Goal: Task Accomplishment & Management: Complete application form

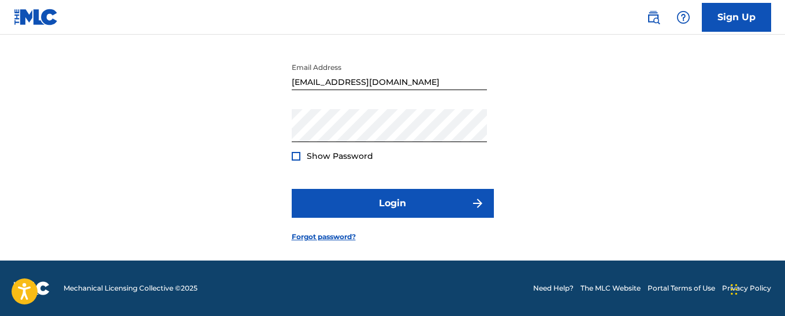
click at [297, 157] on div at bounding box center [296, 156] width 9 height 9
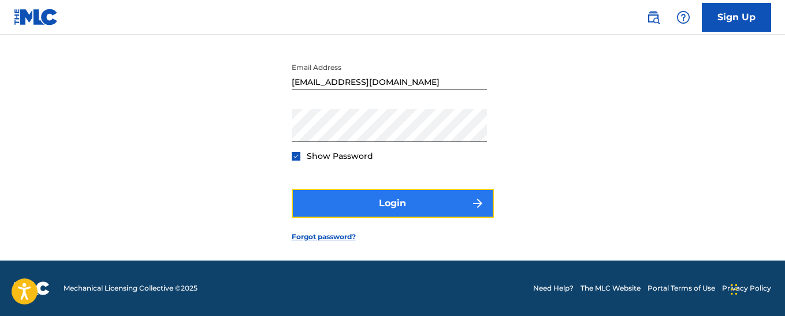
click at [388, 208] on button "Login" at bounding box center [393, 203] width 202 height 29
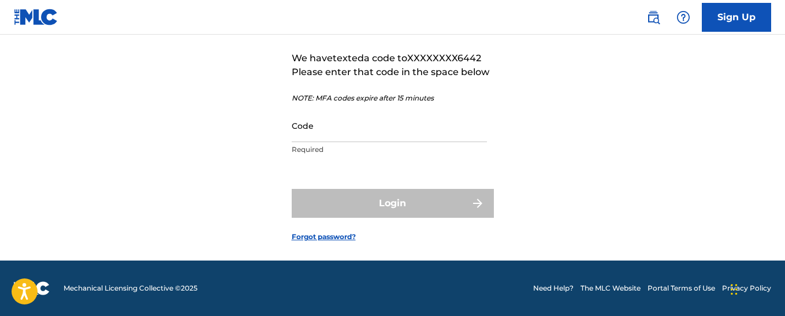
scroll to position [115, 0]
click at [332, 135] on input "Code" at bounding box center [389, 125] width 195 height 33
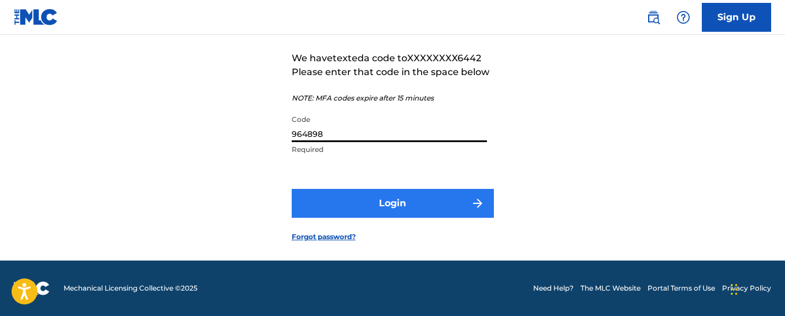
type input "964898"
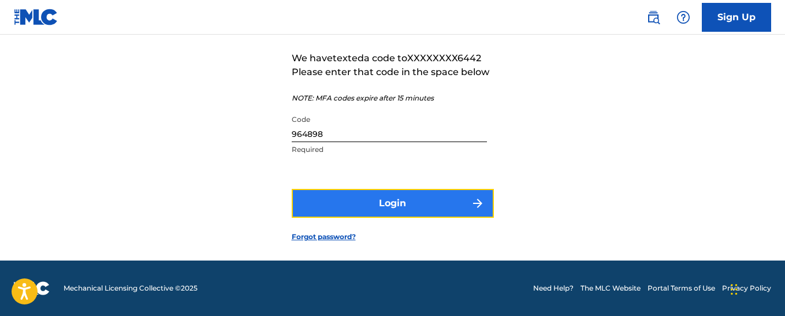
click at [383, 199] on button "Login" at bounding box center [393, 203] width 202 height 29
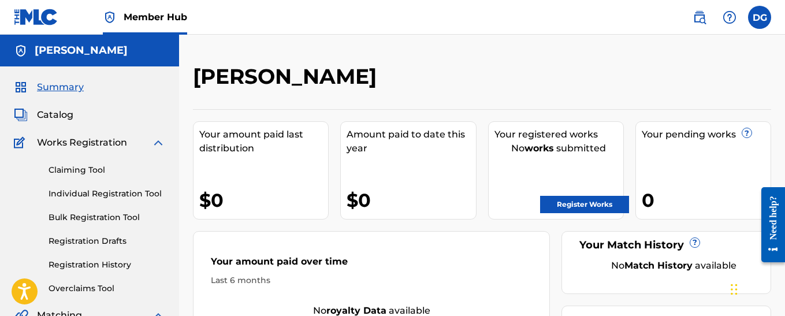
scroll to position [58, 0]
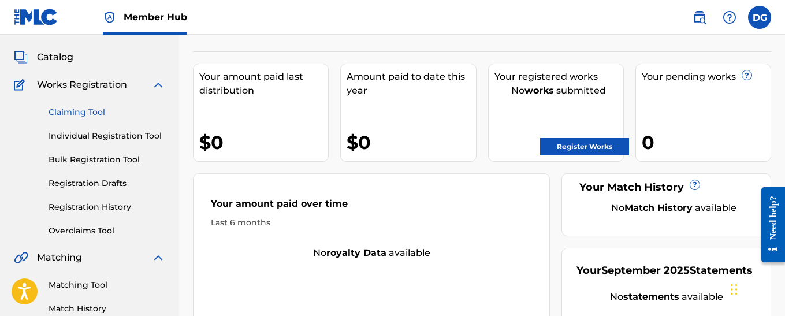
click at [91, 113] on link "Claiming Tool" at bounding box center [107, 112] width 117 height 12
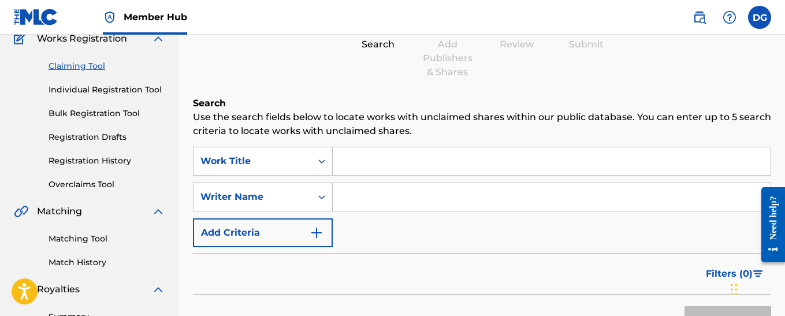
scroll to position [115, 0]
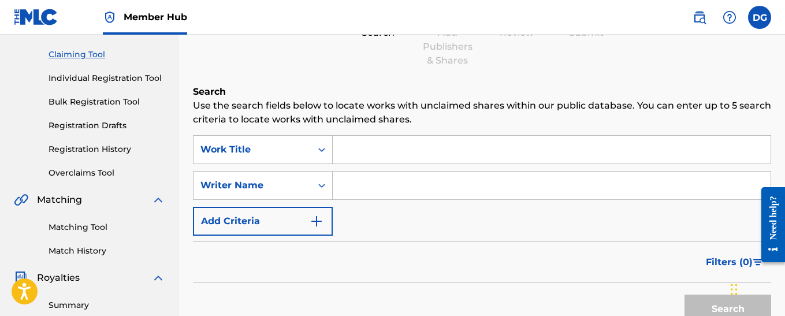
click at [365, 148] on input "Search Form" at bounding box center [552, 150] width 438 height 28
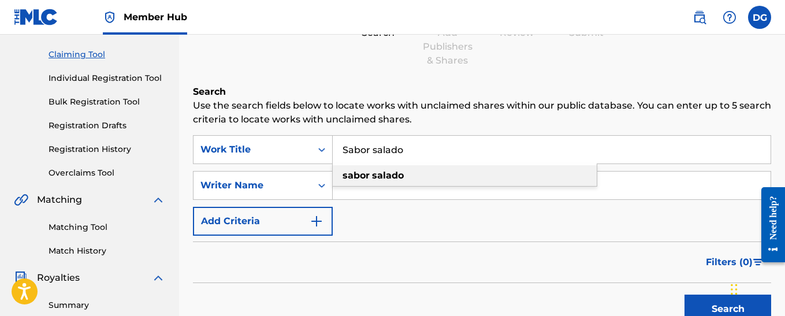
click at [378, 176] on strong "salado" at bounding box center [388, 175] width 32 height 11
type input "sabor salado"
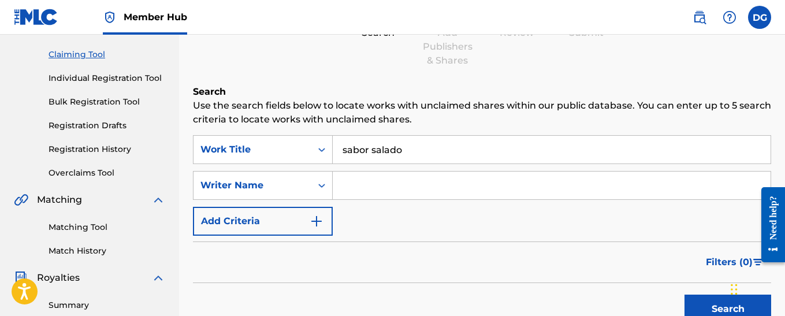
click at [369, 184] on input "Search Form" at bounding box center [552, 185] width 438 height 28
type input "[PERSON_NAME]"
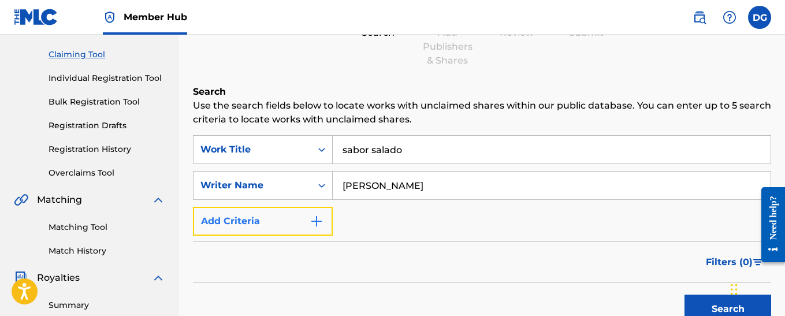
click at [315, 223] on img "Search Form" at bounding box center [316, 221] width 14 height 14
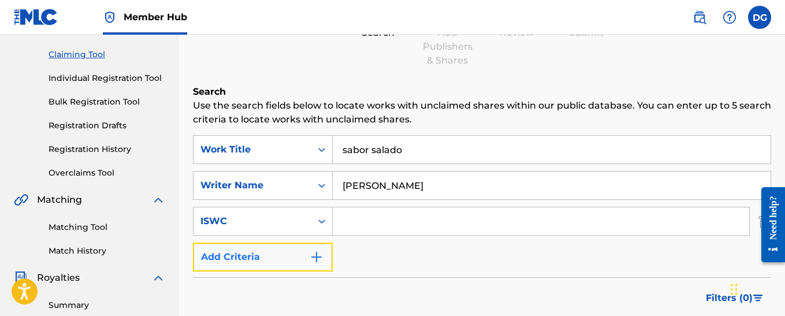
click at [318, 256] on img "Search Form" at bounding box center [316, 257] width 14 height 14
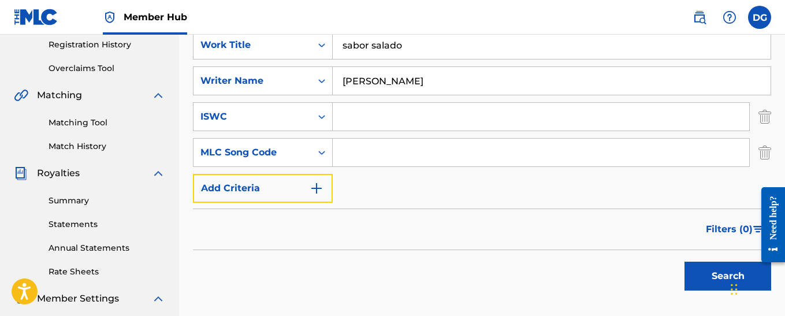
scroll to position [231, 0]
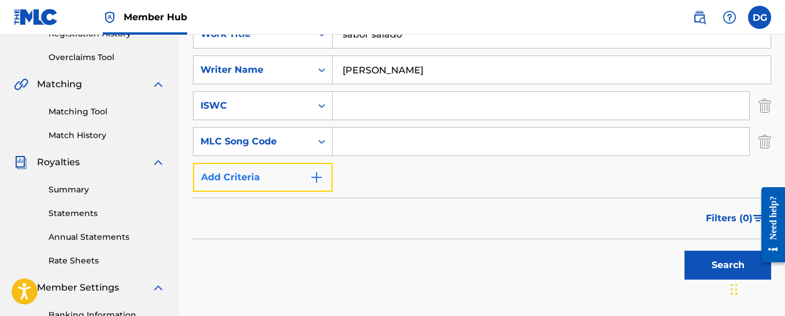
click at [317, 180] on img "Search Form" at bounding box center [316, 177] width 14 height 14
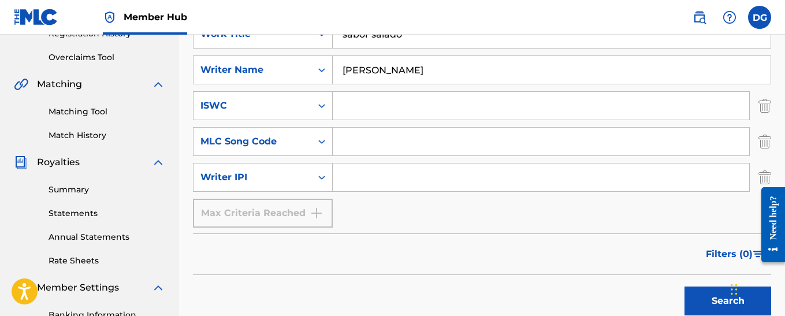
click at [355, 176] on input "Search Form" at bounding box center [541, 177] width 416 height 28
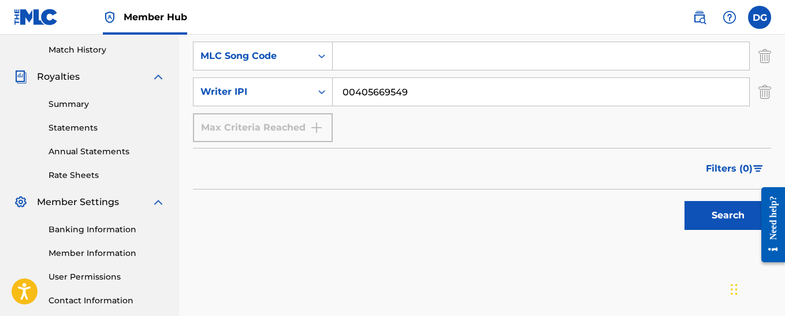
scroll to position [346, 0]
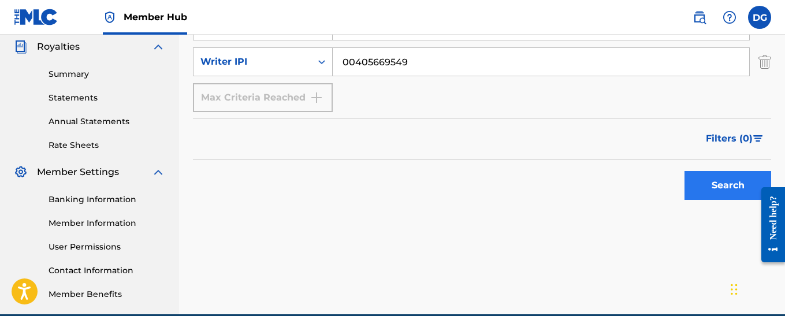
type input "00405669549"
click at [711, 185] on button "Search" at bounding box center [727, 185] width 87 height 29
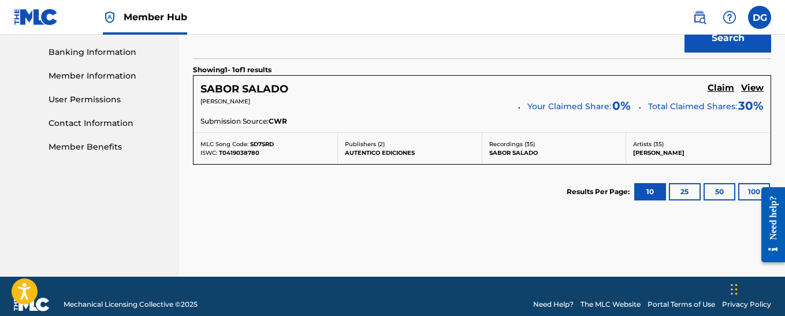
scroll to position [510, 0]
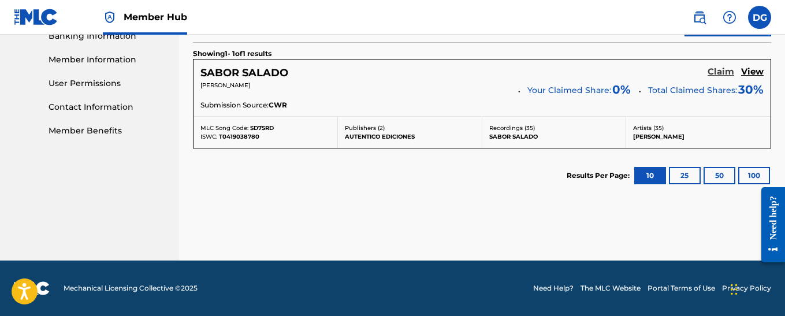
click at [722, 72] on h5 "Claim" at bounding box center [720, 71] width 27 height 11
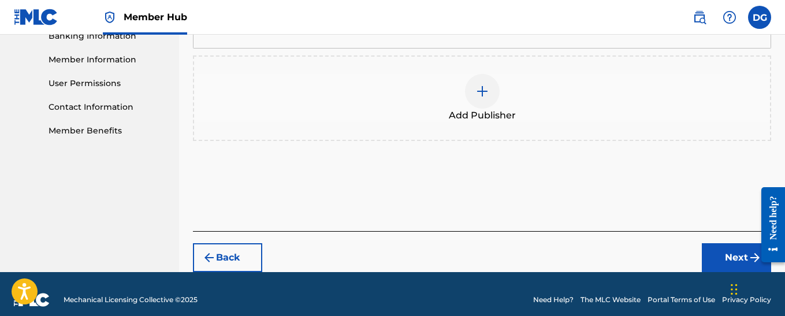
scroll to position [521, 0]
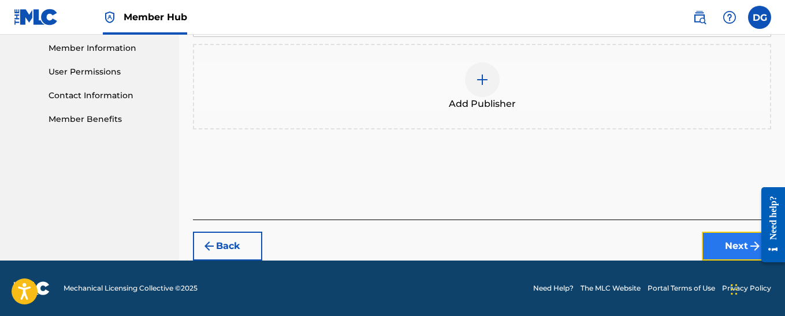
click at [745, 246] on button "Next" at bounding box center [736, 246] width 69 height 29
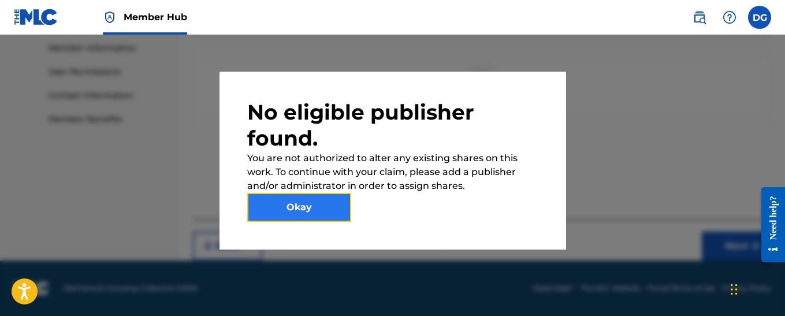
click at [316, 206] on button "Okay" at bounding box center [299, 207] width 104 height 29
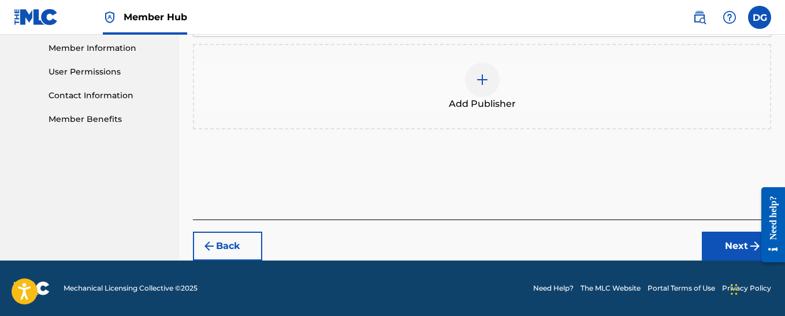
click at [482, 80] on img at bounding box center [482, 80] width 14 height 14
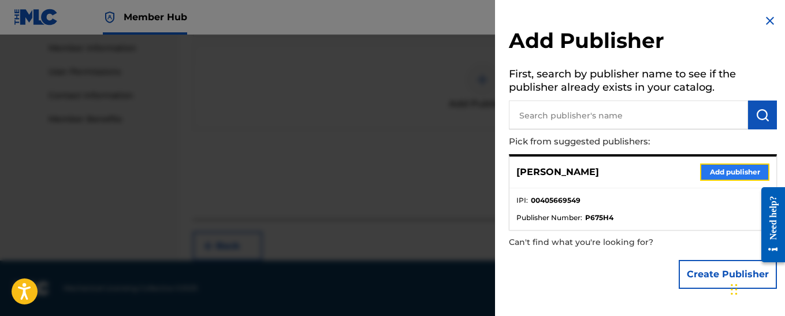
click at [722, 173] on button "Add publisher" at bounding box center [734, 171] width 69 height 17
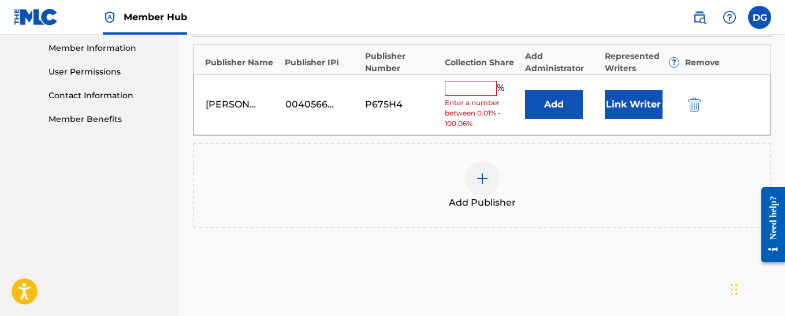
click at [468, 89] on input "text" at bounding box center [471, 88] width 52 height 15
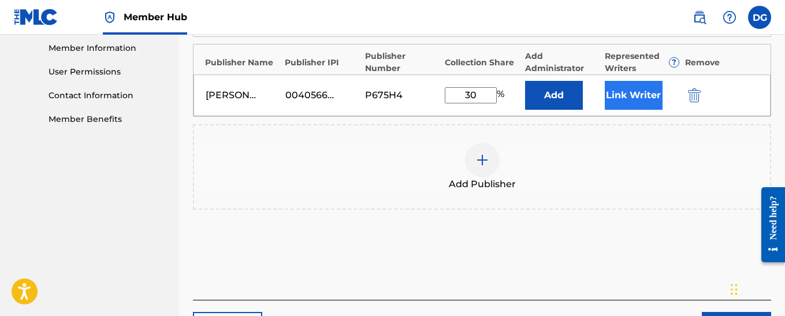
type input "30"
click at [629, 96] on button "Link Writer" at bounding box center [634, 95] width 58 height 29
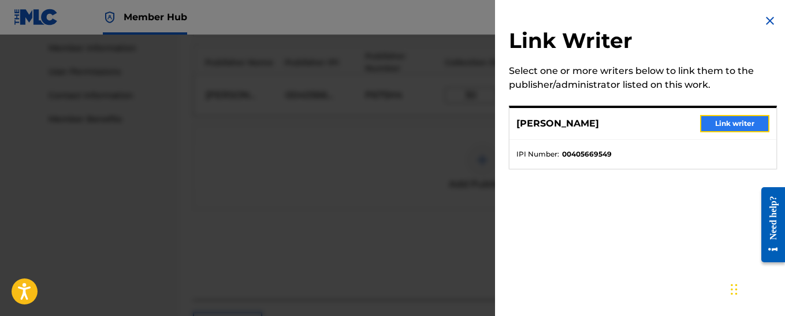
click at [721, 124] on button "Link writer" at bounding box center [734, 123] width 69 height 17
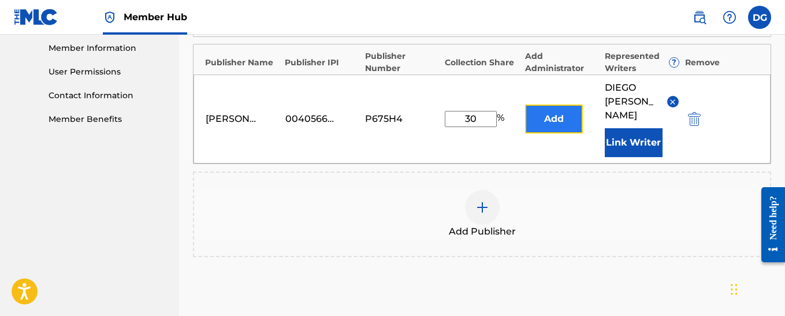
click at [559, 120] on button "Add" at bounding box center [554, 119] width 58 height 29
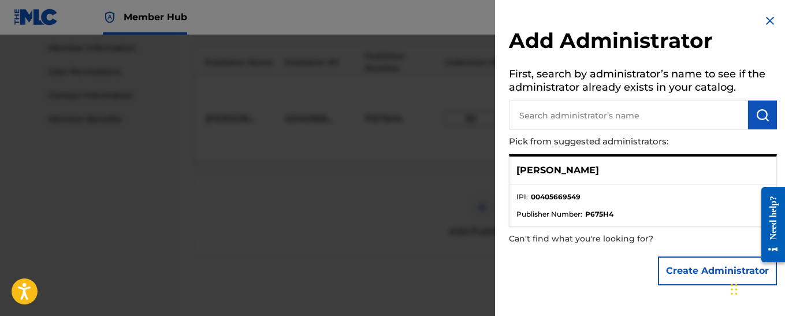
click at [568, 116] on input "text" at bounding box center [628, 114] width 239 height 29
type input "d"
type input "[PERSON_NAME]"
click at [760, 119] on img "submit" at bounding box center [762, 115] width 14 height 14
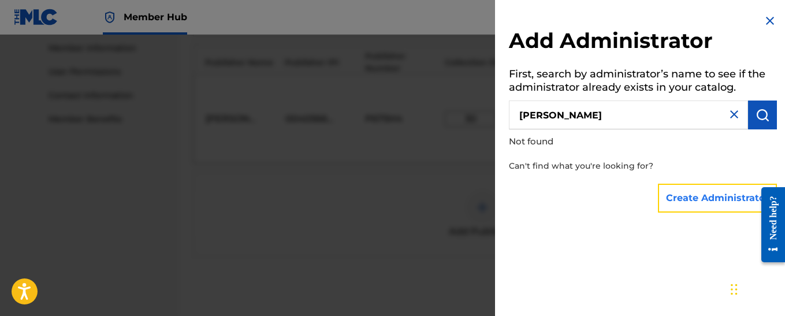
click at [725, 196] on button "Create Administrator" at bounding box center [717, 198] width 119 height 29
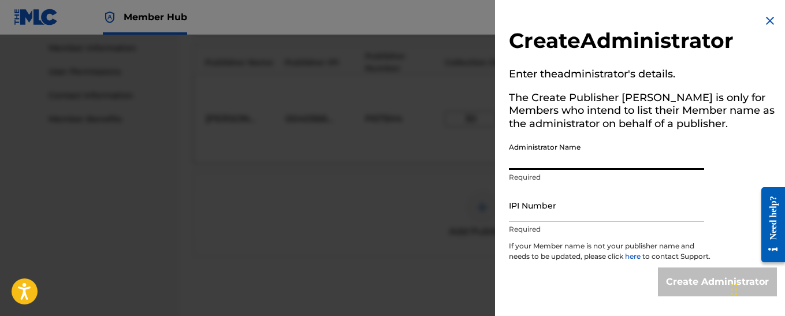
click at [552, 158] on input "Administrator Name" at bounding box center [606, 153] width 195 height 33
type input "[PERSON_NAME]"
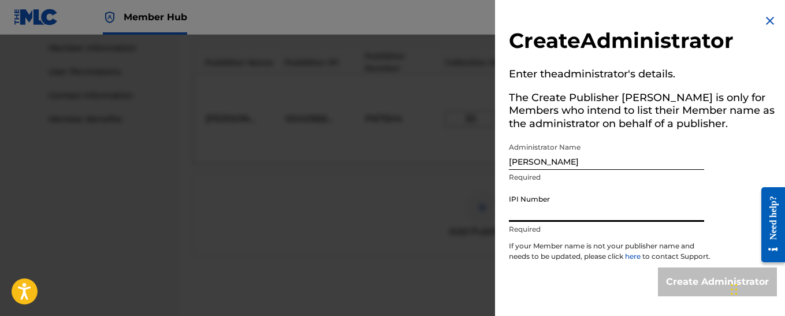
click at [534, 213] on input "IPI Number" at bounding box center [606, 205] width 195 height 33
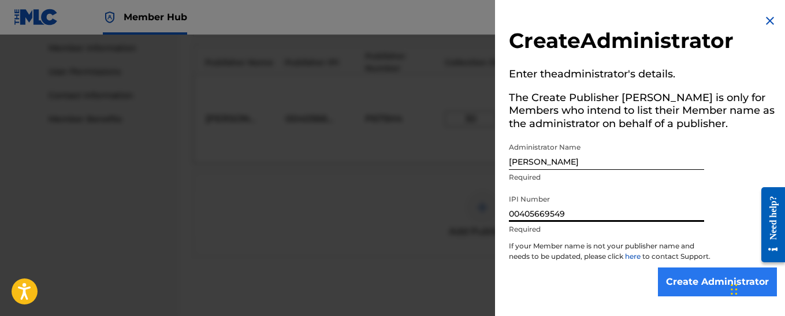
type input "00405669549"
click at [696, 292] on input "Create Administrator" at bounding box center [717, 281] width 119 height 29
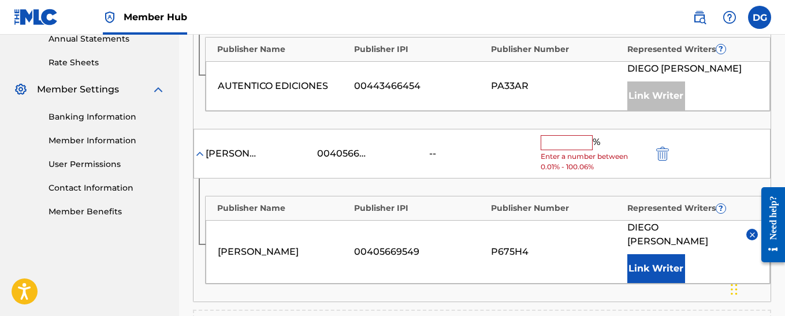
scroll to position [464, 0]
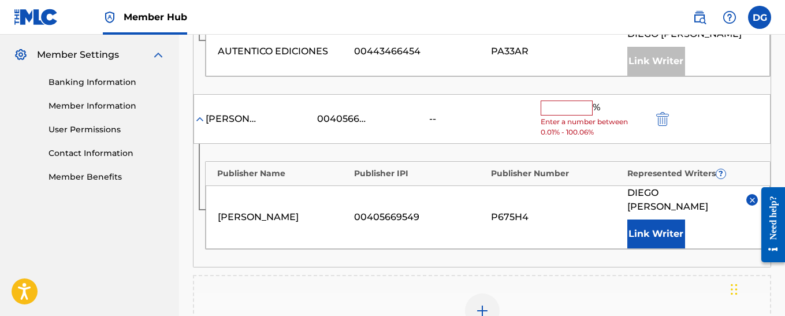
click at [565, 109] on input "text" at bounding box center [566, 107] width 52 height 15
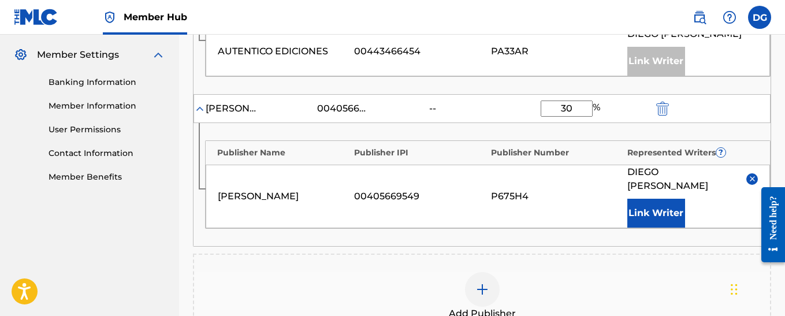
scroll to position [521, 0]
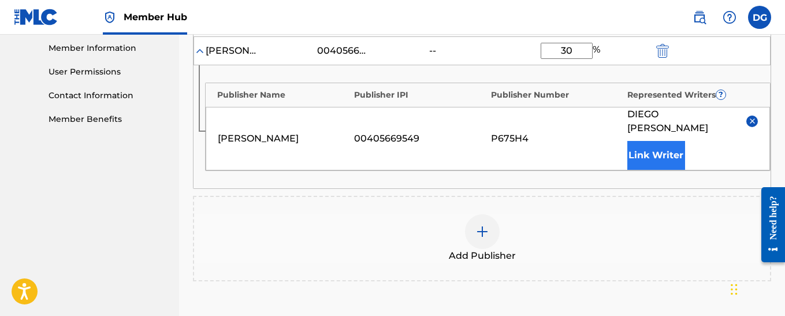
type input "30"
click at [658, 159] on button "Link Writer" at bounding box center [656, 155] width 58 height 29
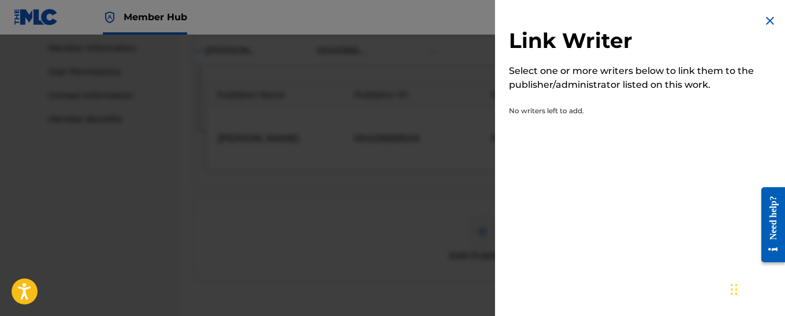
click at [765, 21] on img at bounding box center [770, 21] width 14 height 14
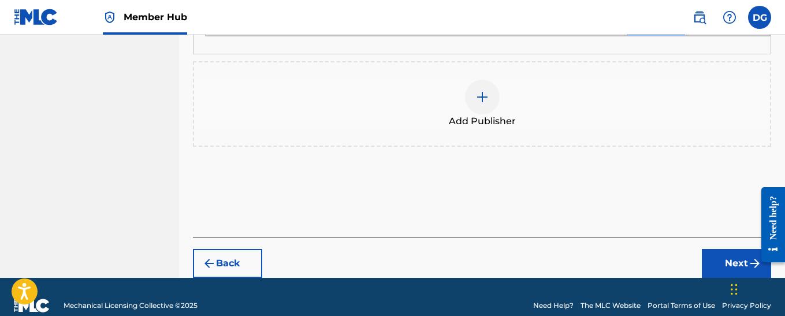
scroll to position [673, 0]
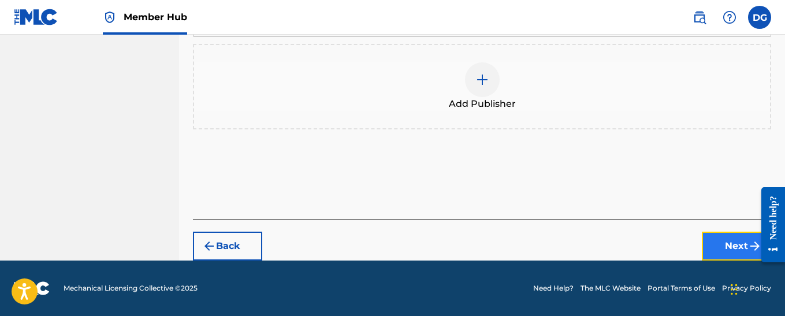
click at [728, 246] on button "Next" at bounding box center [736, 246] width 69 height 29
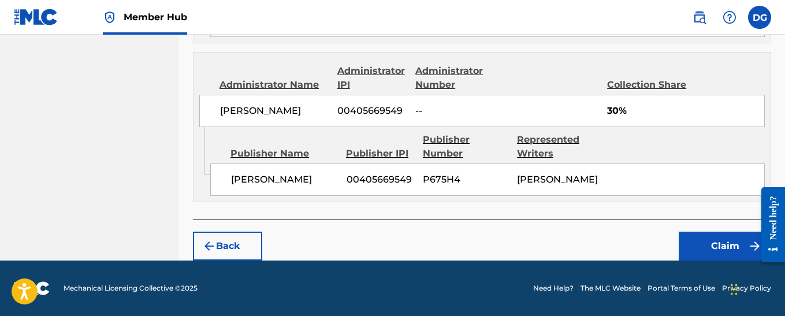
scroll to position [687, 0]
click at [738, 248] on button "Claim" at bounding box center [724, 246] width 92 height 29
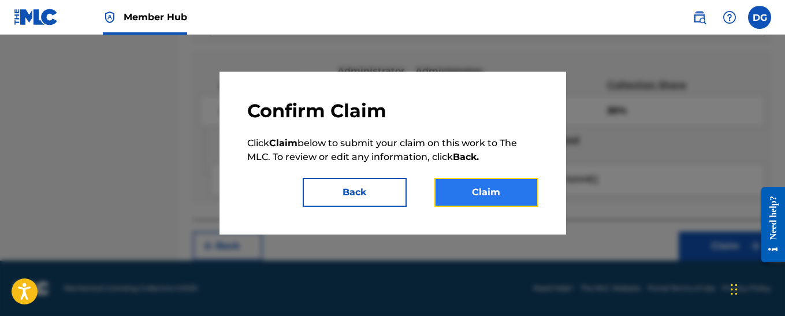
click at [493, 191] on button "Claim" at bounding box center [486, 192] width 104 height 29
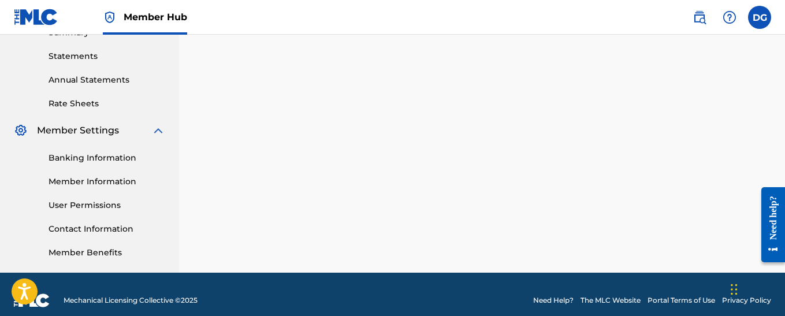
scroll to position [400, 0]
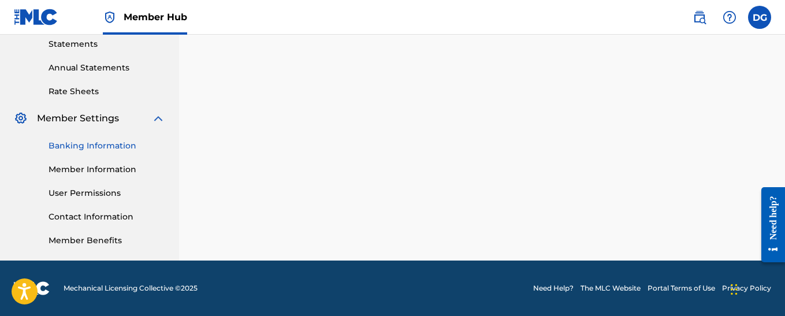
click at [96, 146] on link "Banking Information" at bounding box center [107, 146] width 117 height 12
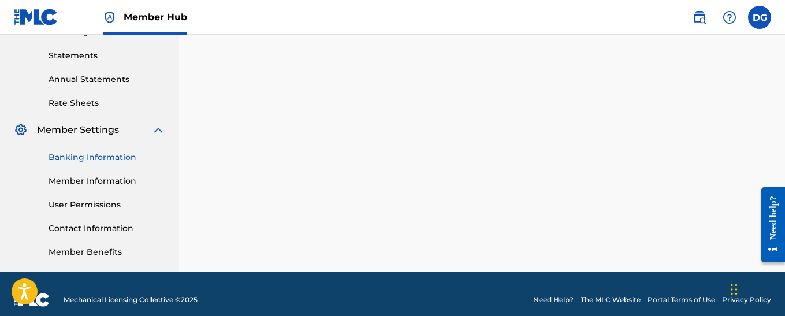
scroll to position [400, 0]
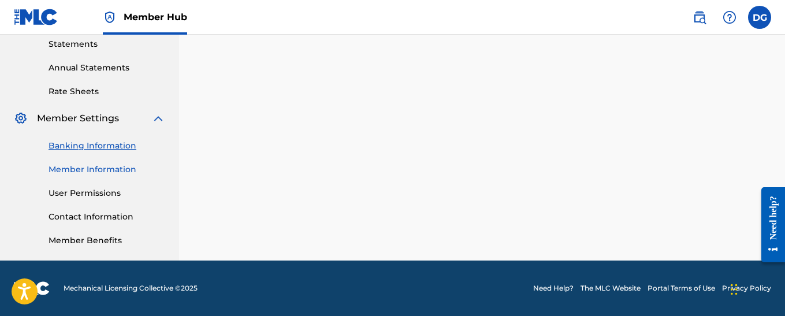
click at [112, 169] on link "Member Information" at bounding box center [107, 169] width 117 height 12
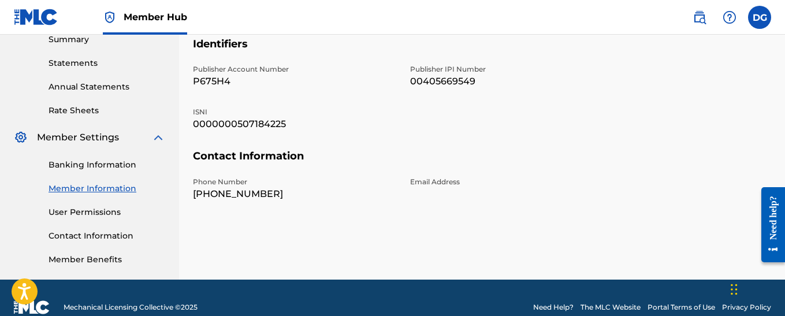
scroll to position [400, 0]
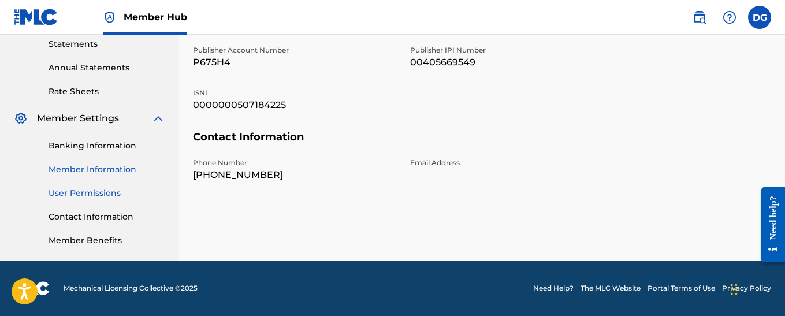
click at [96, 193] on link "User Permissions" at bounding box center [107, 193] width 117 height 12
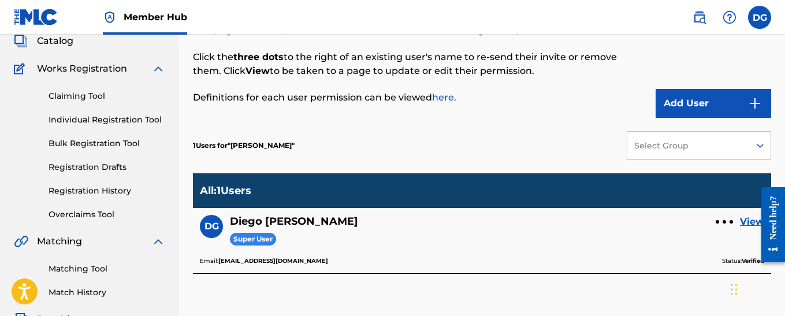
scroll to position [54, 0]
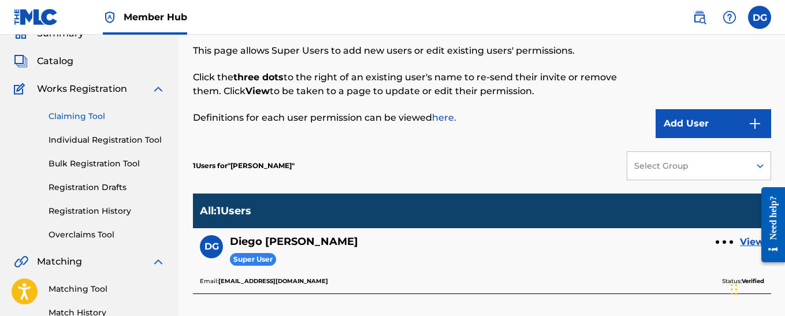
click at [79, 114] on link "Claiming Tool" at bounding box center [107, 116] width 117 height 12
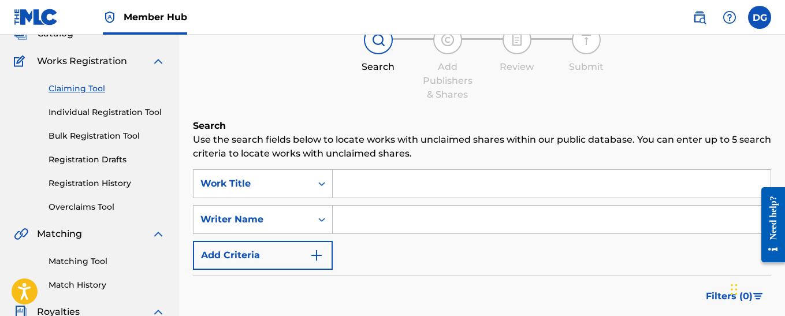
scroll to position [115, 0]
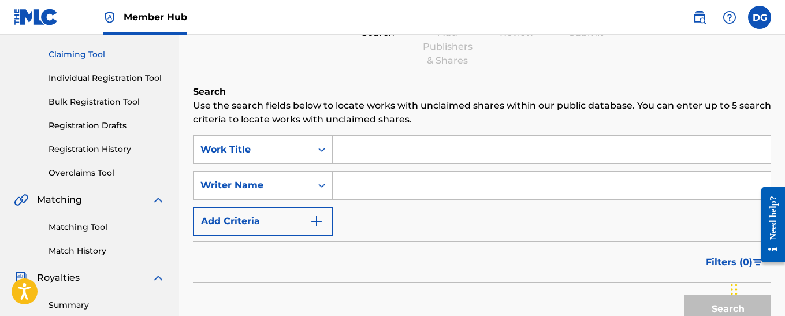
click at [382, 151] on input "Search Form" at bounding box center [552, 150] width 438 height 28
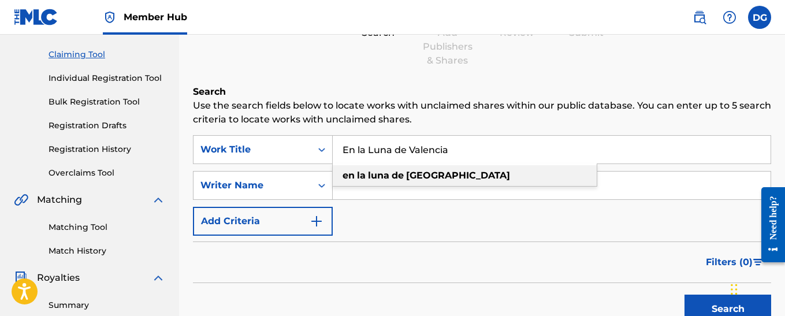
click at [385, 175] on strong "luna" at bounding box center [378, 175] width 21 height 11
type input "en la luna de valencia"
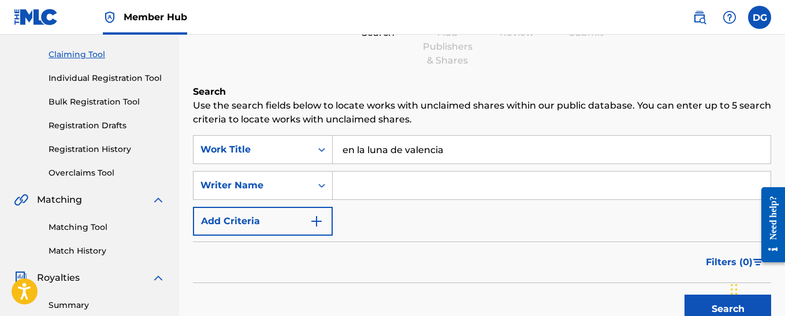
click at [376, 184] on input "Search Form" at bounding box center [552, 185] width 438 height 28
type input "[PERSON_NAME]"
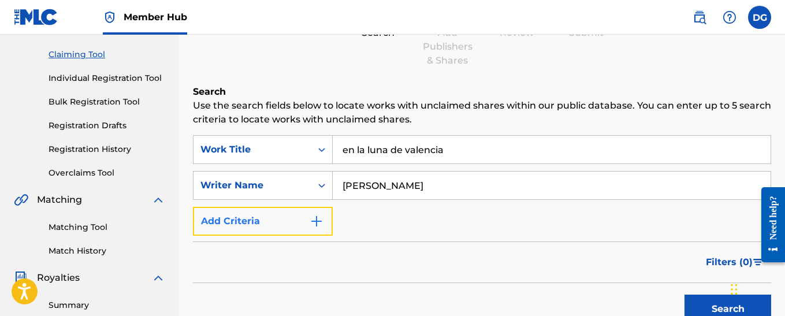
click at [320, 223] on img "Search Form" at bounding box center [316, 221] width 14 height 14
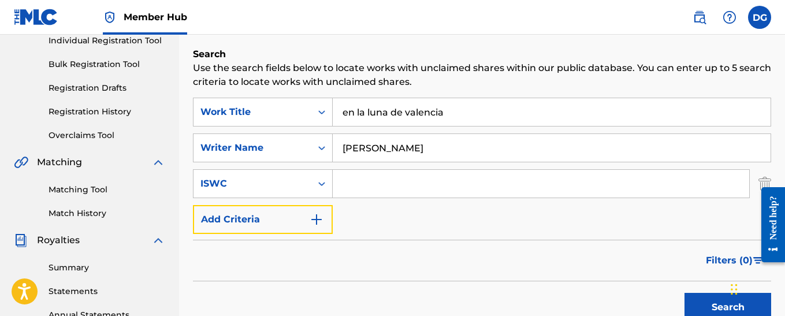
scroll to position [173, 0]
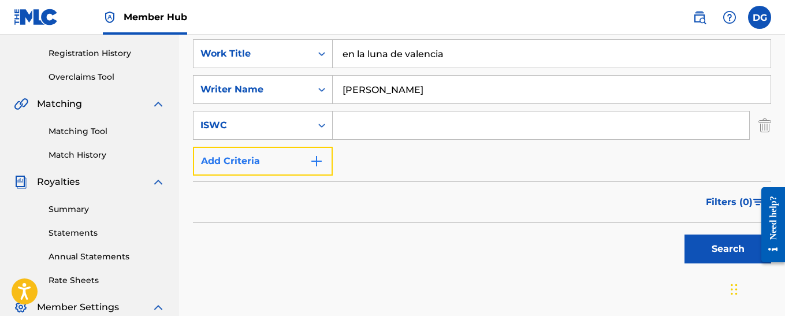
click at [318, 202] on form "SearchWithCriteriaae0f616a-f8fc-4037-8f9f-084b44394089 Work Title en la luna de…" at bounding box center [482, 154] width 578 height 230
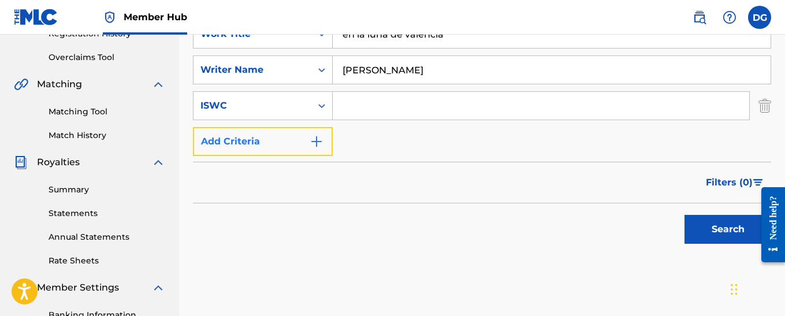
click at [318, 147] on img "Search Form" at bounding box center [316, 142] width 14 height 14
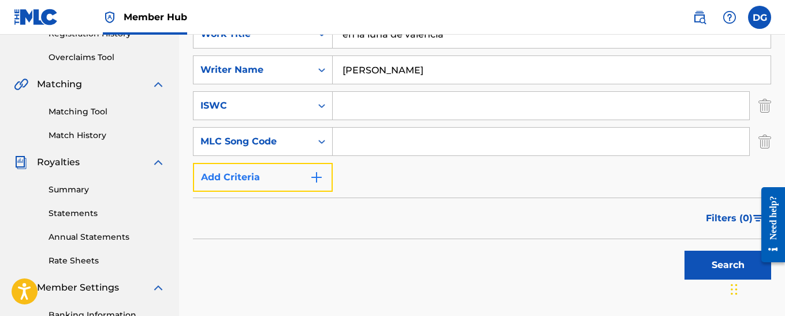
click at [315, 175] on img "Search Form" at bounding box center [316, 177] width 14 height 14
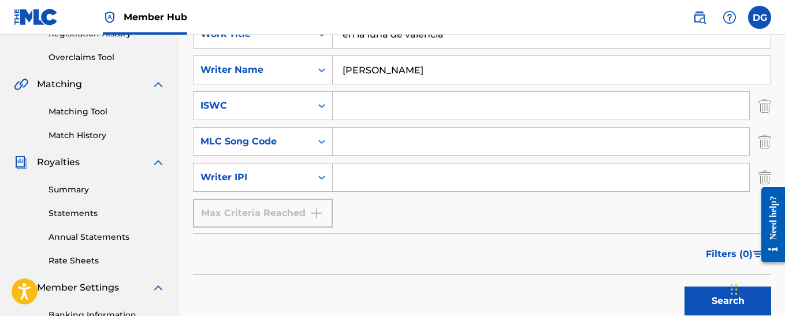
click at [348, 179] on input "Search Form" at bounding box center [541, 177] width 416 height 28
type input "00405669549"
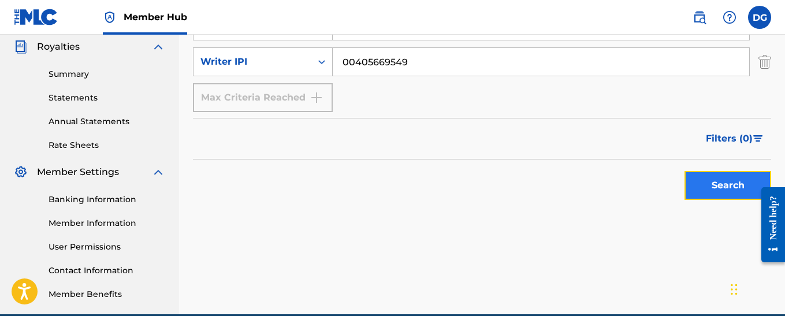
click at [730, 185] on button "Search" at bounding box center [727, 185] width 87 height 29
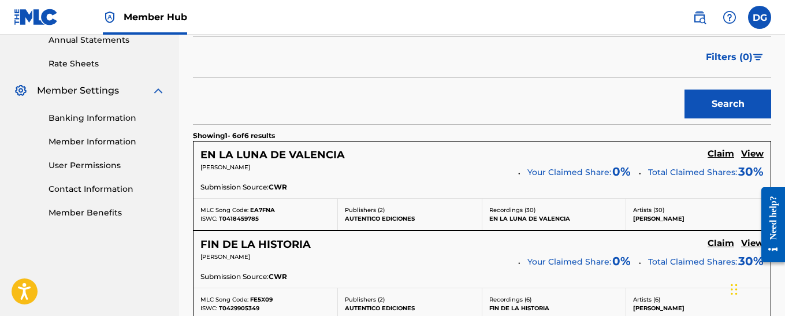
scroll to position [438, 0]
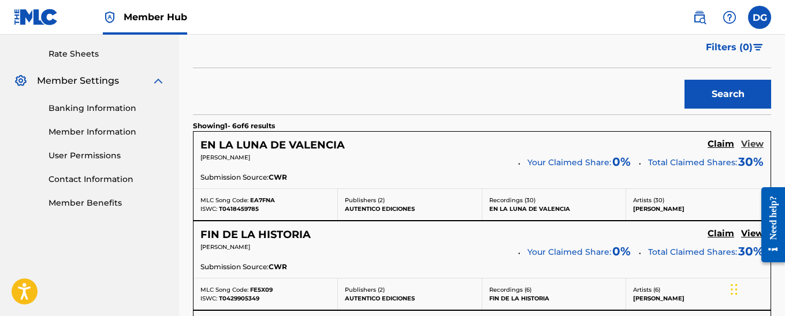
click at [752, 144] on h5 "View" at bounding box center [752, 144] width 23 height 11
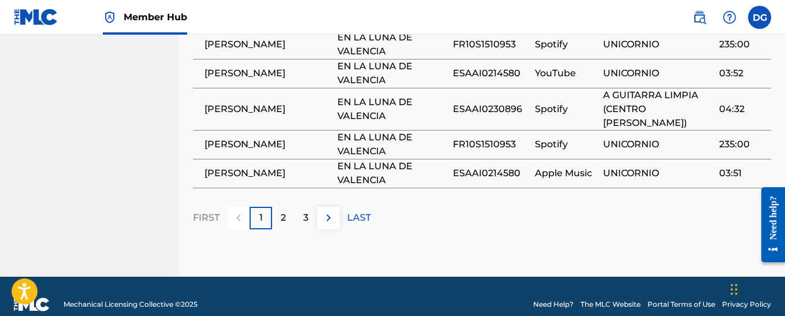
scroll to position [1097, 0]
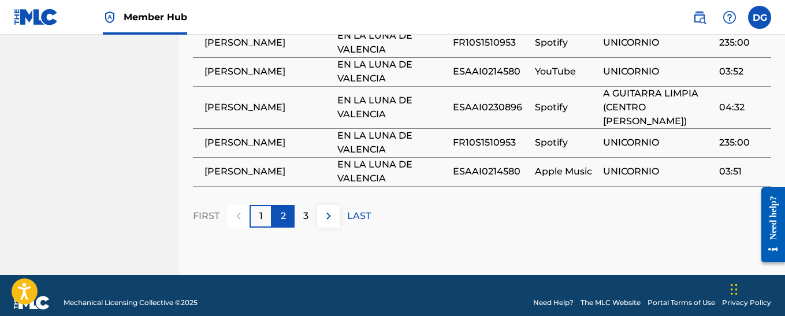
click at [285, 209] on p "2" at bounding box center [283, 216] width 5 height 14
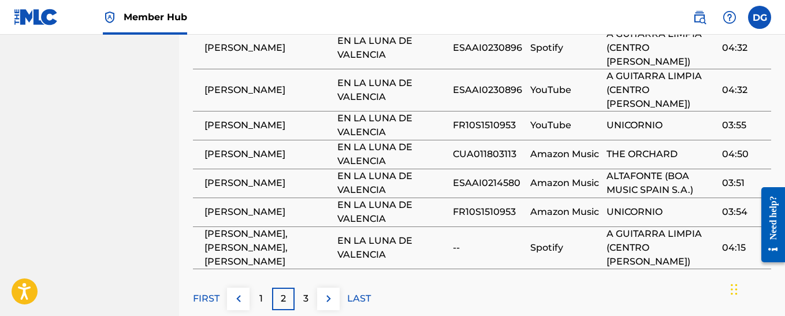
scroll to position [1112, 0]
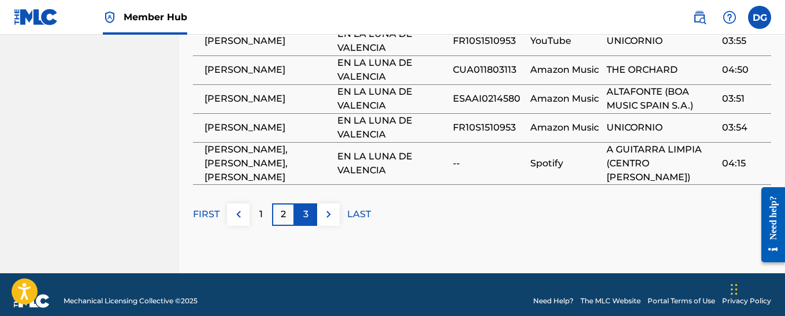
click at [306, 207] on p "3" at bounding box center [305, 214] width 5 height 14
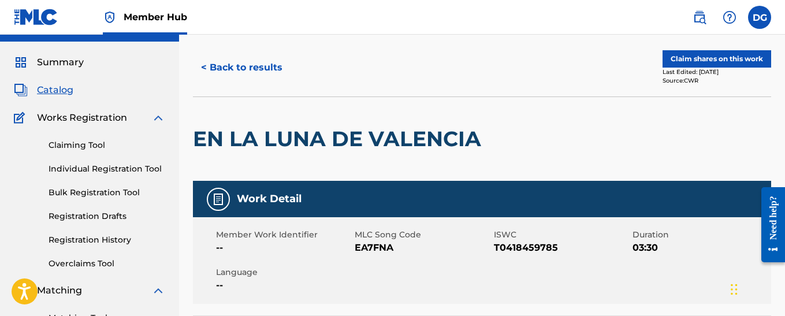
scroll to position [2, 0]
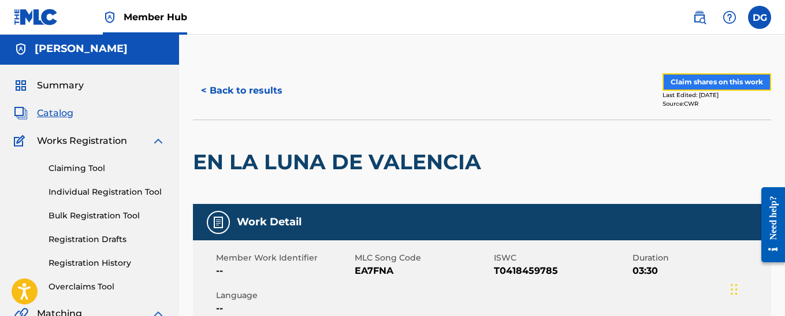
click at [700, 83] on button "Claim shares on this work" at bounding box center [716, 81] width 109 height 17
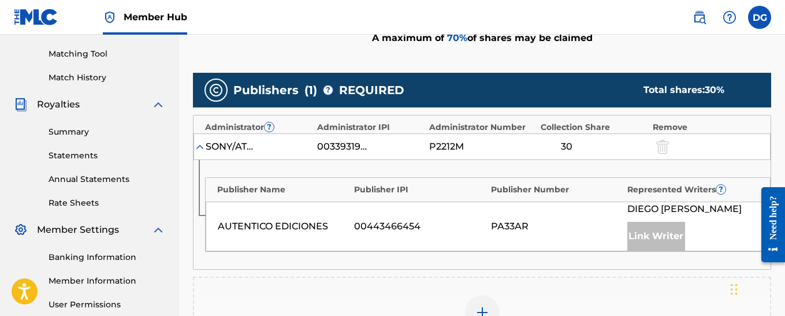
scroll to position [346, 0]
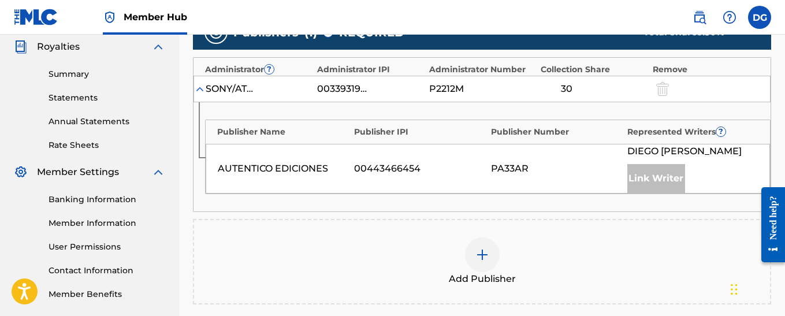
click at [480, 258] on img at bounding box center [482, 255] width 14 height 14
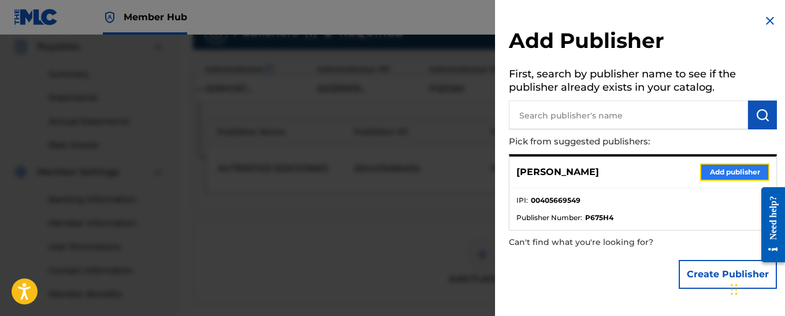
click at [729, 173] on button "Add publisher" at bounding box center [734, 171] width 69 height 17
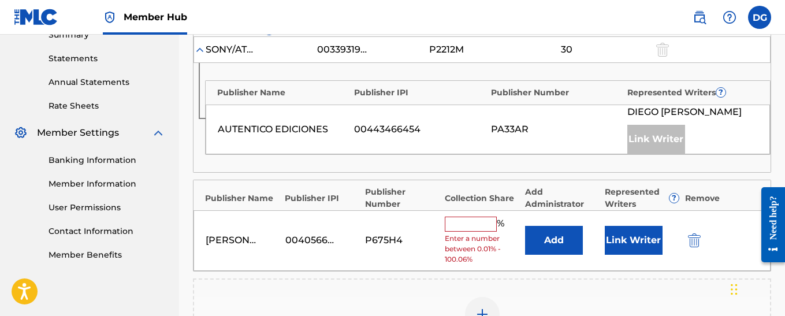
scroll to position [404, 0]
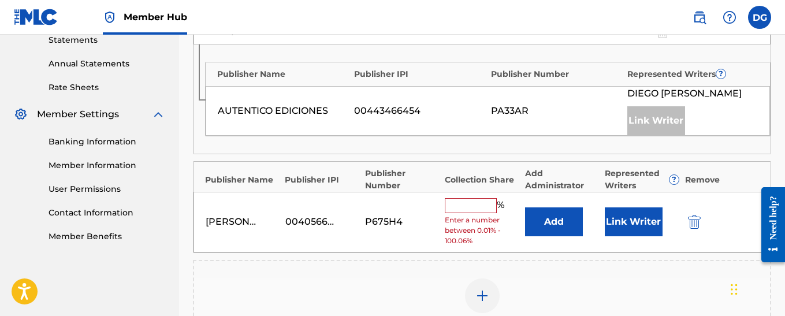
click at [466, 207] on input "text" at bounding box center [471, 205] width 52 height 15
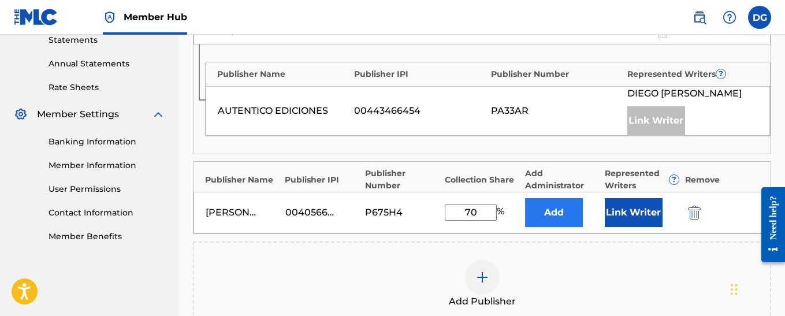
type input "70"
click at [566, 217] on button "Add" at bounding box center [554, 212] width 58 height 29
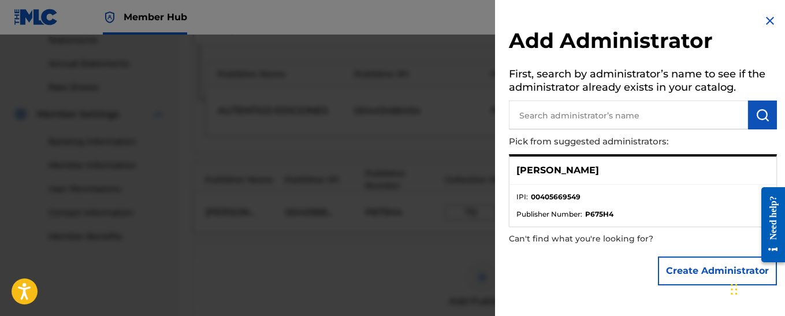
click at [583, 171] on p "[PERSON_NAME]" at bounding box center [557, 170] width 83 height 14
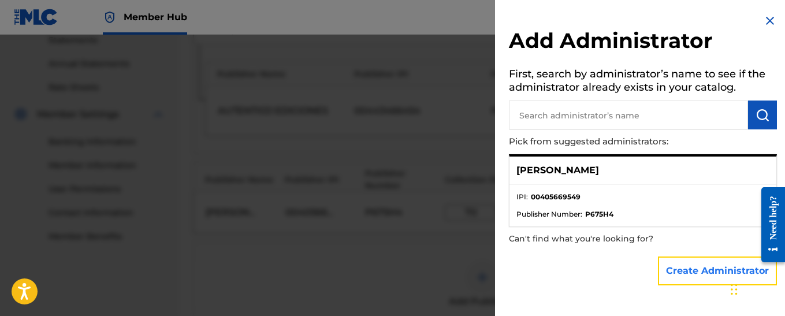
click at [684, 274] on button "Create Administrator" at bounding box center [717, 270] width 119 height 29
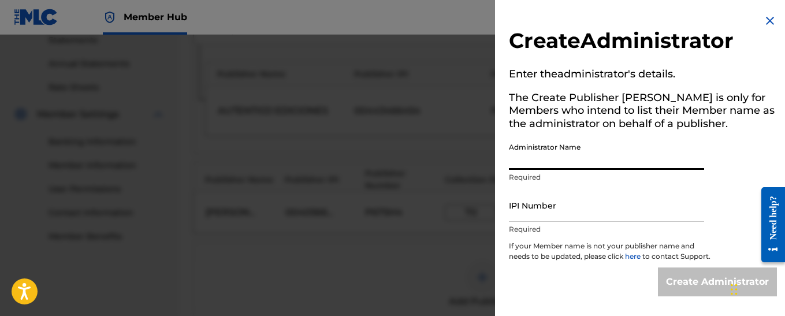
click at [542, 163] on input "Administrator Name" at bounding box center [606, 153] width 195 height 33
type input "[PERSON_NAME]"
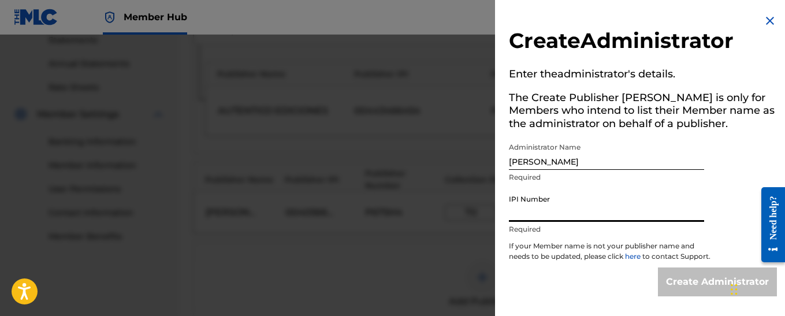
click at [546, 212] on input "IPI Number" at bounding box center [606, 205] width 195 height 33
type input "00405669549"
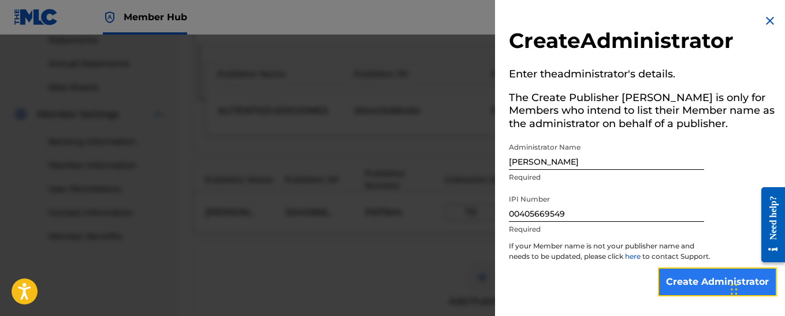
click at [685, 288] on input "Create Administrator" at bounding box center [717, 281] width 119 height 29
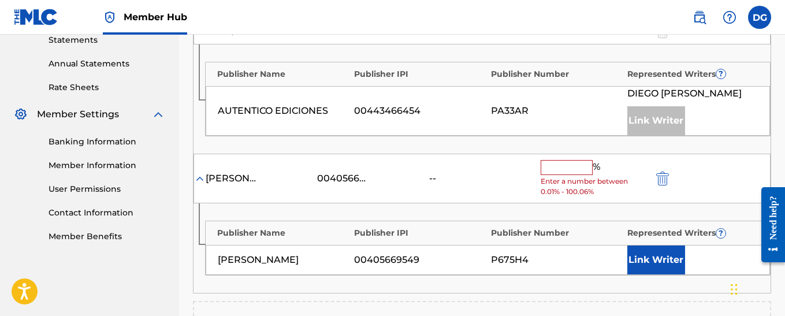
click at [565, 165] on input "text" at bounding box center [566, 167] width 52 height 15
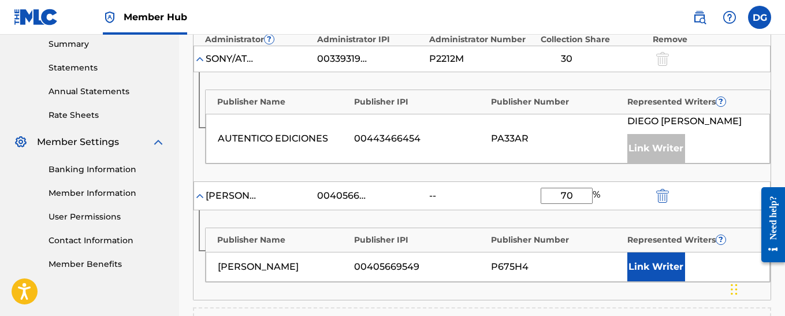
scroll to position [462, 0]
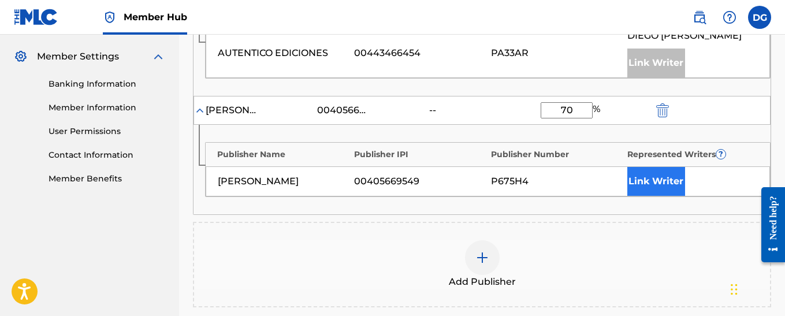
type input "70"
click at [654, 183] on button "Link Writer" at bounding box center [656, 181] width 58 height 29
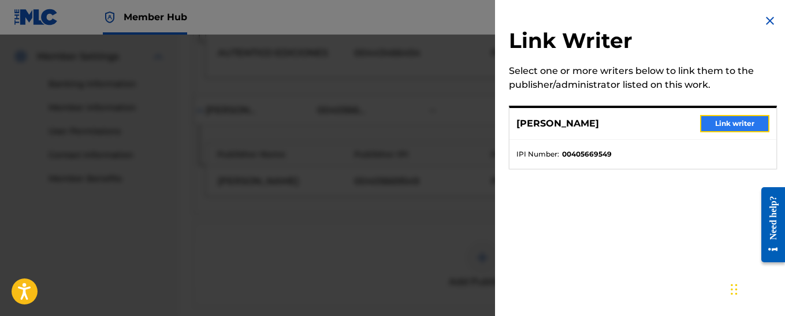
click at [718, 125] on button "Link writer" at bounding box center [734, 123] width 69 height 17
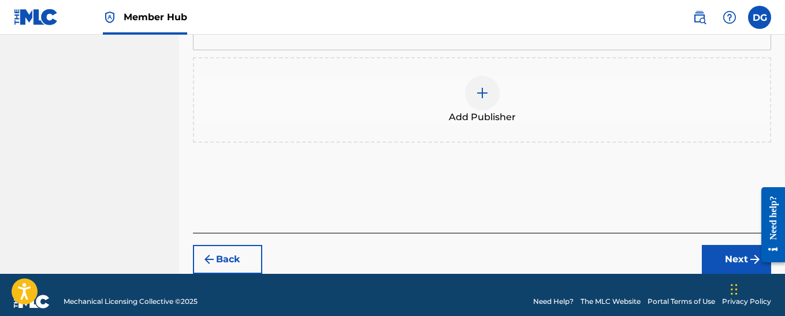
scroll to position [673, 0]
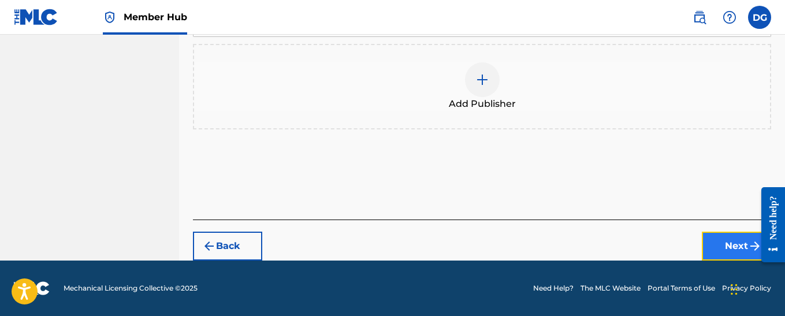
click at [738, 247] on button "Next" at bounding box center [736, 246] width 69 height 29
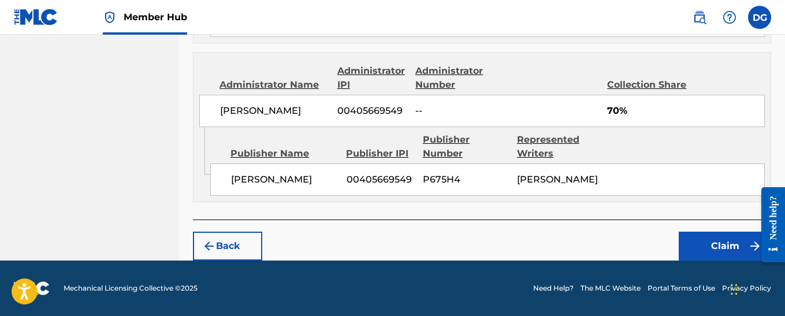
scroll to position [687, 0]
click at [719, 248] on button "Claim" at bounding box center [724, 246] width 92 height 29
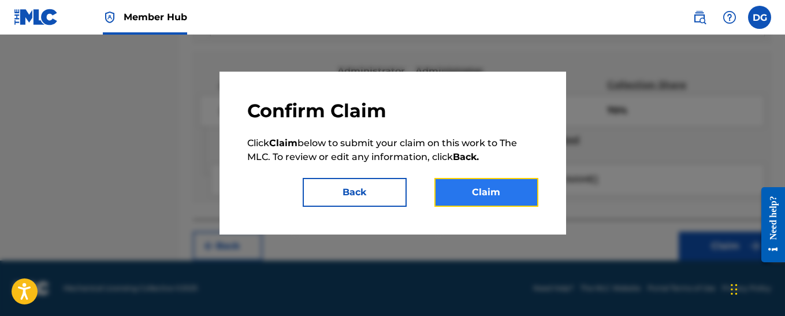
click at [505, 195] on button "Claim" at bounding box center [486, 192] width 104 height 29
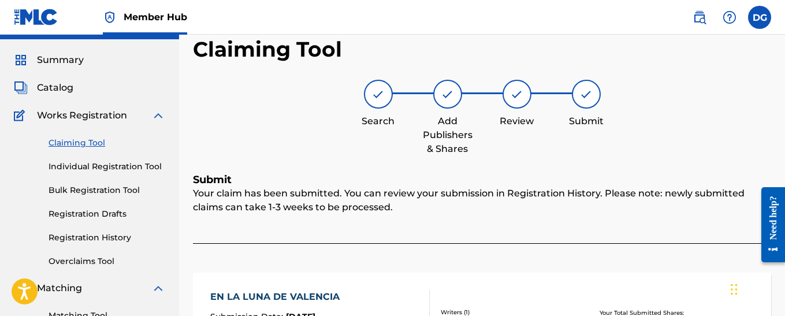
scroll to position [0, 0]
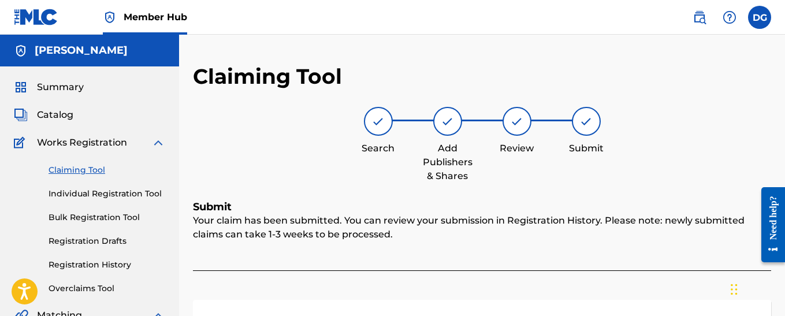
click at [70, 171] on link "Claiming Tool" at bounding box center [107, 170] width 117 height 12
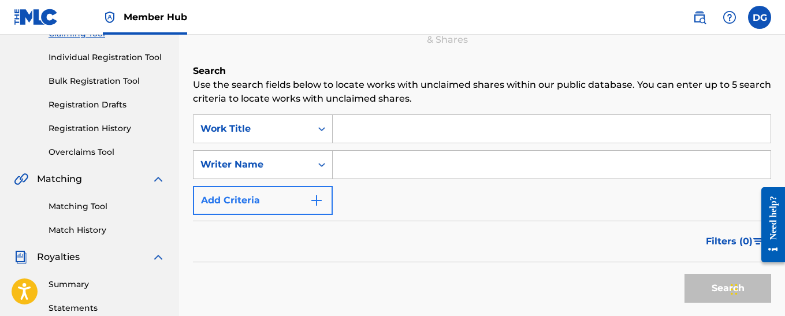
scroll to position [173, 0]
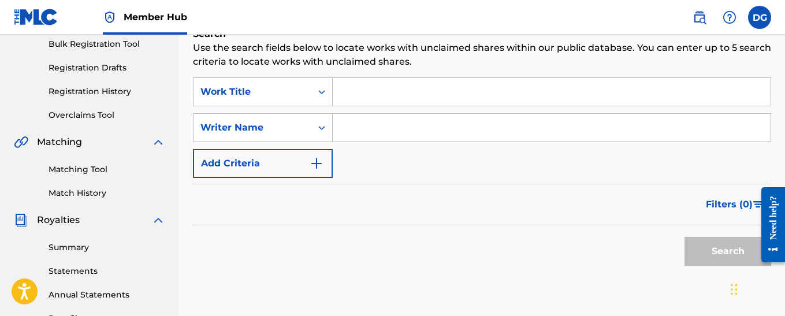
click at [350, 93] on input "Search Form" at bounding box center [552, 92] width 438 height 28
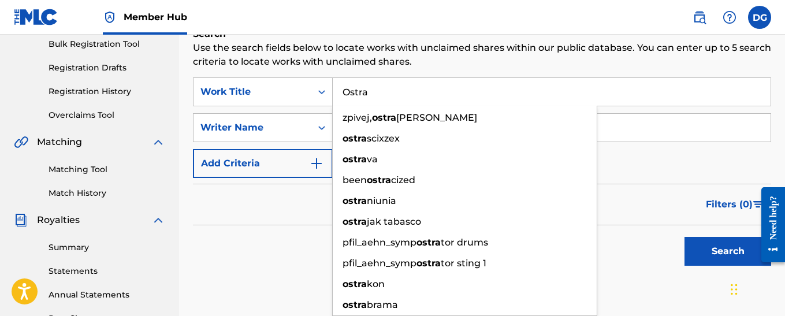
type input "Ostra"
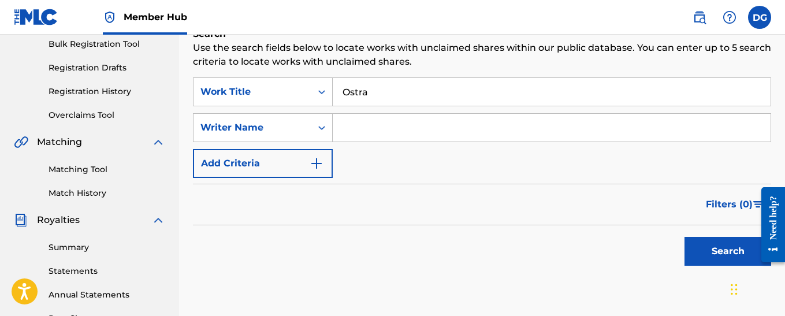
click at [631, 126] on input "Search Form" at bounding box center [552, 128] width 438 height 28
type input "[PERSON_NAME]"
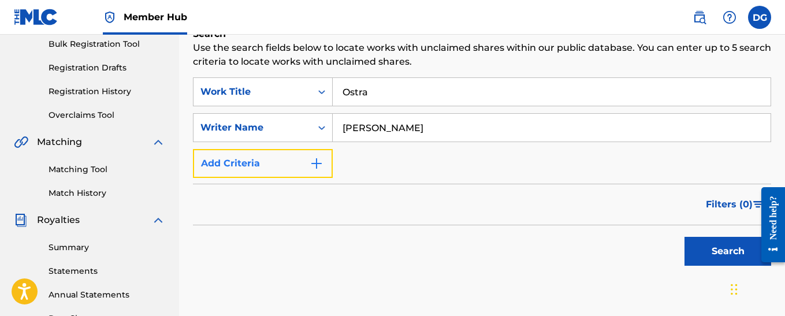
click at [313, 165] on img "Search Form" at bounding box center [316, 163] width 14 height 14
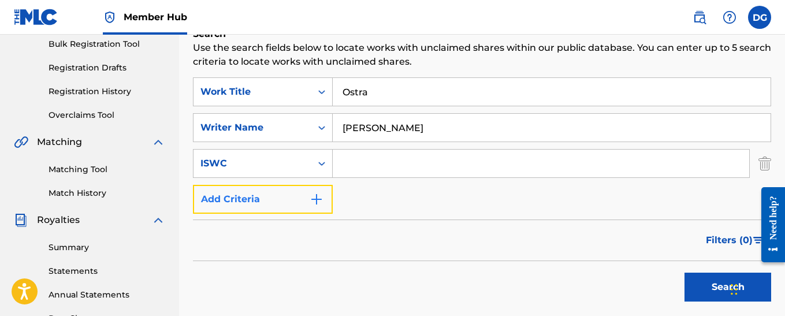
click at [318, 200] on img "Search Form" at bounding box center [316, 199] width 14 height 14
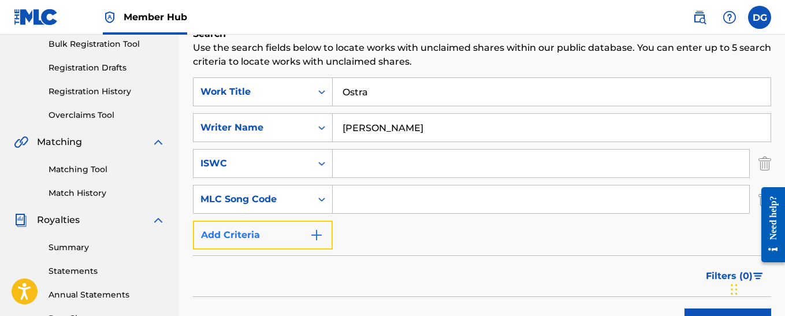
click at [318, 234] on img "Search Form" at bounding box center [316, 235] width 14 height 14
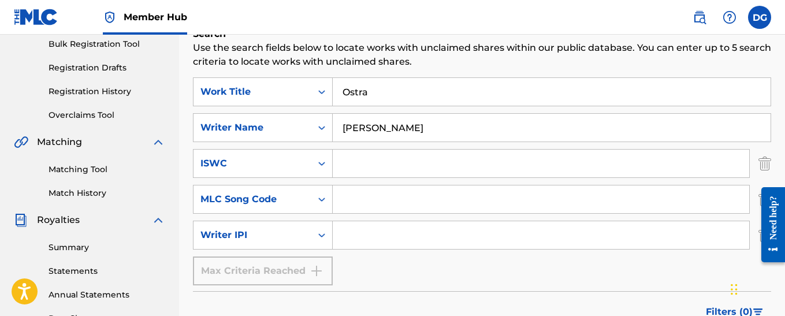
click at [356, 234] on input "Search Form" at bounding box center [541, 235] width 416 height 28
type input "00405669549"
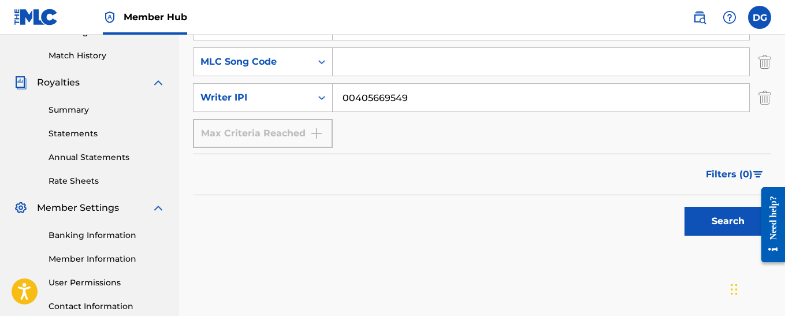
scroll to position [346, 0]
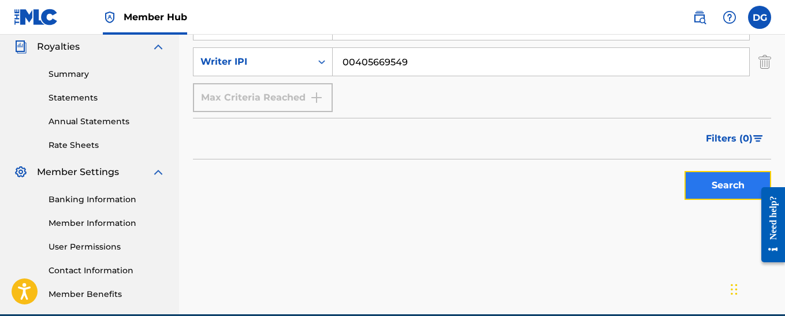
click at [726, 181] on button "Search" at bounding box center [727, 185] width 87 height 29
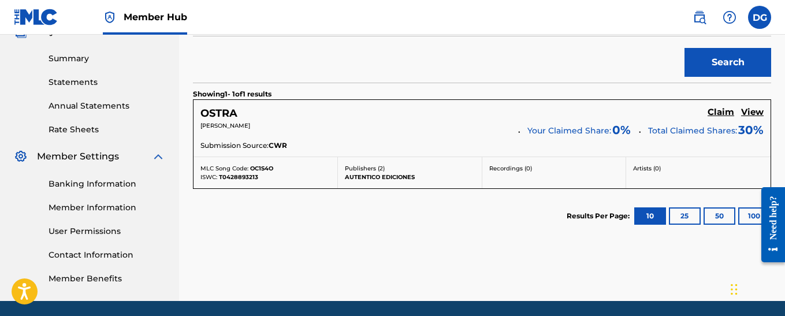
scroll to position [345, 0]
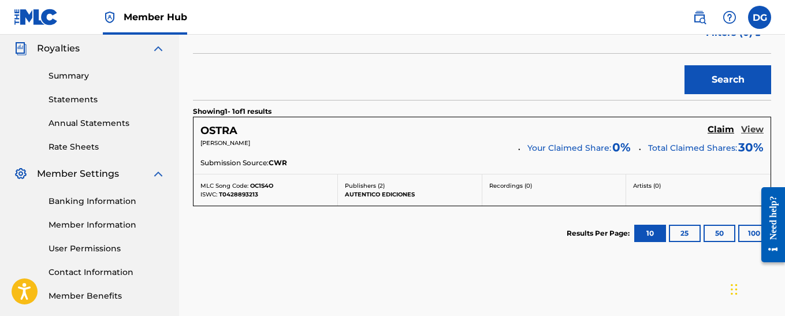
click at [752, 129] on h5 "View" at bounding box center [752, 129] width 23 height 11
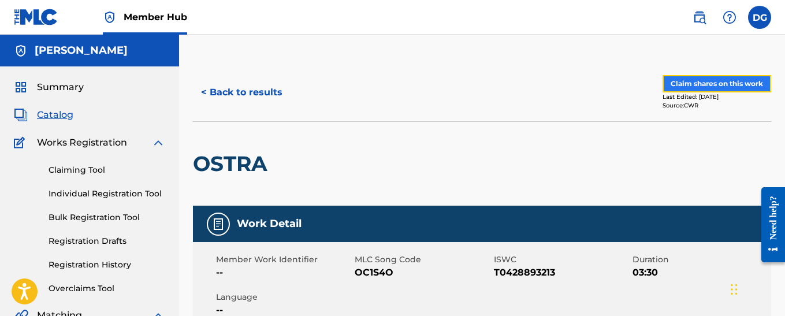
click at [714, 85] on button "Claim shares on this work" at bounding box center [716, 83] width 109 height 17
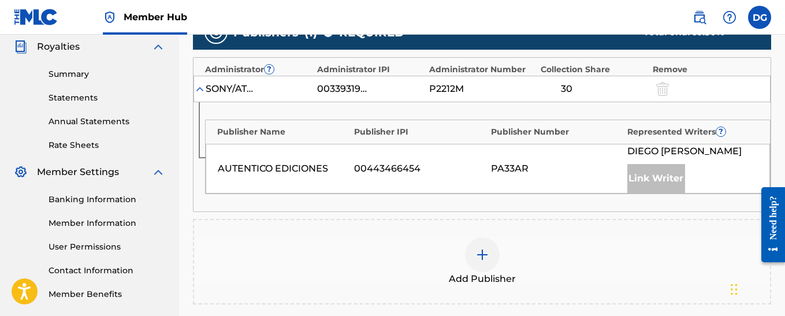
scroll to position [404, 0]
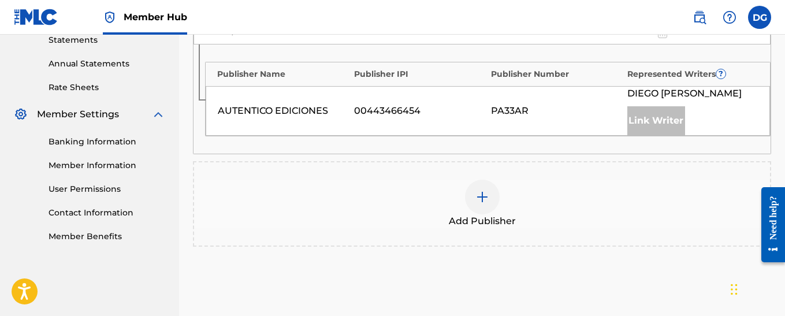
click at [482, 197] on img at bounding box center [482, 197] width 14 height 14
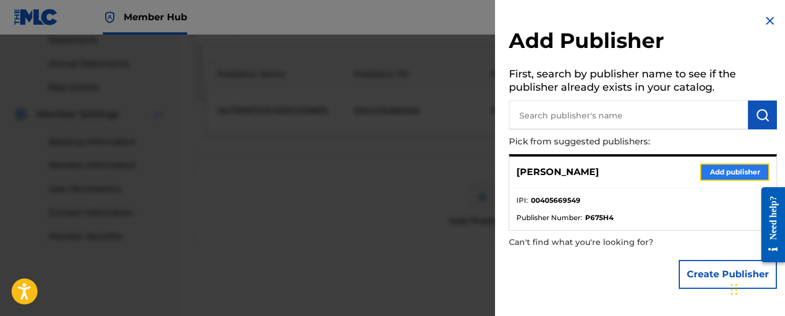
click at [718, 174] on button "Add publisher" at bounding box center [734, 171] width 69 height 17
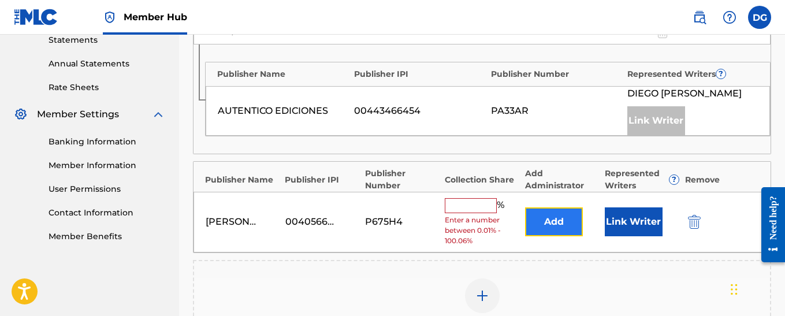
click at [566, 227] on button "Add" at bounding box center [554, 221] width 58 height 29
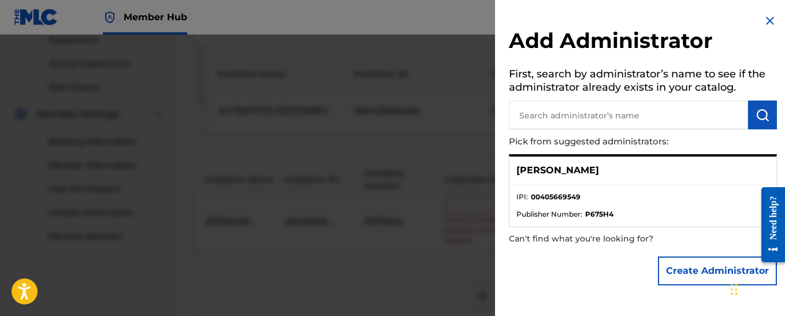
click at [584, 113] on input "text" at bounding box center [628, 114] width 239 height 29
type input "[PERSON_NAME]"
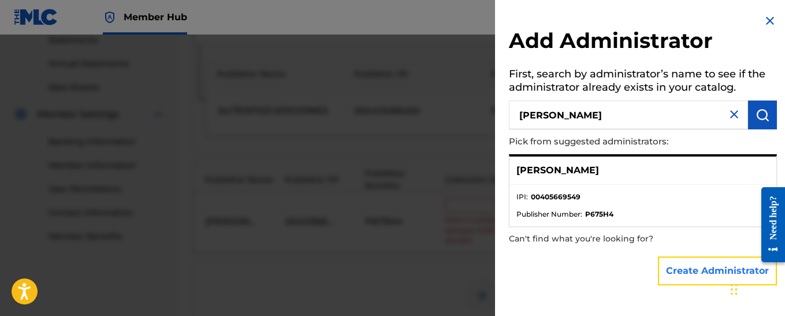
click at [701, 267] on button "Create Administrator" at bounding box center [717, 270] width 119 height 29
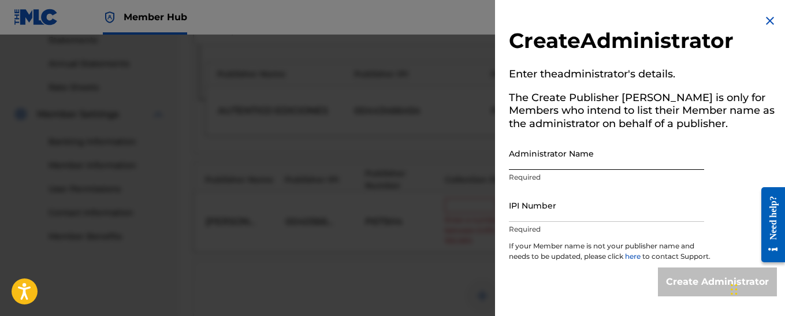
click at [539, 159] on input "Administrator Name" at bounding box center [606, 153] width 195 height 33
type input "[PERSON_NAME]"
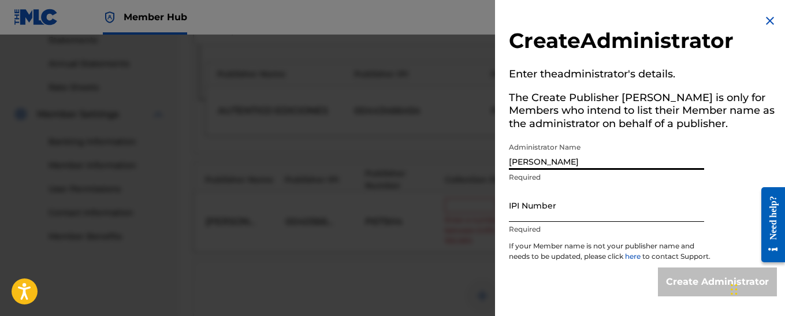
click at [550, 210] on input "IPI Number" at bounding box center [606, 205] width 195 height 33
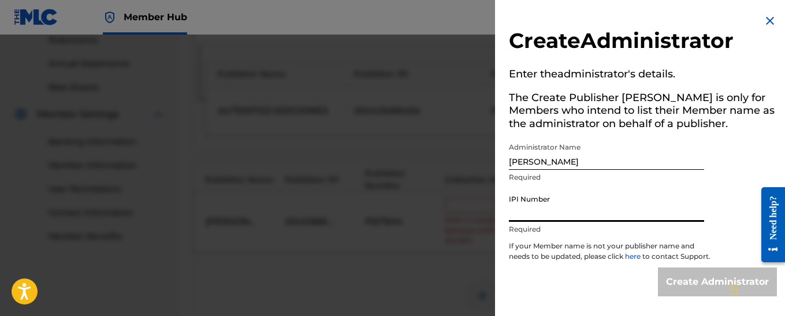
type input "00405669549"
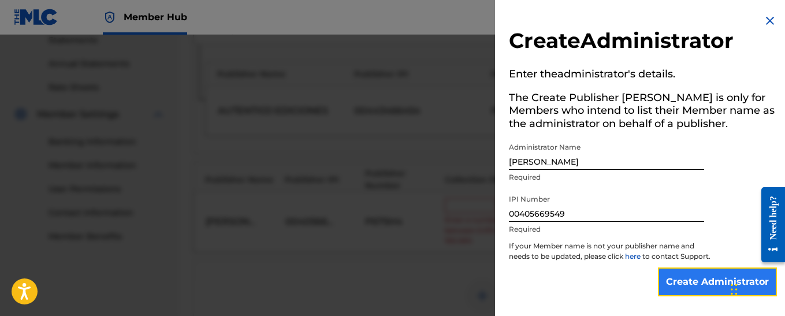
click at [709, 296] on input "Create Administrator" at bounding box center [717, 281] width 119 height 29
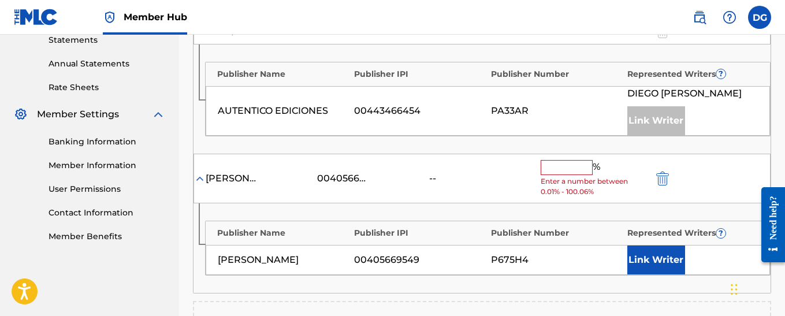
click at [563, 173] on input "text" at bounding box center [566, 167] width 52 height 15
type input "70"
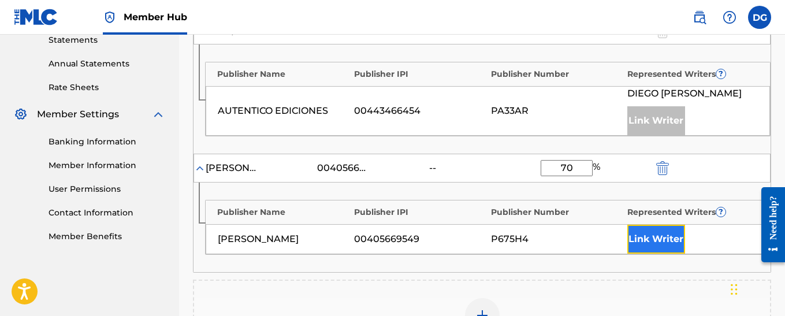
click at [644, 237] on button "Link Writer" at bounding box center [656, 239] width 58 height 29
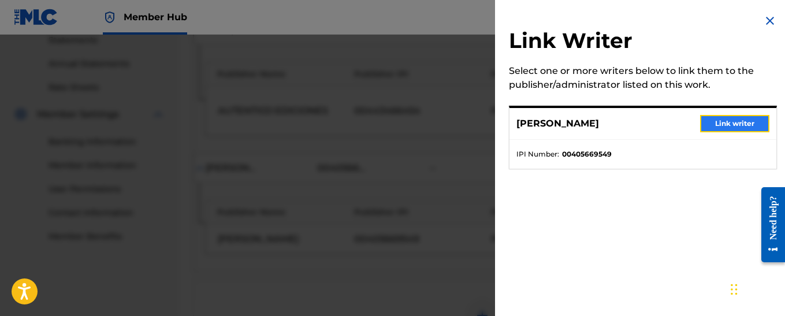
click at [721, 127] on button "Link writer" at bounding box center [734, 123] width 69 height 17
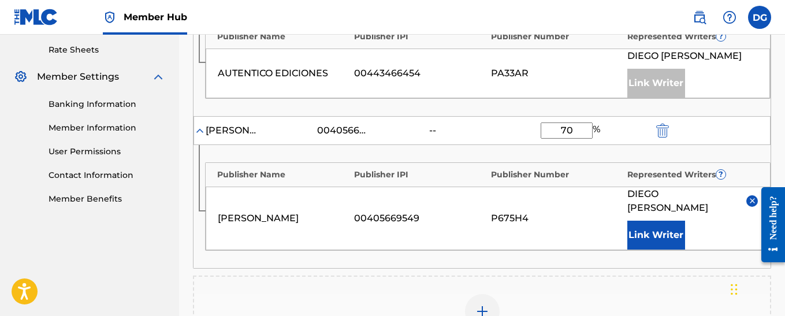
scroll to position [462, 0]
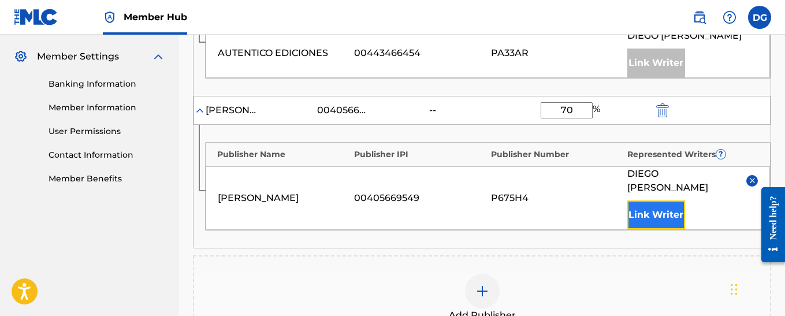
click at [665, 219] on button "Link Writer" at bounding box center [656, 214] width 58 height 29
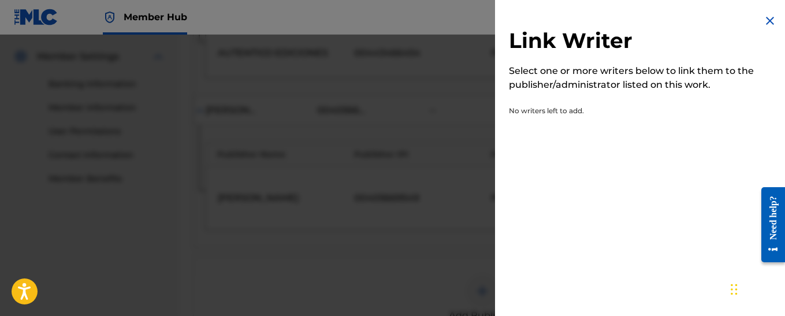
click at [763, 21] on img at bounding box center [770, 21] width 14 height 14
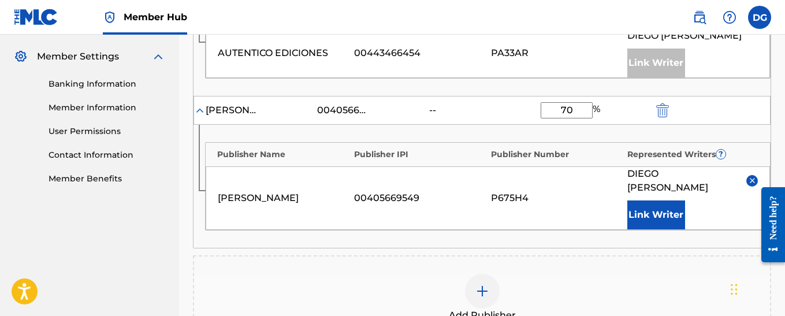
scroll to position [673, 0]
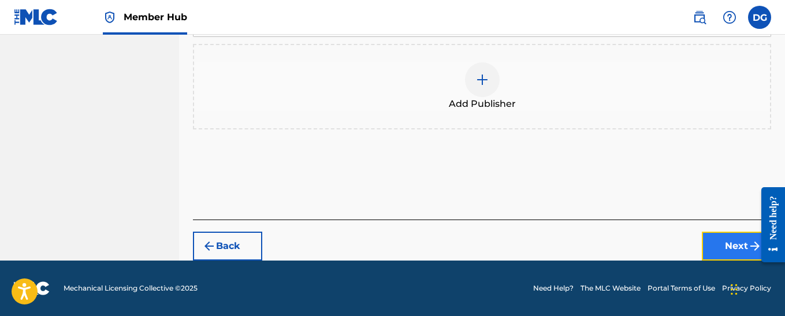
click at [726, 245] on button "Next" at bounding box center [736, 246] width 69 height 29
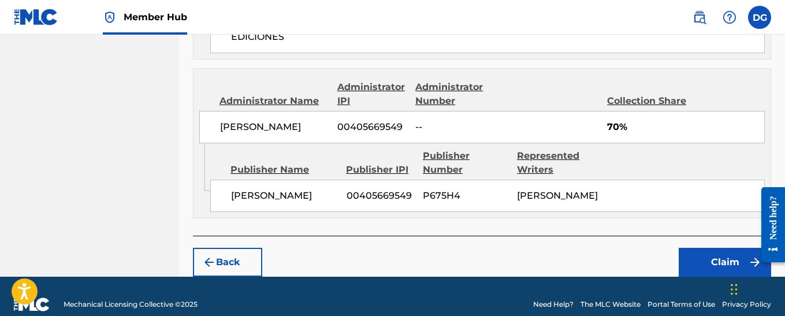
scroll to position [687, 0]
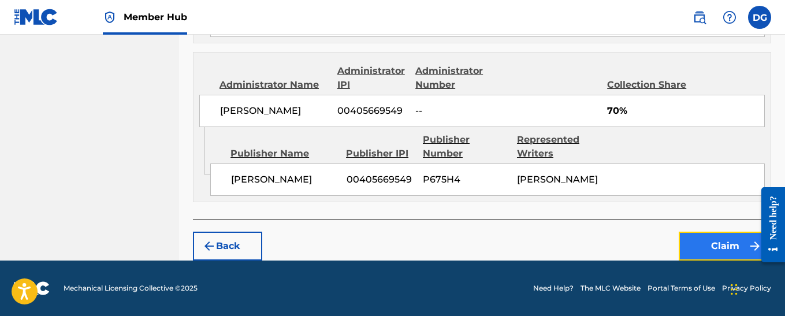
click at [726, 247] on button "Claim" at bounding box center [724, 246] width 92 height 29
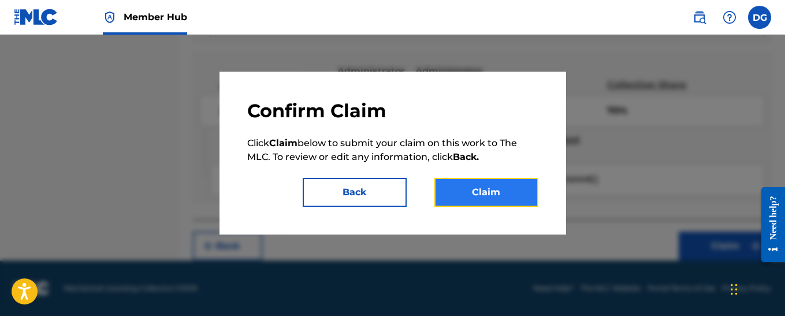
click at [484, 192] on button "Claim" at bounding box center [486, 192] width 104 height 29
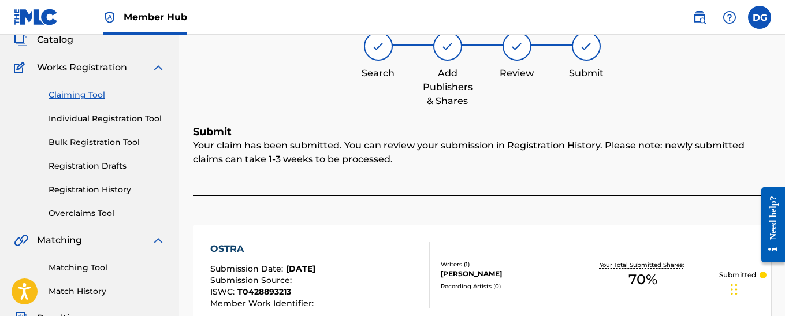
scroll to position [54, 0]
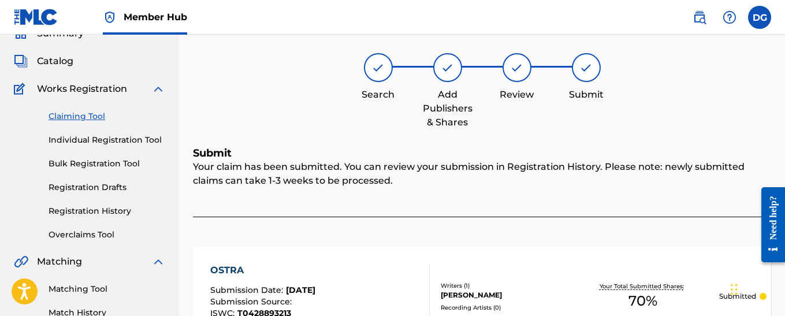
click at [92, 116] on link "Claiming Tool" at bounding box center [107, 116] width 117 height 12
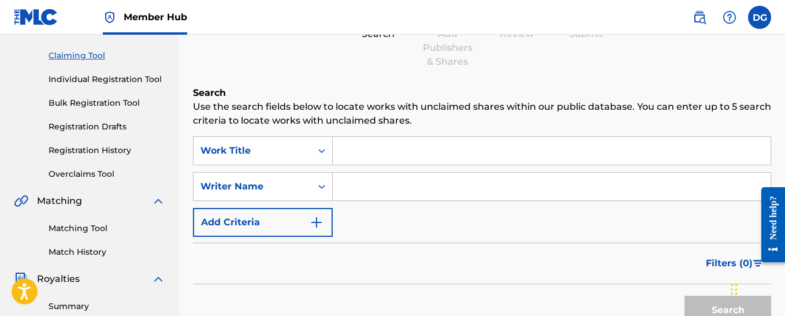
scroll to position [115, 0]
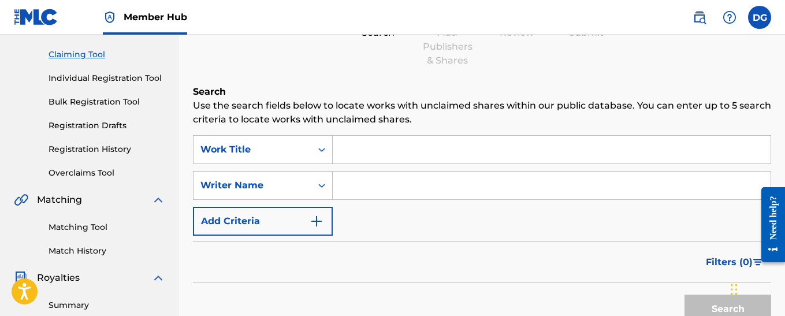
click at [360, 151] on input "Search Form" at bounding box center [552, 150] width 438 height 28
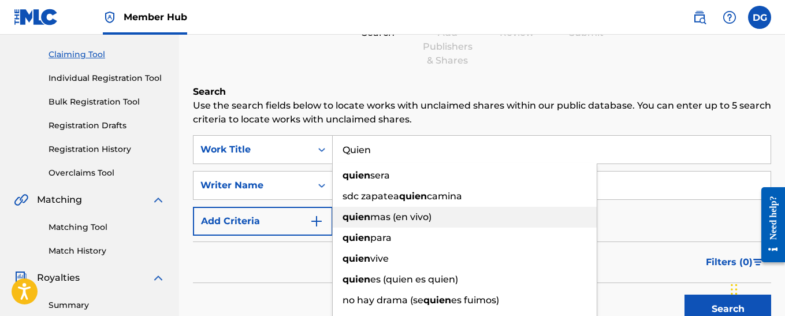
click at [356, 221] on strong "quien" at bounding box center [356, 216] width 28 height 11
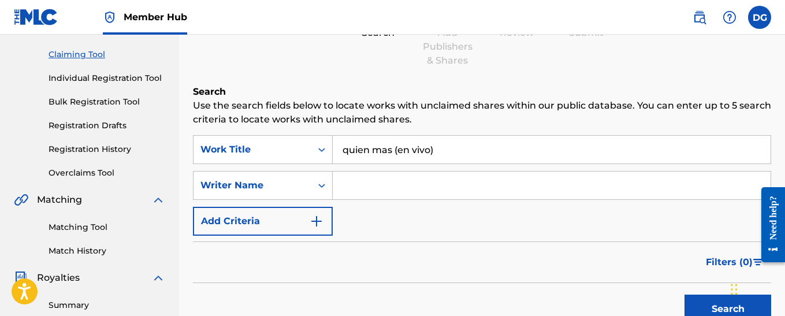
click at [442, 151] on input "quien mas (en vivo)" at bounding box center [552, 150] width 438 height 28
type input "q"
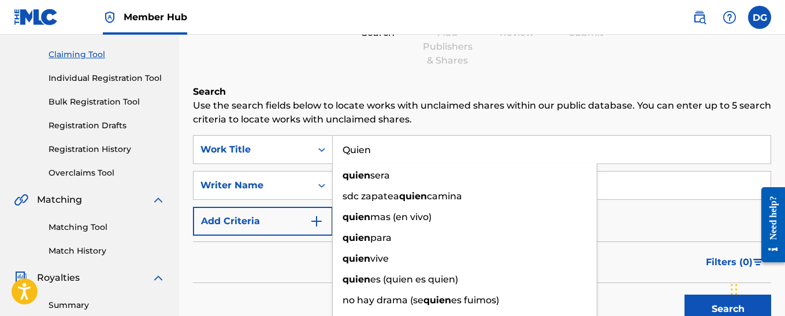
type input "Quien"
click at [624, 191] on input "Search Form" at bounding box center [552, 185] width 438 height 28
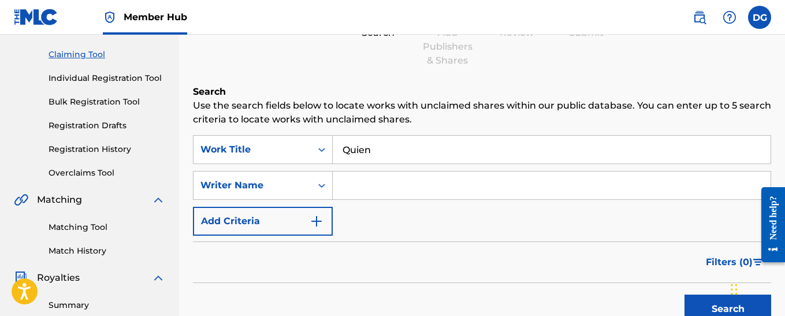
type input "[PERSON_NAME]"
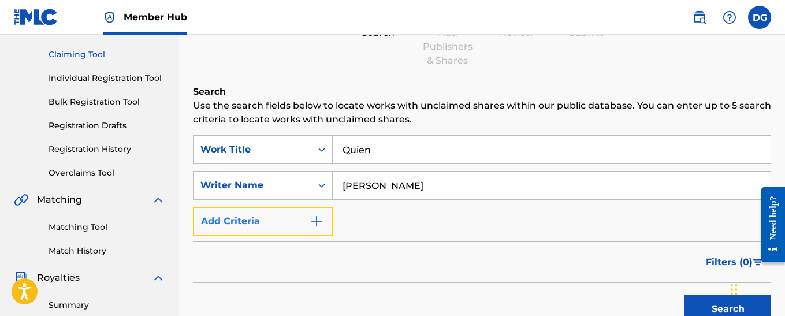
click at [316, 225] on img "Search Form" at bounding box center [316, 221] width 14 height 14
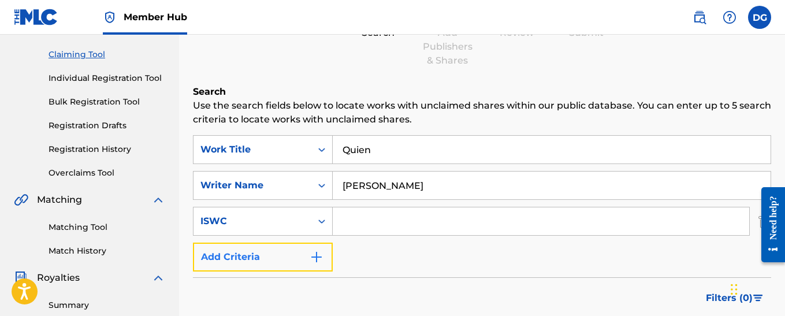
click at [318, 260] on img "Search Form" at bounding box center [316, 257] width 14 height 14
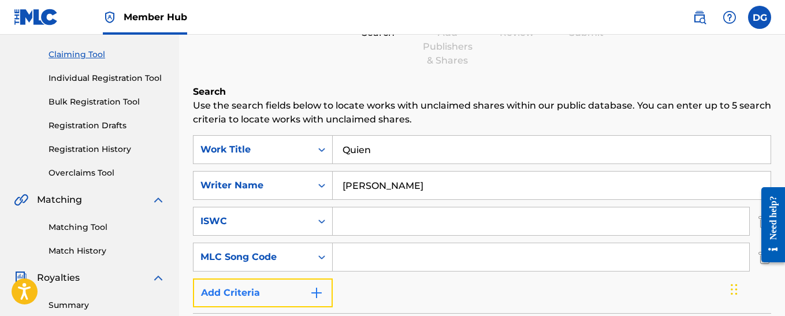
click at [318, 292] on img "Search Form" at bounding box center [316, 293] width 14 height 14
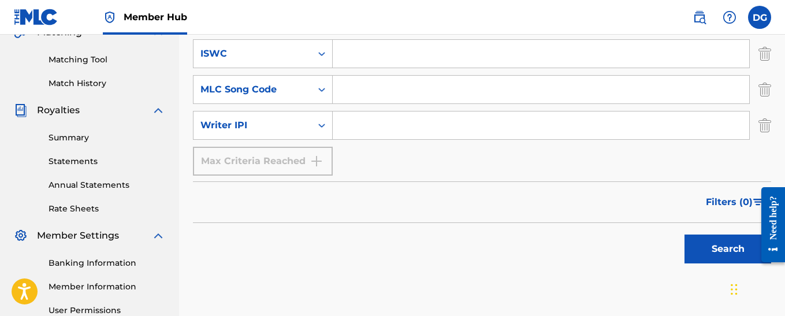
scroll to position [289, 0]
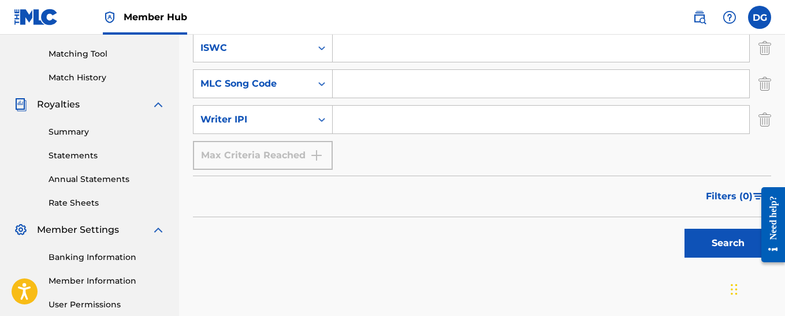
click at [380, 125] on input "Search Form" at bounding box center [541, 120] width 416 height 28
type input "00405669549"
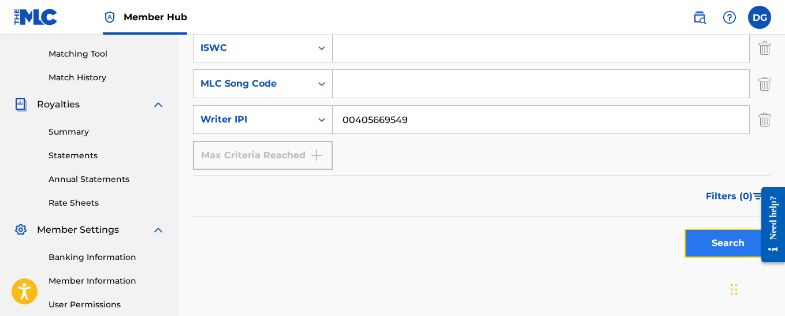
click at [720, 248] on button "Search" at bounding box center [727, 243] width 87 height 29
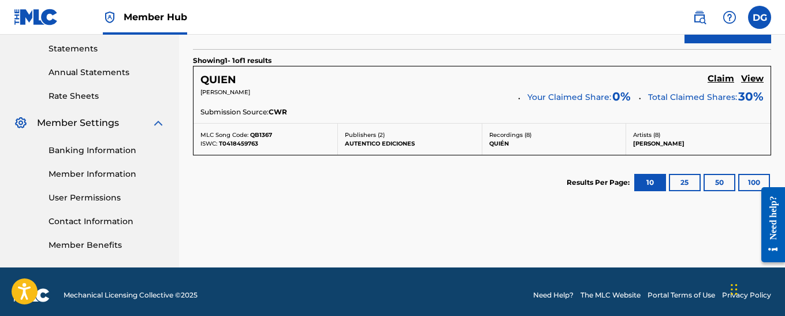
scroll to position [402, 0]
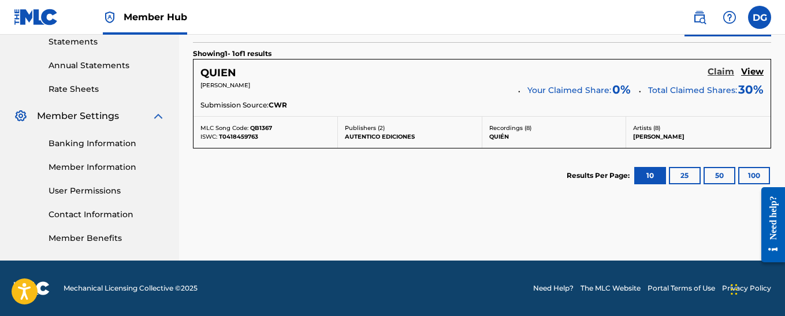
click at [723, 70] on h5 "Claim" at bounding box center [720, 71] width 27 height 11
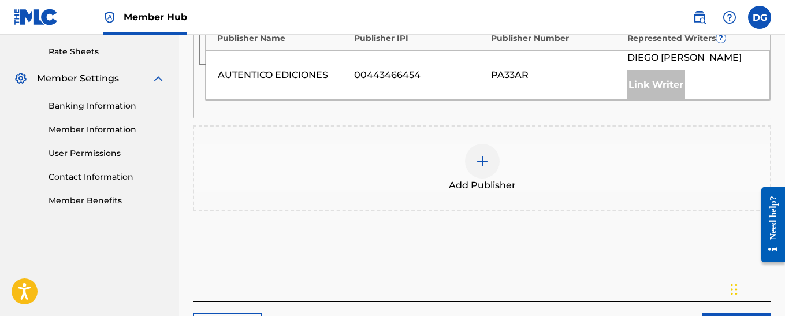
click at [479, 200] on div "Publishers ( 1 ) ? REQUIRED Total shares: 30 % Administrator ? Administrator IP…" at bounding box center [482, 71] width 578 height 301
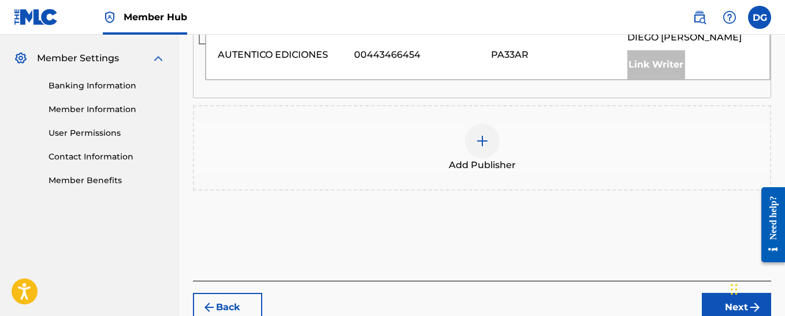
click at [480, 141] on img at bounding box center [482, 141] width 14 height 14
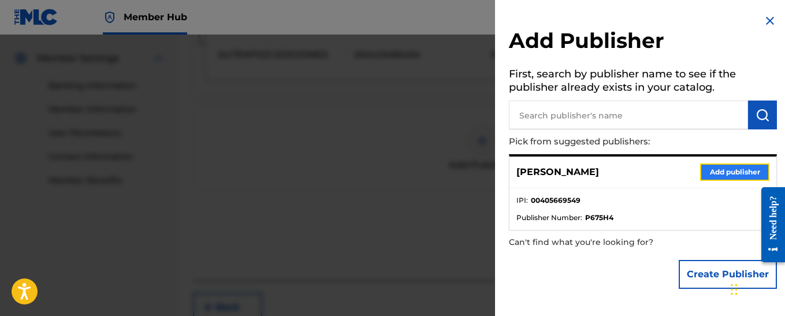
click at [741, 173] on button "Add publisher" at bounding box center [734, 171] width 69 height 17
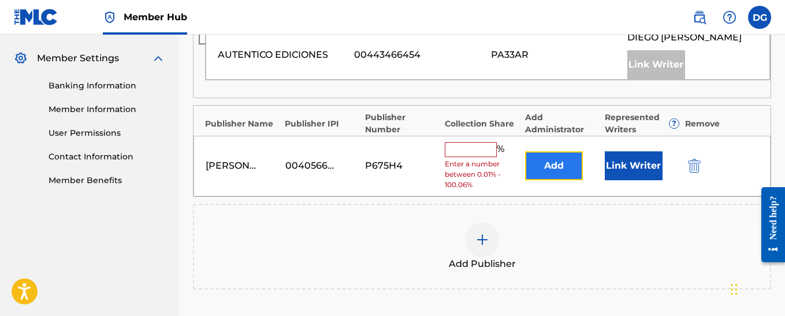
click at [559, 167] on button "Add" at bounding box center [554, 165] width 58 height 29
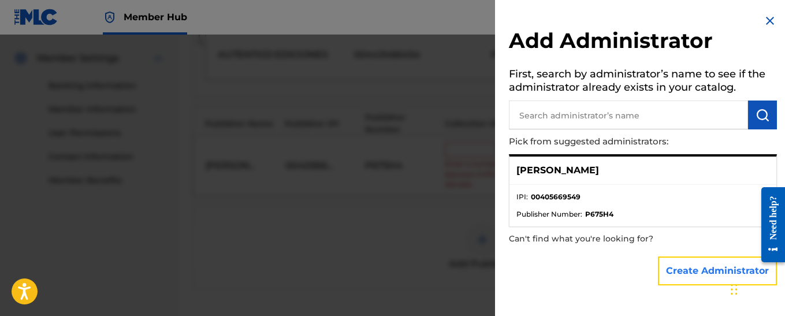
click at [695, 274] on button "Create Administrator" at bounding box center [717, 270] width 119 height 29
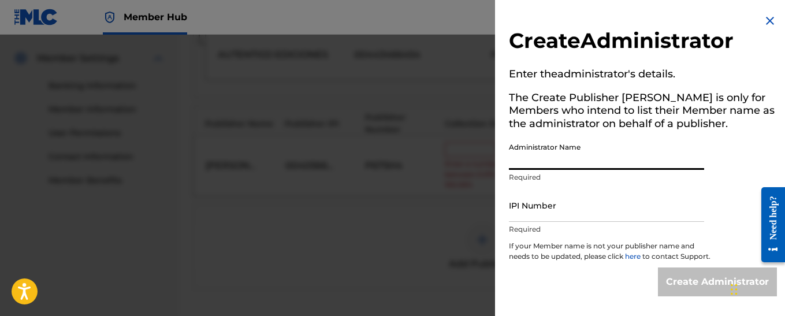
click at [537, 161] on input "Administrator Name" at bounding box center [606, 153] width 195 height 33
type input "[PERSON_NAME]"
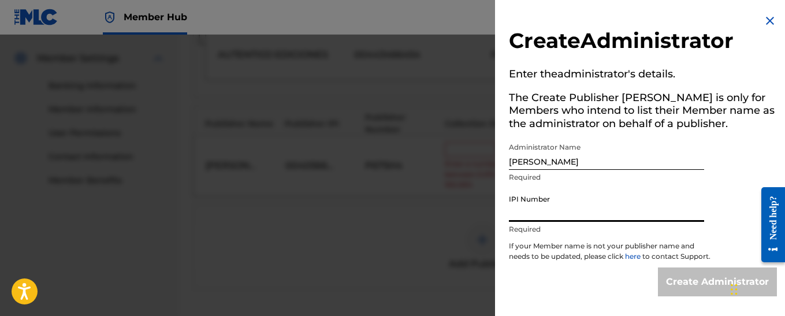
click at [538, 212] on input "IPI Number" at bounding box center [606, 205] width 195 height 33
type input "00405669549"
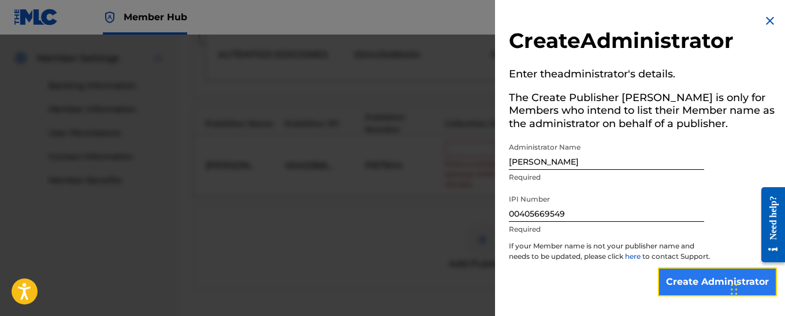
click at [690, 290] on input "Create Administrator" at bounding box center [717, 281] width 119 height 29
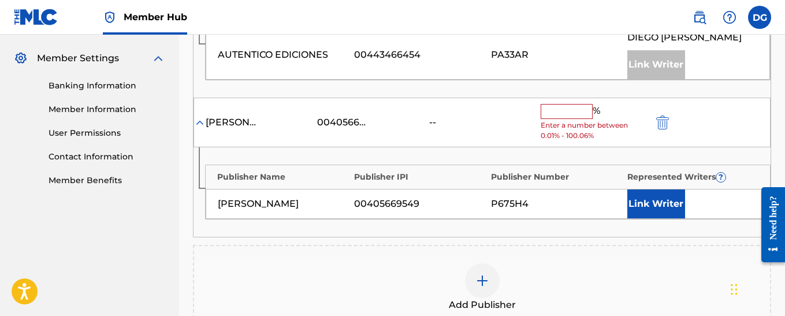
click at [563, 112] on input "text" at bounding box center [566, 111] width 52 height 15
type input "70"
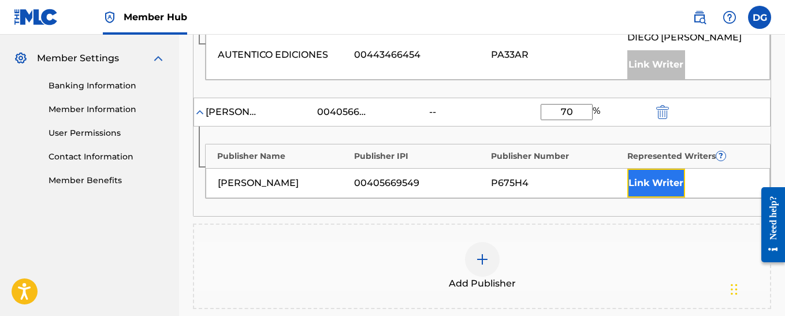
click at [660, 184] on button "Link Writer" at bounding box center [656, 183] width 58 height 29
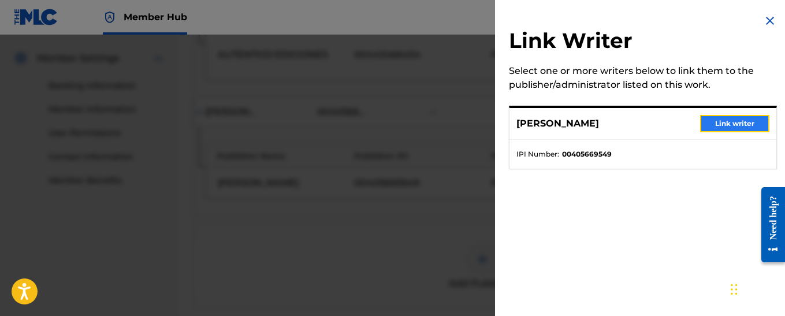
click at [739, 124] on button "Link writer" at bounding box center [734, 123] width 69 height 17
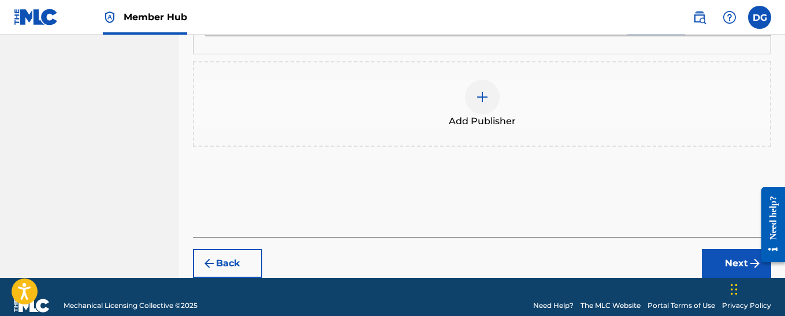
scroll to position [673, 0]
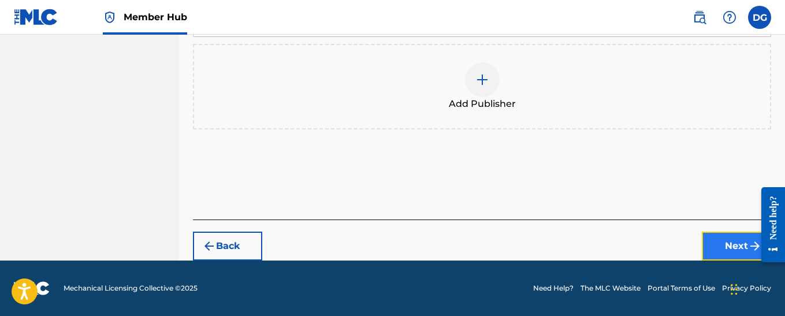
click at [740, 247] on button "Next" at bounding box center [736, 246] width 69 height 29
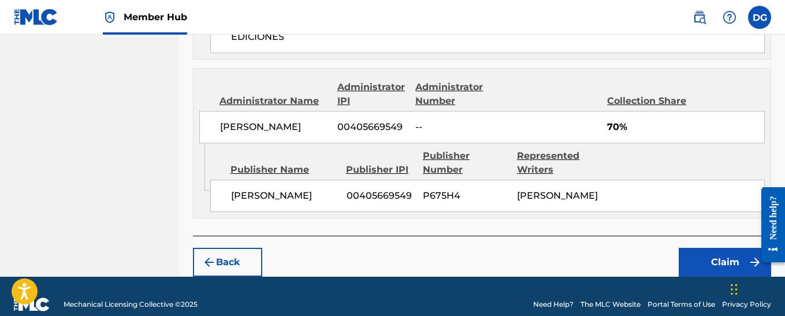
scroll to position [687, 0]
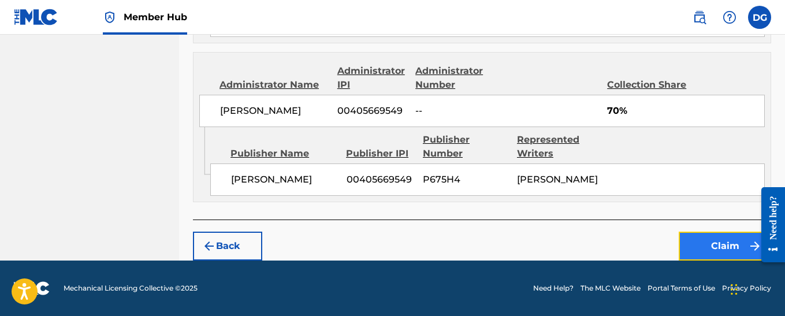
click at [713, 245] on button "Claim" at bounding box center [724, 246] width 92 height 29
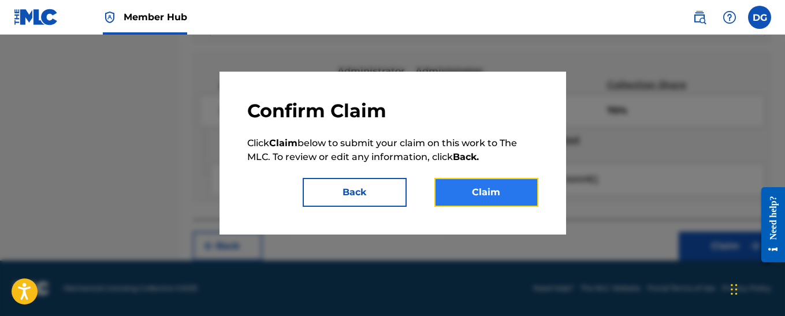
click at [499, 194] on button "Claim" at bounding box center [486, 192] width 104 height 29
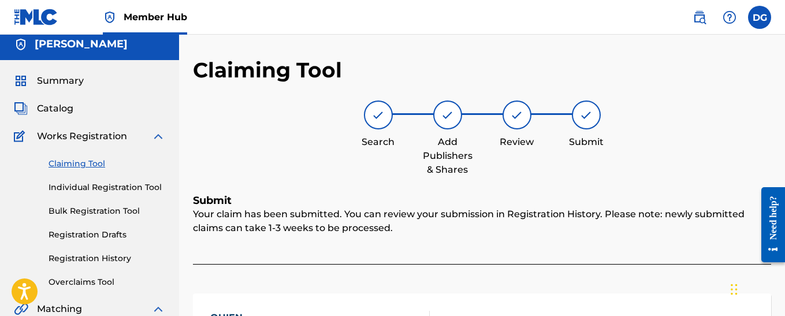
scroll to position [0, 0]
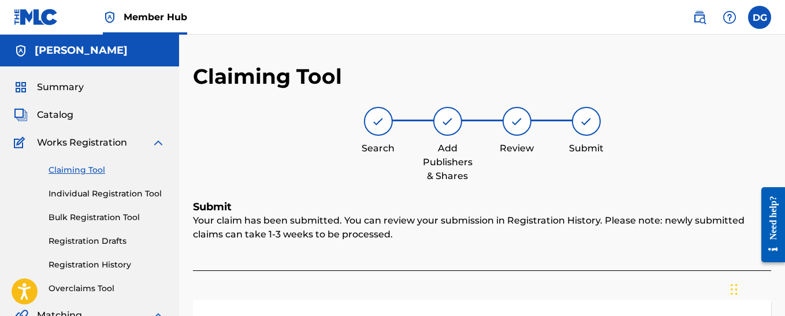
click at [80, 172] on link "Claiming Tool" at bounding box center [107, 170] width 117 height 12
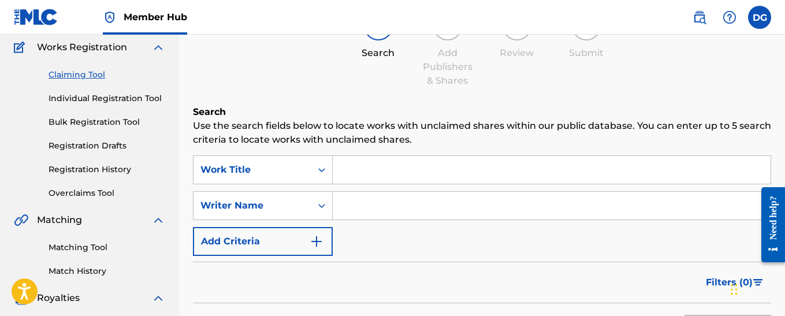
scroll to position [115, 0]
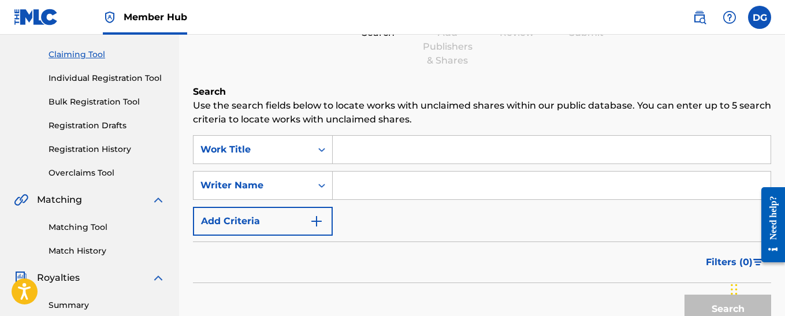
click at [378, 153] on input "Search Form" at bounding box center [552, 150] width 438 height 28
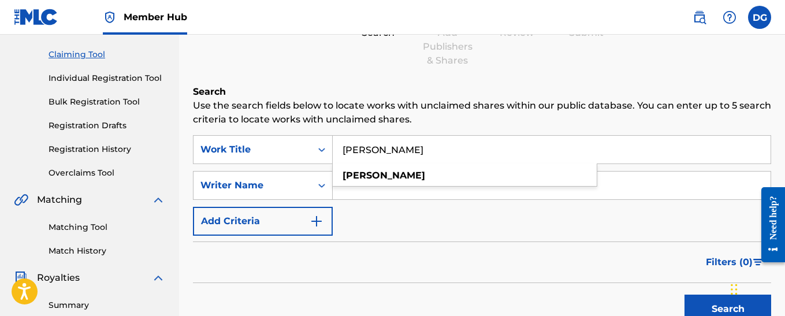
click at [355, 150] on input "[PERSON_NAME]" at bounding box center [552, 150] width 438 height 28
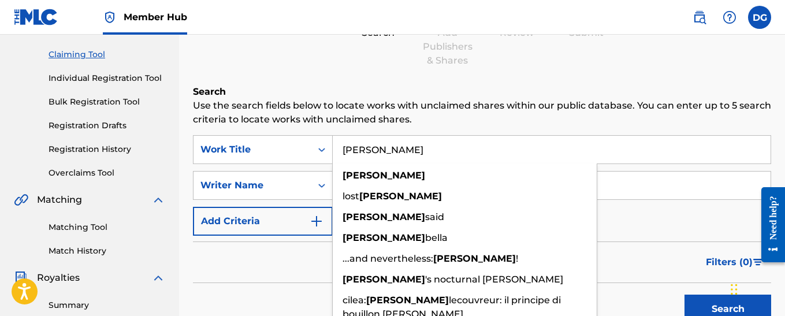
type input "[PERSON_NAME]"
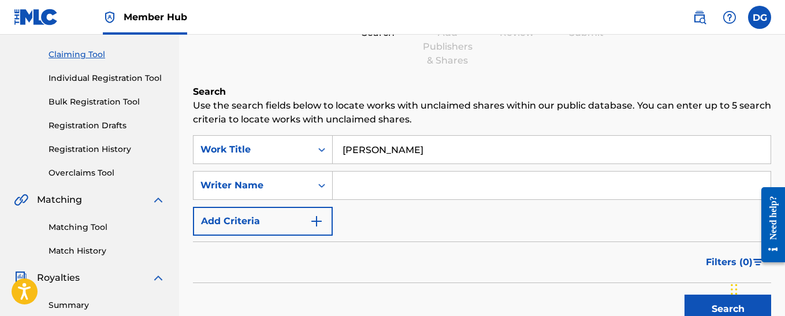
click at [616, 192] on input "Search Form" at bounding box center [552, 185] width 438 height 28
type input "[PERSON_NAME]"
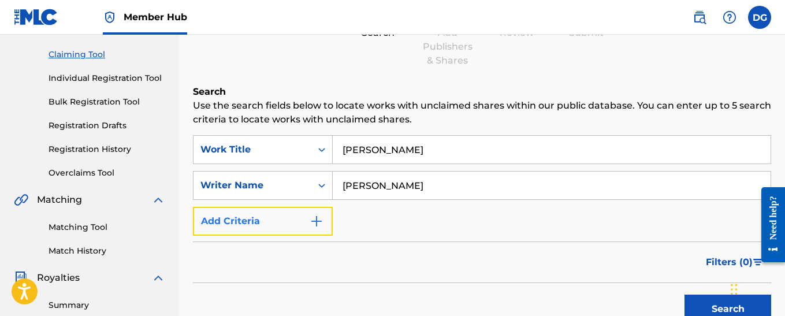
click at [318, 222] on img "Search Form" at bounding box center [316, 221] width 14 height 14
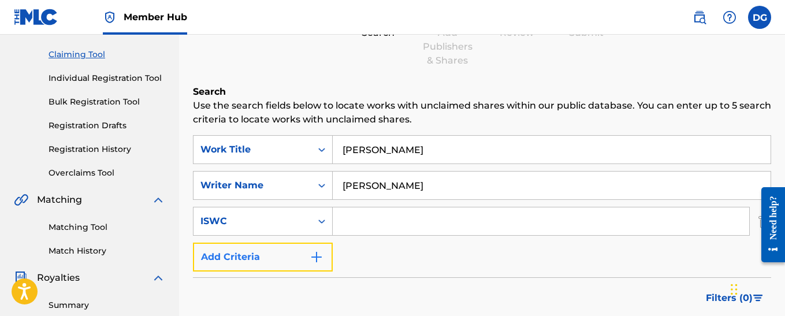
click at [317, 258] on img "Search Form" at bounding box center [316, 257] width 14 height 14
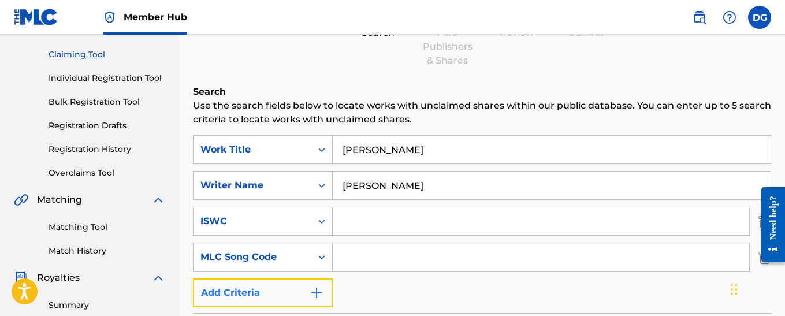
click at [313, 292] on img "Search Form" at bounding box center [316, 293] width 14 height 14
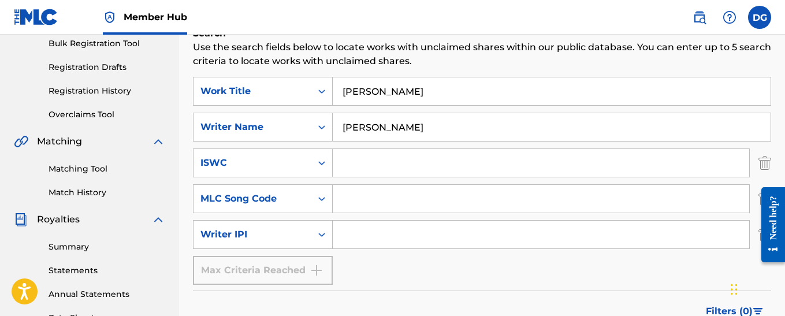
scroll to position [231, 0]
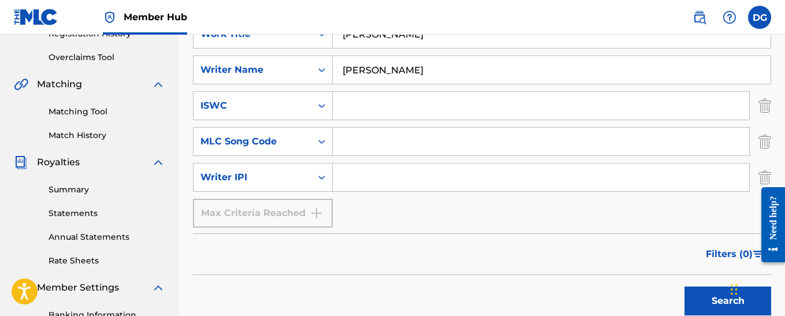
click at [391, 180] on input "Search Form" at bounding box center [541, 177] width 416 height 28
type input "00405669549"
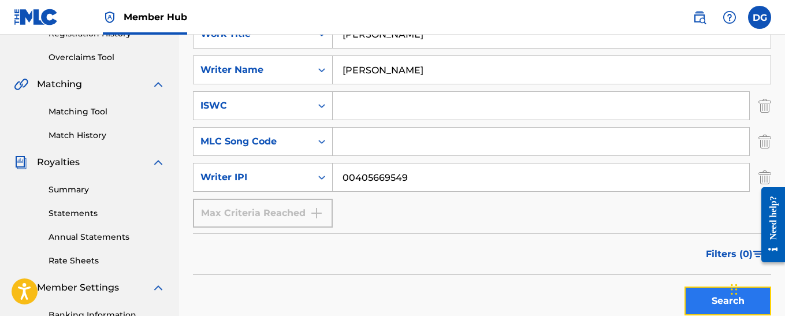
click at [703, 307] on button "Search" at bounding box center [727, 300] width 87 height 29
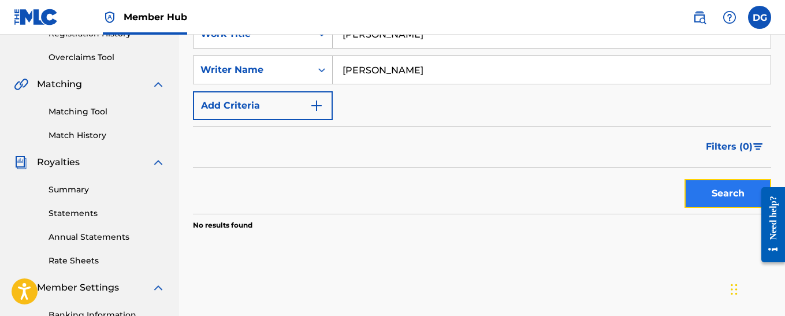
click at [720, 199] on button "Search" at bounding box center [727, 193] width 87 height 29
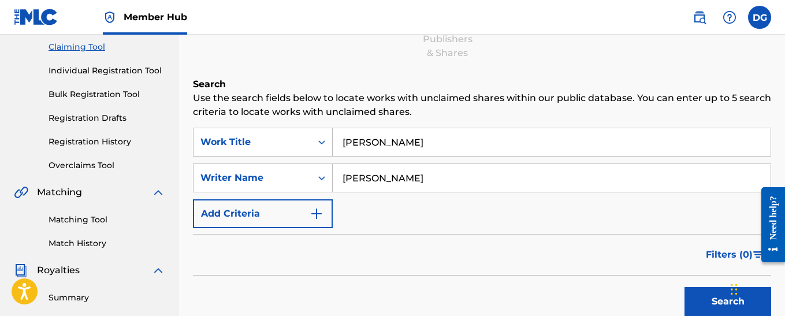
scroll to position [115, 0]
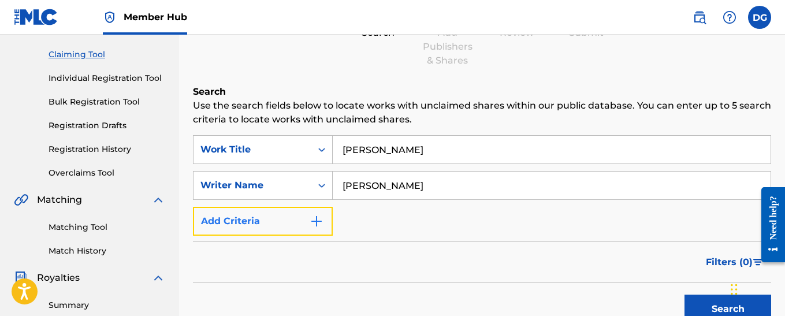
click at [315, 223] on img "Search Form" at bounding box center [316, 221] width 14 height 14
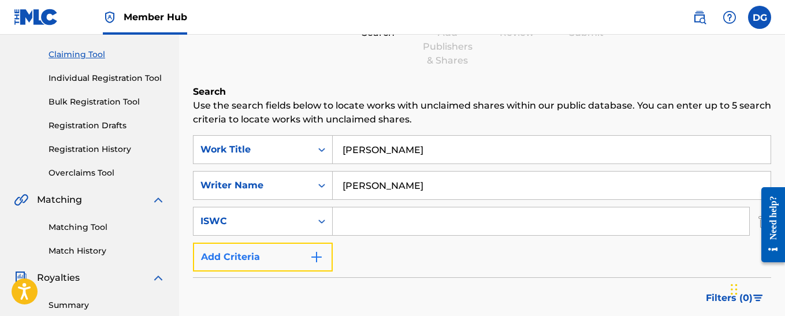
click at [316, 259] on img "Search Form" at bounding box center [316, 257] width 14 height 14
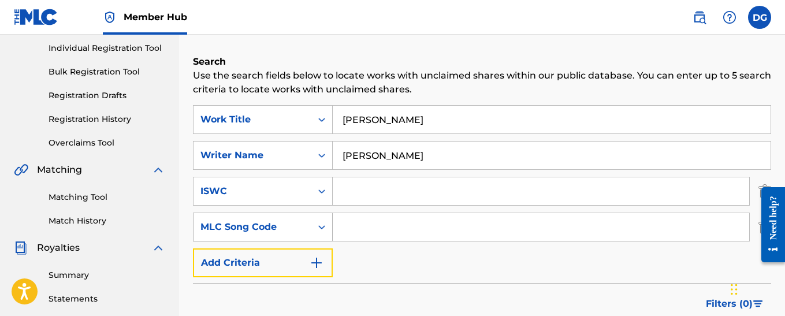
scroll to position [173, 0]
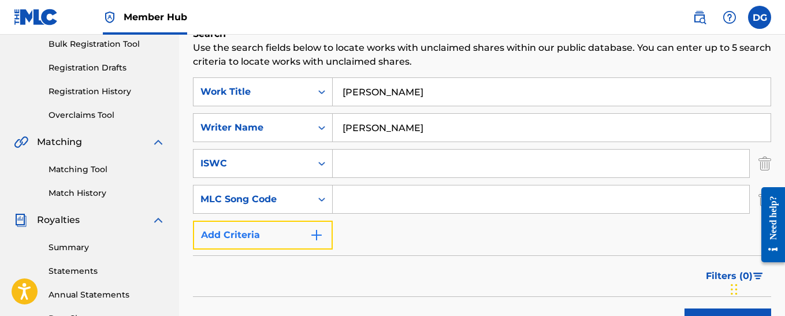
click at [314, 235] on img "Search Form" at bounding box center [316, 235] width 14 height 14
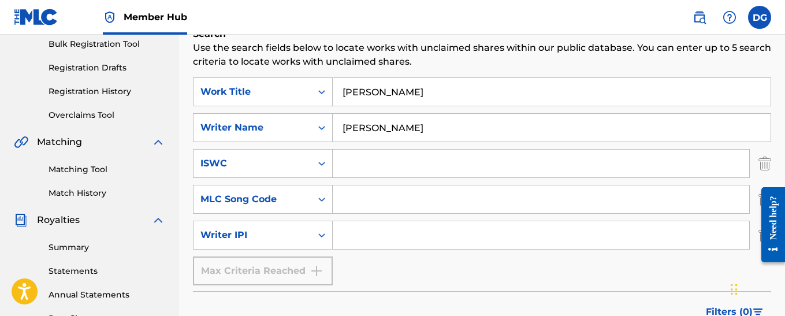
click at [379, 238] on input "Search Form" at bounding box center [541, 235] width 416 height 28
type input "00405669549"
click at [434, 127] on input "[PERSON_NAME]" at bounding box center [552, 128] width 438 height 28
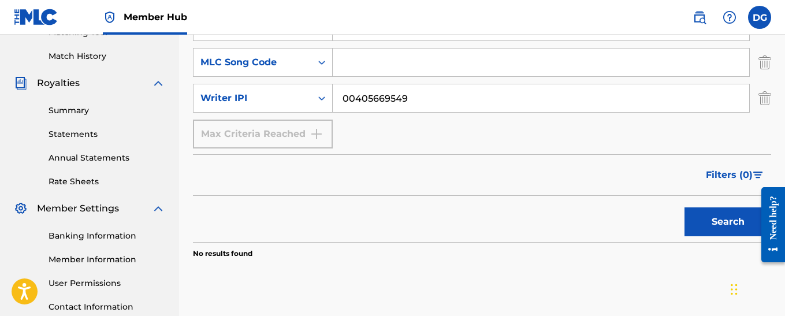
scroll to position [346, 0]
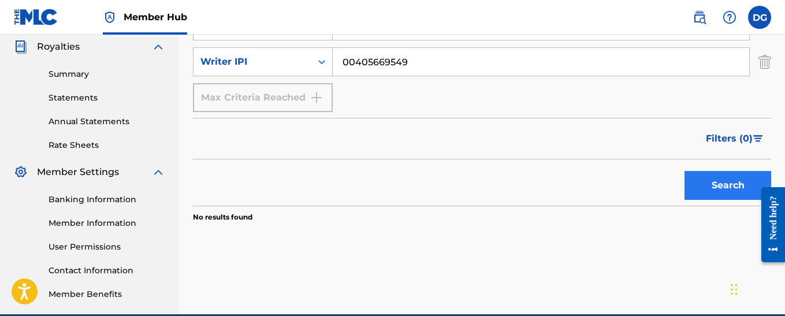
type input "[PERSON_NAME]"
click at [722, 185] on button "Search" at bounding box center [727, 185] width 87 height 29
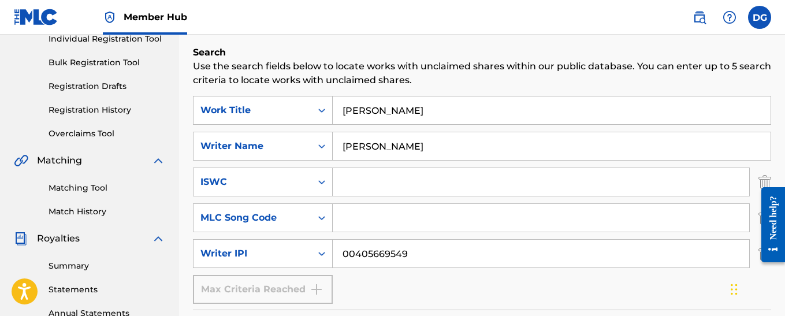
scroll to position [115, 0]
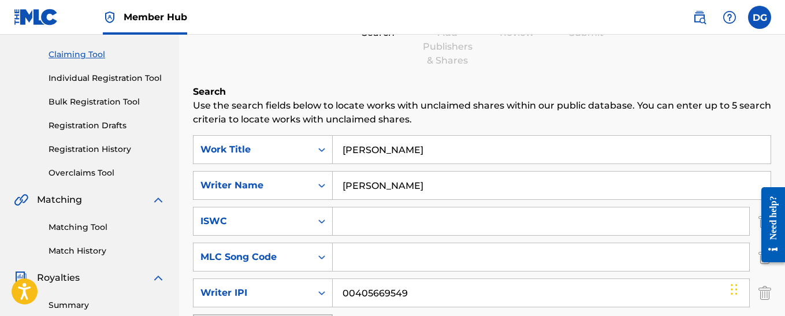
click at [385, 151] on input "[PERSON_NAME]" at bounding box center [552, 150] width 438 height 28
type input "A"
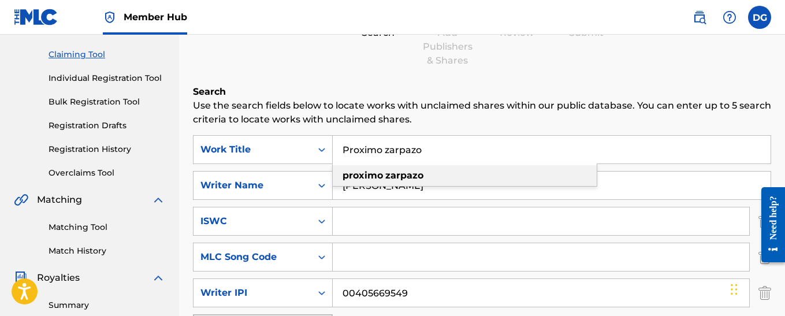
click at [377, 176] on strong "proximo" at bounding box center [362, 175] width 40 height 11
type input "proximo zarpazo"
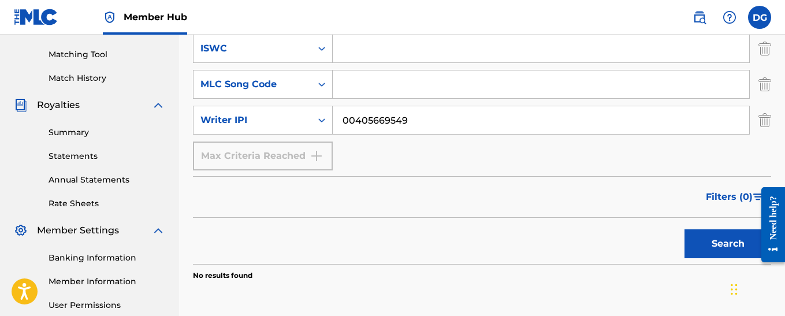
scroll to position [289, 0]
click at [713, 244] on button "Search" at bounding box center [727, 243] width 87 height 29
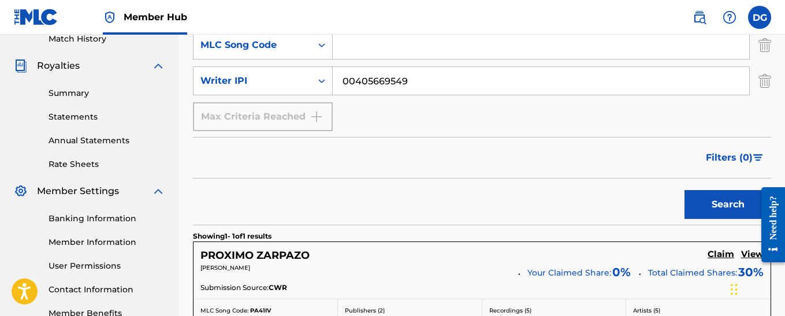
scroll to position [404, 0]
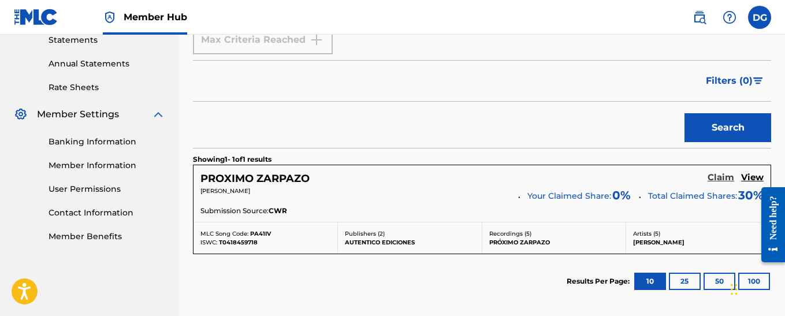
click at [725, 178] on h5 "Claim" at bounding box center [720, 177] width 27 height 11
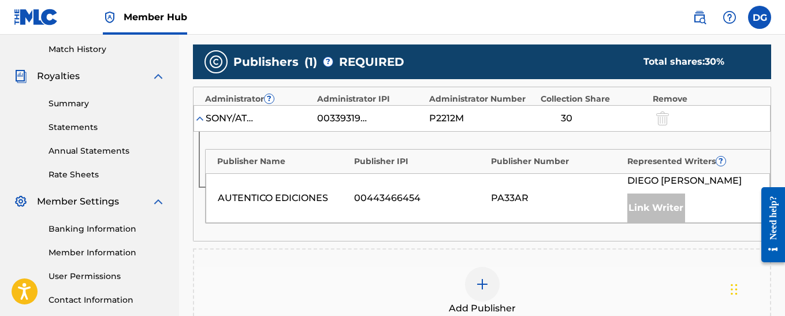
scroll to position [346, 0]
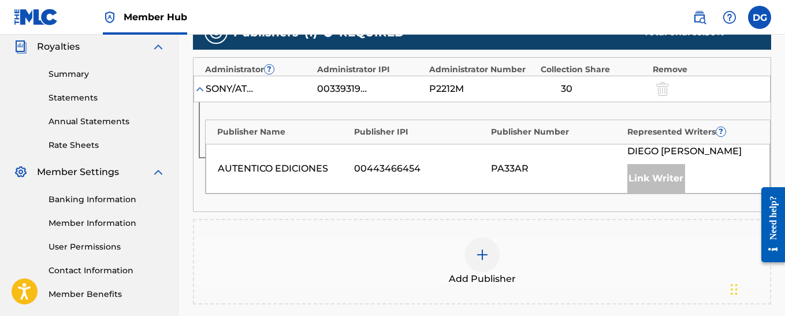
click at [480, 253] on img at bounding box center [482, 255] width 14 height 14
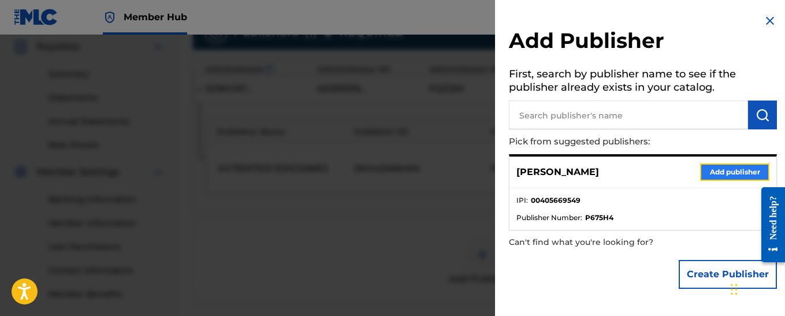
click at [722, 173] on button "Add publisher" at bounding box center [734, 171] width 69 height 17
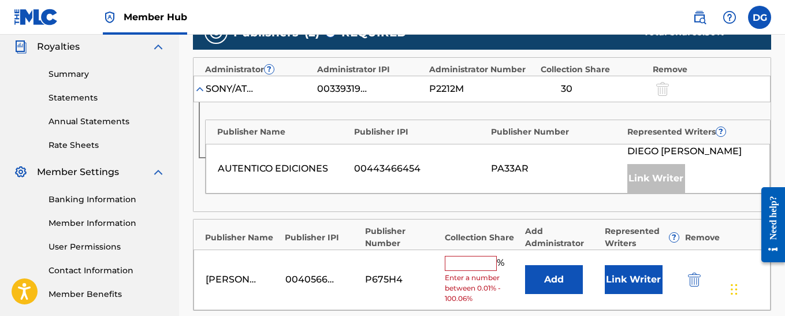
click at [468, 264] on input "text" at bounding box center [471, 263] width 52 height 15
type input "70"
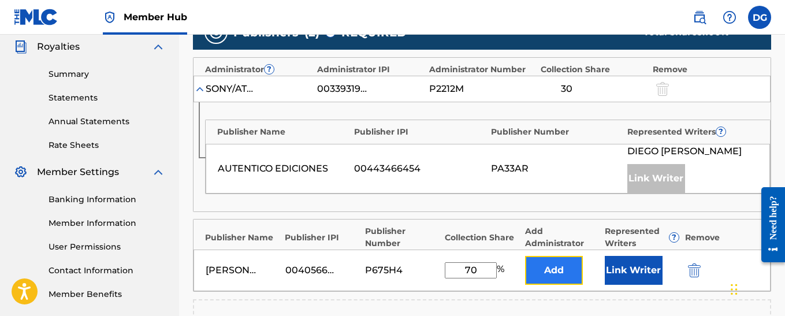
click at [557, 270] on button "Add" at bounding box center [554, 270] width 58 height 29
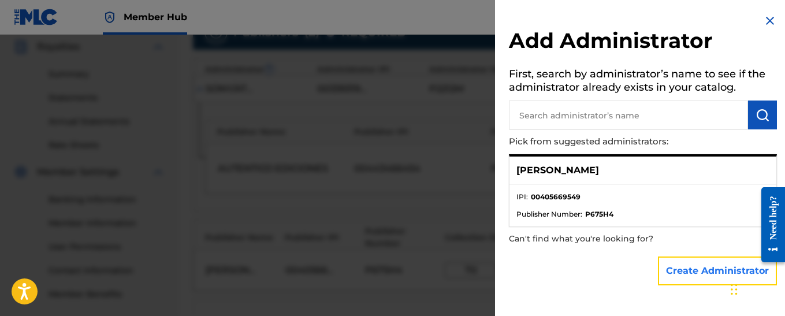
click at [681, 272] on button "Create Administrator" at bounding box center [717, 270] width 119 height 29
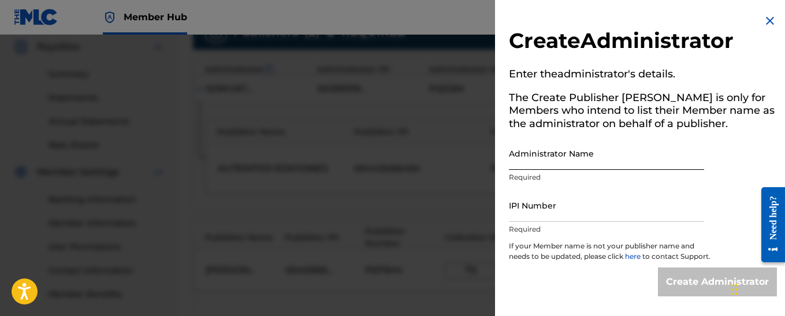
click at [549, 157] on input "Administrator Name" at bounding box center [606, 153] width 195 height 33
type input "[PERSON_NAME]"
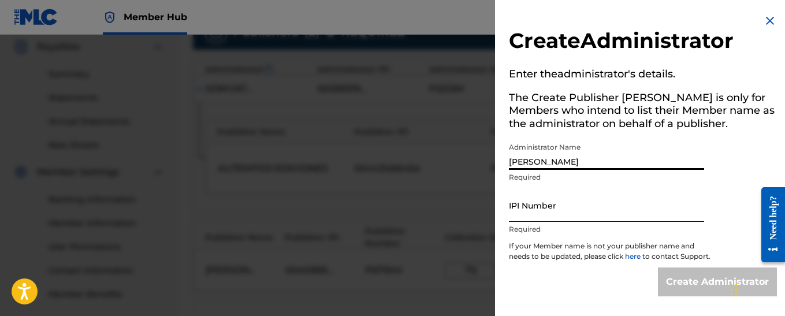
click at [538, 214] on input "IPI Number" at bounding box center [606, 205] width 195 height 33
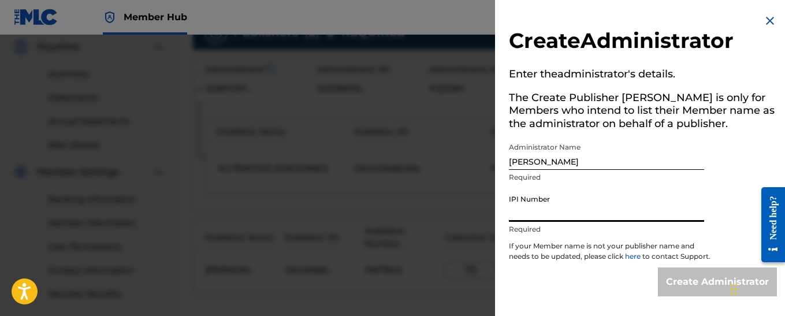
type input "00405669549"
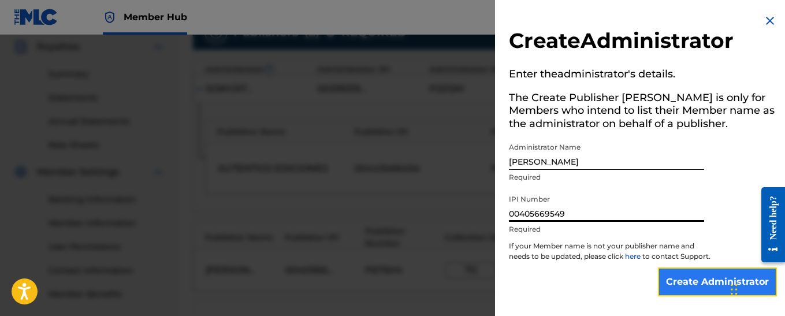
click at [676, 292] on input "Create Administrator" at bounding box center [717, 281] width 119 height 29
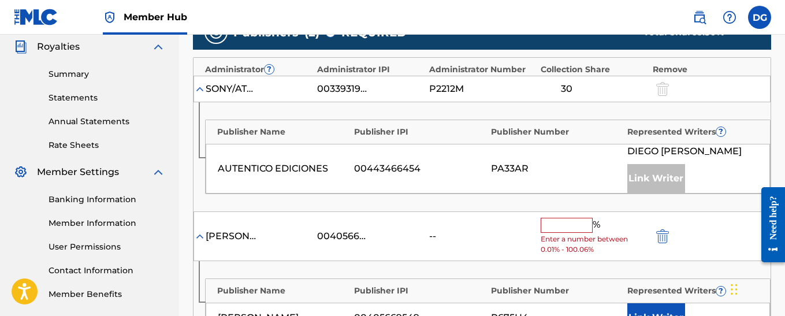
click at [565, 225] on input "text" at bounding box center [566, 225] width 52 height 15
type input "70"
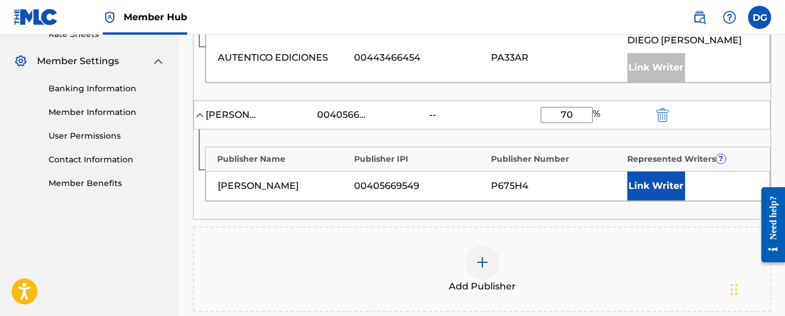
scroll to position [462, 0]
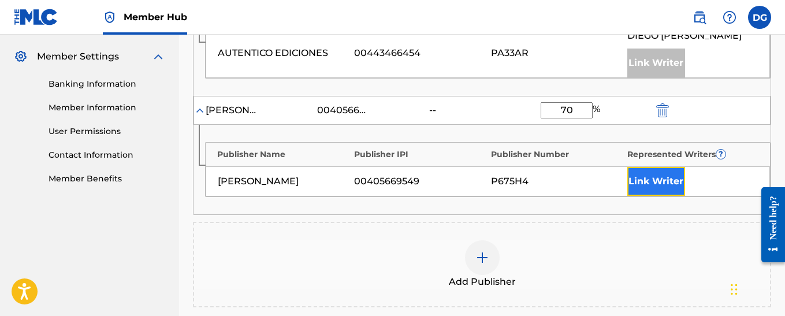
click at [651, 181] on button "Link Writer" at bounding box center [656, 181] width 58 height 29
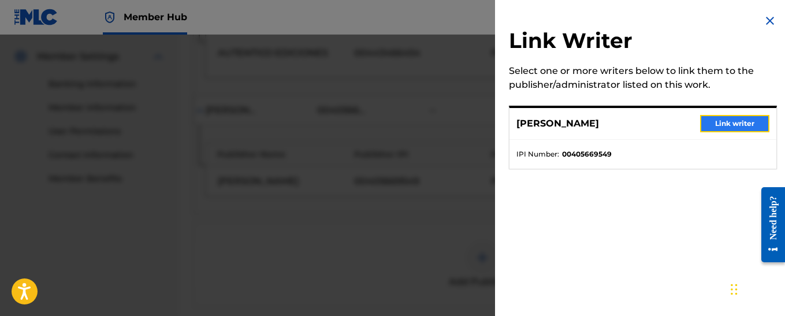
click at [731, 121] on button "Link writer" at bounding box center [734, 123] width 69 height 17
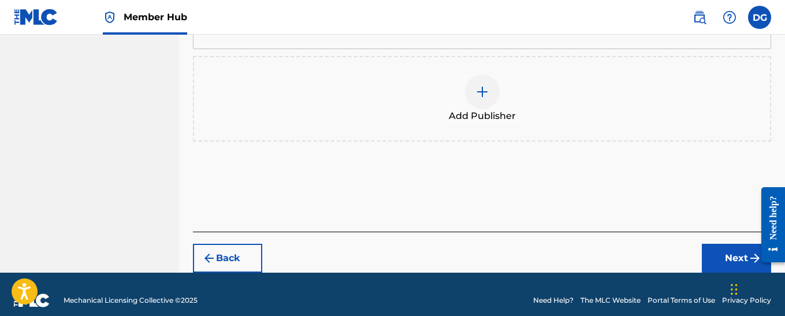
scroll to position [673, 0]
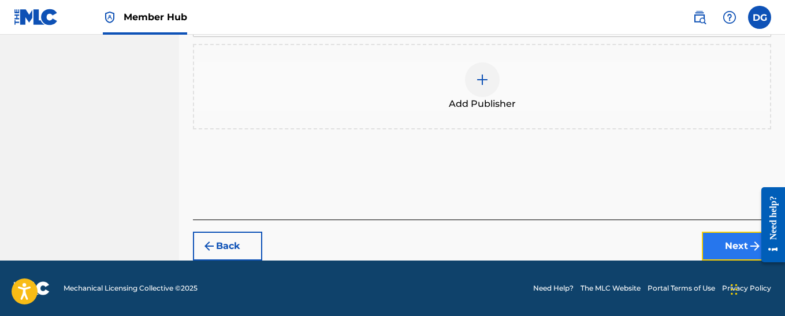
click at [737, 248] on button "Next" at bounding box center [736, 246] width 69 height 29
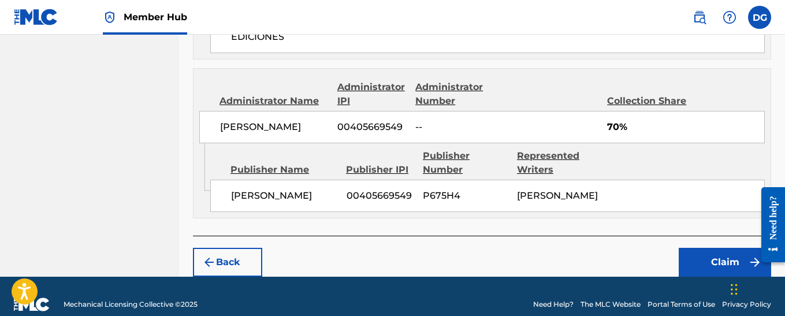
scroll to position [687, 0]
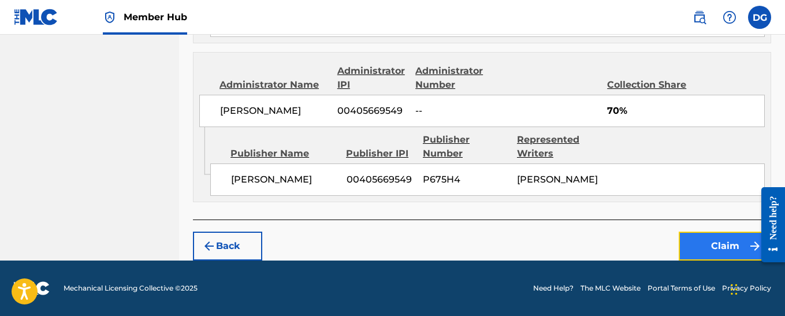
click at [721, 243] on button "Claim" at bounding box center [724, 246] width 92 height 29
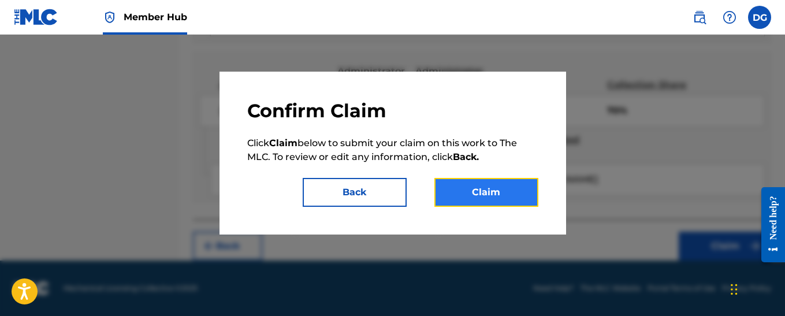
click at [484, 193] on button "Claim" at bounding box center [486, 192] width 104 height 29
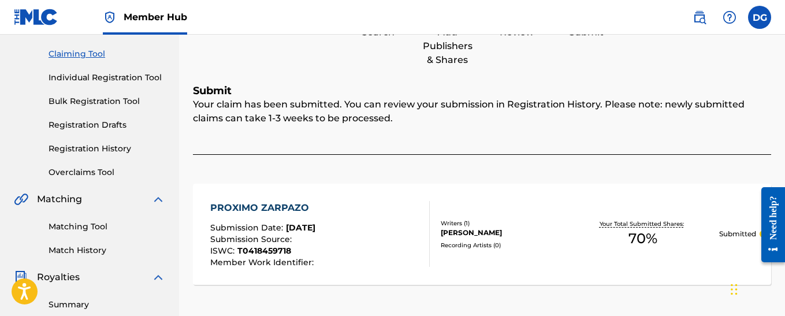
scroll to position [0, 0]
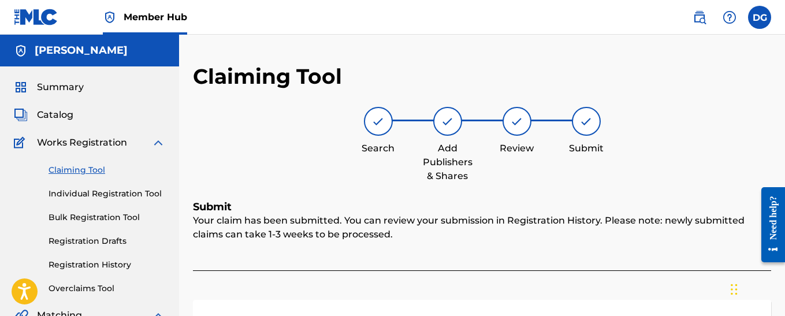
click at [68, 172] on link "Claiming Tool" at bounding box center [107, 170] width 117 height 12
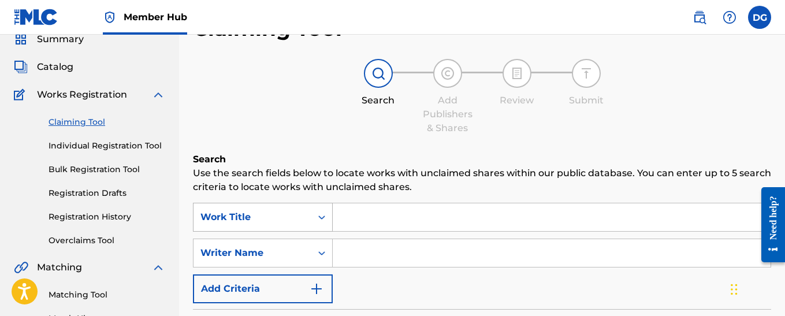
scroll to position [115, 0]
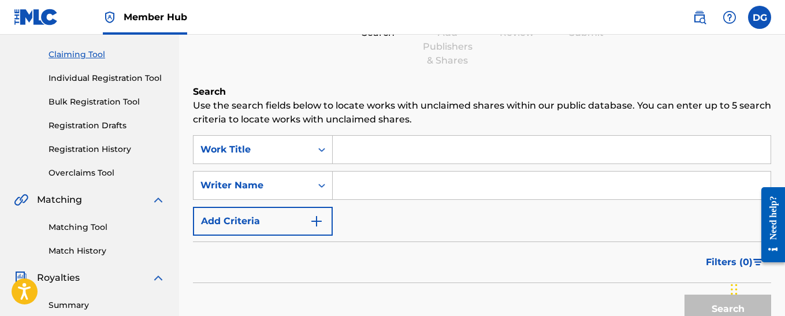
click at [384, 152] on input "Search Form" at bounding box center [552, 150] width 438 height 28
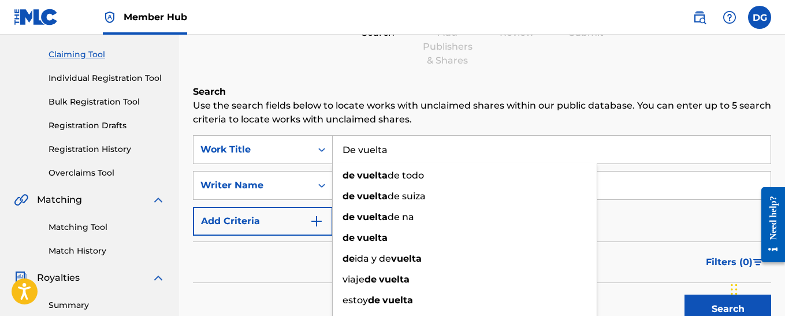
type input "De vuelta"
click at [667, 192] on input "Search Form" at bounding box center [552, 185] width 438 height 28
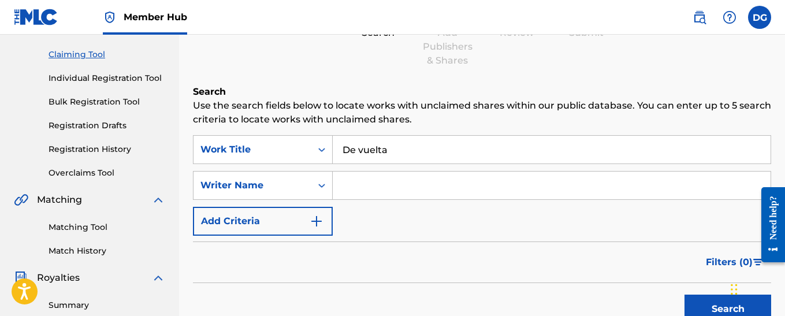
type input "[PERSON_NAME]"
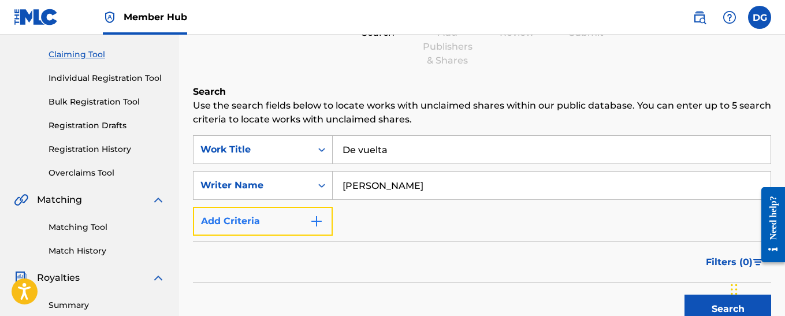
click at [315, 220] on img "Search Form" at bounding box center [316, 221] width 14 height 14
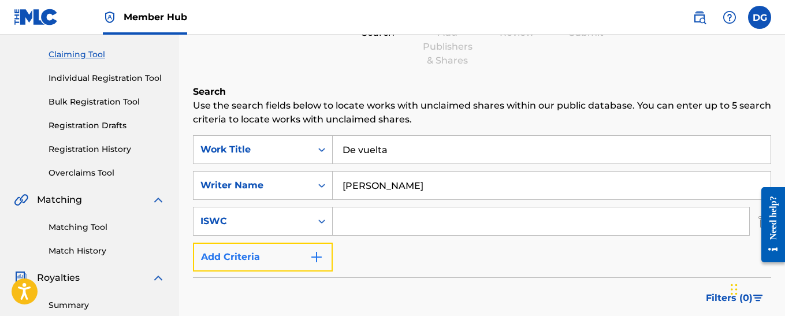
click at [315, 256] on img "Search Form" at bounding box center [316, 257] width 14 height 14
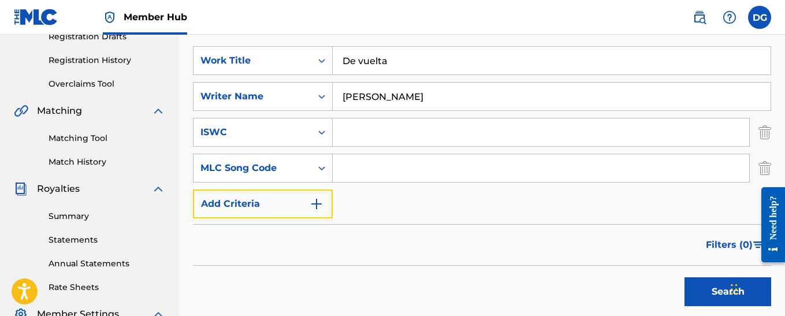
scroll to position [231, 0]
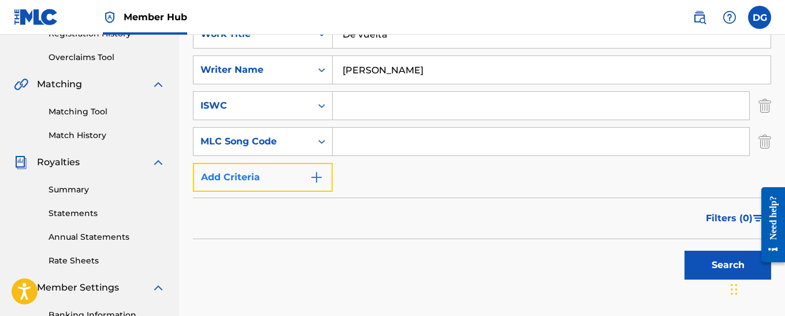
click at [319, 179] on img "Search Form" at bounding box center [316, 177] width 14 height 14
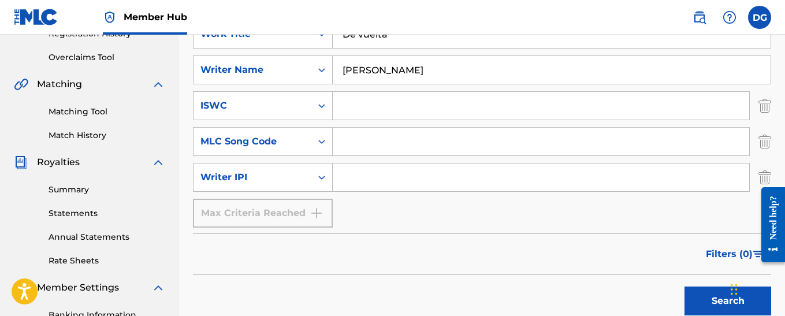
click at [373, 182] on input "Search Form" at bounding box center [541, 177] width 416 height 28
type input "00405669549"
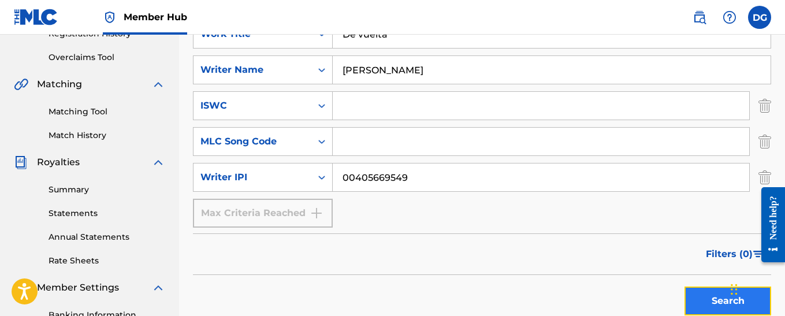
click at [712, 305] on button "Search" at bounding box center [727, 300] width 87 height 29
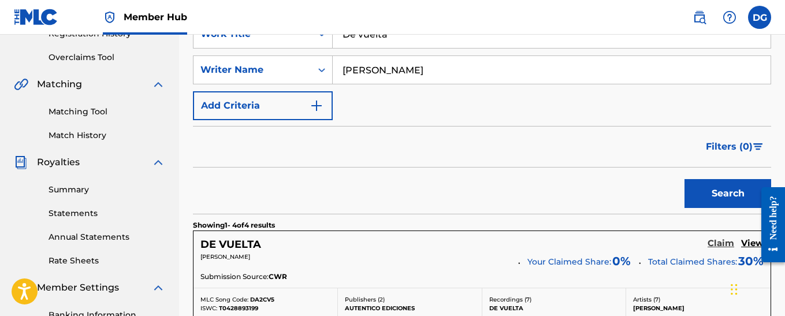
click at [719, 244] on h5 "Claim" at bounding box center [720, 243] width 27 height 11
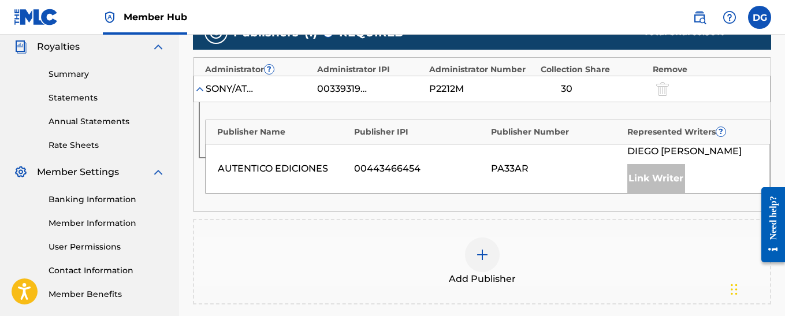
scroll to position [404, 0]
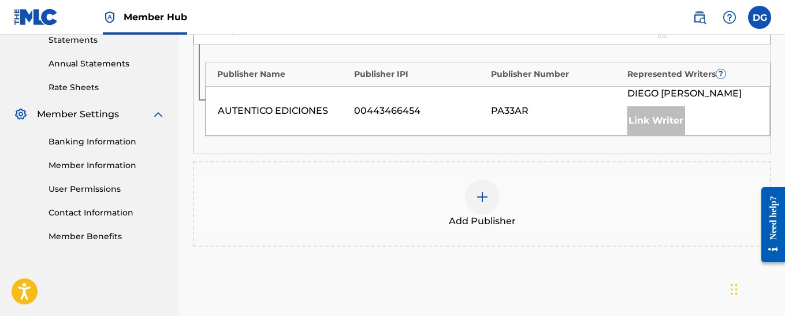
click at [482, 194] on img at bounding box center [482, 197] width 14 height 14
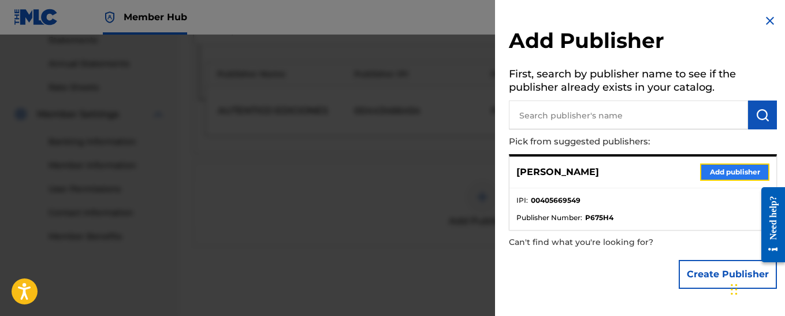
click at [710, 170] on button "Add publisher" at bounding box center [734, 171] width 69 height 17
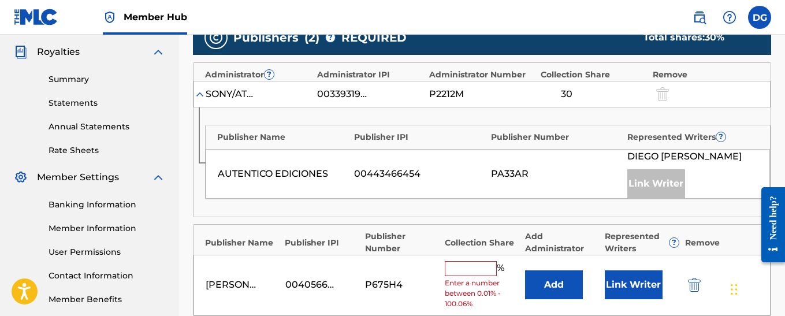
scroll to position [346, 0]
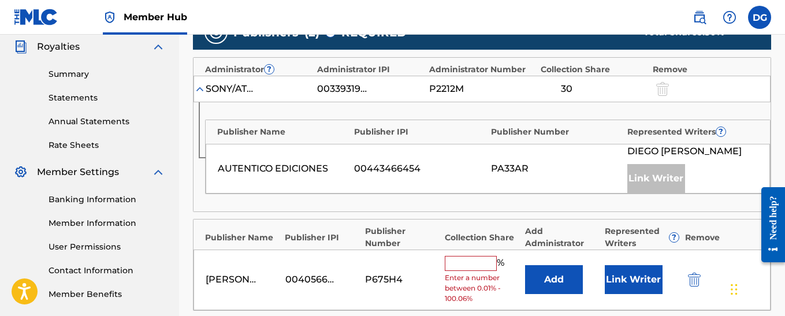
click at [465, 264] on input "text" at bounding box center [471, 263] width 52 height 15
type input "70"
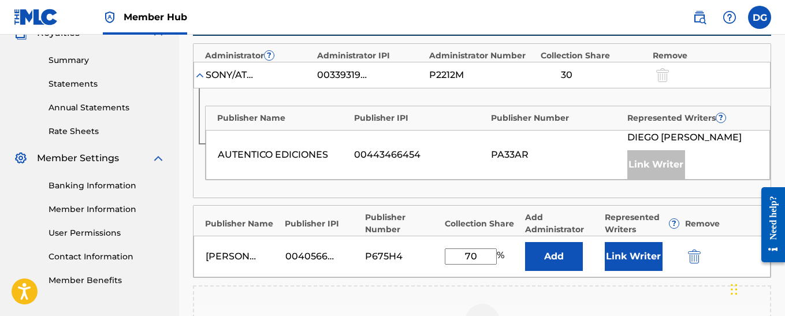
scroll to position [404, 0]
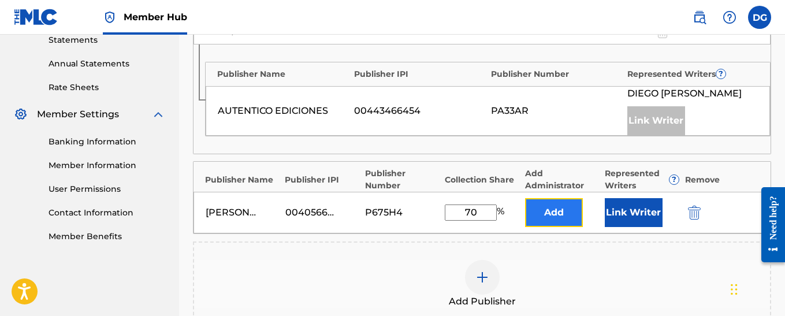
click at [564, 216] on button "Add" at bounding box center [554, 212] width 58 height 29
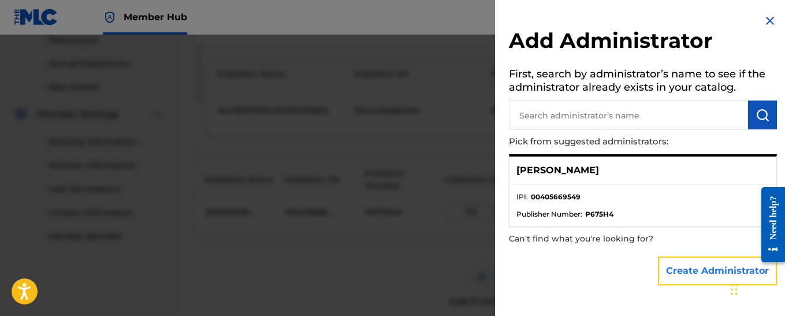
click at [700, 276] on button "Create Administrator" at bounding box center [717, 270] width 119 height 29
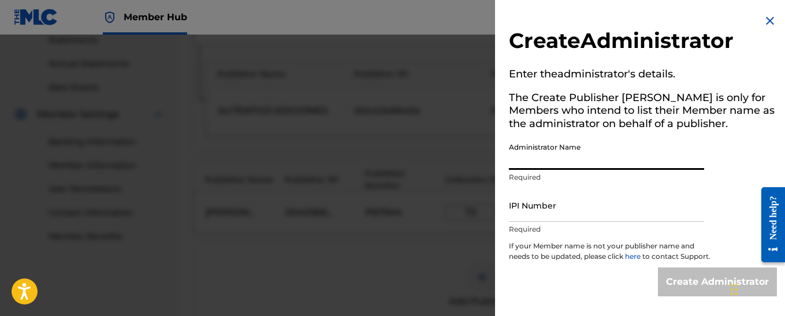
click at [554, 158] on input "Administrator Name" at bounding box center [606, 153] width 195 height 33
type input "[PERSON_NAME]"
click at [541, 214] on input "IPI Number" at bounding box center [606, 205] width 195 height 33
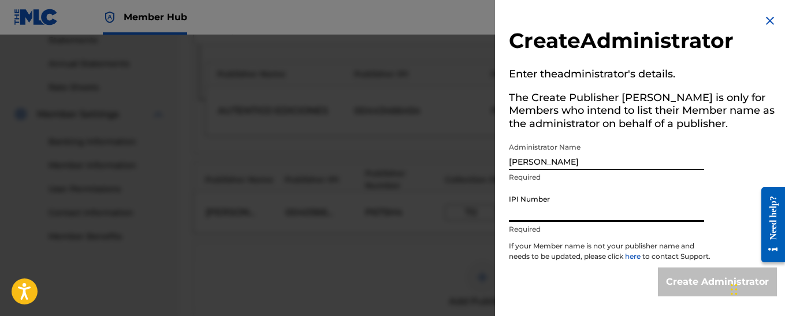
type input "00405669549"
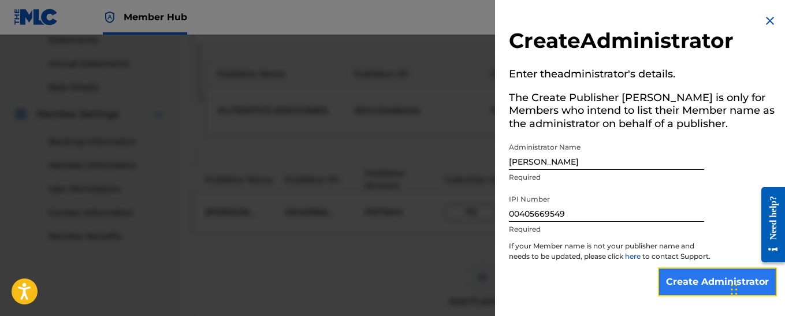
click at [689, 292] on input "Create Administrator" at bounding box center [717, 281] width 119 height 29
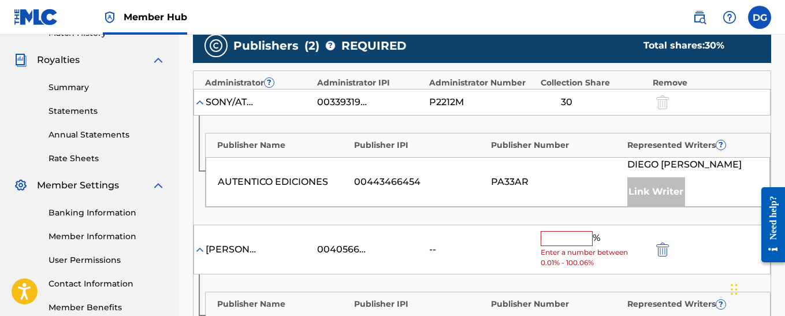
scroll to position [346, 0]
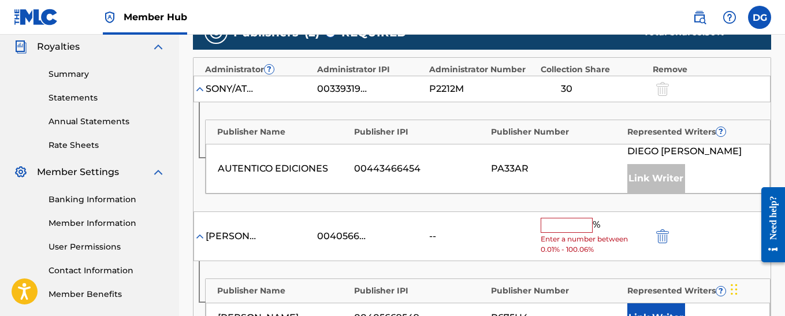
click at [567, 225] on input "text" at bounding box center [566, 225] width 52 height 15
type input "70"
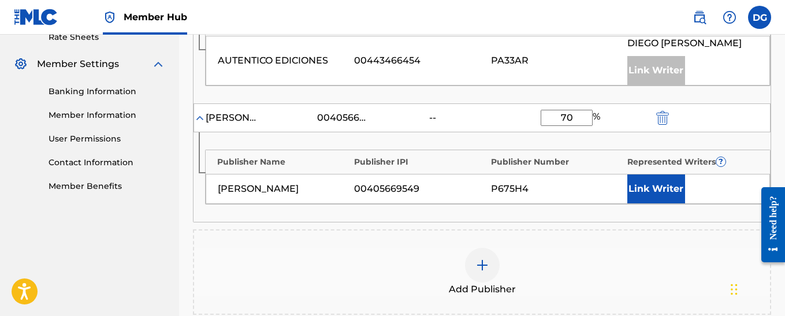
scroll to position [462, 0]
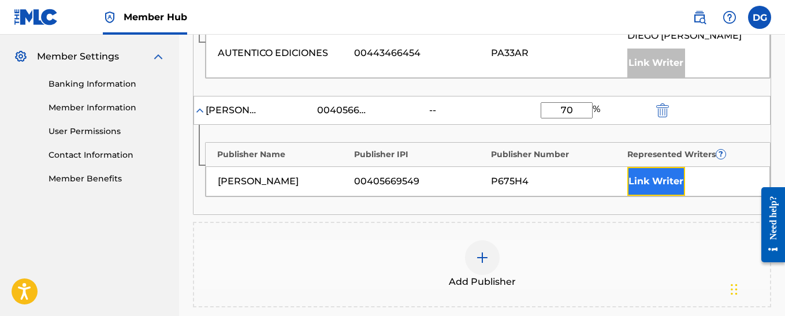
click at [662, 186] on button "Link Writer" at bounding box center [656, 181] width 58 height 29
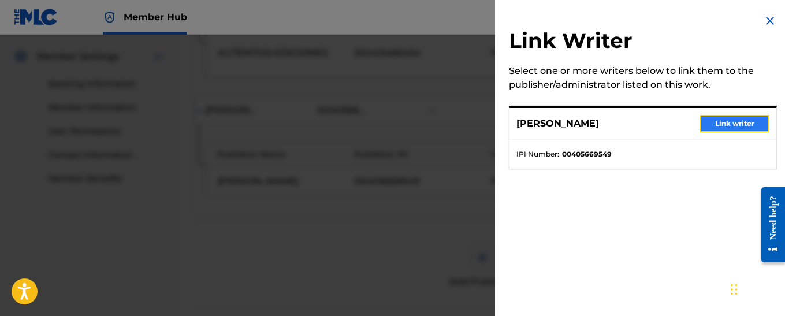
click at [743, 125] on button "Link writer" at bounding box center [734, 123] width 69 height 17
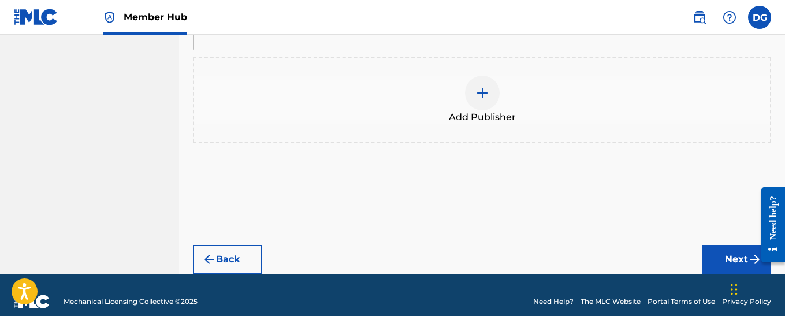
scroll to position [673, 0]
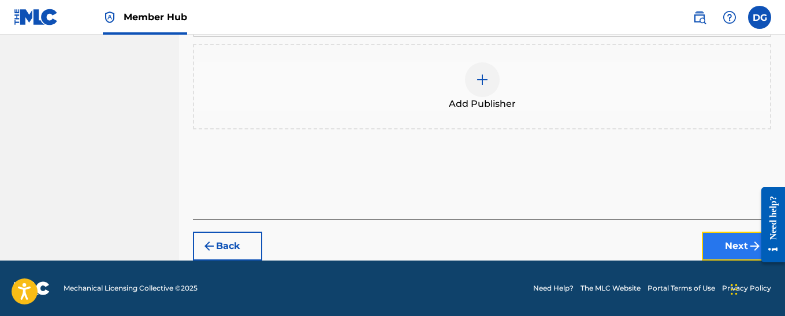
click at [731, 245] on button "Next" at bounding box center [736, 246] width 69 height 29
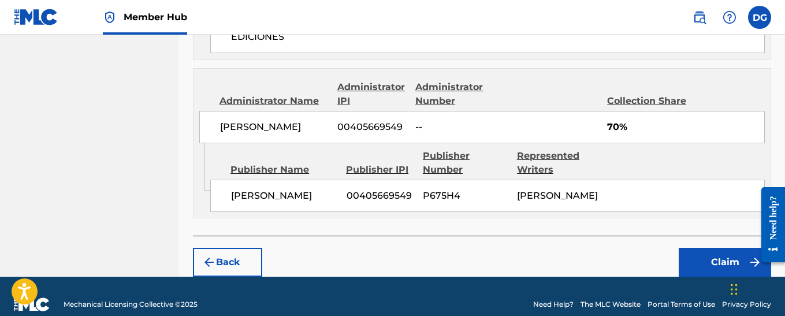
scroll to position [687, 0]
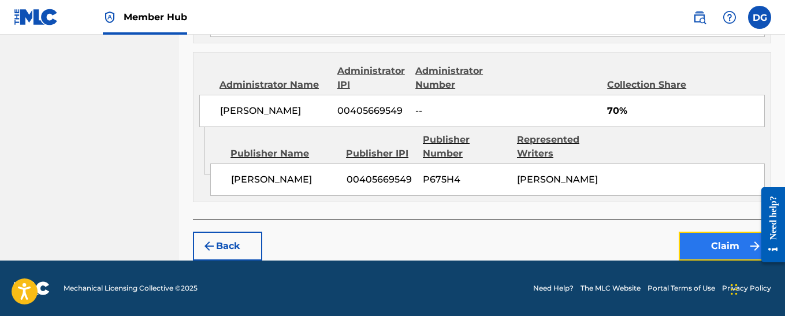
click at [728, 247] on button "Claim" at bounding box center [724, 246] width 92 height 29
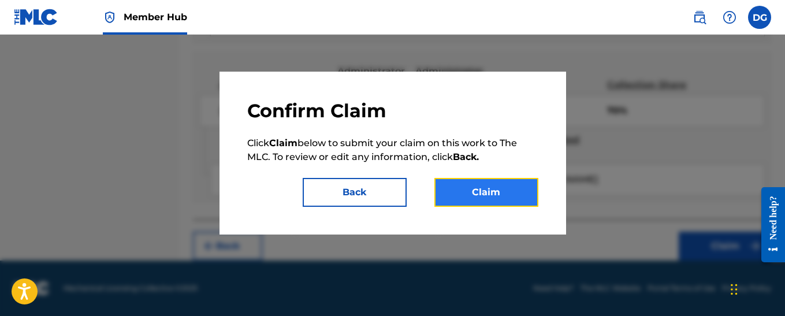
click at [501, 193] on button "Claim" at bounding box center [486, 192] width 104 height 29
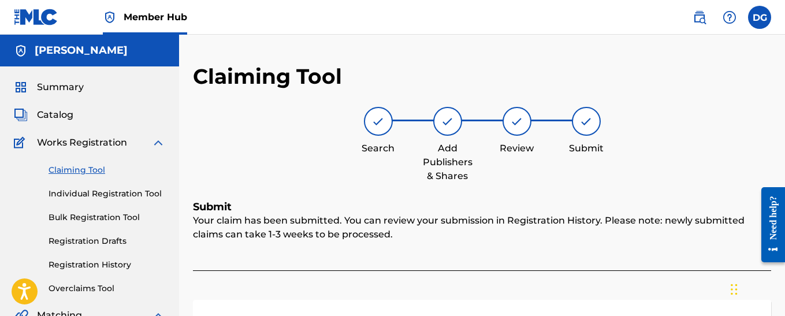
scroll to position [58, 0]
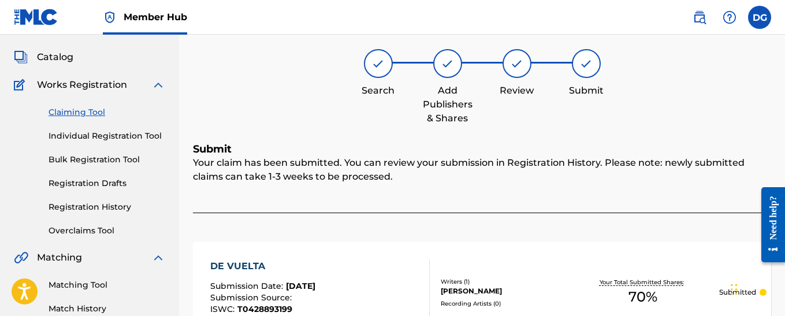
click at [80, 111] on link "Claiming Tool" at bounding box center [107, 112] width 117 height 12
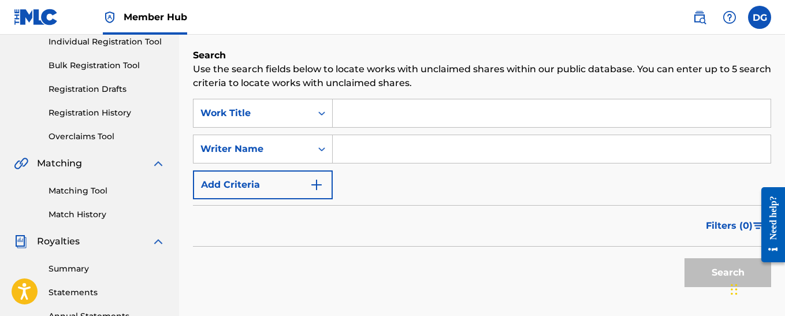
scroll to position [173, 0]
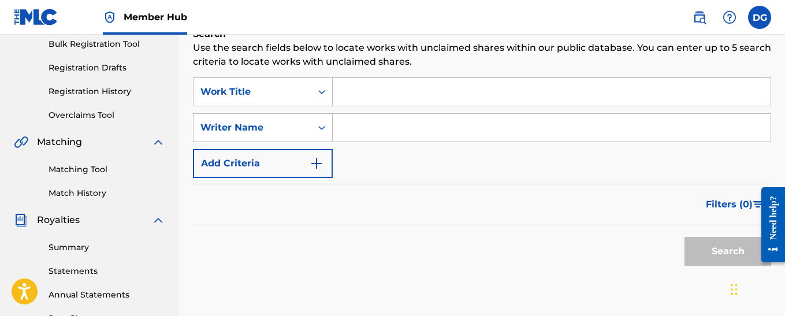
click at [365, 94] on input "Search Form" at bounding box center [552, 92] width 438 height 28
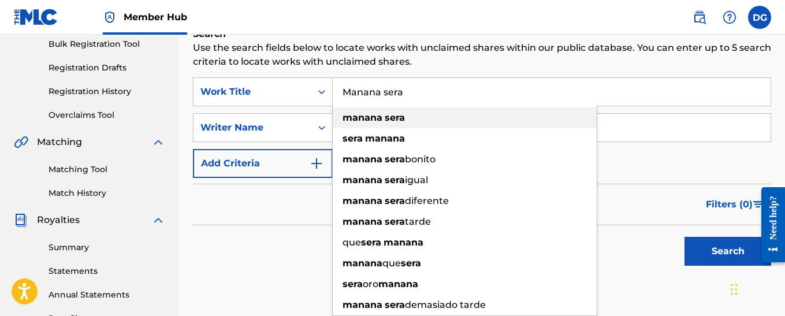
click at [363, 121] on strong "manana" at bounding box center [362, 117] width 40 height 11
type input "manana sera"
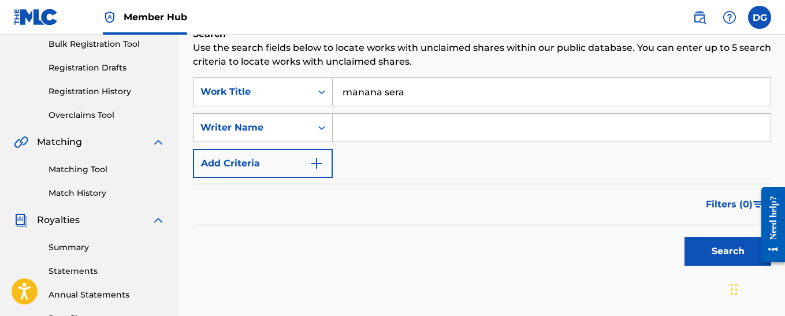
click at [363, 126] on input "Search Form" at bounding box center [552, 128] width 438 height 28
type input "[PERSON_NAME]"
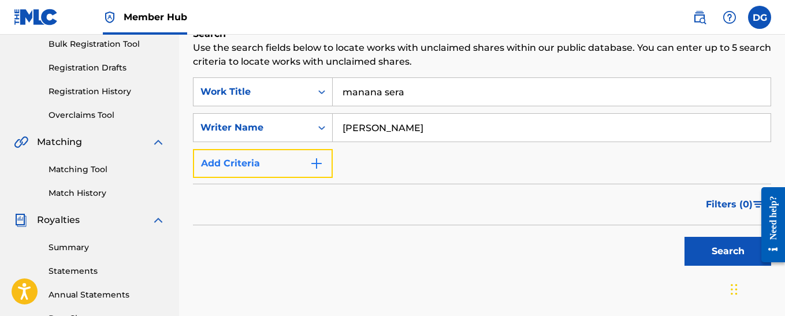
click at [320, 165] on img "Search Form" at bounding box center [316, 163] width 14 height 14
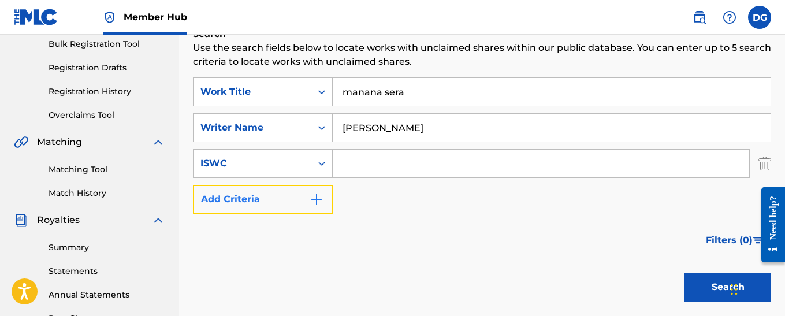
click at [319, 200] on img "Search Form" at bounding box center [316, 199] width 14 height 14
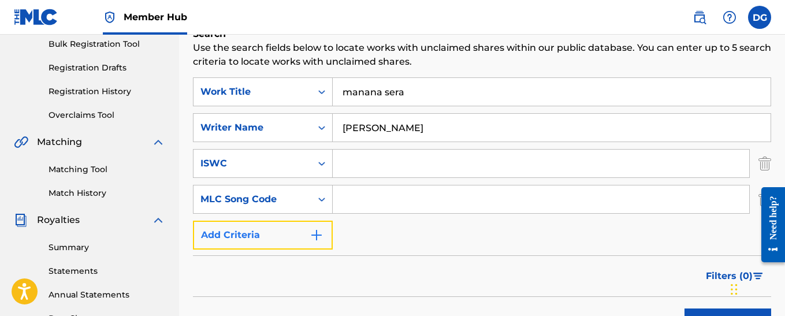
click at [319, 234] on img "Search Form" at bounding box center [316, 235] width 14 height 14
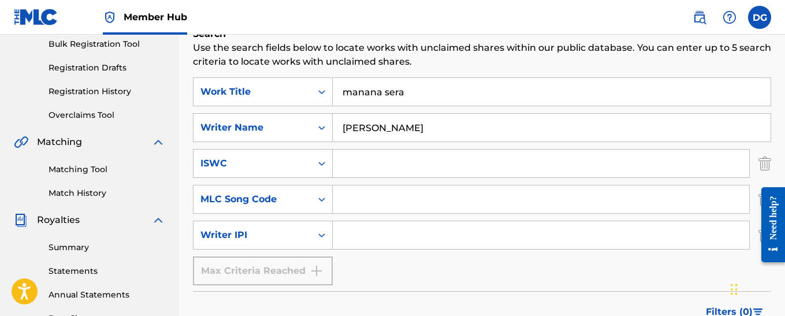
click at [352, 236] on input "Search Form" at bounding box center [541, 235] width 416 height 28
type input "00405669549"
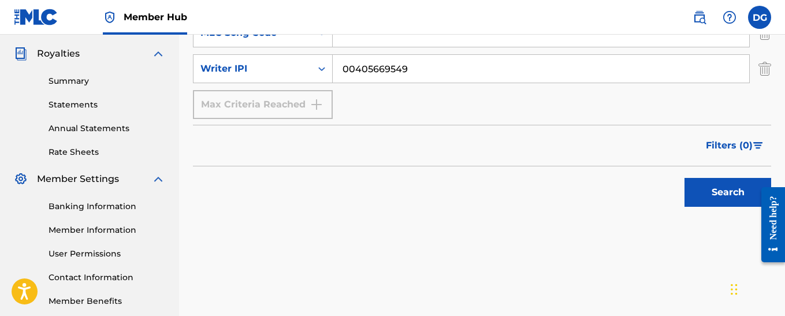
scroll to position [346, 0]
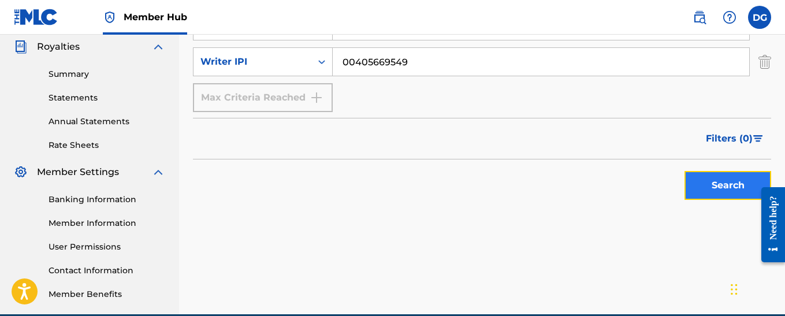
click at [712, 186] on button "Search" at bounding box center [727, 185] width 87 height 29
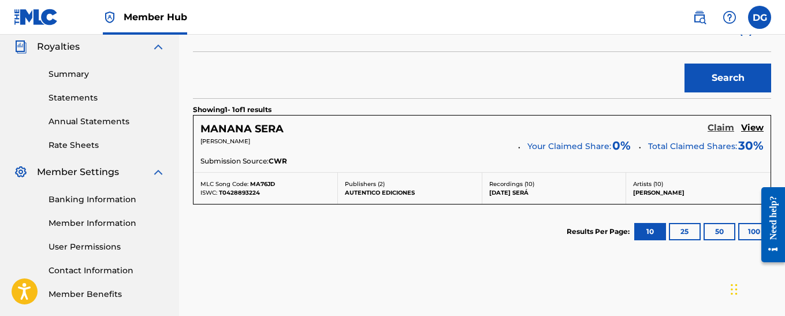
click at [729, 127] on h5 "Claim" at bounding box center [720, 127] width 27 height 11
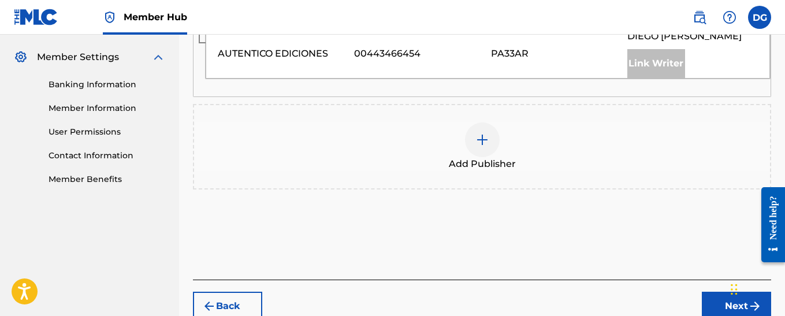
scroll to position [462, 0]
click at [484, 140] on img at bounding box center [482, 139] width 14 height 14
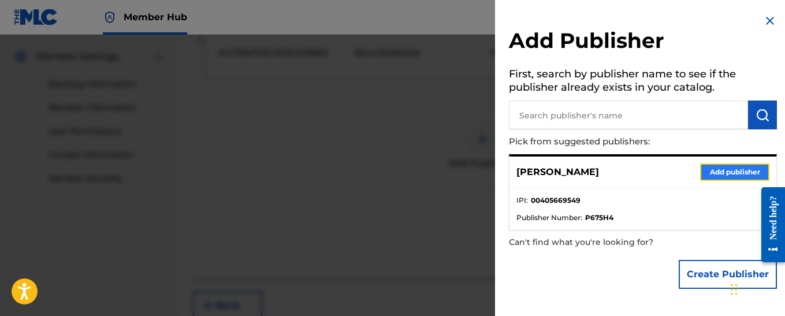
click at [738, 170] on button "Add publisher" at bounding box center [734, 171] width 69 height 17
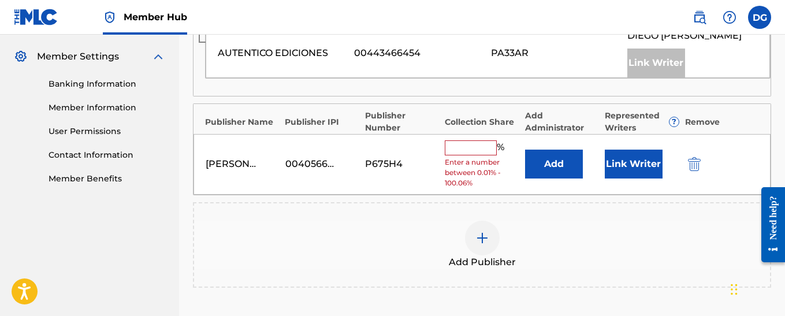
click at [471, 147] on input "text" at bounding box center [471, 147] width 52 height 15
type input "70"
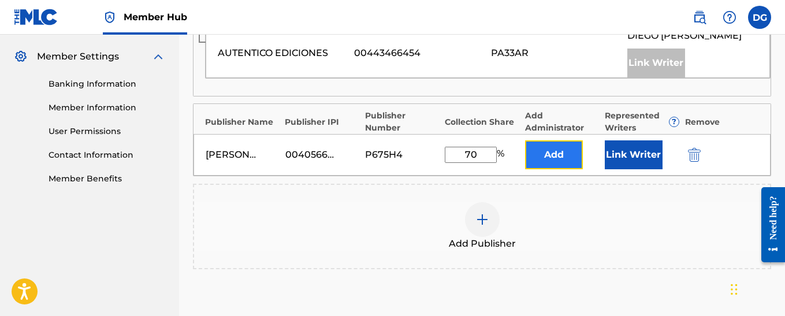
click at [554, 155] on button "Add" at bounding box center [554, 154] width 58 height 29
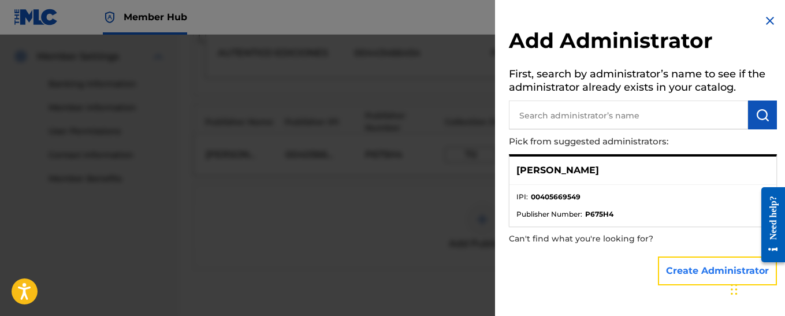
click at [695, 274] on button "Create Administrator" at bounding box center [717, 270] width 119 height 29
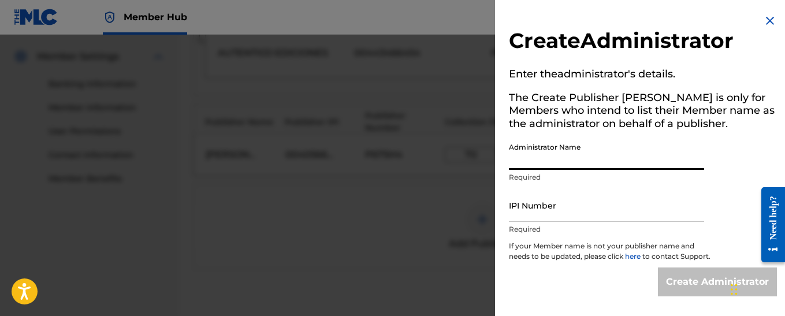
click at [554, 160] on input "Administrator Name" at bounding box center [606, 153] width 195 height 33
type input "[PERSON_NAME]"
click at [562, 210] on input "IPI Number" at bounding box center [606, 205] width 195 height 33
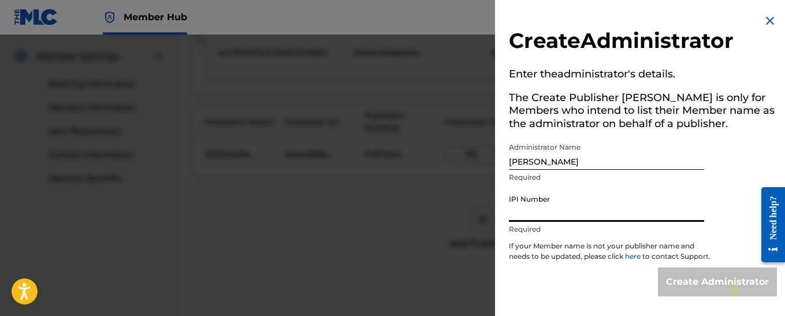
type input "00405669549"
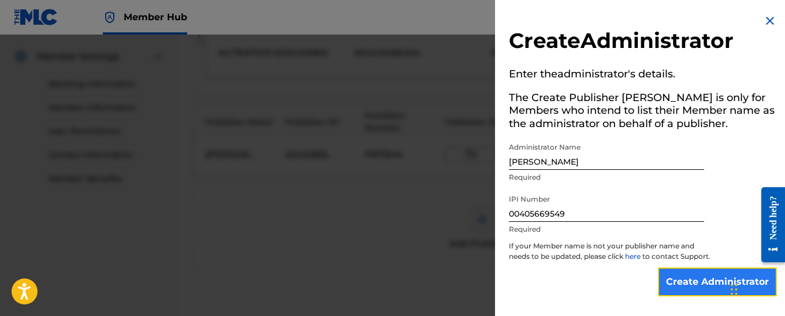
click at [704, 296] on input "Create Administrator" at bounding box center [717, 281] width 119 height 29
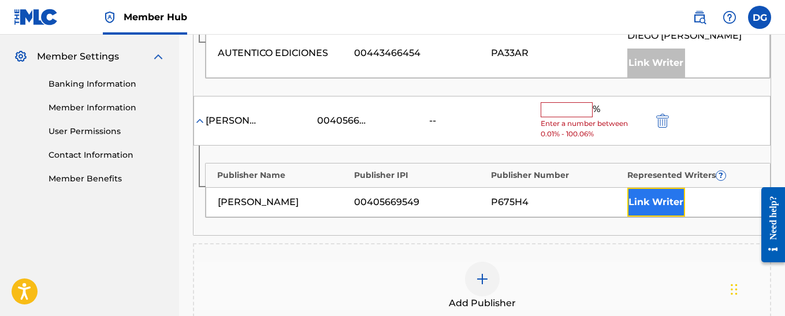
click at [647, 202] on button "Link Writer" at bounding box center [656, 202] width 58 height 29
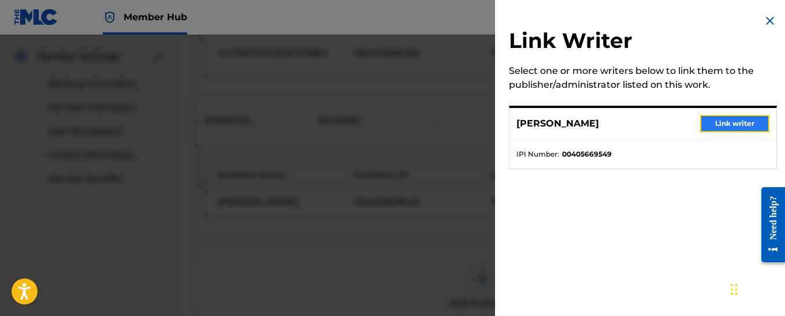
click at [730, 122] on button "Link writer" at bounding box center [734, 123] width 69 height 17
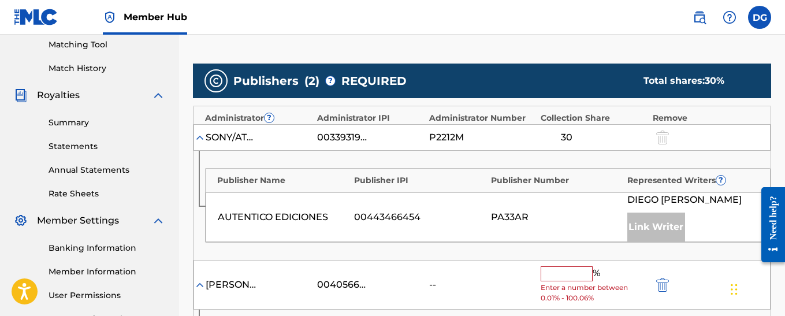
scroll to position [289, 0]
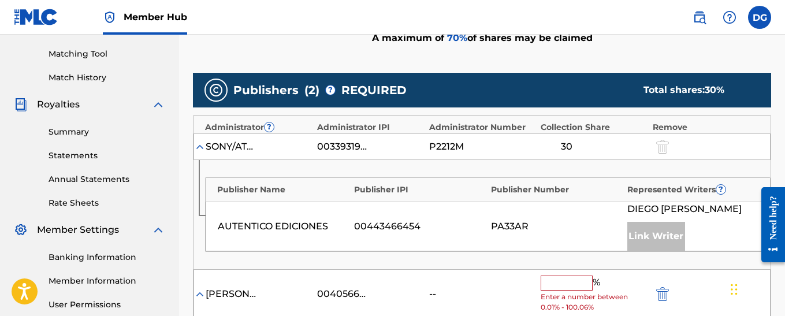
click at [570, 282] on input "text" at bounding box center [566, 282] width 52 height 15
type input "70"
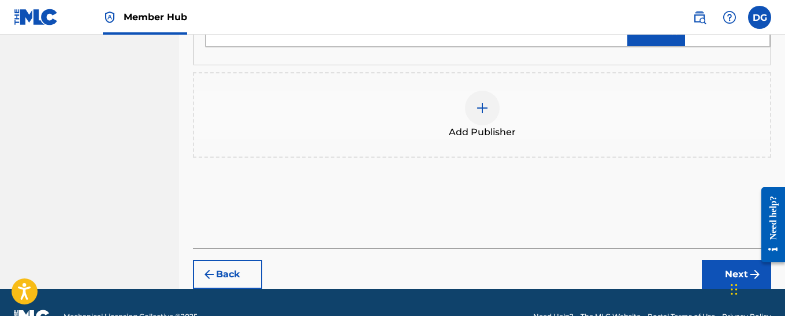
scroll to position [673, 0]
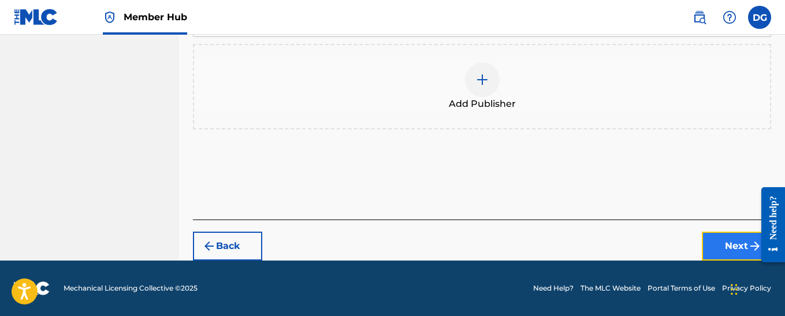
click at [733, 244] on button "Next" at bounding box center [736, 246] width 69 height 29
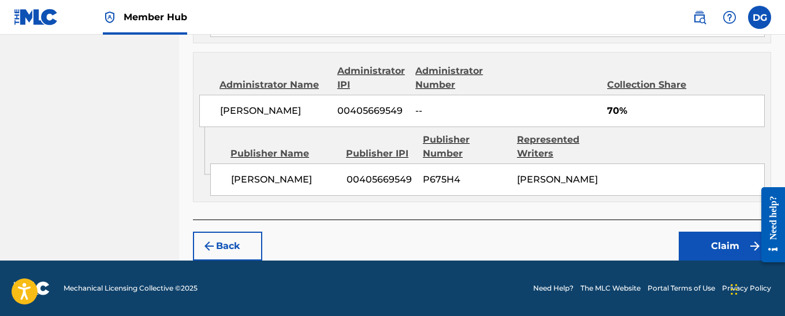
scroll to position [687, 0]
click at [720, 245] on button "Claim" at bounding box center [724, 246] width 92 height 29
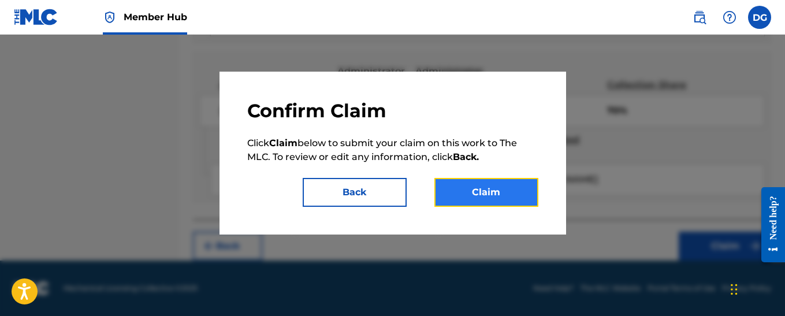
click at [490, 195] on button "Claim" at bounding box center [486, 192] width 104 height 29
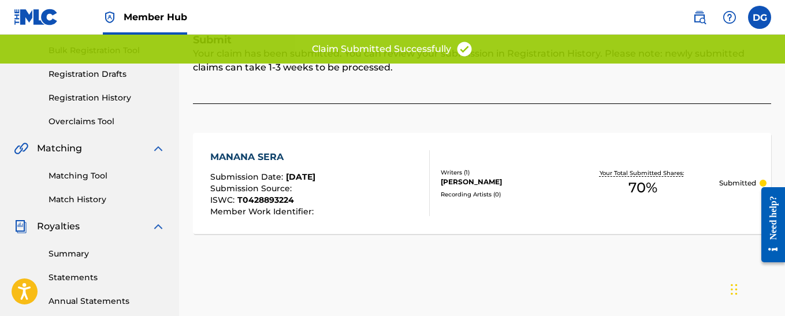
scroll to position [111, 0]
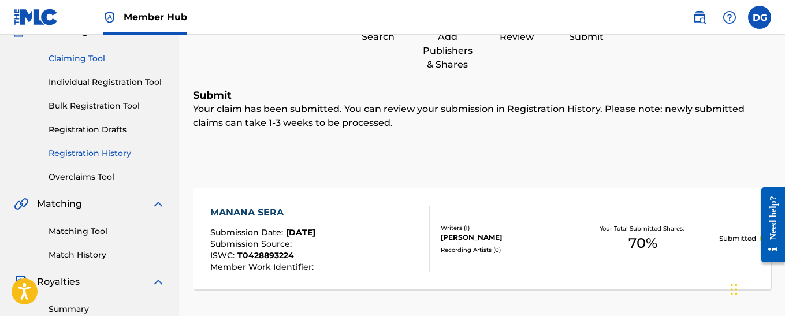
click at [121, 154] on link "Registration History" at bounding box center [107, 153] width 117 height 12
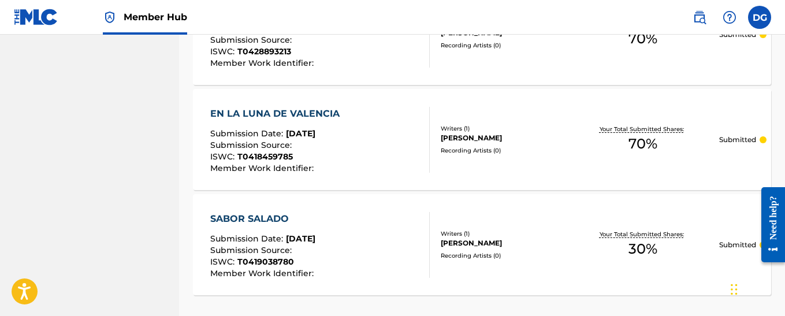
scroll to position [866, 0]
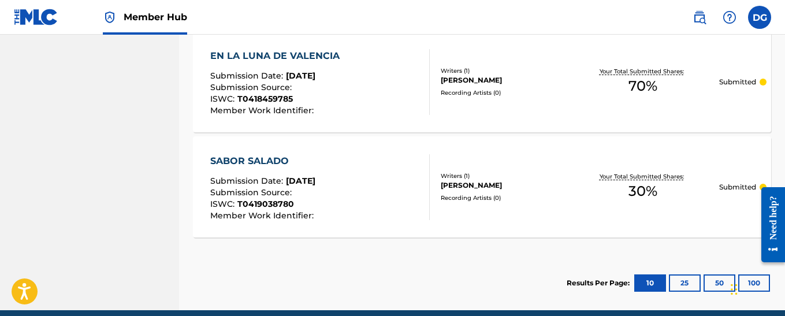
click at [355, 188] on div "SABOR SALADO Submission Date : [DATE] Submission Source : ISWC : T0419038780 Me…" at bounding box center [319, 187] width 219 height 66
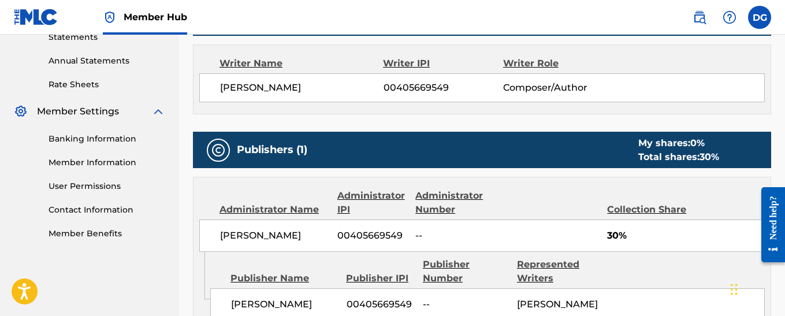
scroll to position [465, 0]
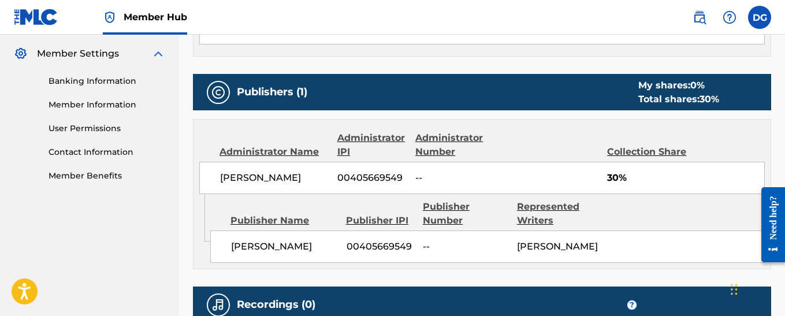
drag, startPoint x: 592, startPoint y: 133, endPoint x: 505, endPoint y: 64, distance: 111.4
click at [505, 64] on div "Work Detail Member Work Identifier -- MLC Song Code SD7SRD ISWC T0419038780 Dur…" at bounding box center [482, 50] width 578 height 619
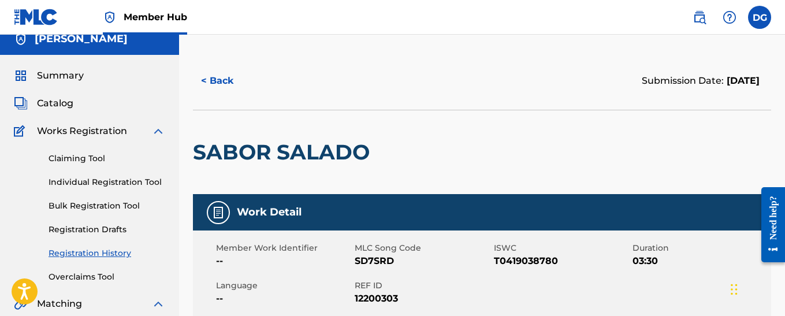
scroll to position [0, 0]
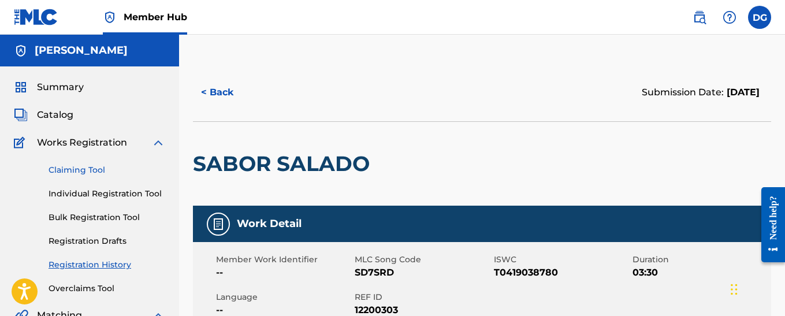
click at [74, 171] on link "Claiming Tool" at bounding box center [107, 170] width 117 height 12
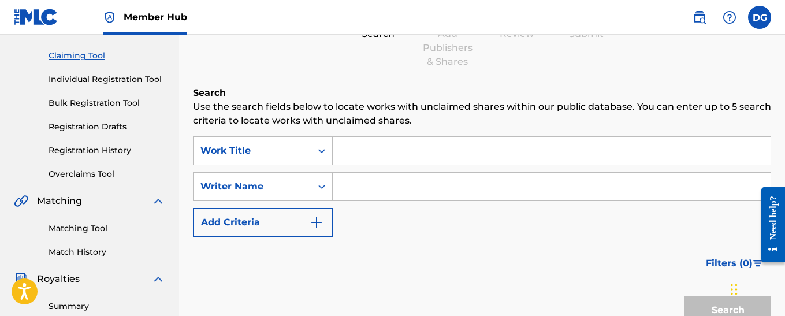
scroll to position [115, 0]
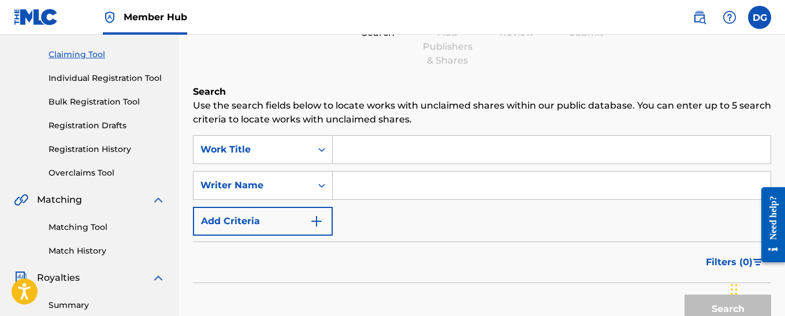
click at [364, 150] on input "Search Form" at bounding box center [552, 150] width 438 height 28
type input "Siguiendo los cometas"
click at [388, 191] on input "Search Form" at bounding box center [552, 185] width 438 height 28
type input "[PERSON_NAME]"
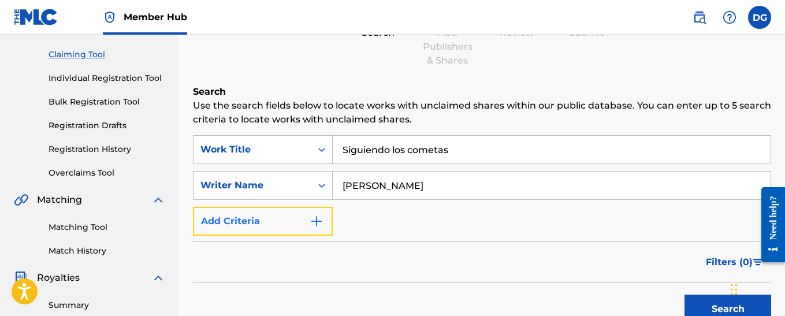
click at [320, 220] on img "Search Form" at bounding box center [316, 221] width 14 height 14
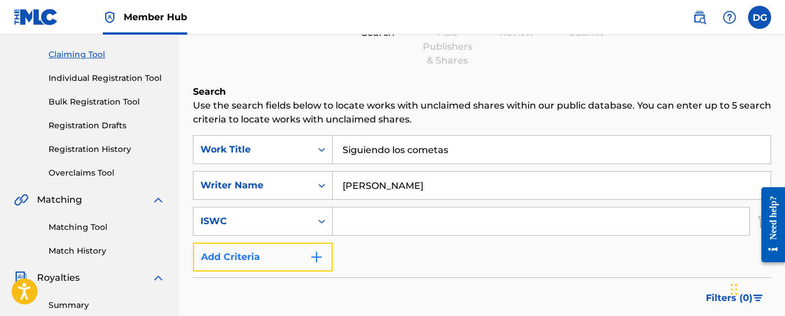
click at [318, 262] on img "Search Form" at bounding box center [316, 257] width 14 height 14
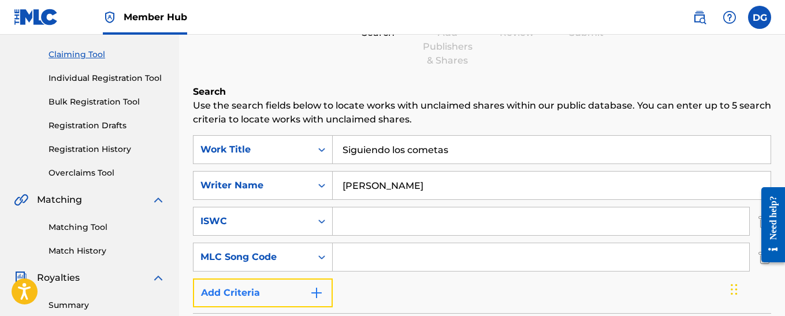
click at [316, 290] on img "Search Form" at bounding box center [316, 293] width 14 height 14
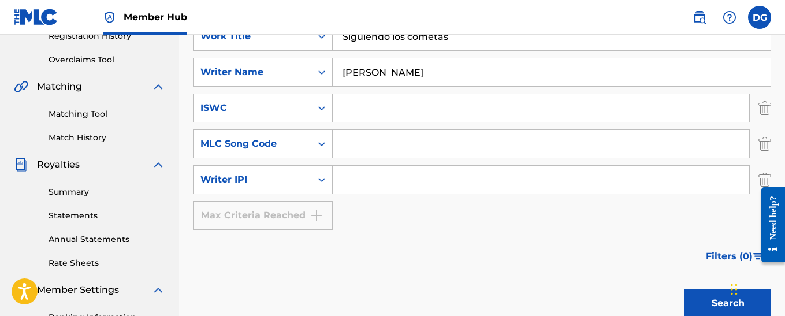
scroll to position [231, 0]
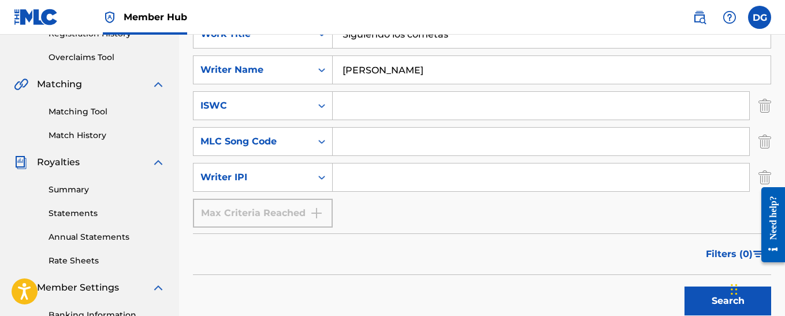
click at [364, 177] on input "Search Form" at bounding box center [541, 177] width 416 height 28
type input "00405669549"
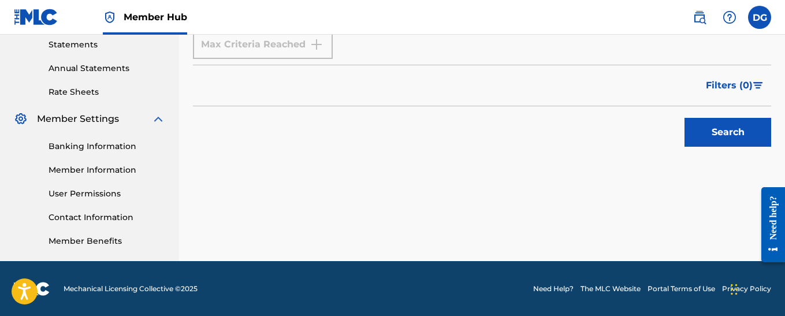
scroll to position [400, 0]
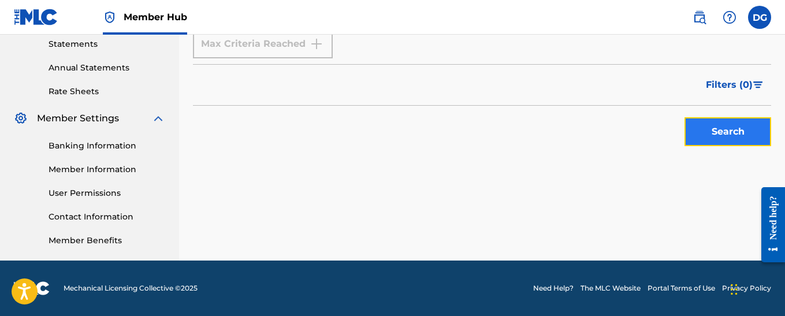
click at [722, 136] on button "Search" at bounding box center [727, 131] width 87 height 29
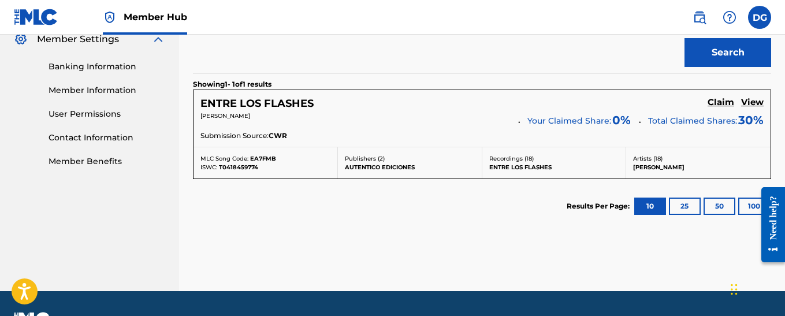
scroll to position [452, 0]
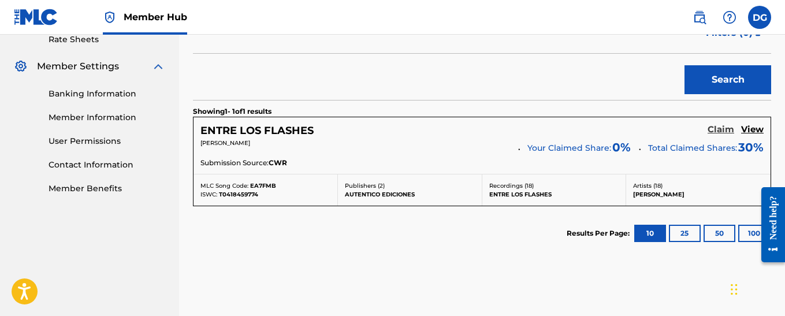
click at [721, 129] on h5 "Claim" at bounding box center [720, 129] width 27 height 11
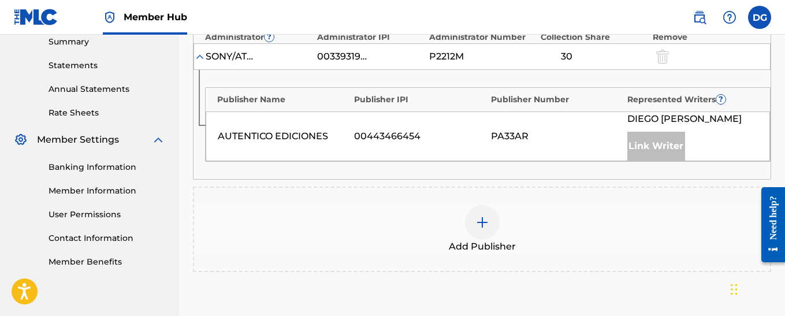
scroll to position [394, 0]
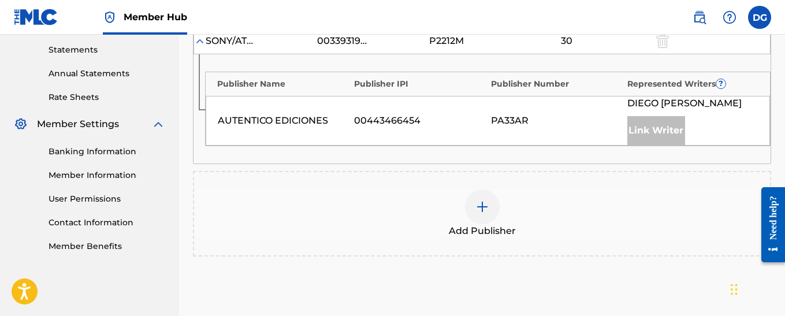
click at [483, 207] on img at bounding box center [482, 207] width 14 height 14
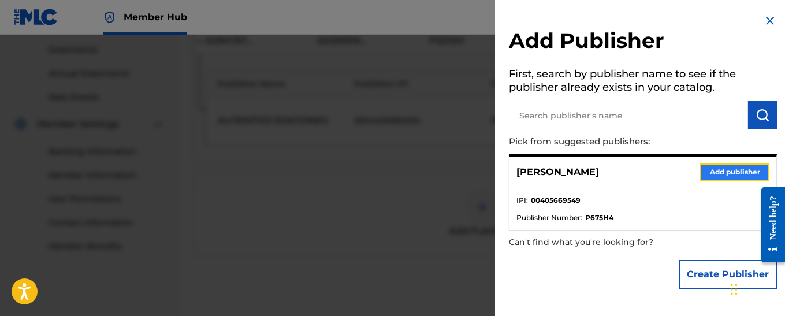
click at [739, 170] on button "Add publisher" at bounding box center [734, 171] width 69 height 17
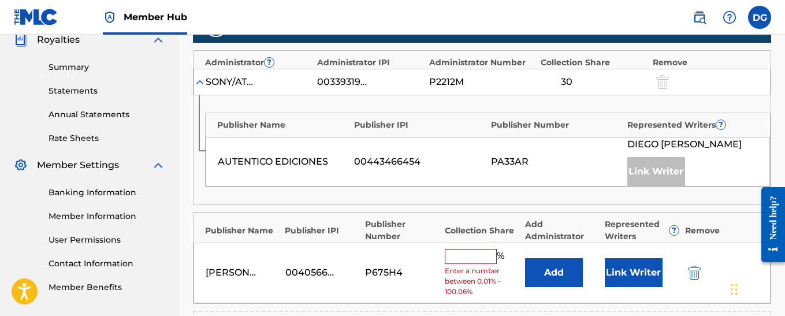
scroll to position [337, 0]
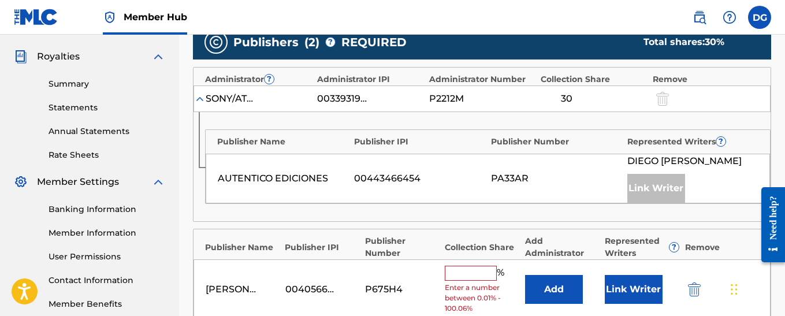
click at [467, 275] on input "text" at bounding box center [471, 273] width 52 height 15
type input "70"
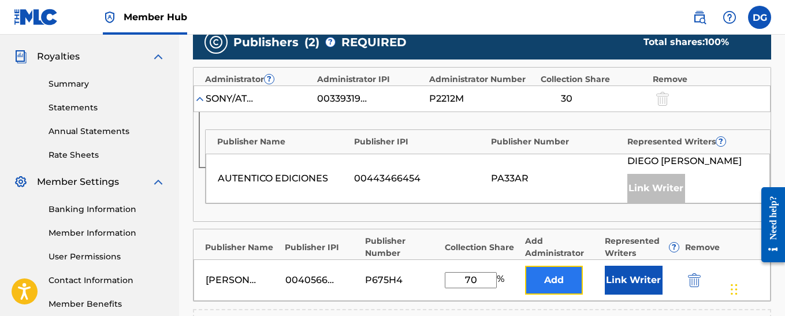
click at [565, 284] on button "Add" at bounding box center [554, 280] width 58 height 29
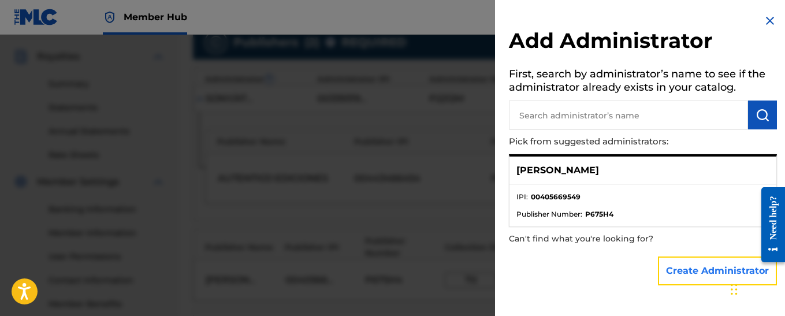
click at [694, 271] on button "Create Administrator" at bounding box center [717, 270] width 119 height 29
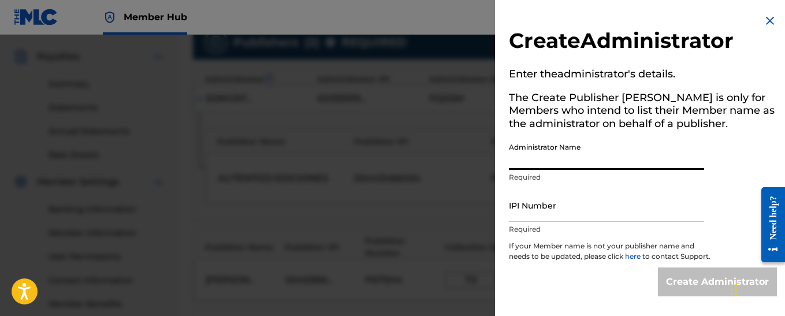
click at [543, 156] on input "Administrator Name" at bounding box center [606, 153] width 195 height 33
type input "[PERSON_NAME]"
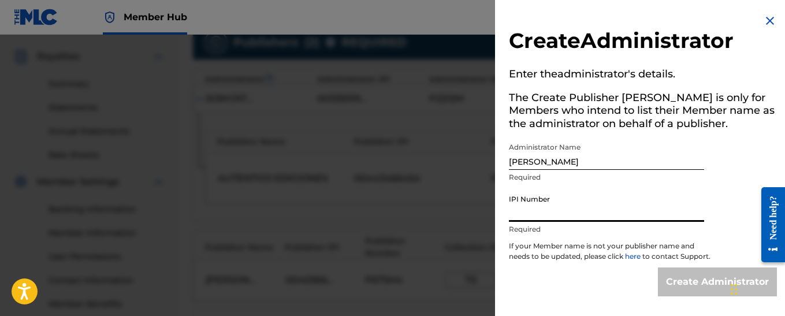
click at [553, 215] on input "IPI Number" at bounding box center [606, 205] width 195 height 33
type input "00405669549"
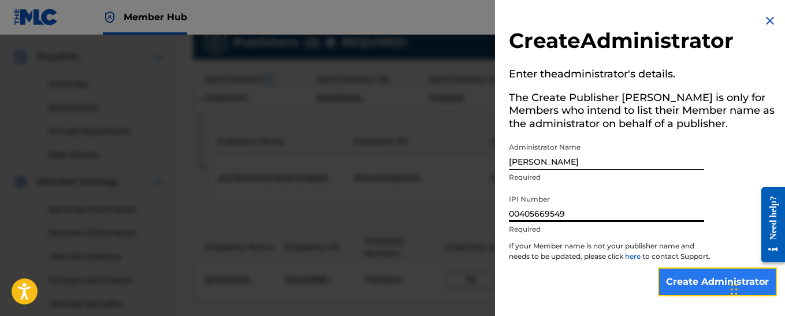
click at [695, 293] on input "Create Administrator" at bounding box center [717, 281] width 119 height 29
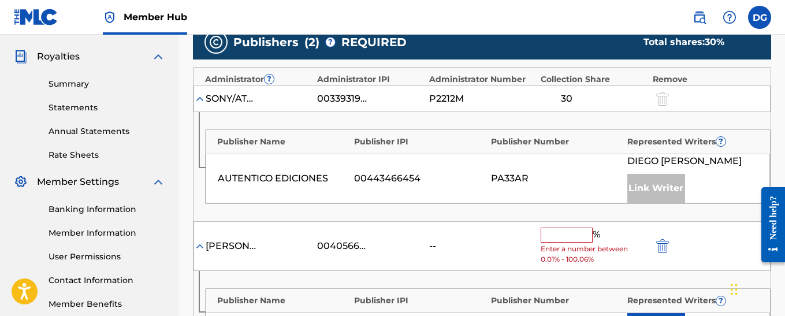
click at [565, 237] on input "text" at bounding box center [566, 234] width 52 height 15
type input "70"
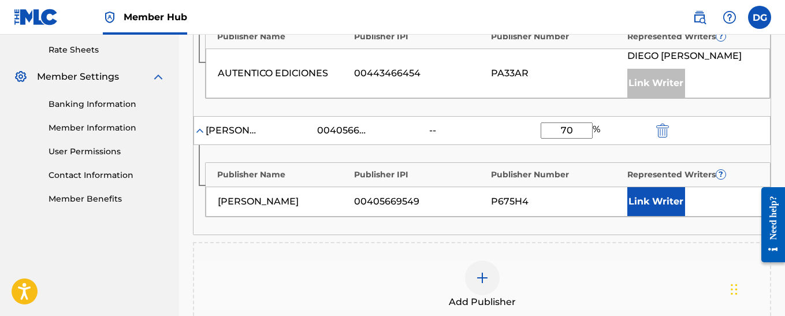
scroll to position [452, 0]
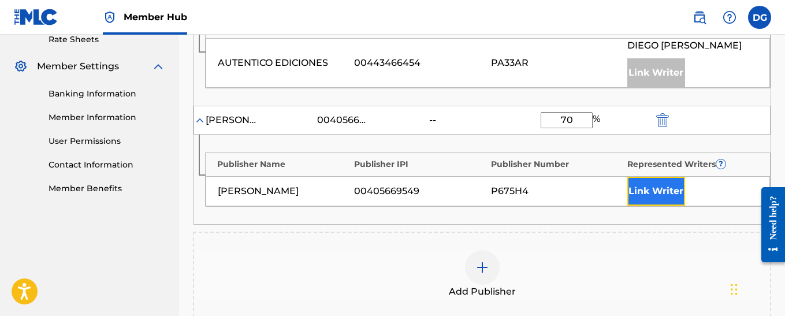
click at [648, 193] on button "Link Writer" at bounding box center [656, 191] width 58 height 29
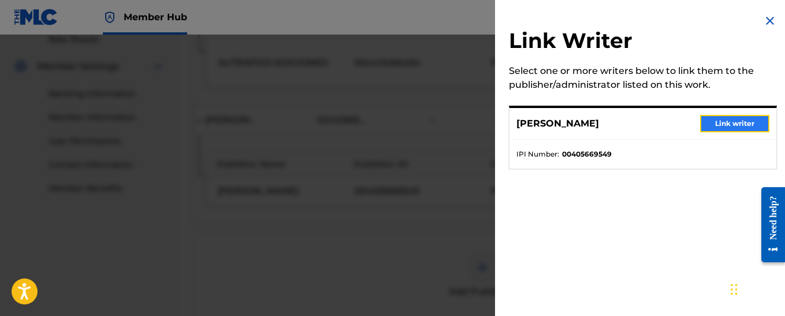
click at [719, 125] on button "Link writer" at bounding box center [734, 123] width 69 height 17
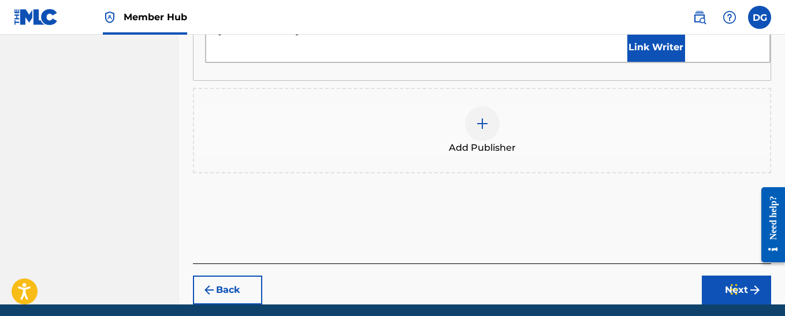
scroll to position [673, 0]
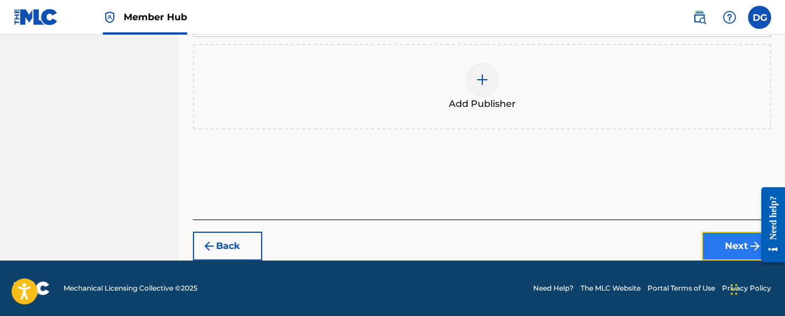
click at [729, 247] on button "Next" at bounding box center [736, 246] width 69 height 29
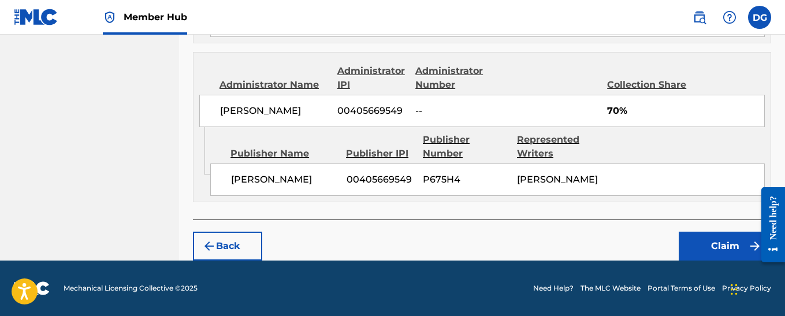
scroll to position [687, 0]
click at [733, 249] on button "Claim" at bounding box center [724, 246] width 92 height 29
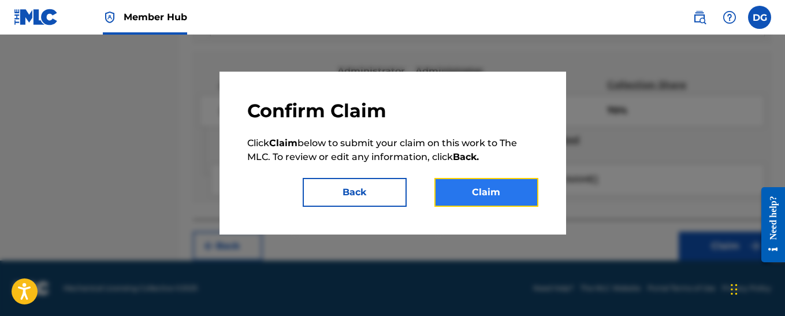
click at [494, 199] on button "Claim" at bounding box center [486, 192] width 104 height 29
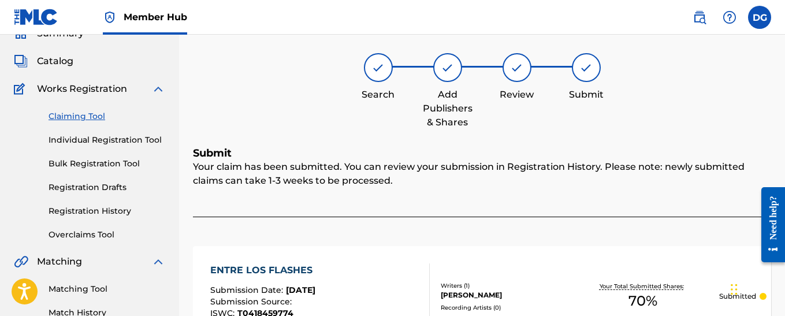
scroll to position [0, 0]
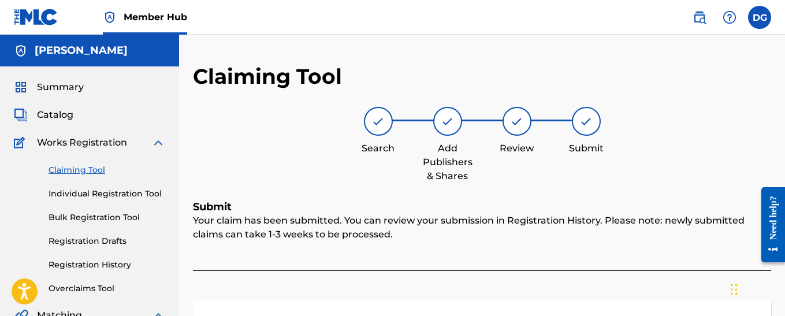
click at [83, 170] on link "Claiming Tool" at bounding box center [107, 170] width 117 height 12
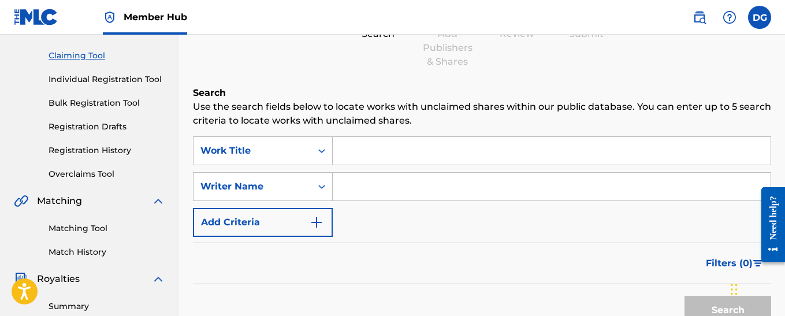
scroll to position [115, 0]
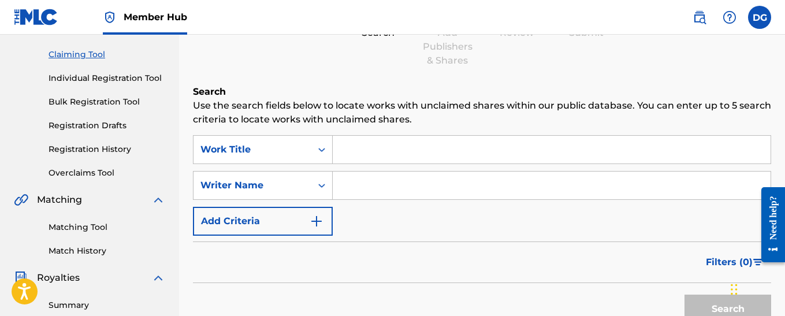
click at [388, 153] on input "Search Form" at bounding box center [552, 150] width 438 height 28
type input "Siguiendo los cometas"
click at [359, 189] on input "Search Form" at bounding box center [552, 185] width 438 height 28
type input "[PERSON_NAME]"
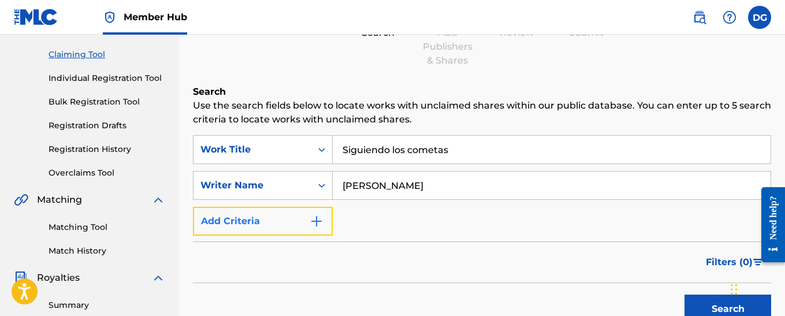
click at [317, 221] on img "Search Form" at bounding box center [316, 221] width 14 height 14
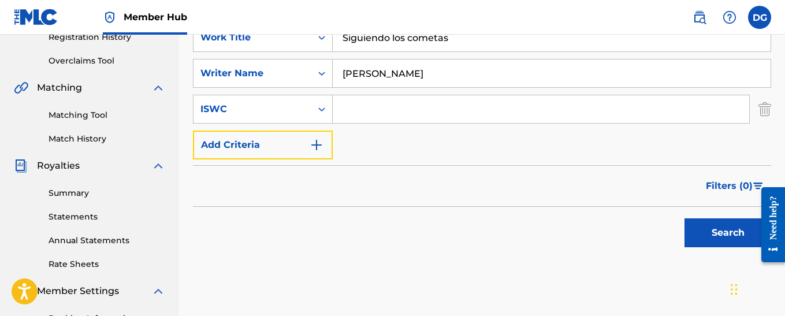
scroll to position [231, 0]
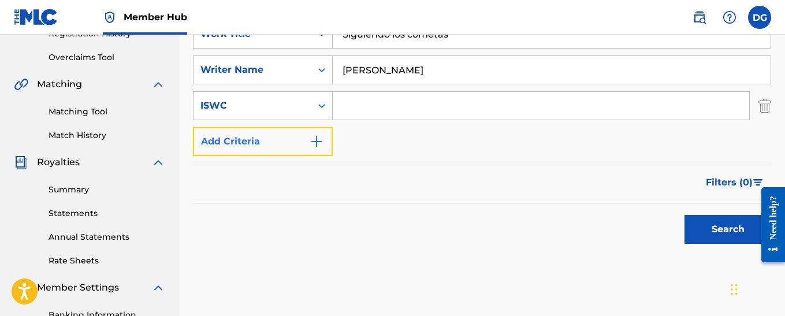
click at [322, 141] on img "Search Form" at bounding box center [316, 142] width 14 height 14
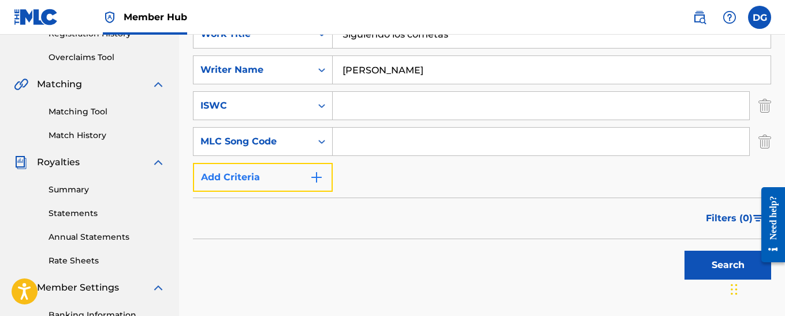
click at [314, 181] on img "Search Form" at bounding box center [316, 177] width 14 height 14
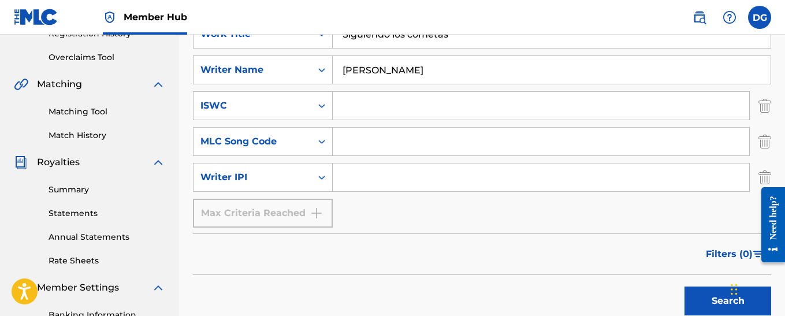
click at [363, 177] on input "Search Form" at bounding box center [541, 177] width 416 height 28
type input "00405669549"
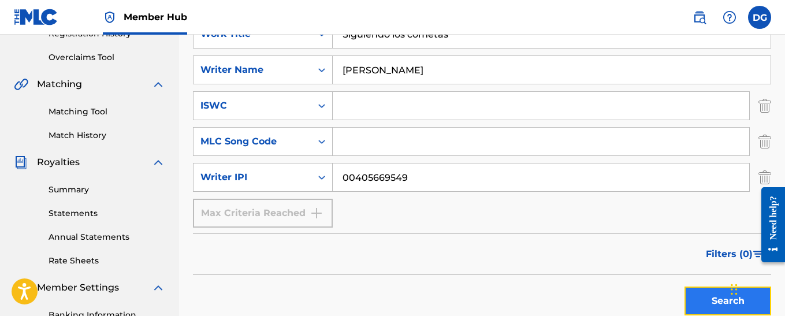
click at [723, 300] on button "Search" at bounding box center [727, 300] width 87 height 29
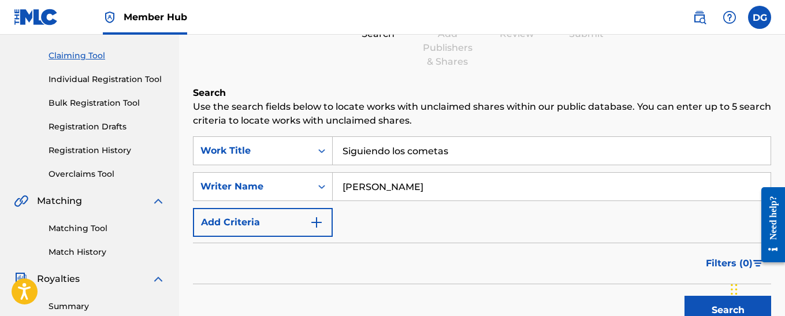
scroll to position [115, 0]
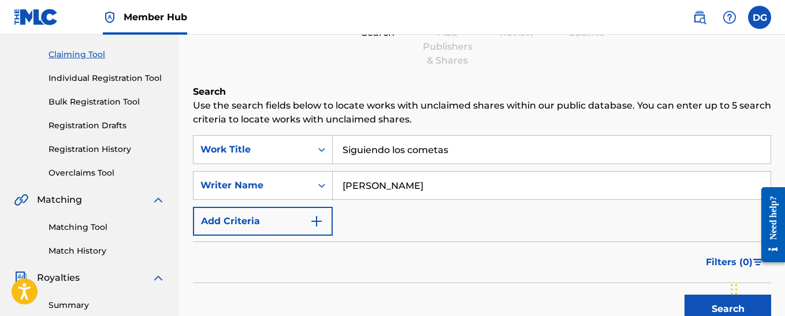
click at [460, 152] on input "Siguiendo los cometas" at bounding box center [552, 150] width 438 height 28
type input "S"
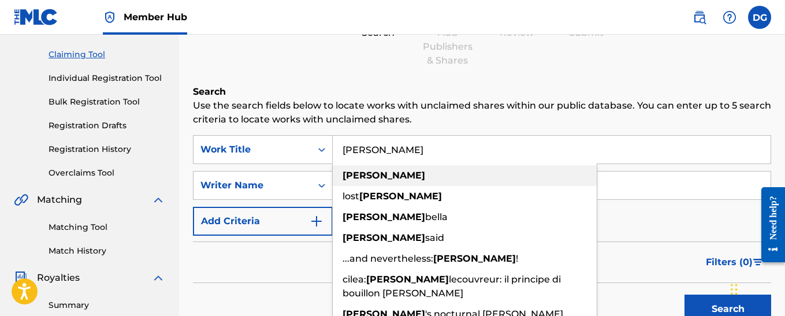
click at [370, 177] on strong "[PERSON_NAME]" at bounding box center [383, 175] width 83 height 11
type input "[PERSON_NAME]"
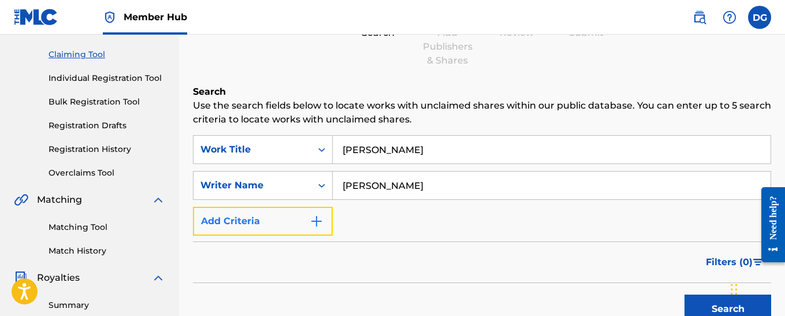
click at [318, 222] on img "Search Form" at bounding box center [316, 221] width 14 height 14
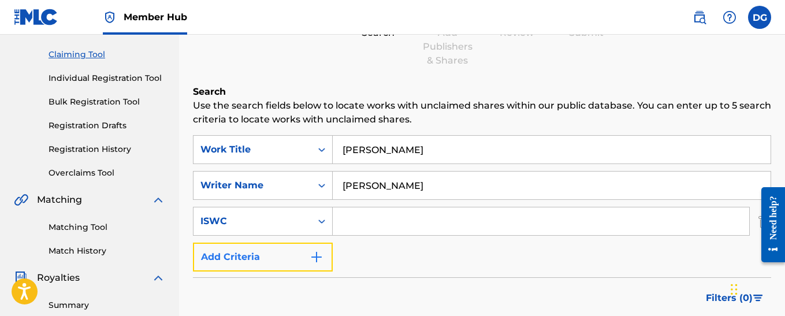
click at [320, 258] on img "Search Form" at bounding box center [316, 257] width 14 height 14
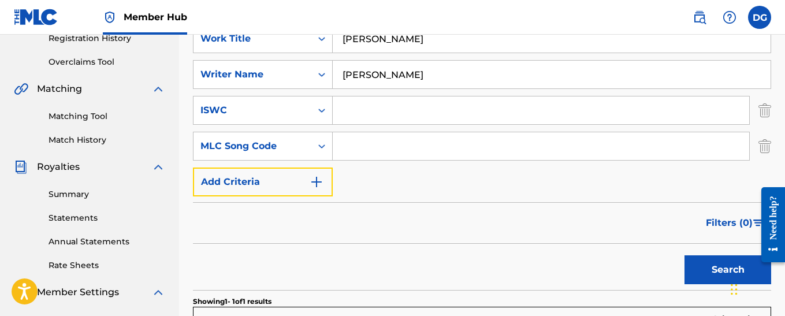
scroll to position [231, 0]
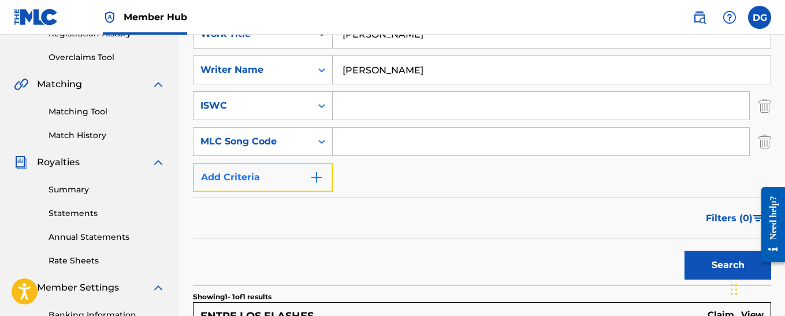
click at [318, 180] on img "Search Form" at bounding box center [316, 177] width 14 height 14
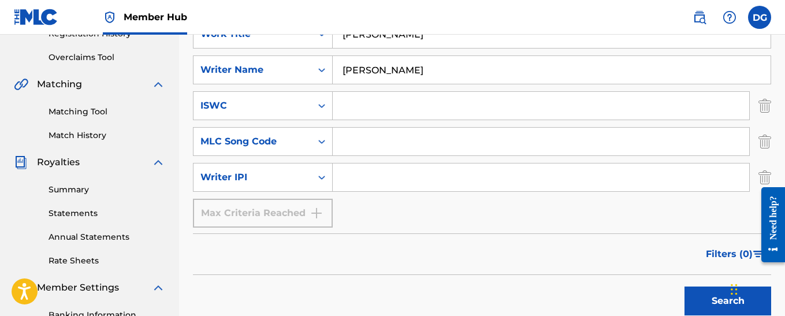
click at [366, 182] on input "Search Form" at bounding box center [541, 177] width 416 height 28
type input "00405669549"
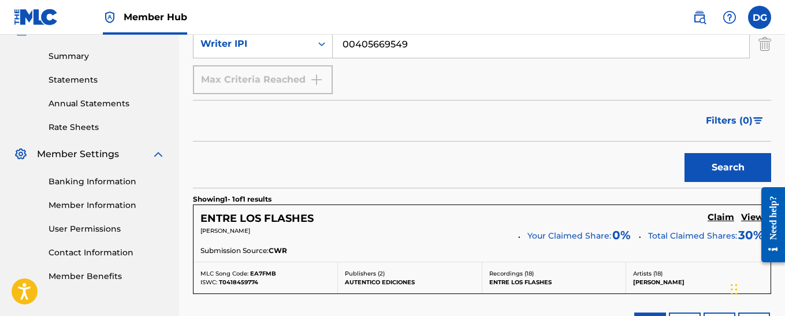
scroll to position [404, 0]
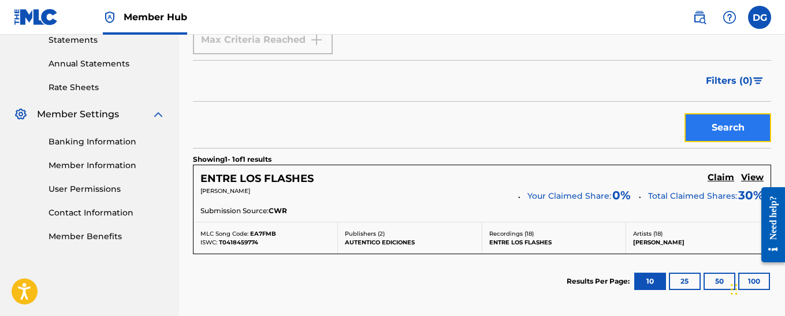
click at [728, 126] on button "Search" at bounding box center [727, 127] width 87 height 29
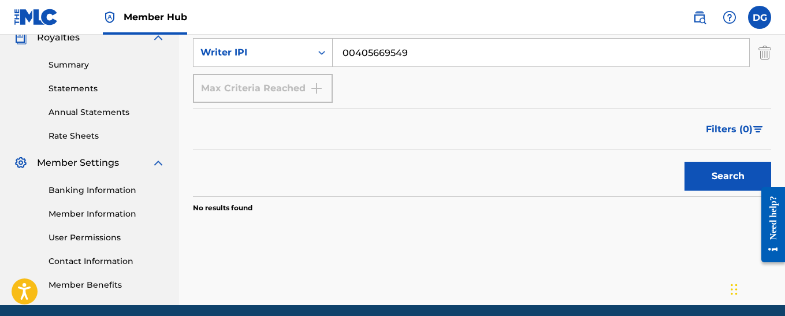
scroll to position [169, 0]
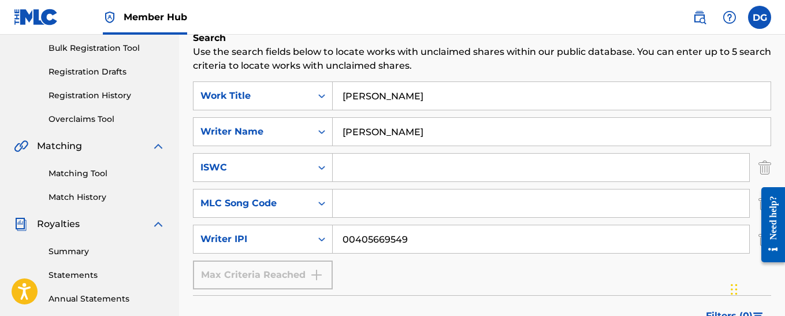
click at [388, 100] on input "[PERSON_NAME]" at bounding box center [552, 96] width 438 height 28
type input "a"
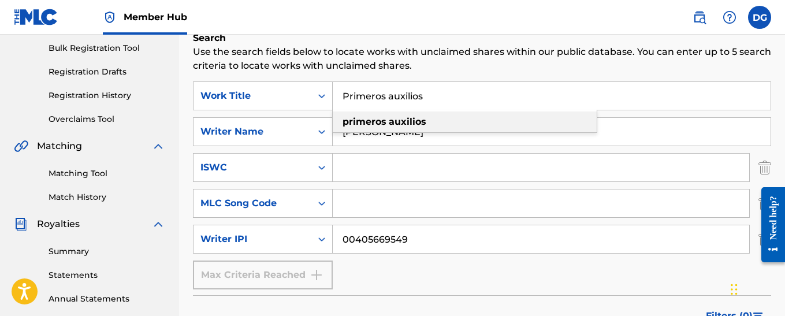
click at [389, 124] on strong "auxilios" at bounding box center [408, 121] width 38 height 11
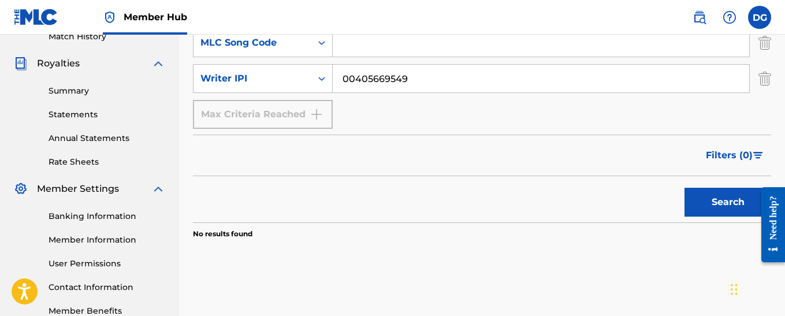
scroll to position [342, 0]
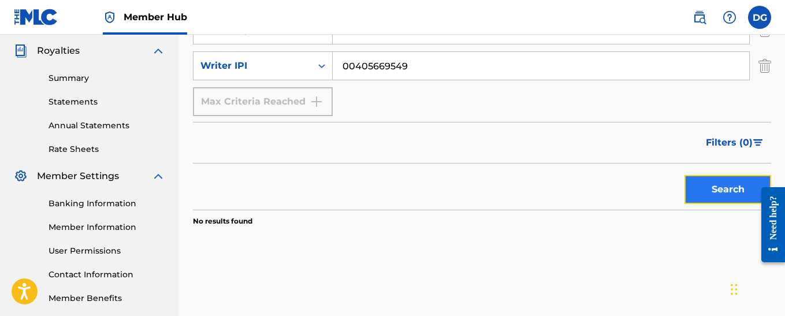
click at [713, 189] on button "Search" at bounding box center [727, 189] width 87 height 29
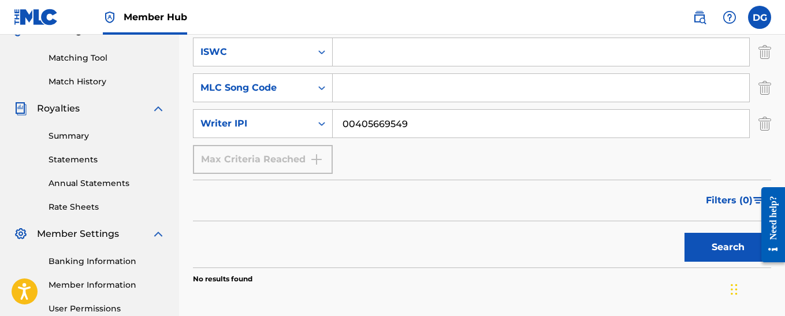
scroll to position [227, 0]
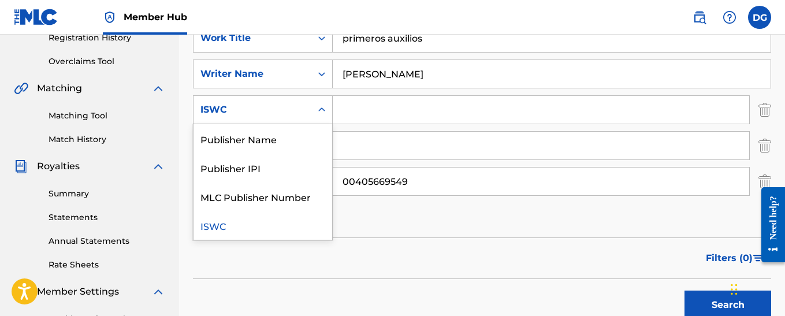
click at [319, 109] on icon "Search Form" at bounding box center [321, 109] width 7 height 4
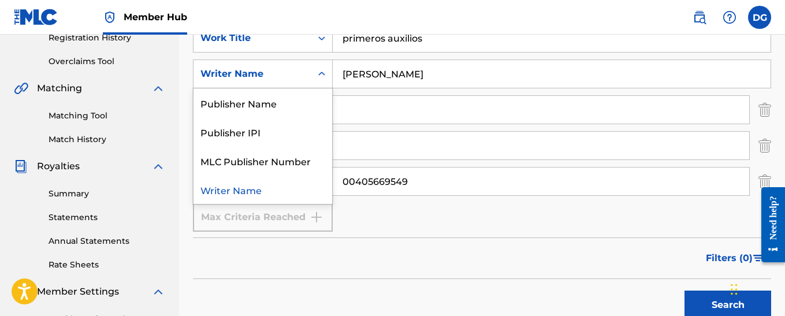
click at [326, 76] on icon "Search Form" at bounding box center [322, 74] width 12 height 12
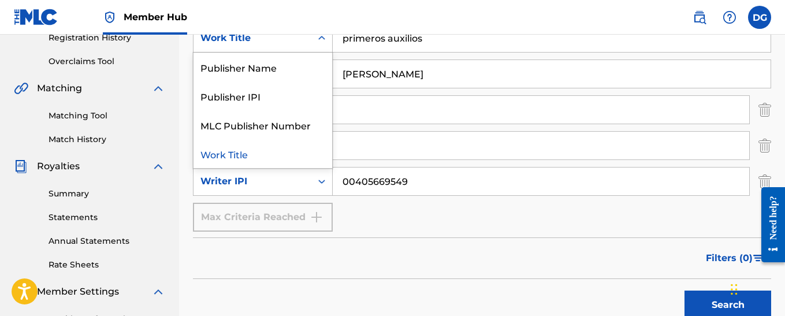
click at [324, 41] on icon "Search Form" at bounding box center [322, 38] width 12 height 12
click at [338, 264] on div "Filters ( 0 )" at bounding box center [482, 258] width 578 height 42
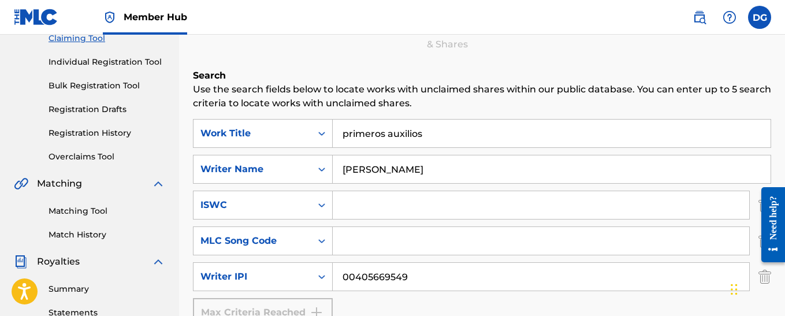
scroll to position [111, 0]
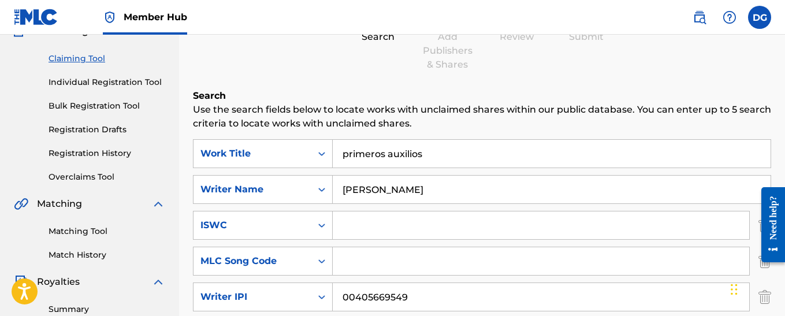
click at [425, 153] on input "primeros auxilios" at bounding box center [552, 154] width 438 height 28
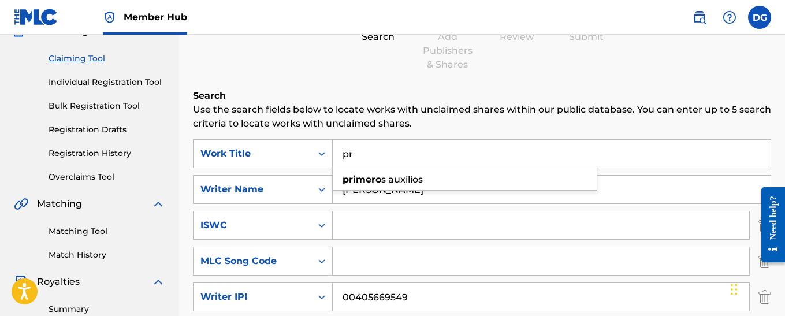
type input "p"
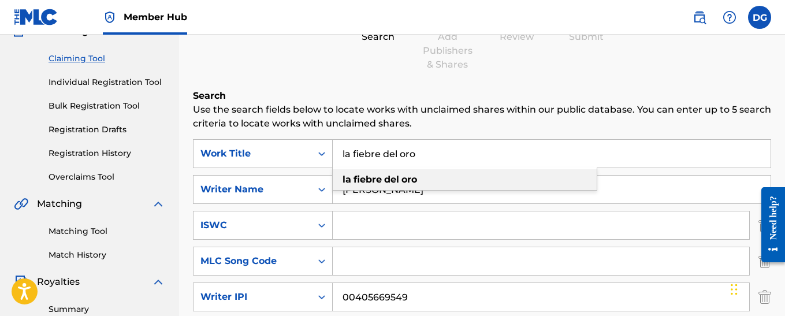
type input "la fiebre del oro"
click at [404, 179] on strong "oro" at bounding box center [409, 179] width 16 height 11
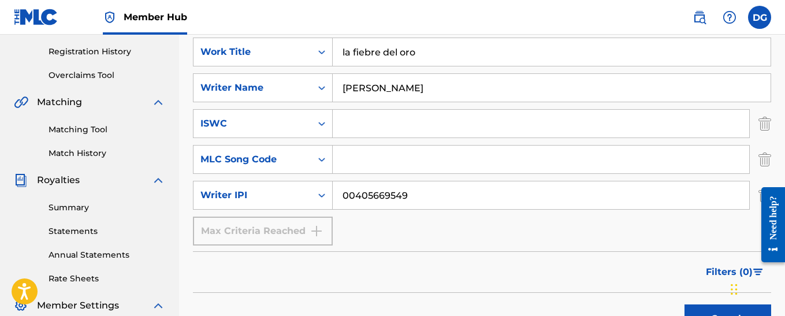
scroll to position [285, 0]
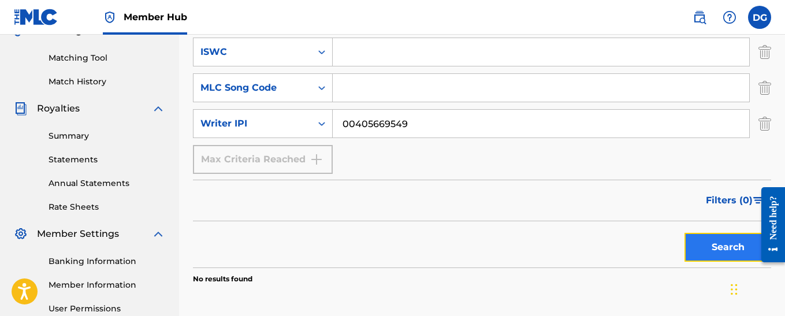
click at [708, 247] on button "Search" at bounding box center [727, 247] width 87 height 29
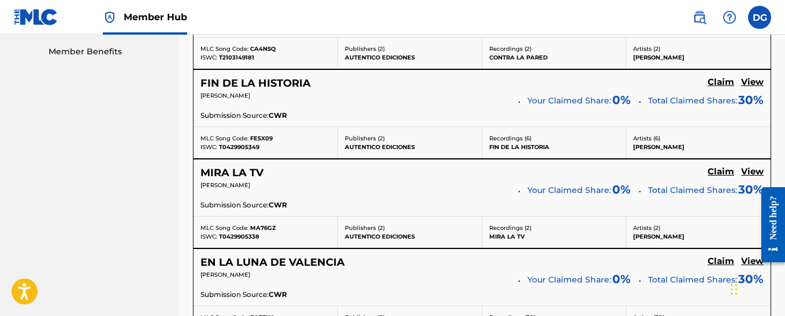
scroll to position [458, 0]
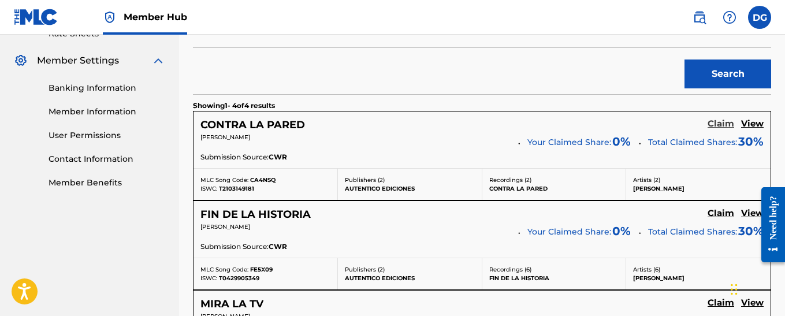
click at [724, 124] on h5 "Claim" at bounding box center [720, 123] width 27 height 11
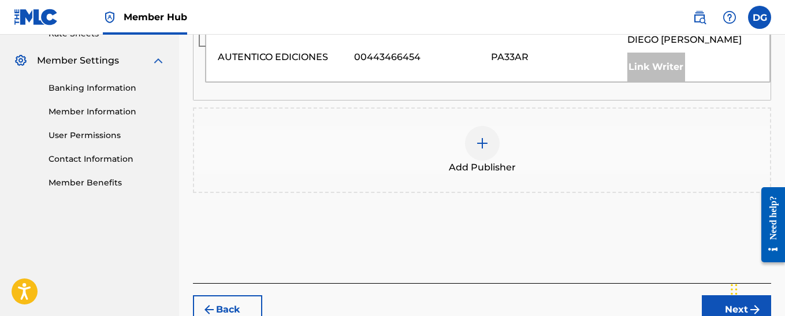
click at [482, 141] on img at bounding box center [482, 143] width 14 height 14
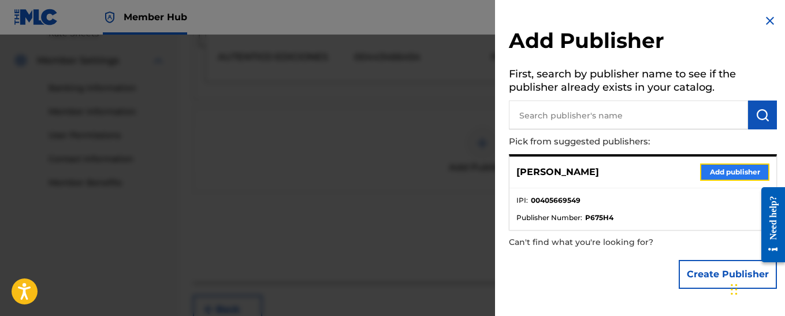
click at [715, 172] on button "Add publisher" at bounding box center [734, 171] width 69 height 17
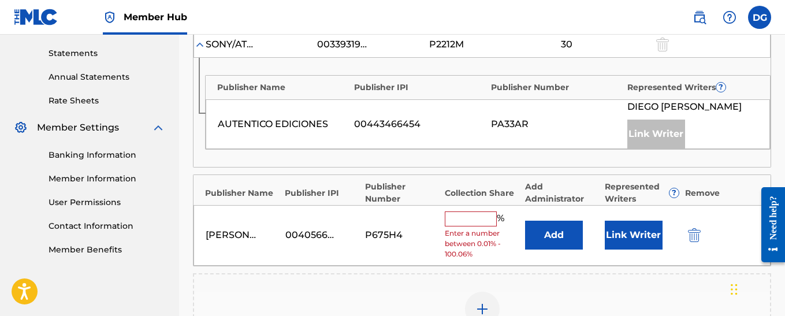
scroll to position [400, 0]
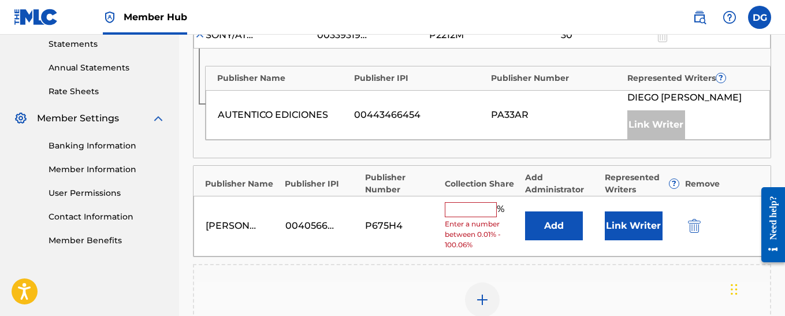
click at [464, 210] on input "text" at bounding box center [471, 209] width 52 height 15
type input "70"
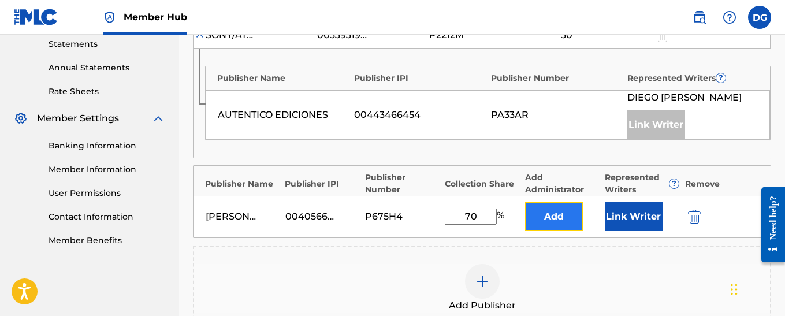
click at [547, 219] on button "Add" at bounding box center [554, 216] width 58 height 29
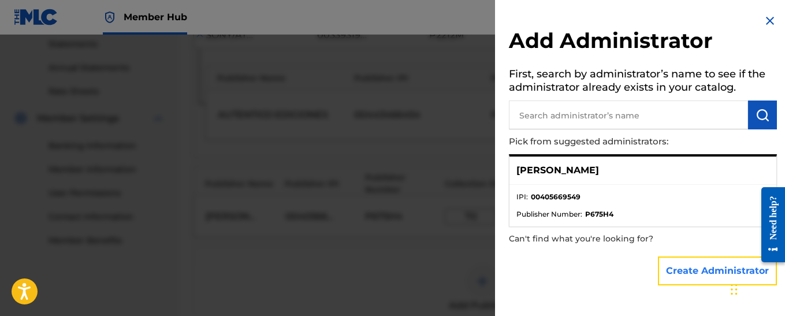
click at [713, 275] on button "Create Administrator" at bounding box center [717, 270] width 119 height 29
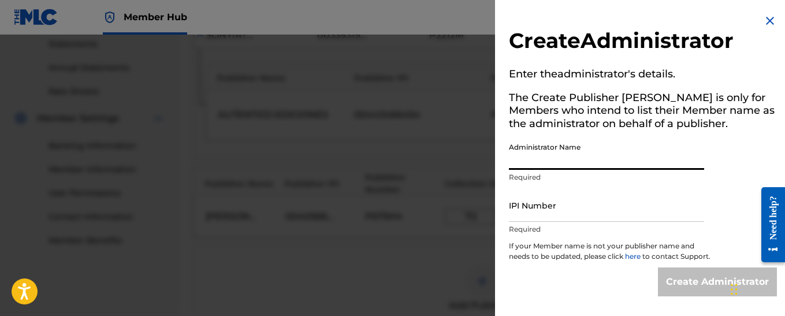
click at [549, 159] on input "Administrator Name" at bounding box center [606, 153] width 195 height 33
type input "[PERSON_NAME]"
click at [540, 212] on input "IPI Number" at bounding box center [606, 205] width 195 height 33
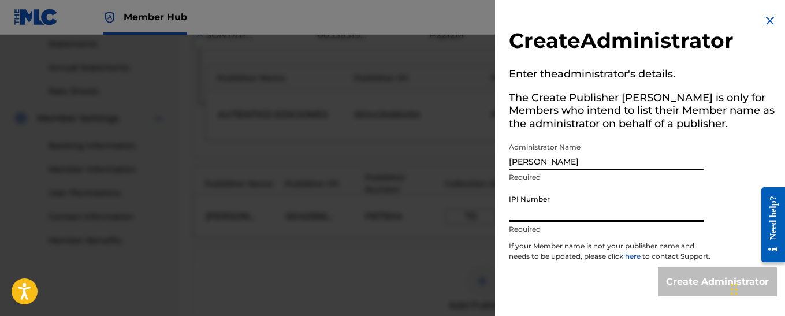
type input "00405669549"
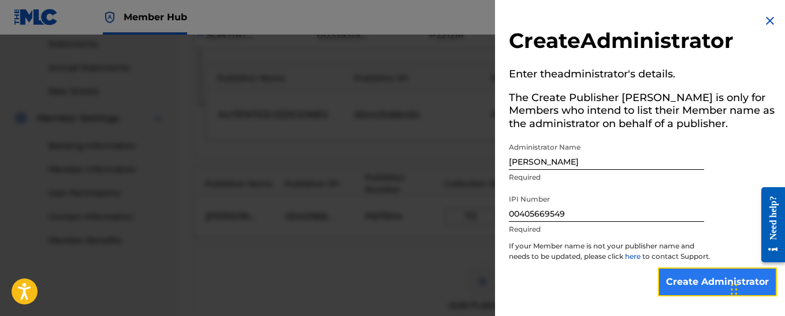
click at [699, 286] on input "Create Administrator" at bounding box center [717, 281] width 119 height 29
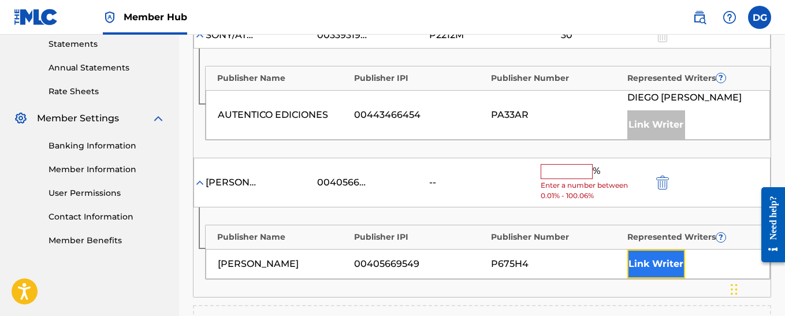
click at [668, 264] on button "Link Writer" at bounding box center [656, 263] width 58 height 29
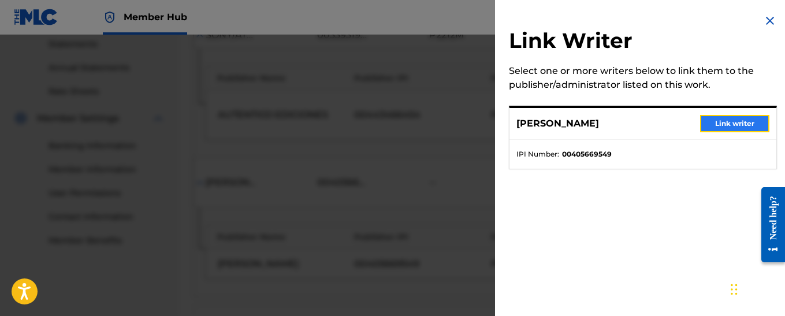
click at [730, 123] on button "Link writer" at bounding box center [734, 123] width 69 height 17
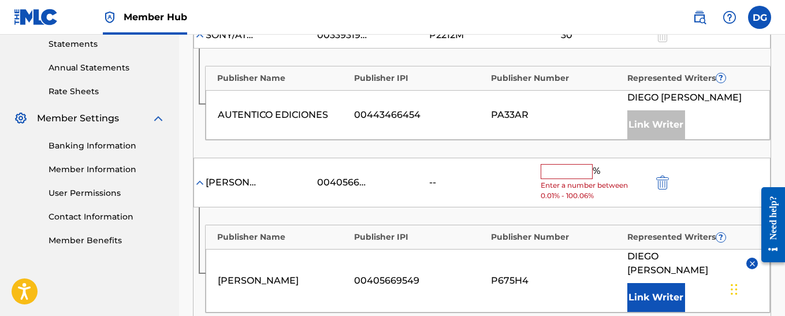
click at [550, 170] on input "text" at bounding box center [566, 171] width 52 height 15
type input "70"
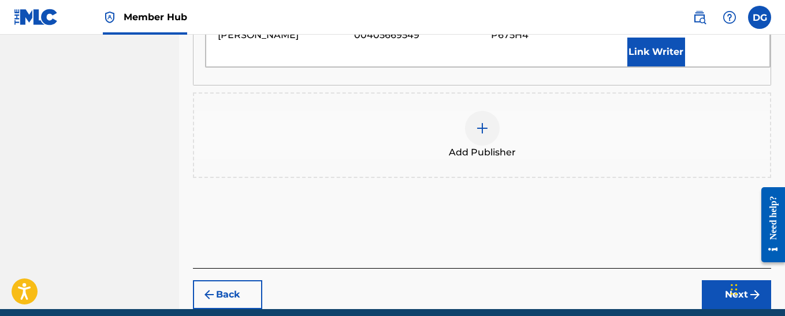
scroll to position [673, 0]
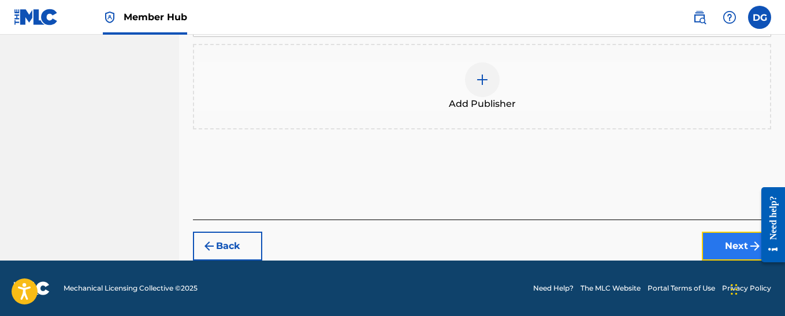
click at [734, 249] on button "Next" at bounding box center [736, 246] width 69 height 29
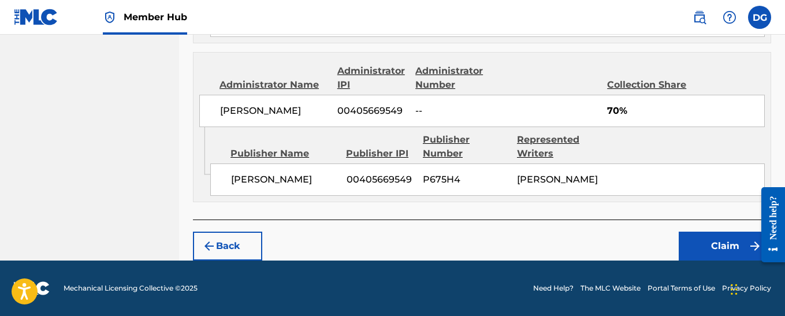
scroll to position [687, 0]
click at [726, 244] on button "Claim" at bounding box center [724, 246] width 92 height 29
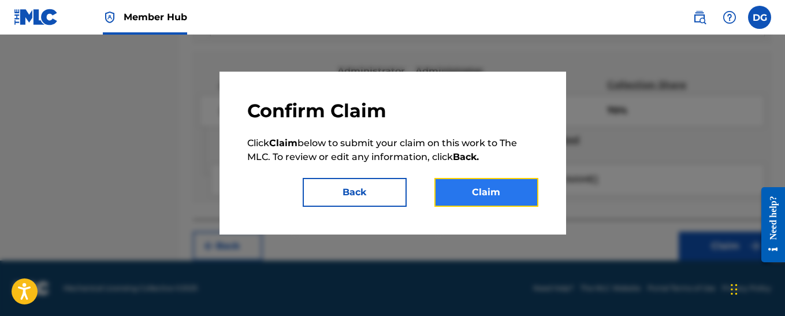
click at [512, 199] on button "Claim" at bounding box center [486, 192] width 104 height 29
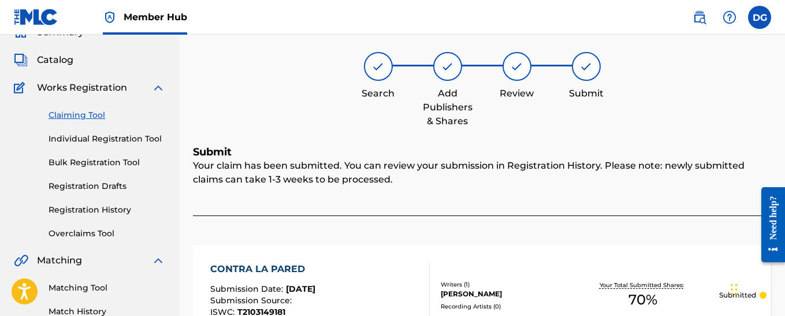
scroll to position [54, 0]
click at [99, 116] on link "Claiming Tool" at bounding box center [107, 116] width 117 height 12
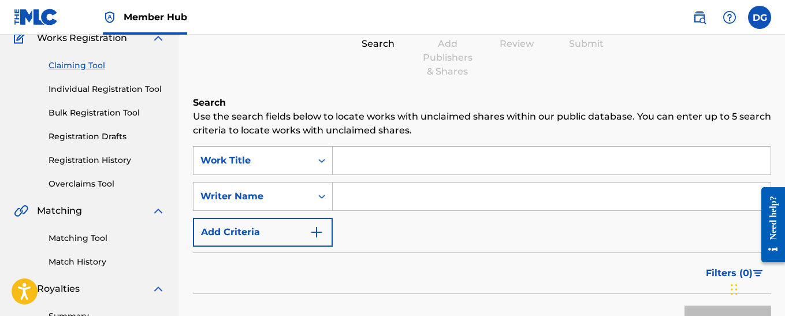
scroll to position [115, 0]
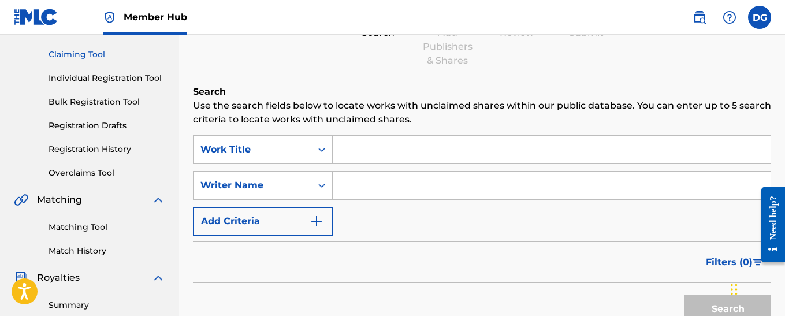
click at [383, 151] on input "Search Form" at bounding box center [552, 150] width 438 height 28
type input "pa'lante el mambo"
click at [357, 188] on input "Search Form" at bounding box center [552, 185] width 438 height 28
type input "[PERSON_NAME]"
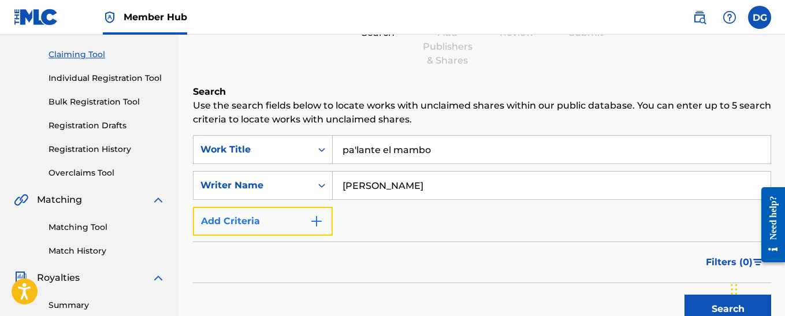
click at [320, 221] on img "Search Form" at bounding box center [316, 221] width 14 height 14
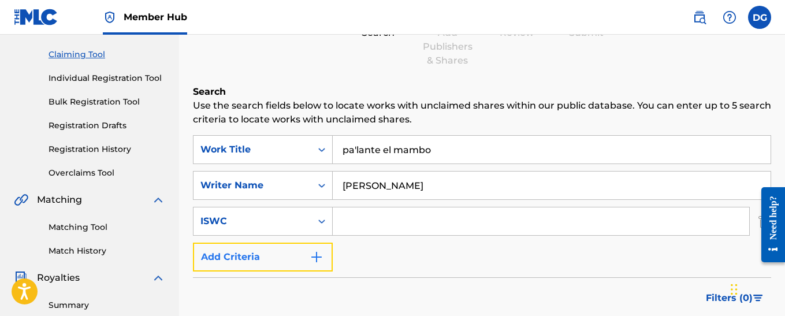
click at [319, 254] on img "Search Form" at bounding box center [316, 257] width 14 height 14
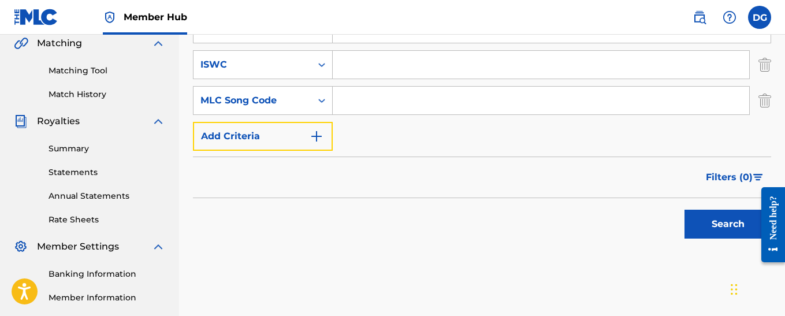
scroll to position [289, 0]
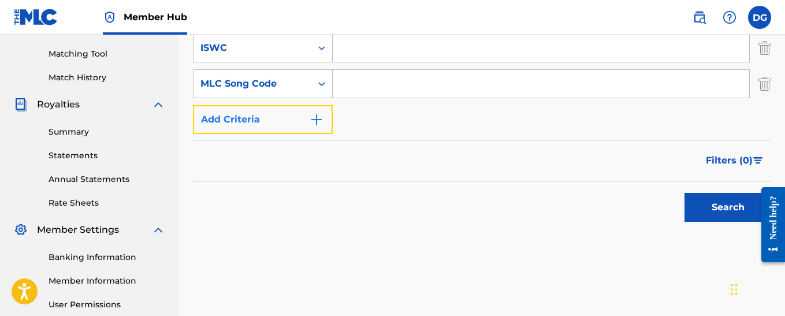
click at [320, 120] on img "Search Form" at bounding box center [316, 120] width 14 height 14
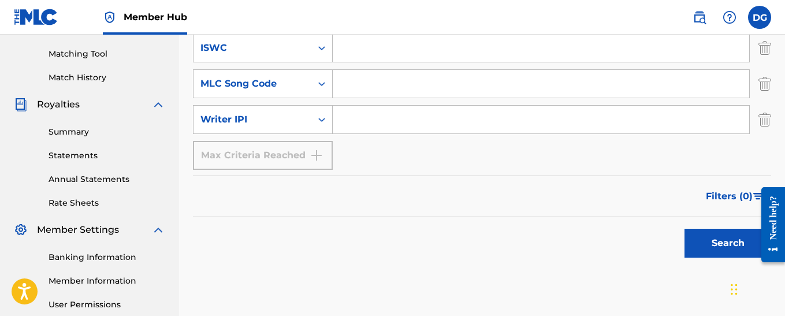
click at [359, 126] on input "Search Form" at bounding box center [541, 120] width 416 height 28
type input "00405669549"
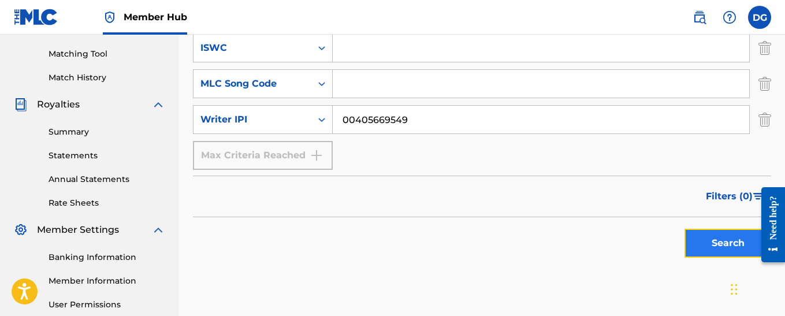
click at [729, 245] on button "Search" at bounding box center [727, 243] width 87 height 29
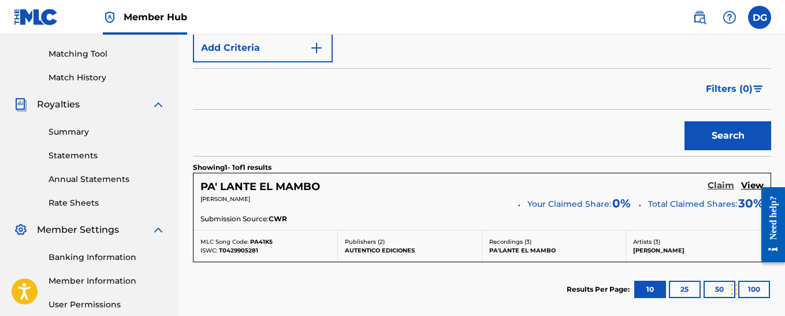
click at [724, 186] on h5 "Claim" at bounding box center [720, 185] width 27 height 11
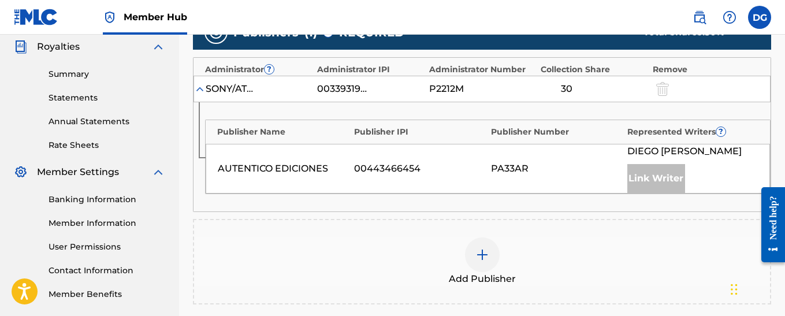
scroll to position [404, 0]
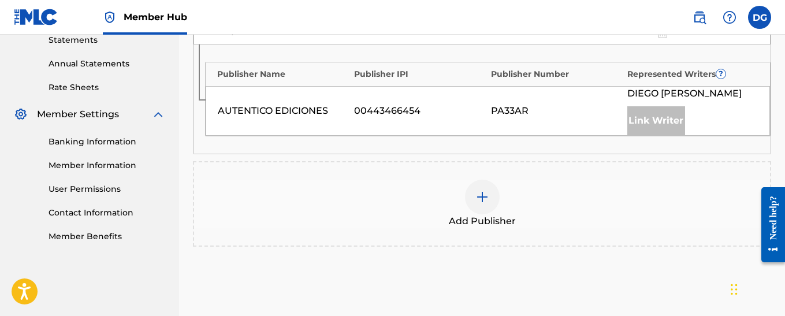
click at [486, 195] on img at bounding box center [482, 197] width 14 height 14
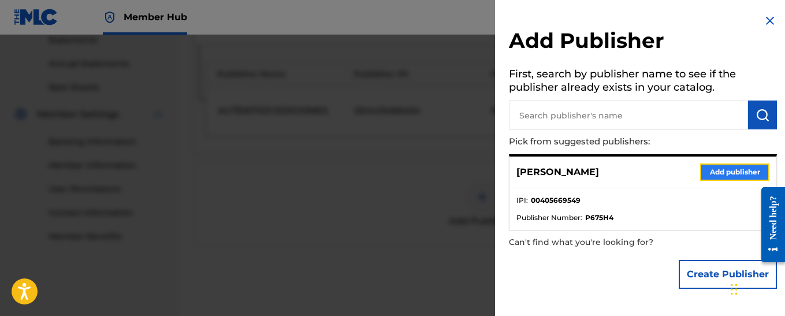
click at [717, 175] on button "Add publisher" at bounding box center [734, 171] width 69 height 17
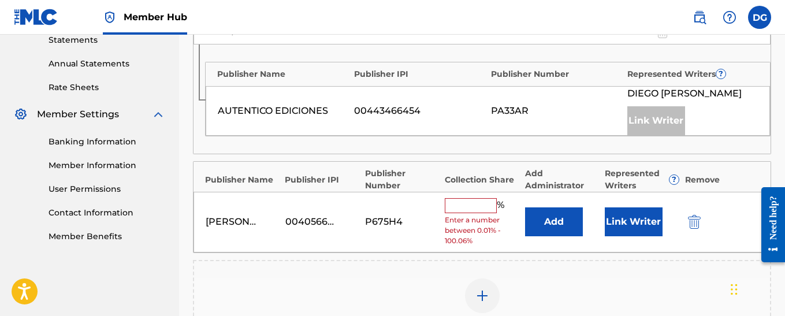
click at [467, 206] on input "text" at bounding box center [471, 205] width 52 height 15
type input "70"
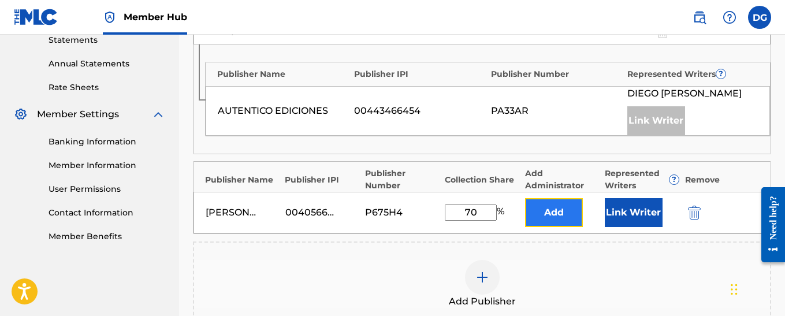
click at [558, 209] on button "Add" at bounding box center [554, 212] width 58 height 29
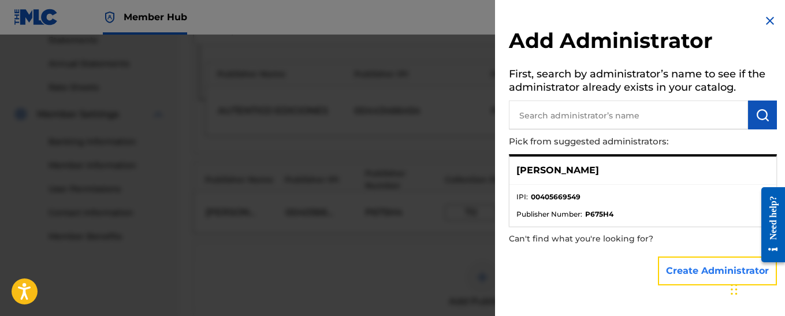
click at [687, 271] on button "Create Administrator" at bounding box center [717, 270] width 119 height 29
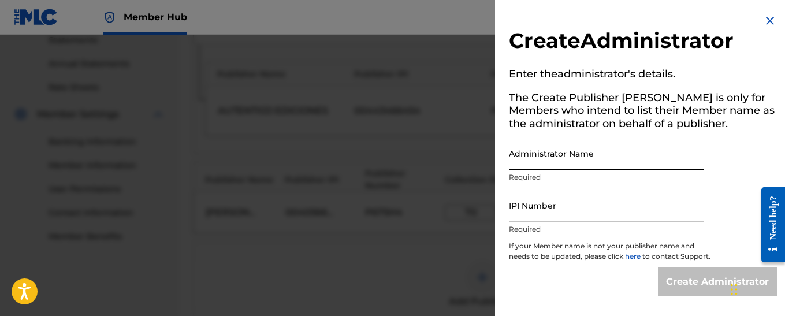
click at [558, 161] on input "Administrator Name" at bounding box center [606, 153] width 195 height 33
type input "[PERSON_NAME]"
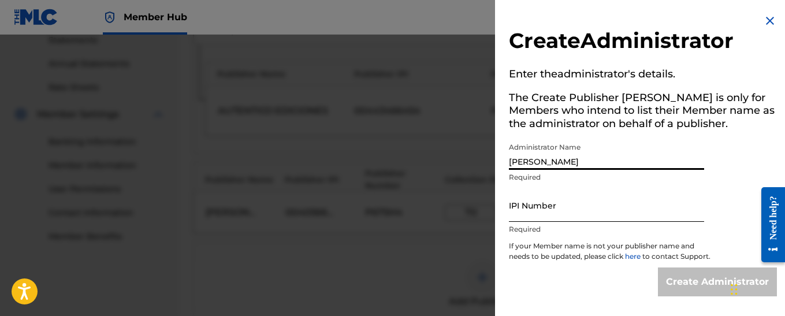
click at [557, 214] on input "IPI Number" at bounding box center [606, 205] width 195 height 33
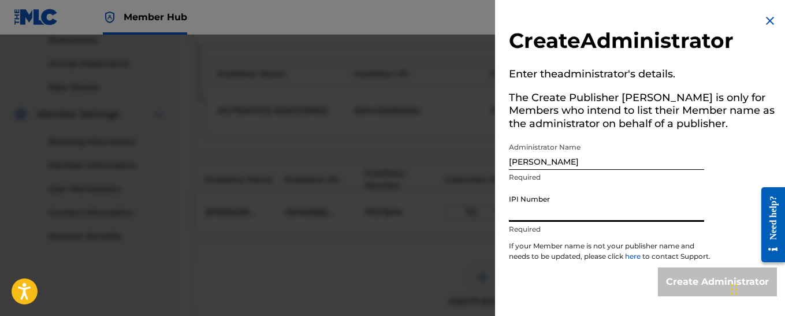
type input "00405669549"
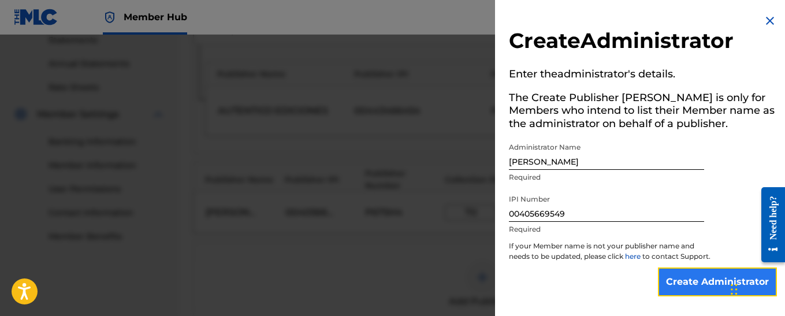
click at [680, 292] on input "Create Administrator" at bounding box center [717, 281] width 119 height 29
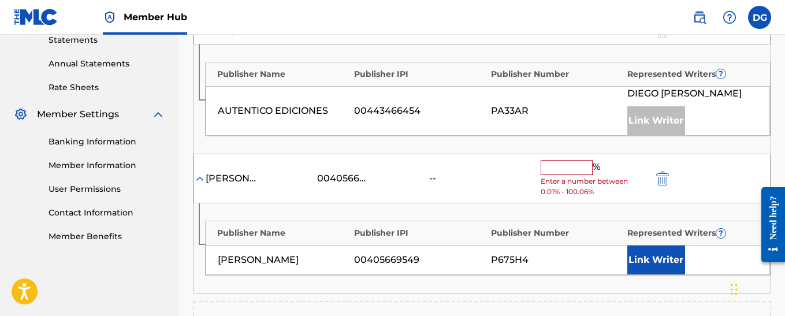
click at [563, 170] on input "text" at bounding box center [566, 167] width 52 height 15
type input "70"
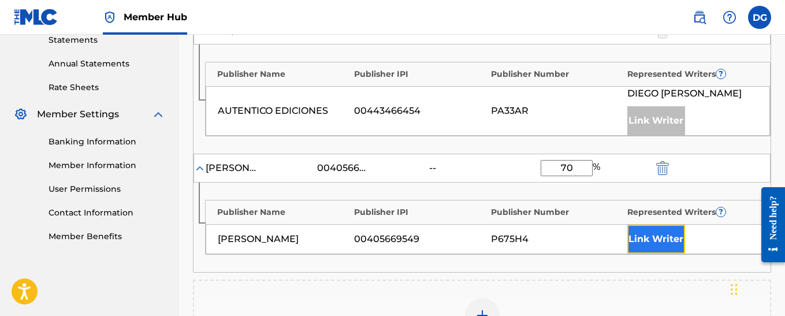
click at [654, 238] on button "Link Writer" at bounding box center [656, 239] width 58 height 29
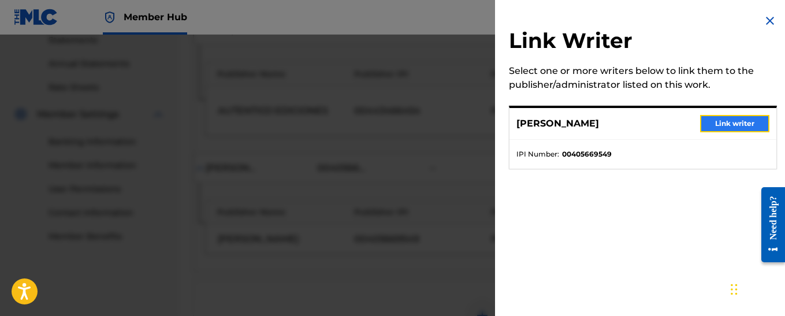
click at [714, 121] on button "Link writer" at bounding box center [734, 123] width 69 height 17
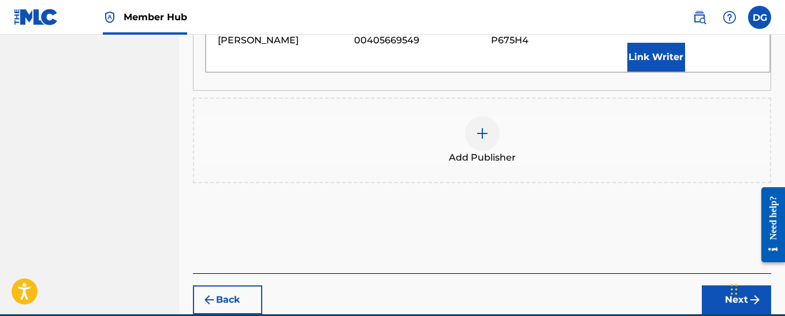
scroll to position [673, 0]
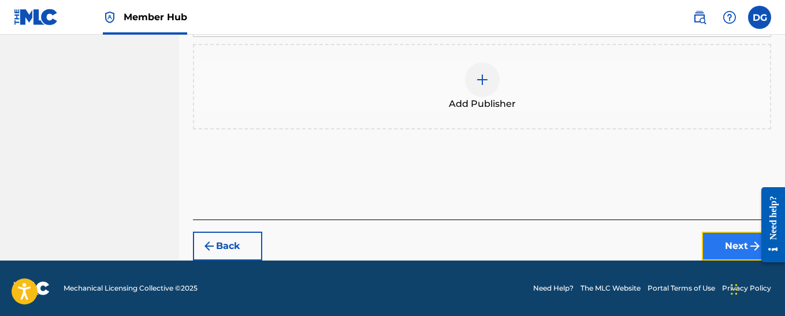
click at [737, 244] on button "Next" at bounding box center [736, 246] width 69 height 29
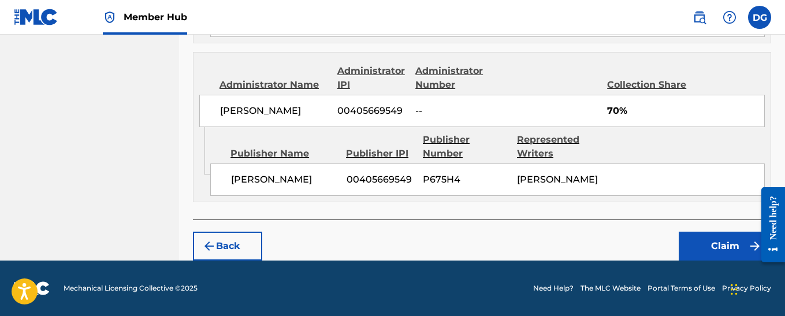
scroll to position [687, 0]
click at [723, 247] on button "Claim" at bounding box center [724, 246] width 92 height 29
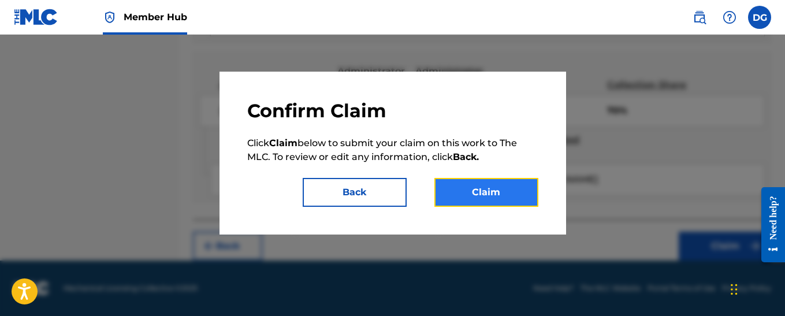
click at [504, 196] on button "Claim" at bounding box center [486, 192] width 104 height 29
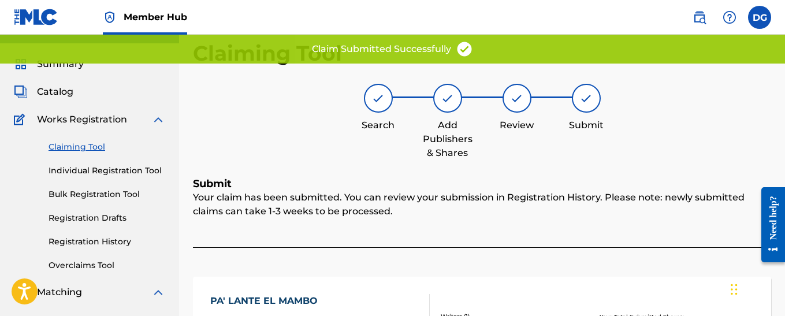
scroll to position [0, 0]
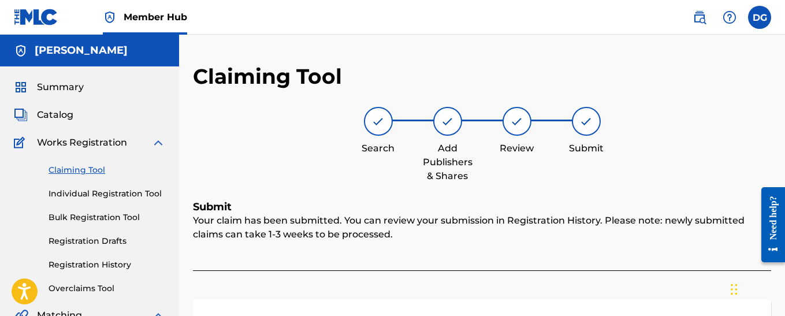
click at [94, 171] on link "Claiming Tool" at bounding box center [107, 170] width 117 height 12
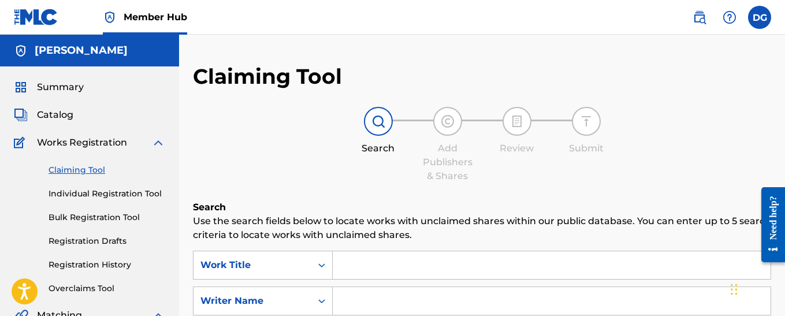
click at [386, 261] on input "Search Form" at bounding box center [552, 265] width 438 height 28
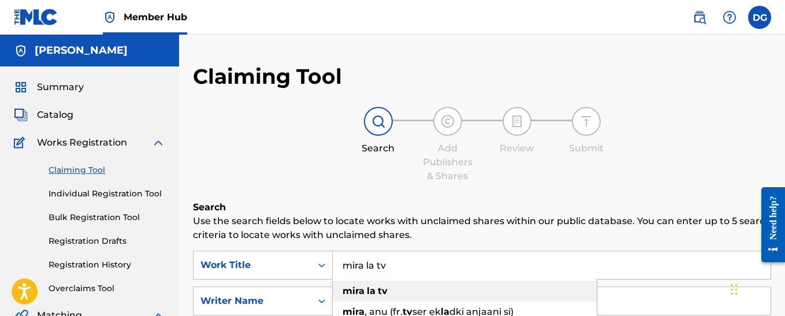
type input "mira la tv"
click at [374, 290] on strong "la" at bounding box center [371, 290] width 9 height 11
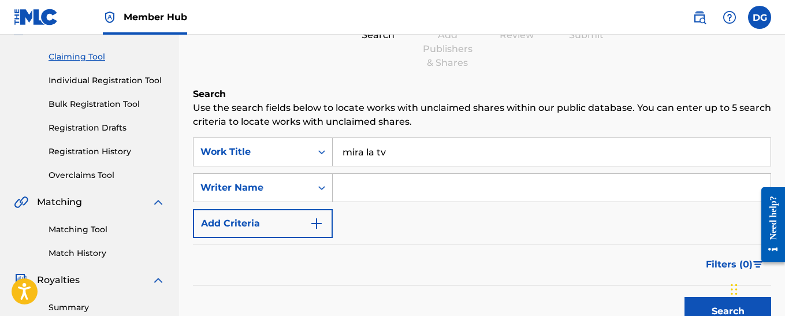
scroll to position [115, 0]
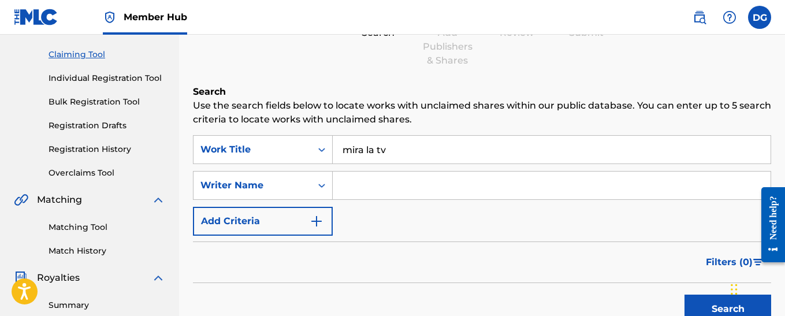
click at [383, 182] on input "Search Form" at bounding box center [552, 185] width 438 height 28
type input "[PERSON_NAME]"
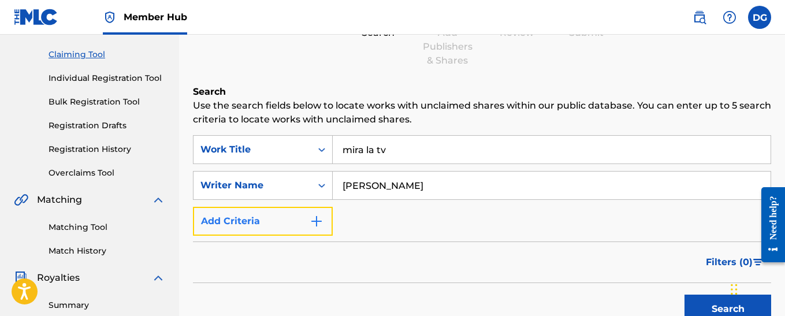
click at [320, 221] on img "Search Form" at bounding box center [316, 221] width 14 height 14
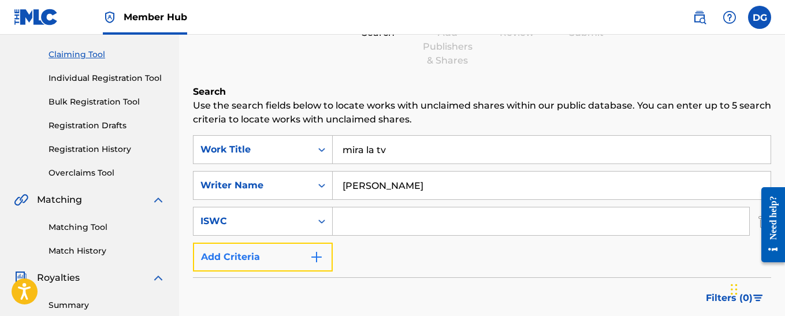
click at [317, 258] on img "Search Form" at bounding box center [316, 257] width 14 height 14
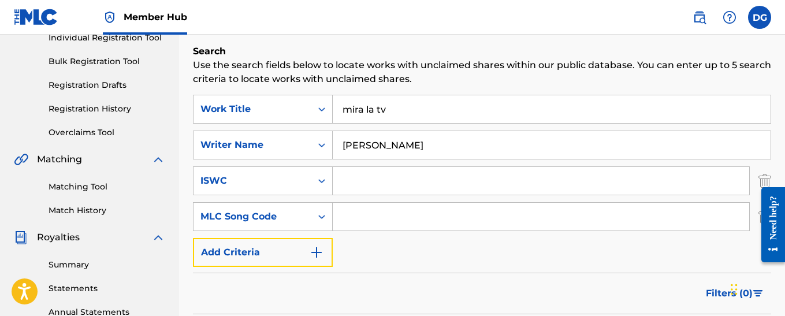
scroll to position [231, 0]
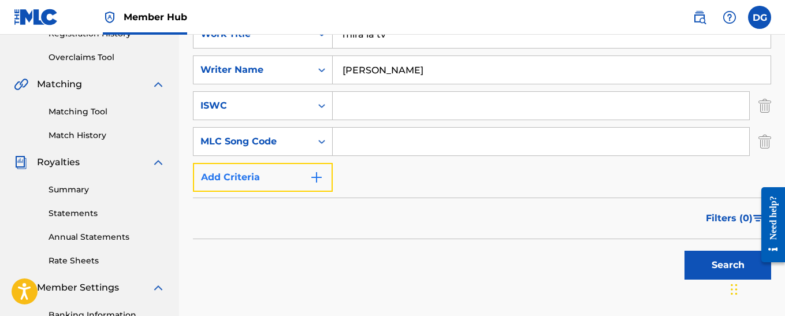
click at [316, 177] on img "Search Form" at bounding box center [316, 177] width 14 height 14
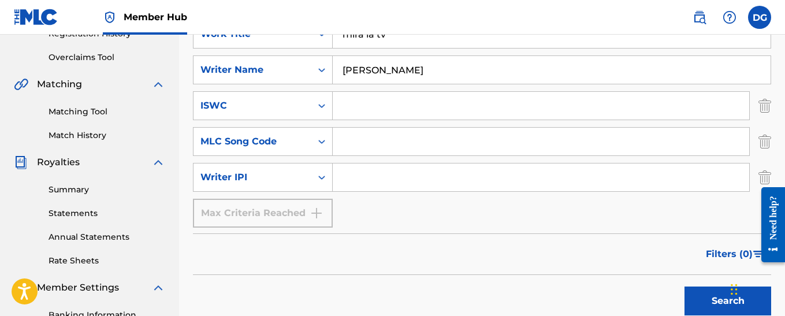
click at [364, 180] on input "Search Form" at bounding box center [541, 177] width 416 height 28
type input "00405669549"
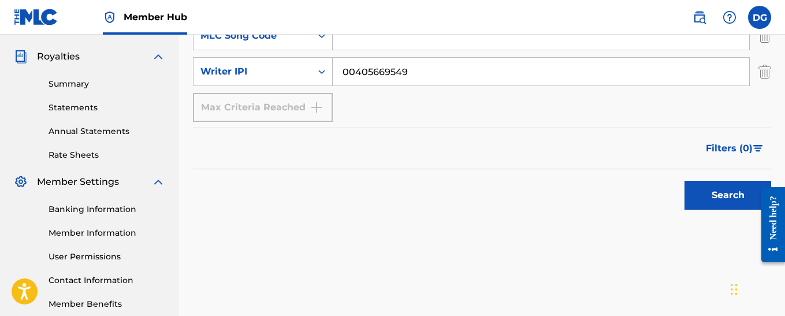
scroll to position [346, 0]
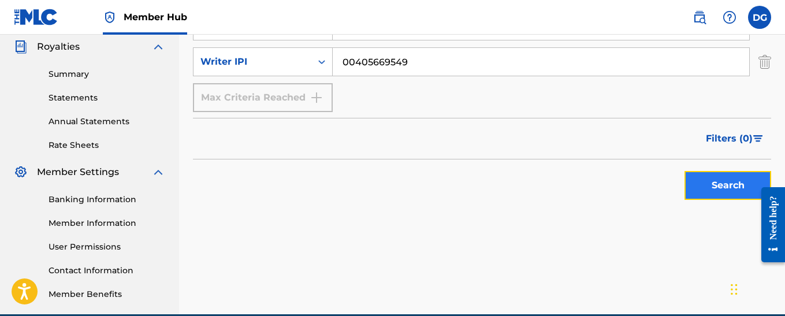
click at [733, 187] on button "Search" at bounding box center [727, 185] width 87 height 29
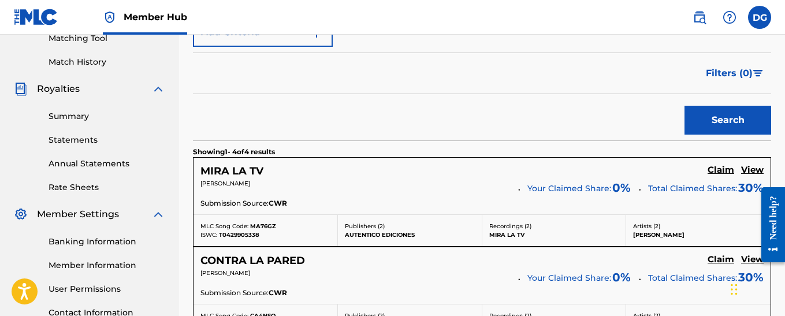
scroll to position [289, 0]
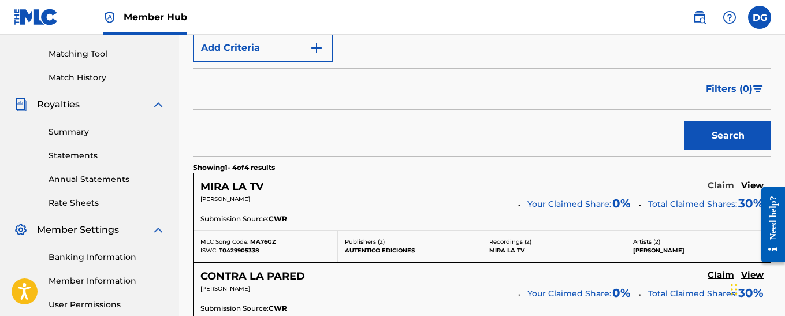
click at [724, 185] on h5 "Claim" at bounding box center [720, 185] width 27 height 11
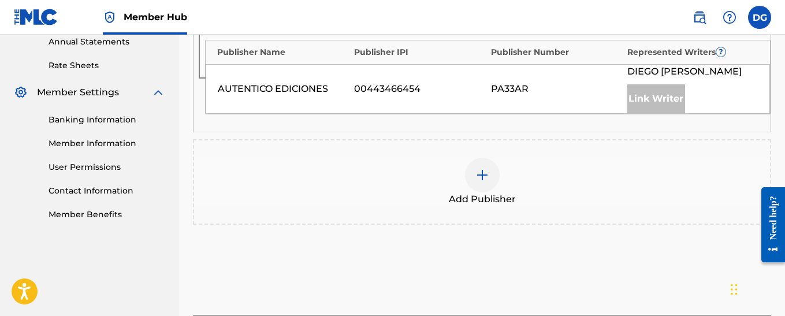
scroll to position [462, 0]
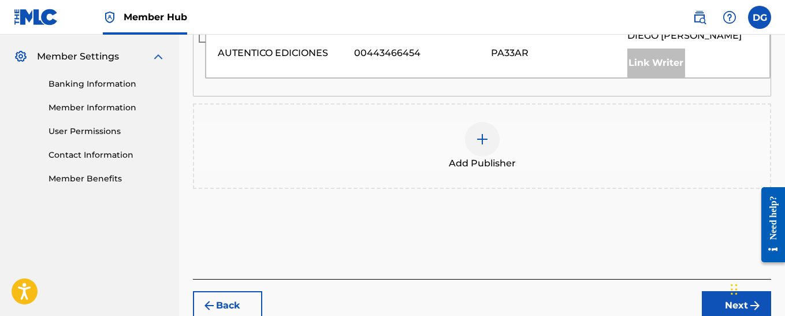
click at [480, 141] on img at bounding box center [482, 139] width 14 height 14
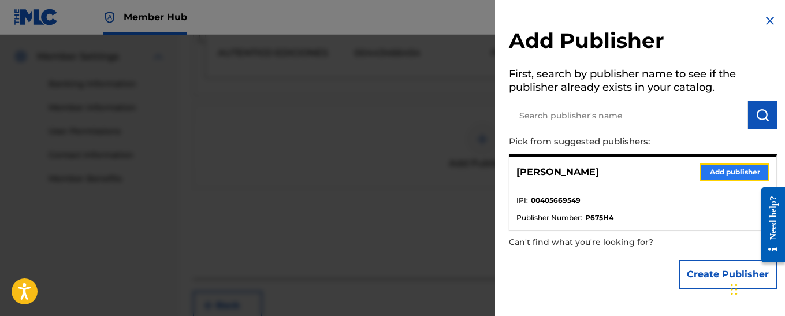
click at [717, 173] on button "Add publisher" at bounding box center [734, 171] width 69 height 17
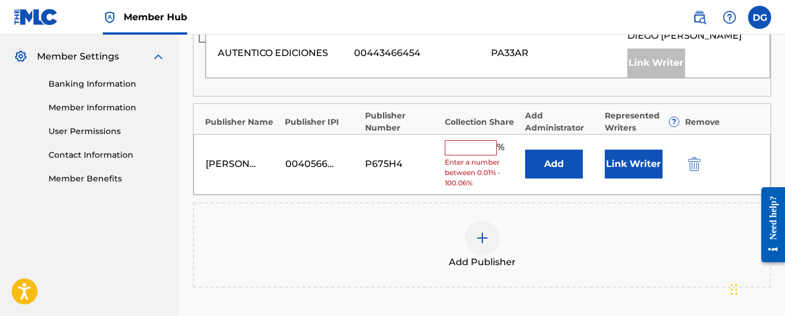
click at [469, 150] on input "text" at bounding box center [471, 147] width 52 height 15
type input "70"
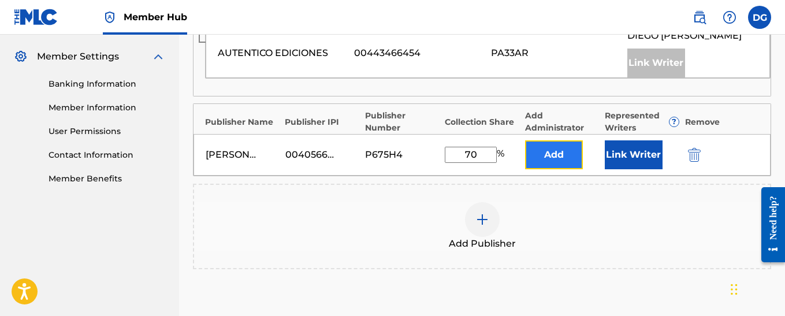
click at [549, 156] on button "Add" at bounding box center [554, 154] width 58 height 29
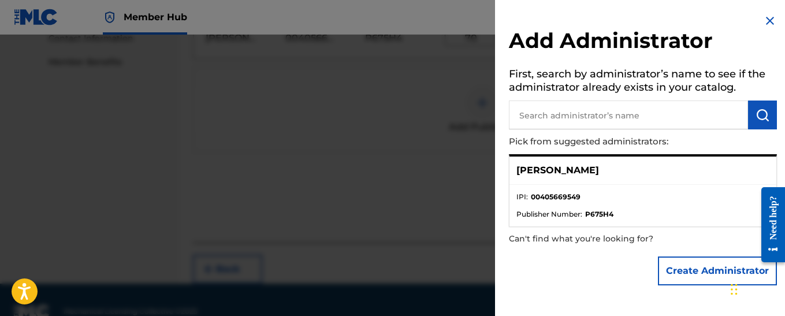
scroll to position [602, 0]
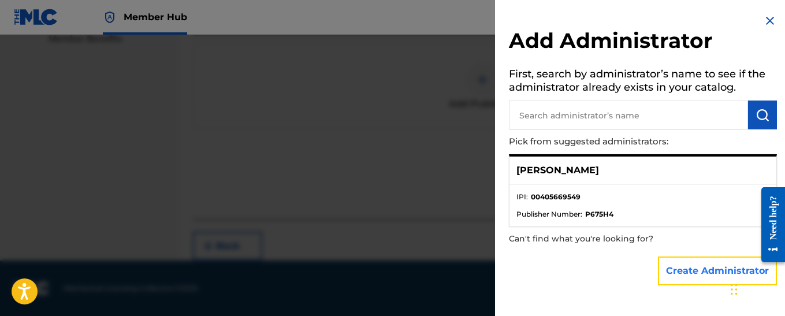
click at [692, 269] on button "Create Administrator" at bounding box center [717, 270] width 119 height 29
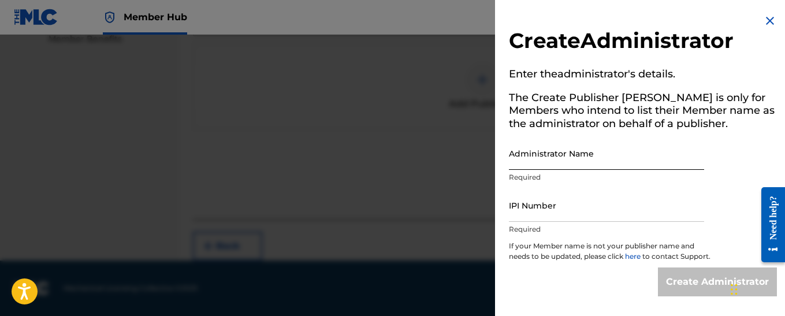
click at [542, 163] on input "Administrator Name" at bounding box center [606, 153] width 195 height 33
type input "[PERSON_NAME]"
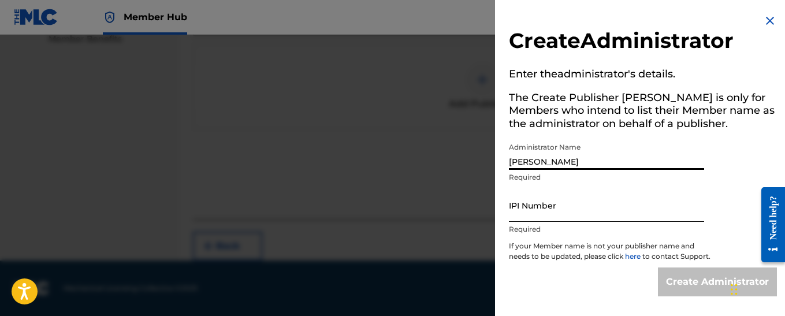
click at [544, 217] on input "IPI Number" at bounding box center [606, 205] width 195 height 33
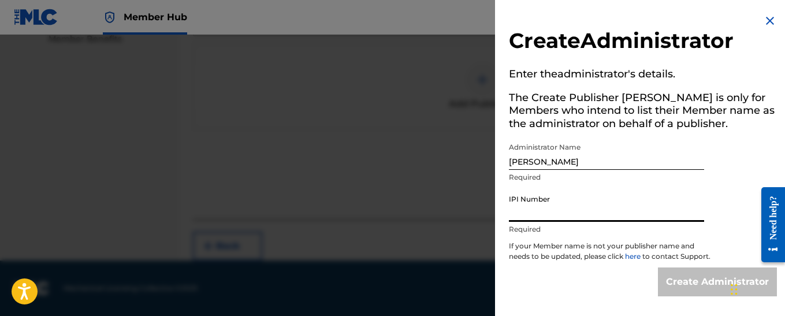
type input "00405669549"
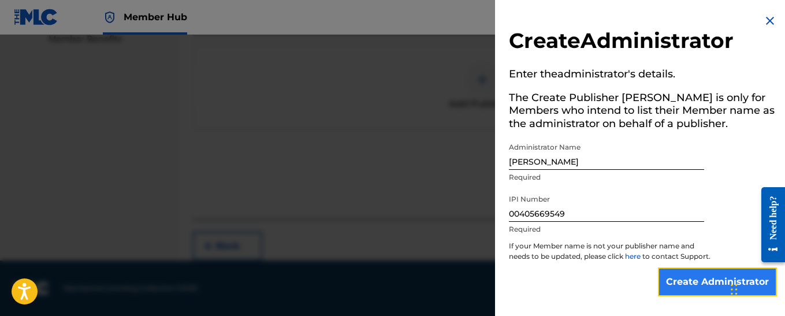
click at [682, 290] on input "Create Administrator" at bounding box center [717, 281] width 119 height 29
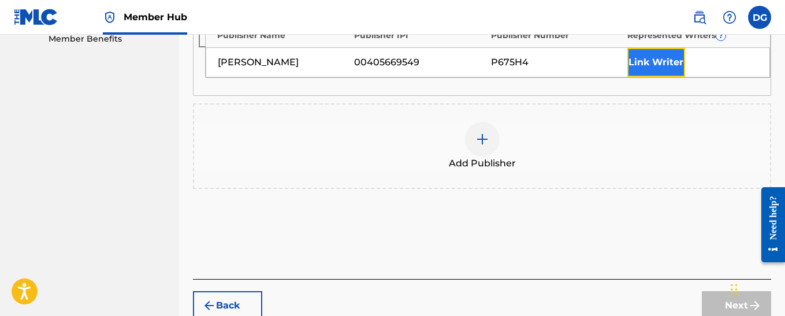
click at [643, 68] on button "Link Writer" at bounding box center [656, 62] width 58 height 29
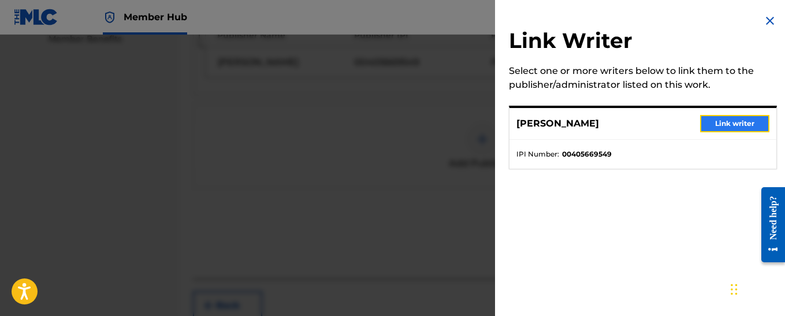
click at [727, 124] on button "Link writer" at bounding box center [734, 123] width 69 height 17
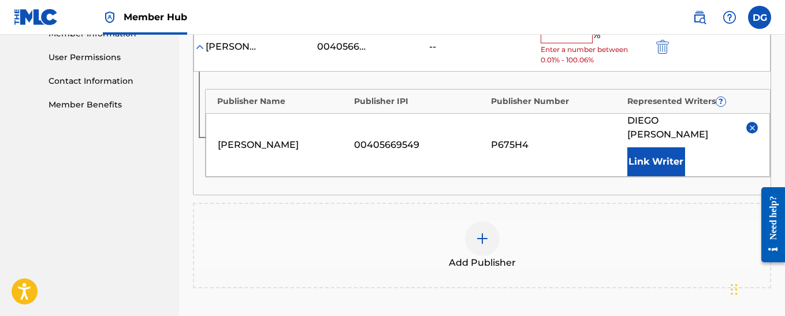
scroll to position [464, 0]
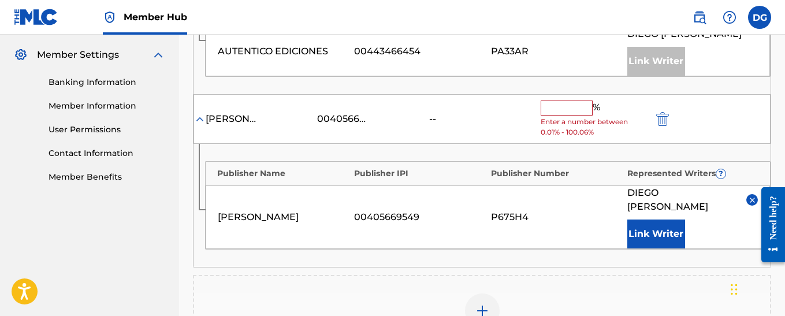
click at [558, 106] on input "text" at bounding box center [566, 107] width 52 height 15
type input "70"
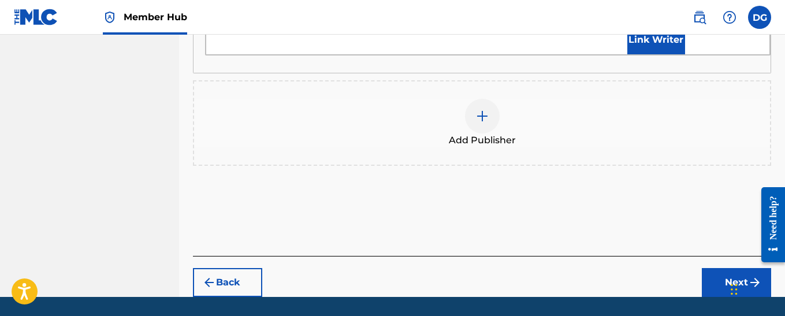
scroll to position [673, 0]
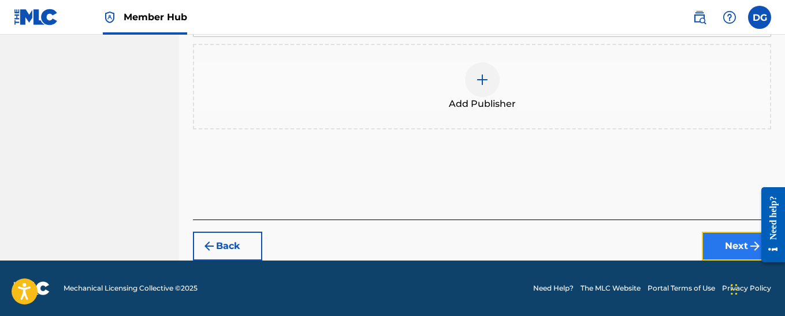
click at [728, 251] on button "Next" at bounding box center [736, 246] width 69 height 29
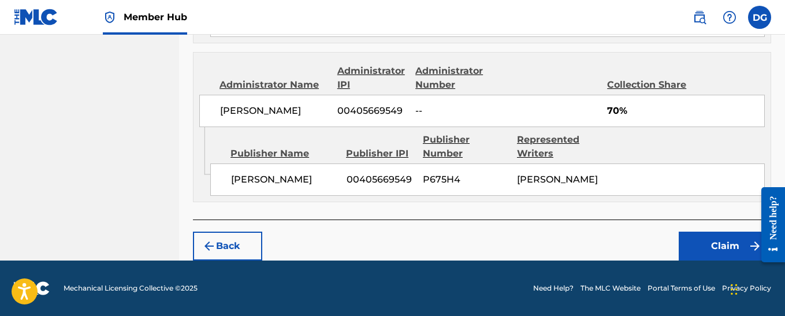
scroll to position [687, 0]
click at [722, 249] on button "Claim" at bounding box center [724, 246] width 92 height 29
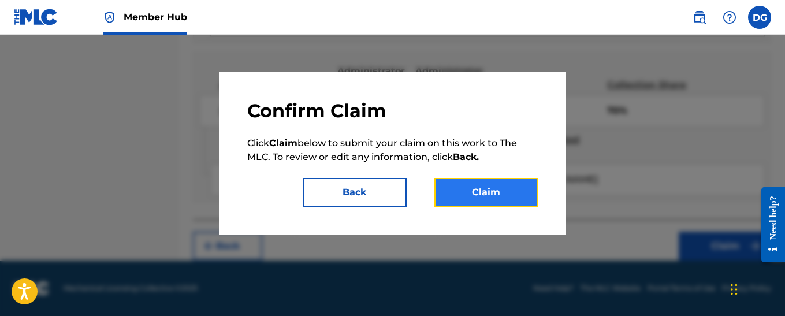
click at [481, 191] on button "Claim" at bounding box center [486, 192] width 104 height 29
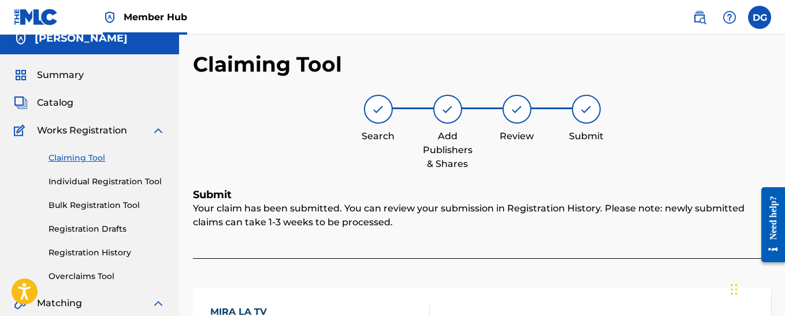
scroll to position [0, 0]
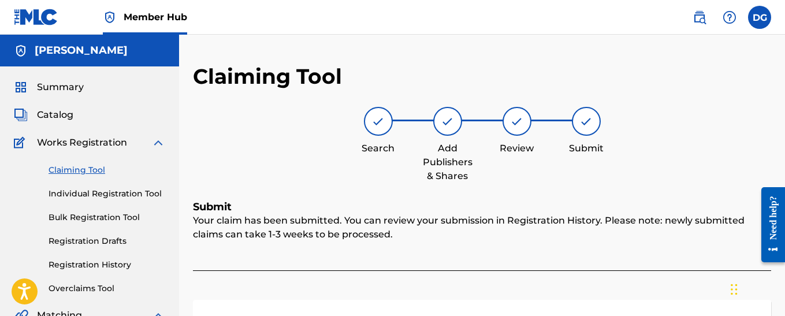
click at [81, 170] on link "Claiming Tool" at bounding box center [107, 170] width 117 height 12
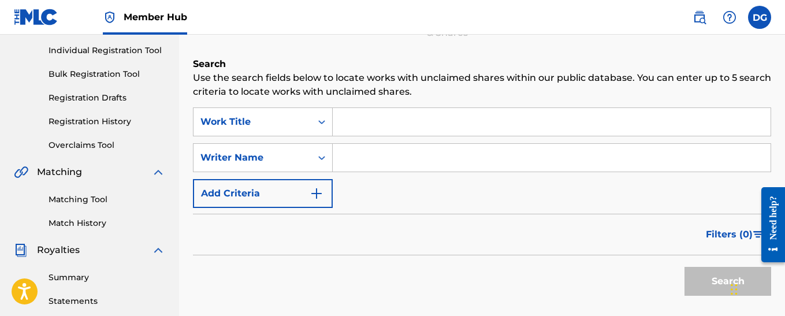
scroll to position [173, 0]
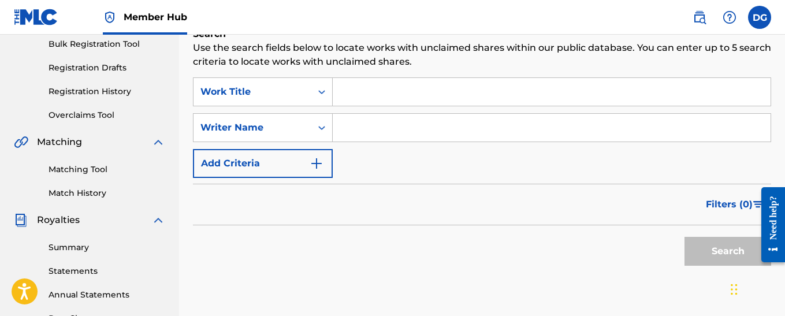
click at [384, 94] on input "Search Form" at bounding box center [552, 92] width 438 height 28
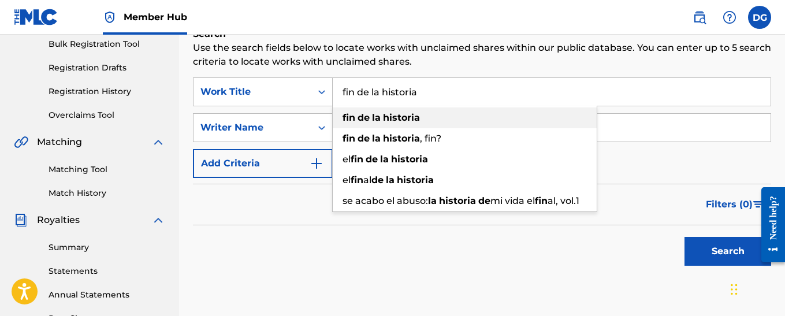
type input "fin de la historia"
click at [376, 118] on strong "la" at bounding box center [376, 117] width 9 height 11
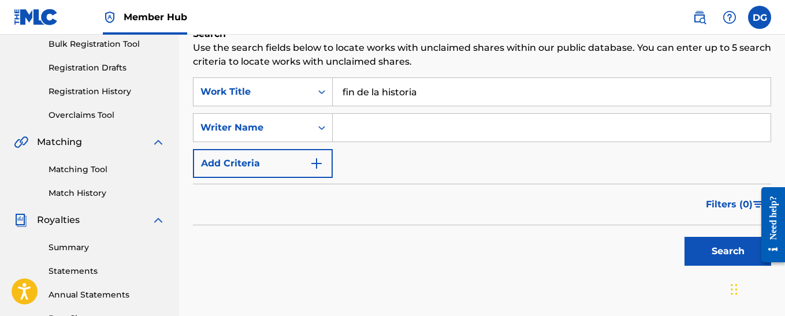
click at [376, 123] on input "Search Form" at bounding box center [552, 128] width 438 height 28
type input "[PERSON_NAME]"
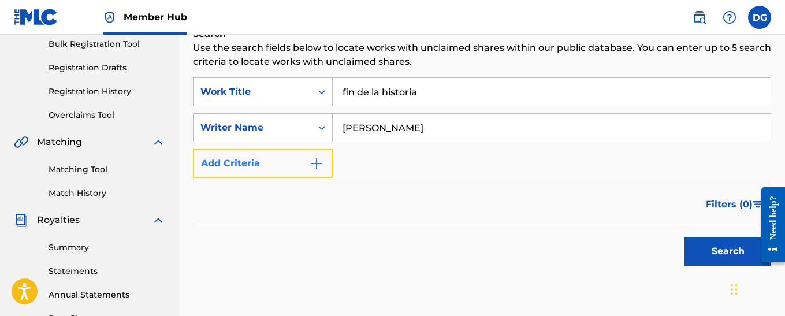
click at [319, 165] on img "Search Form" at bounding box center [316, 163] width 14 height 14
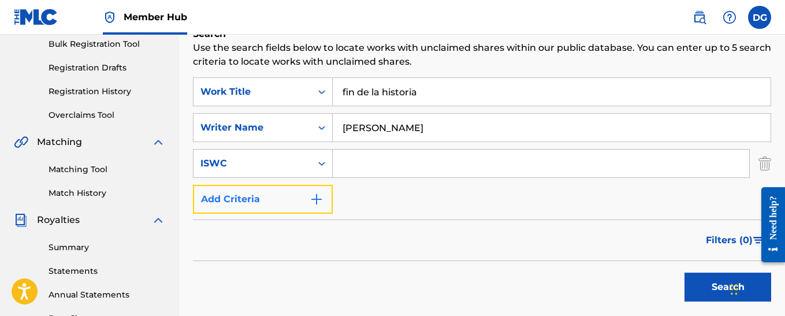
click at [314, 199] on img "Search Form" at bounding box center [316, 199] width 14 height 14
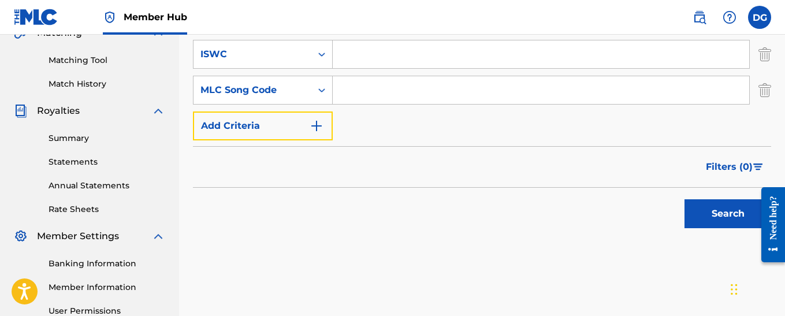
scroll to position [289, 0]
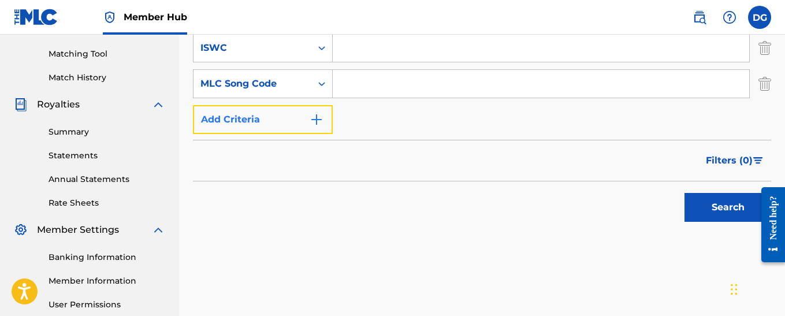
click at [319, 121] on img "Search Form" at bounding box center [316, 120] width 14 height 14
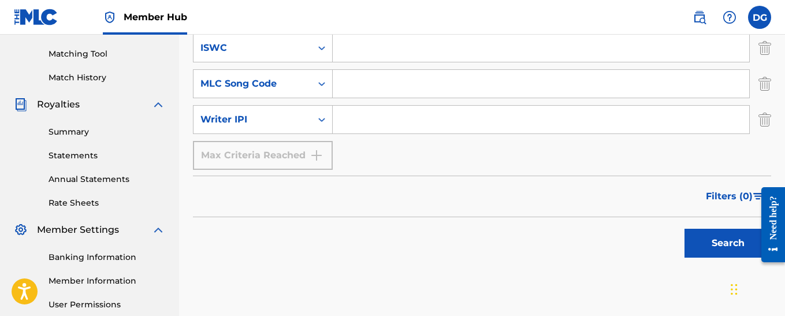
click at [362, 124] on input "Search Form" at bounding box center [541, 120] width 416 height 28
type input "00405669549"
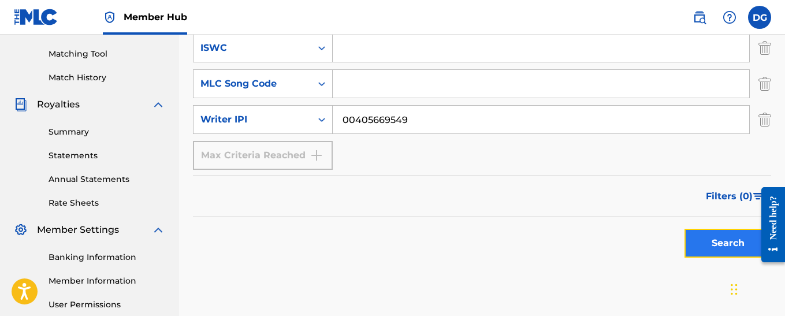
click at [712, 245] on button "Search" at bounding box center [727, 243] width 87 height 29
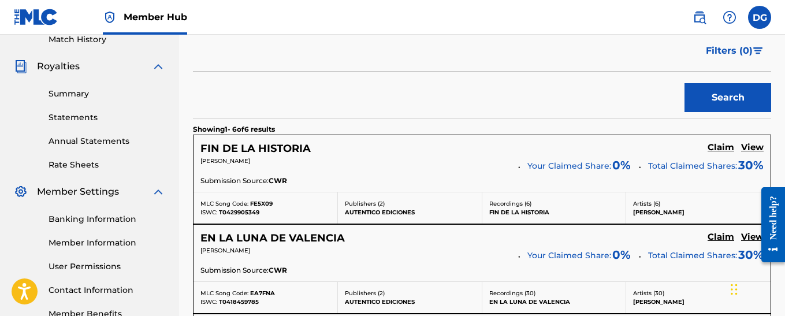
scroll to position [346, 0]
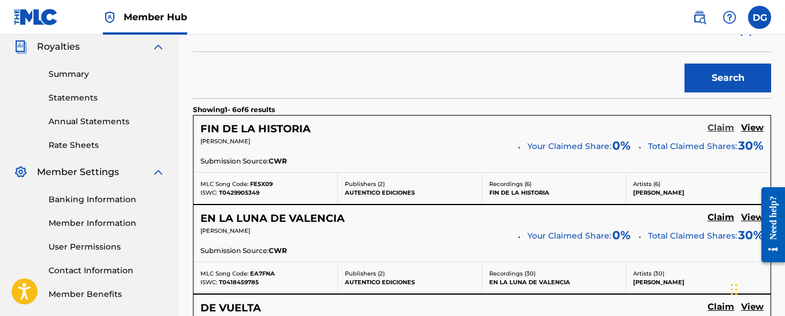
click at [722, 129] on h5 "Claim" at bounding box center [720, 127] width 27 height 11
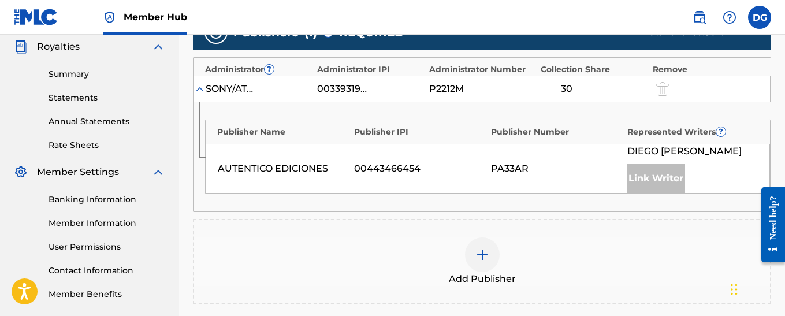
click at [484, 258] on img at bounding box center [482, 255] width 14 height 14
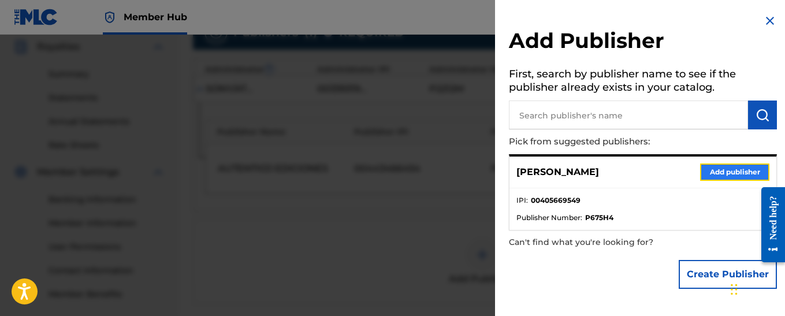
click at [717, 173] on button "Add publisher" at bounding box center [734, 171] width 69 height 17
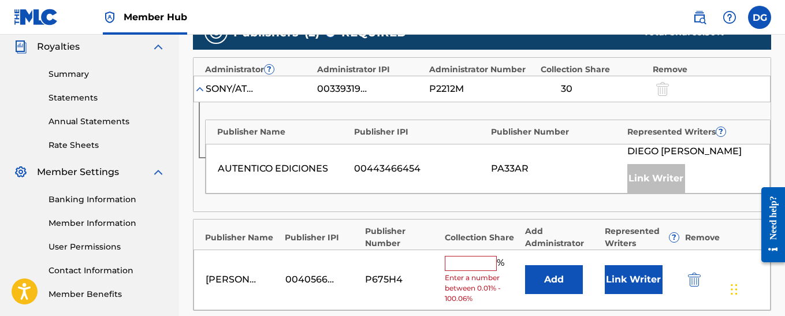
click at [480, 261] on input "text" at bounding box center [471, 263] width 52 height 15
type input "70"
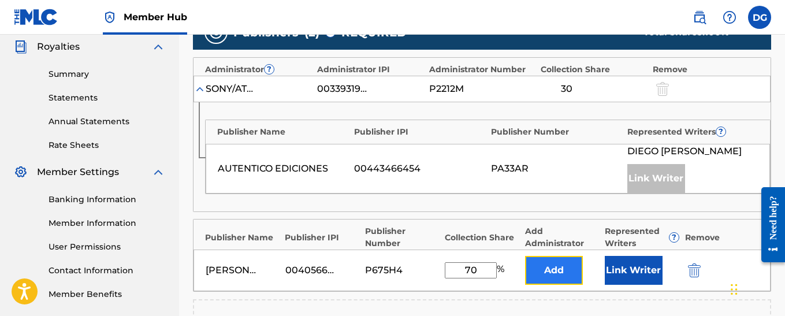
click at [542, 264] on button "Add" at bounding box center [554, 270] width 58 height 29
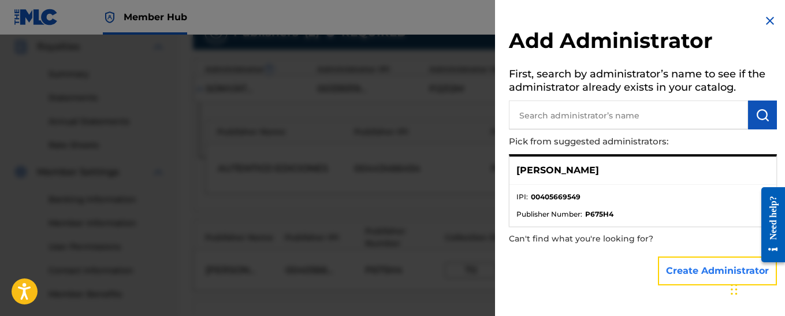
click at [707, 277] on button "Create Administrator" at bounding box center [717, 270] width 119 height 29
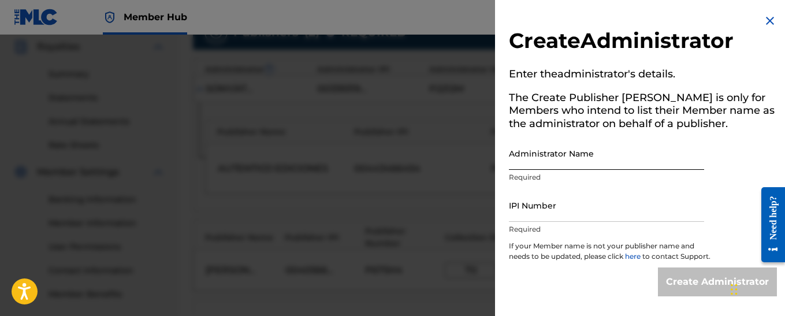
click at [564, 160] on input "Administrator Name" at bounding box center [606, 153] width 195 height 33
type input "[PERSON_NAME]"
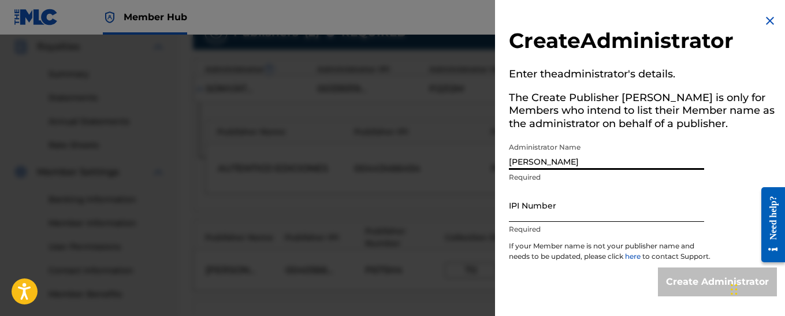
click at [561, 210] on input "IPI Number" at bounding box center [606, 205] width 195 height 33
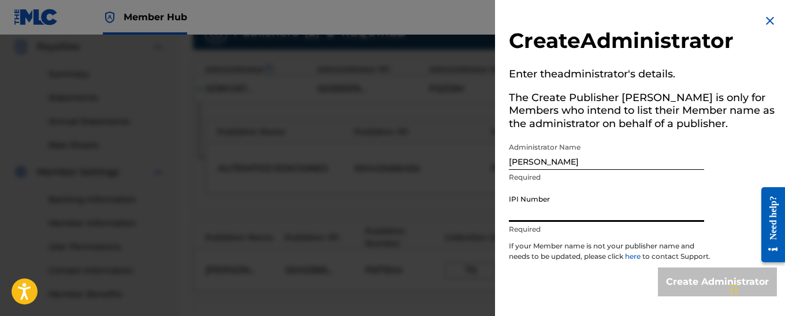
type input "00405669549"
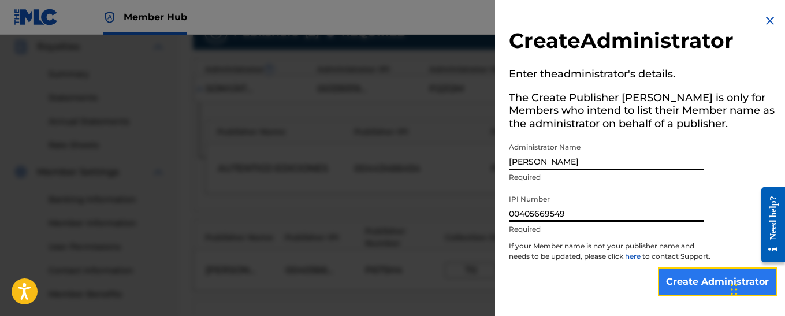
click at [704, 292] on input "Create Administrator" at bounding box center [717, 281] width 119 height 29
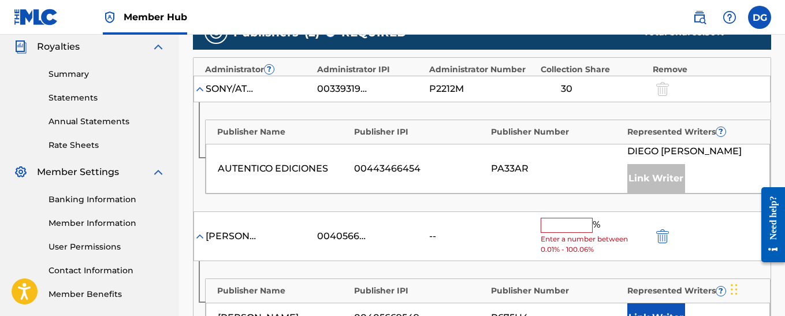
click at [576, 227] on input "text" at bounding box center [566, 225] width 52 height 15
type input "70"
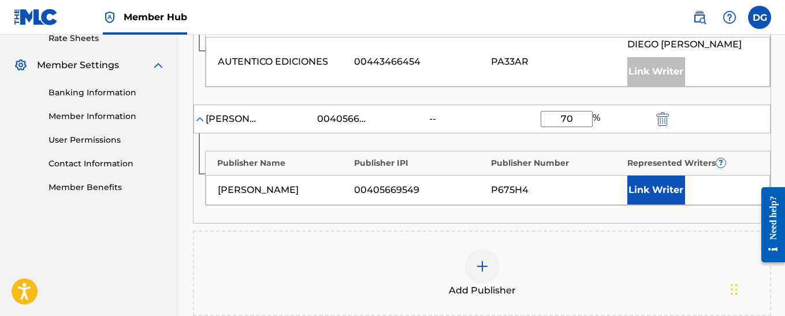
scroll to position [462, 0]
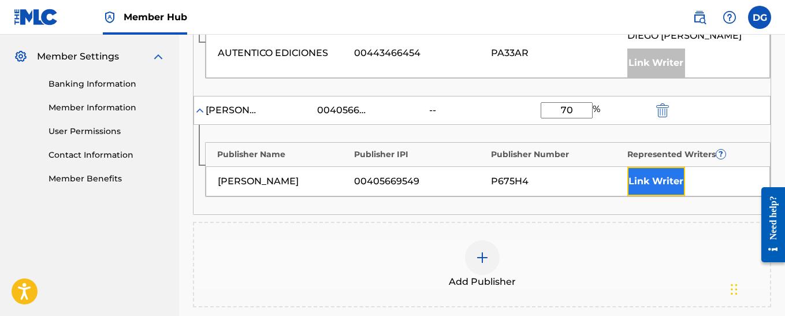
click at [668, 190] on button "Link Writer" at bounding box center [656, 181] width 58 height 29
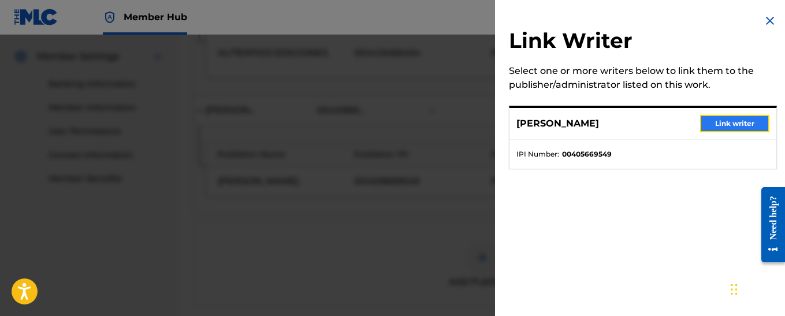
click at [725, 122] on button "Link writer" at bounding box center [734, 123] width 69 height 17
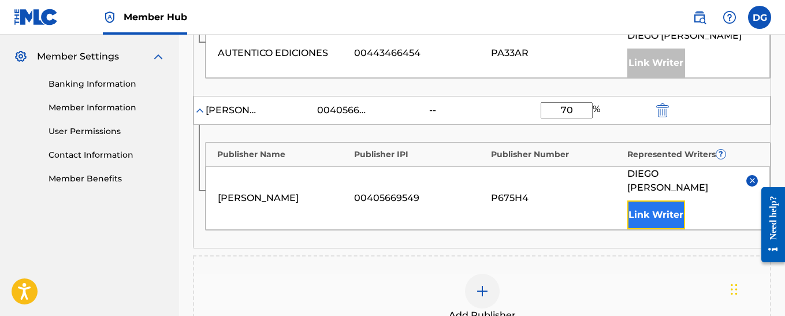
click at [652, 221] on button "Link Writer" at bounding box center [656, 214] width 58 height 29
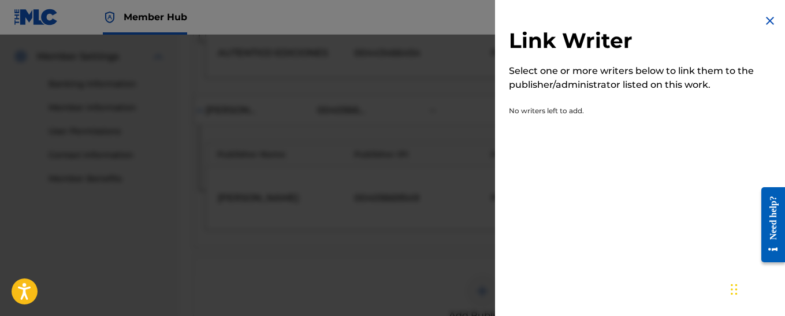
click at [768, 20] on img at bounding box center [770, 21] width 14 height 14
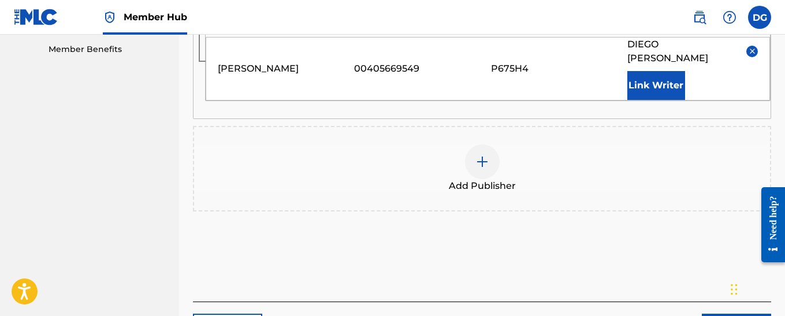
scroll to position [673, 0]
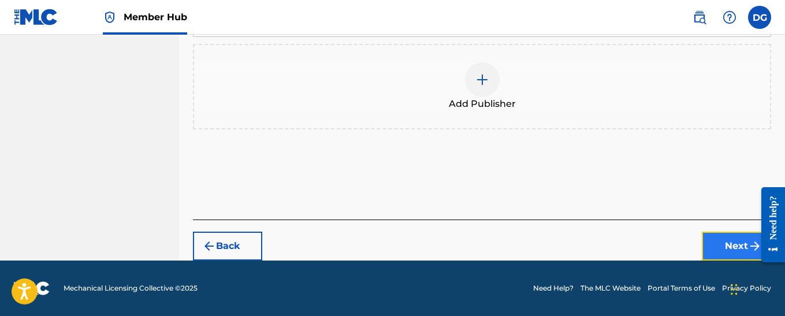
click at [740, 249] on button "Next" at bounding box center [736, 246] width 69 height 29
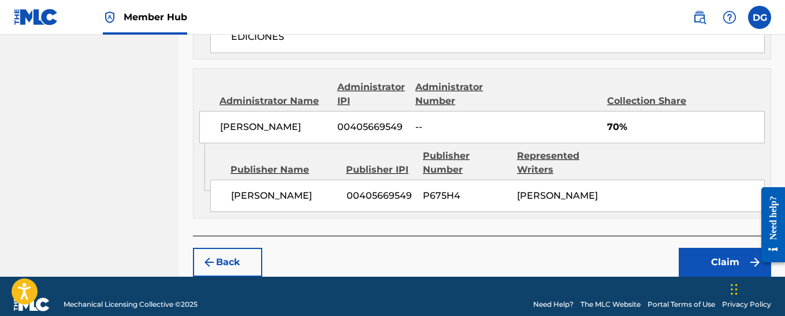
scroll to position [687, 0]
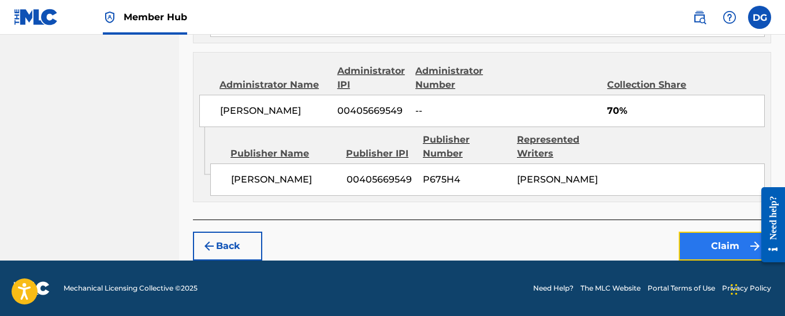
click at [716, 246] on button "Claim" at bounding box center [724, 246] width 92 height 29
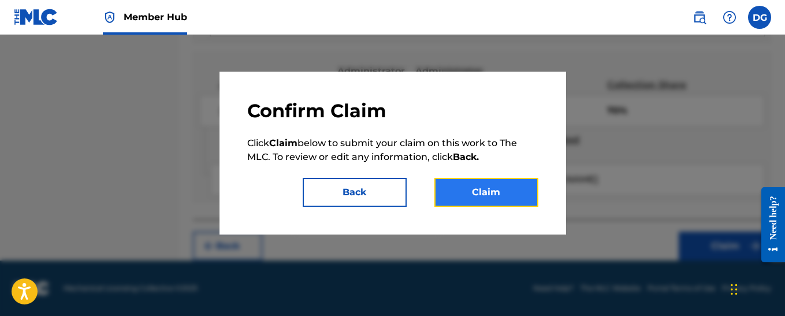
click at [494, 197] on button "Claim" at bounding box center [486, 192] width 104 height 29
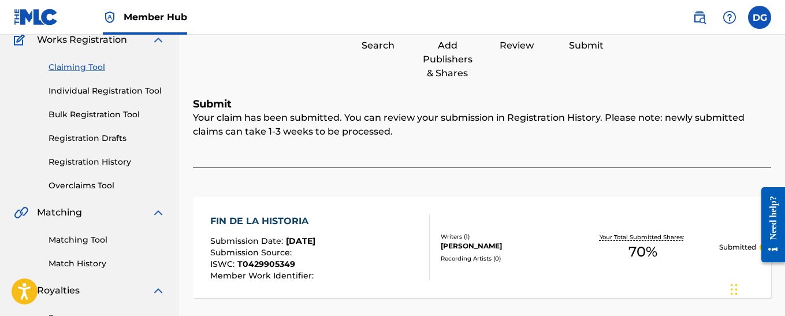
scroll to position [54, 0]
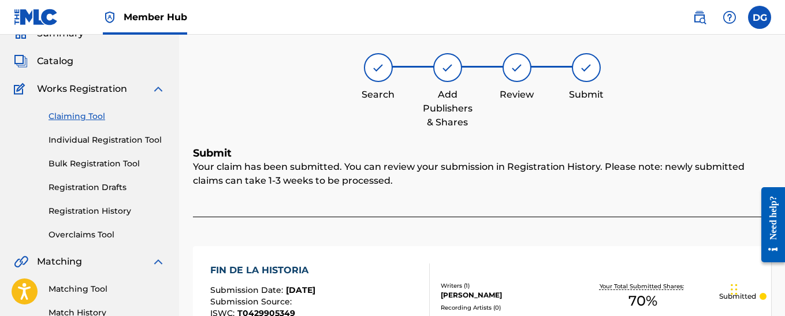
click at [90, 117] on link "Claiming Tool" at bounding box center [107, 116] width 117 height 12
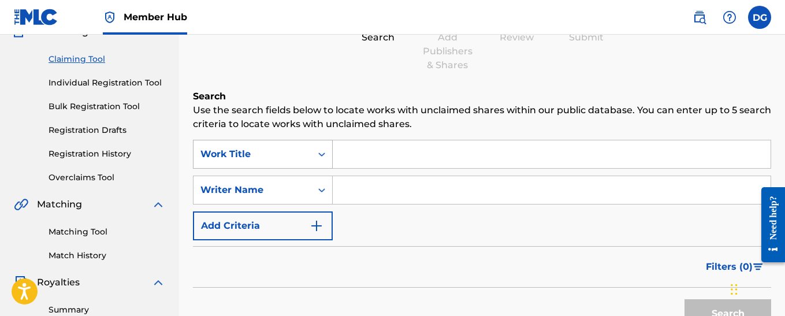
scroll to position [115, 0]
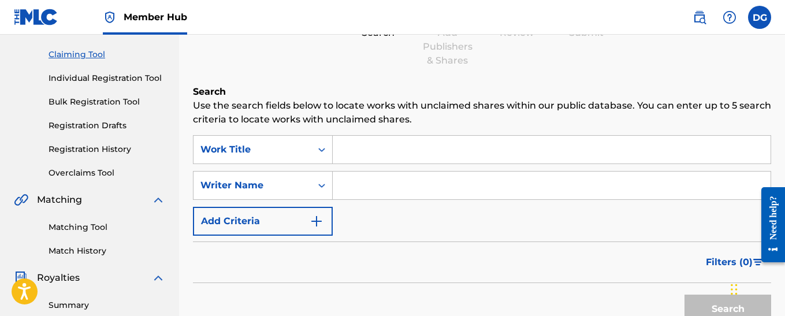
click at [377, 151] on input "Search Form" at bounding box center [552, 150] width 438 height 28
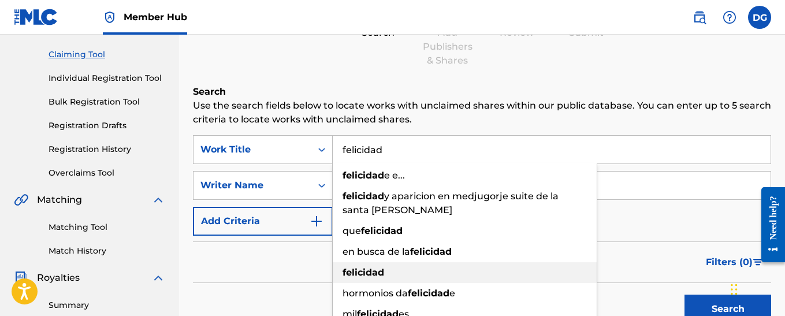
type input "felicidad"
click at [356, 270] on strong "felicidad" at bounding box center [363, 272] width 42 height 11
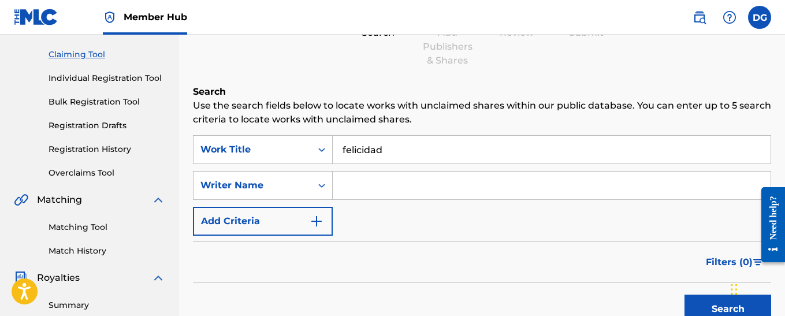
click at [374, 189] on input "Search Form" at bounding box center [552, 185] width 438 height 28
type input "[PERSON_NAME]"
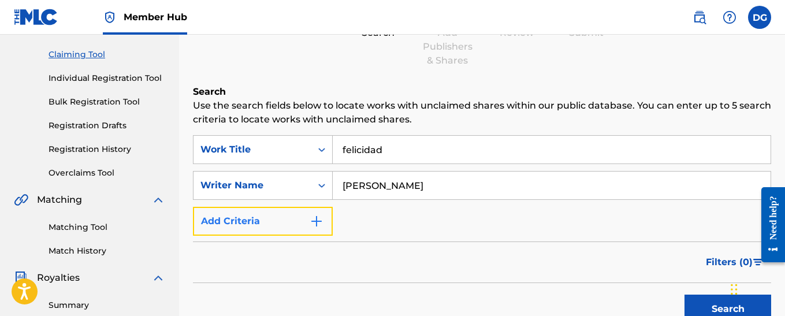
click at [316, 221] on img "Search Form" at bounding box center [316, 221] width 14 height 14
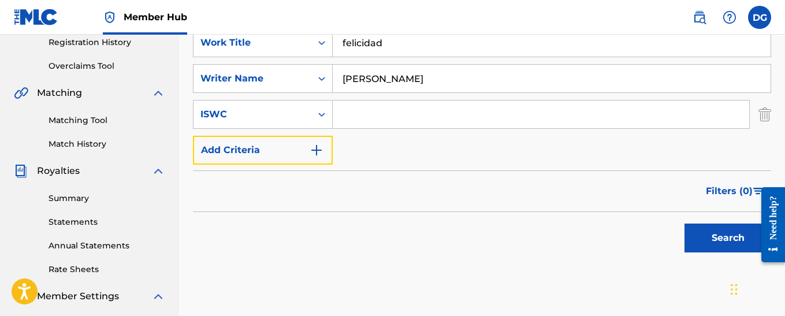
scroll to position [231, 0]
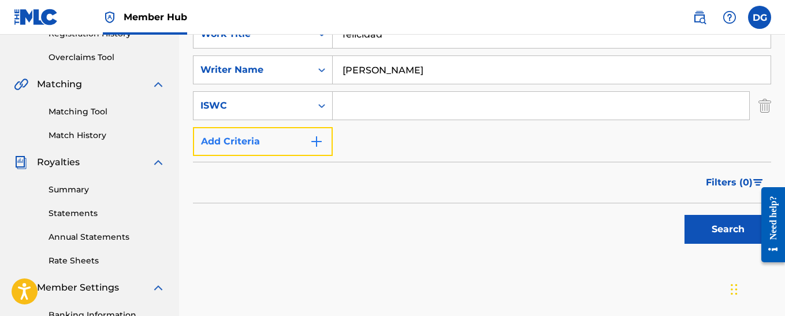
click at [319, 143] on img "Search Form" at bounding box center [316, 142] width 14 height 14
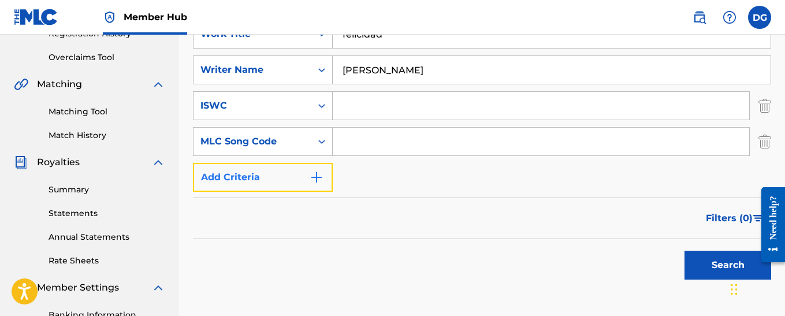
click at [312, 178] on img "Search Form" at bounding box center [316, 177] width 14 height 14
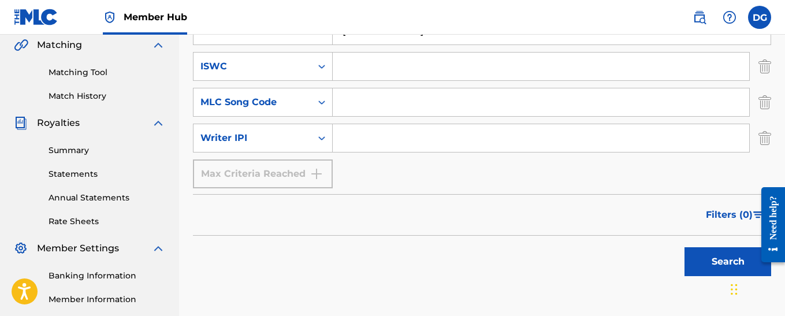
scroll to position [346, 0]
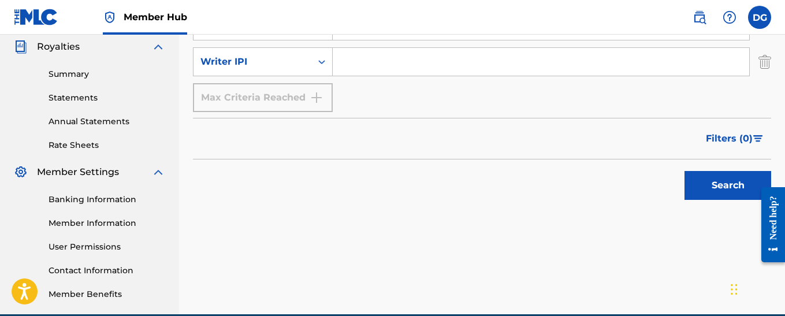
click at [385, 65] on input "Search Form" at bounding box center [541, 62] width 416 height 28
type input "00405669549"
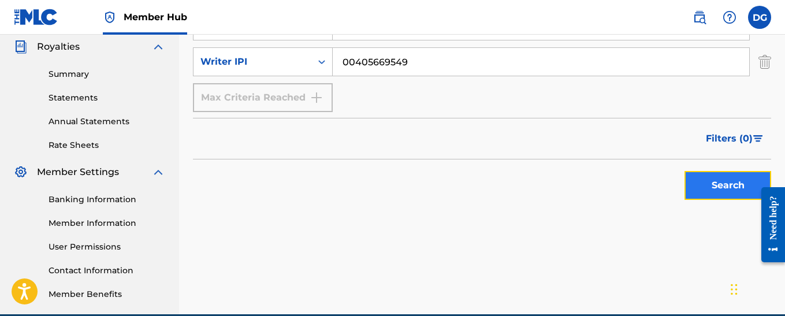
click at [746, 189] on button "Search" at bounding box center [727, 185] width 87 height 29
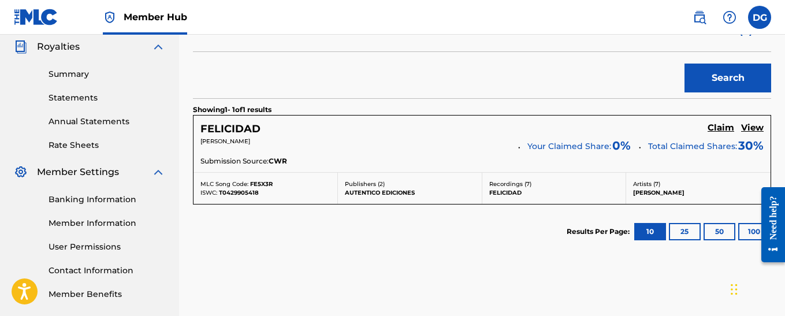
scroll to position [289, 0]
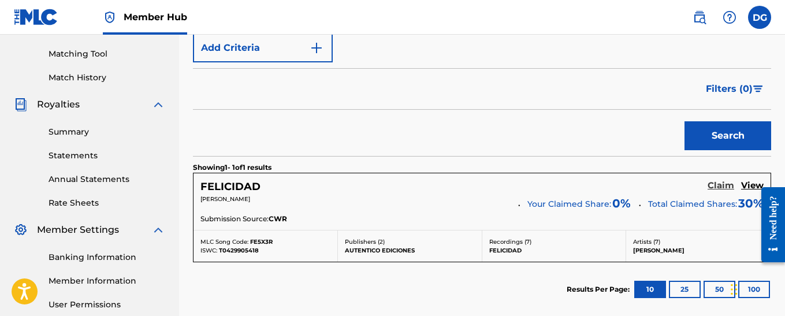
click at [723, 186] on h5 "Claim" at bounding box center [720, 185] width 27 height 11
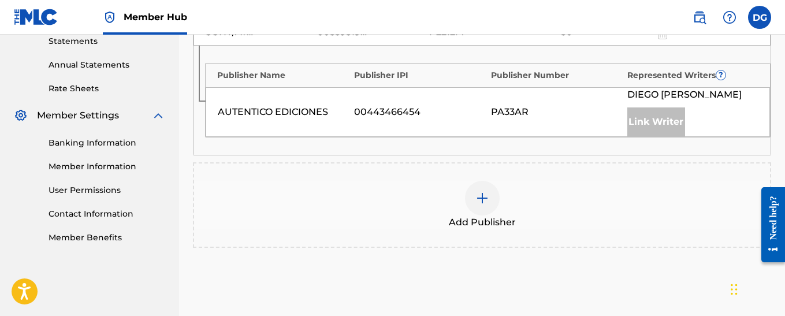
scroll to position [404, 0]
click at [487, 197] on img at bounding box center [482, 197] width 14 height 14
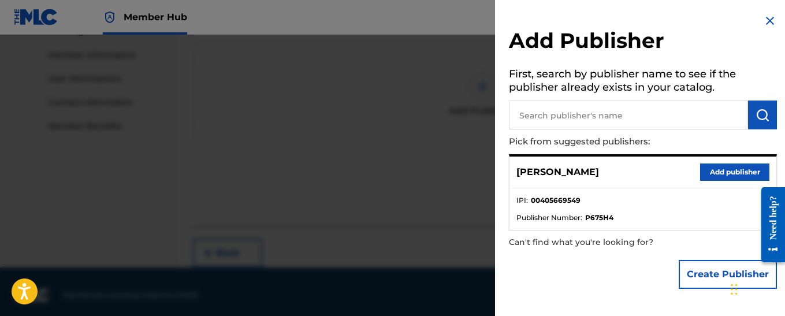
scroll to position [520, 0]
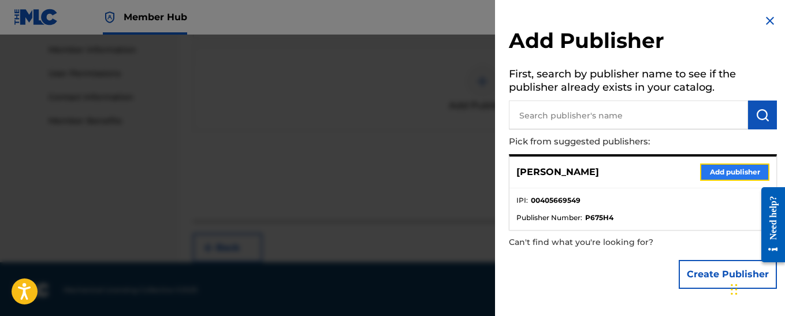
click at [721, 171] on button "Add publisher" at bounding box center [734, 171] width 69 height 17
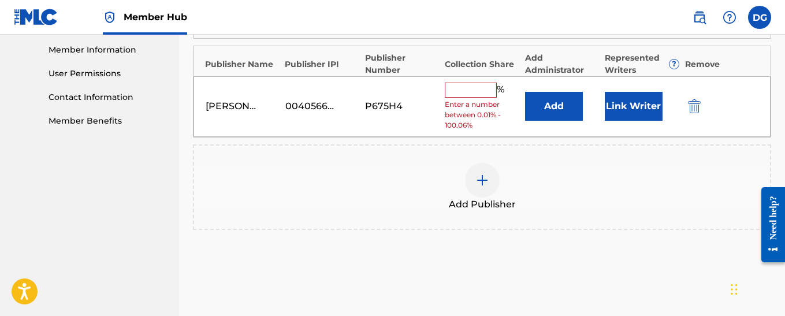
click at [469, 89] on input "text" at bounding box center [471, 90] width 52 height 15
type input "70"
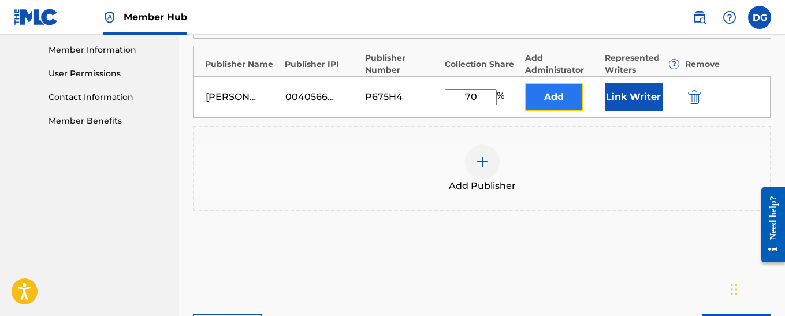
click at [554, 94] on button "Add" at bounding box center [554, 97] width 58 height 29
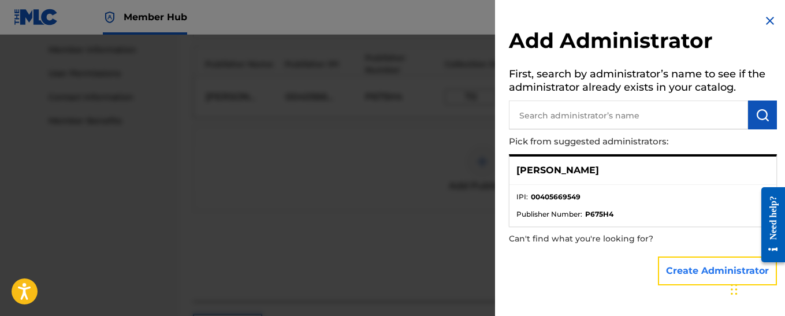
click at [692, 273] on button "Create Administrator" at bounding box center [717, 270] width 119 height 29
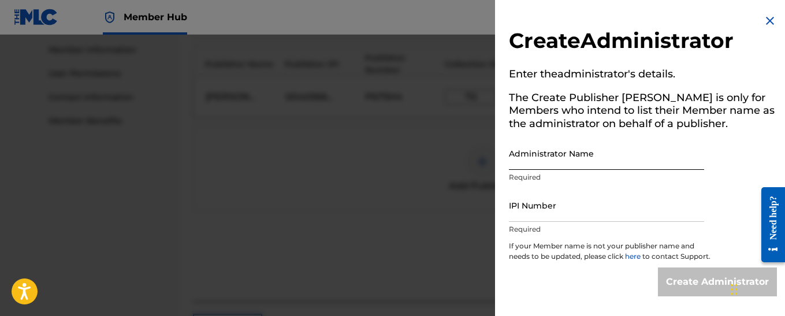
click at [547, 157] on input "Administrator Name" at bounding box center [606, 153] width 195 height 33
type input "[PERSON_NAME]"
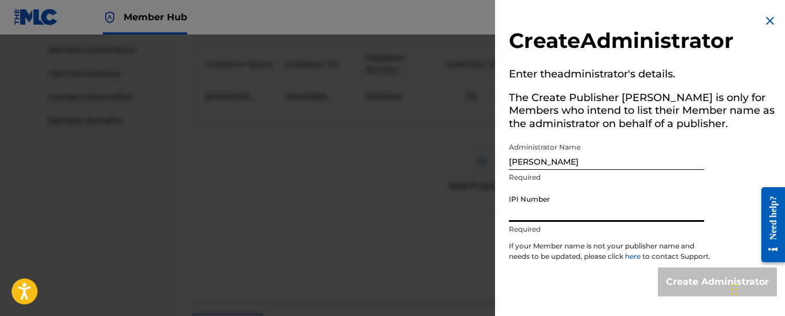
drag, startPoint x: 538, startPoint y: 220, endPoint x: 520, endPoint y: 213, distance: 18.7
click at [520, 213] on input "IPI Number" at bounding box center [606, 205] width 195 height 33
type input "00405669549"
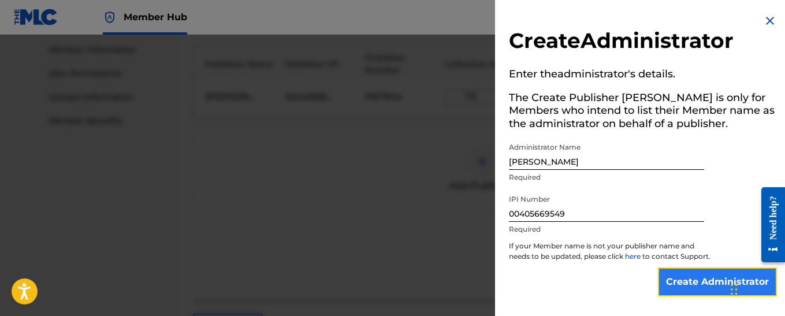
click at [693, 292] on input "Create Administrator" at bounding box center [717, 281] width 119 height 29
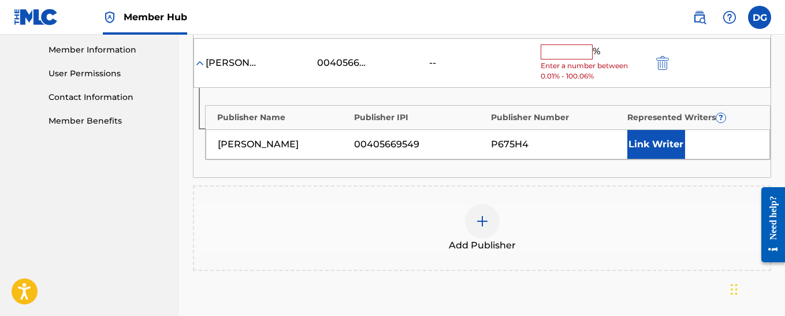
click at [566, 53] on input "text" at bounding box center [566, 51] width 52 height 15
type input "70"
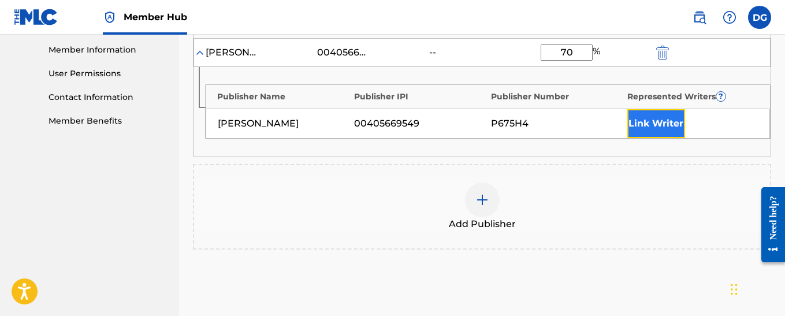
click at [646, 122] on button "Link Writer" at bounding box center [656, 123] width 58 height 29
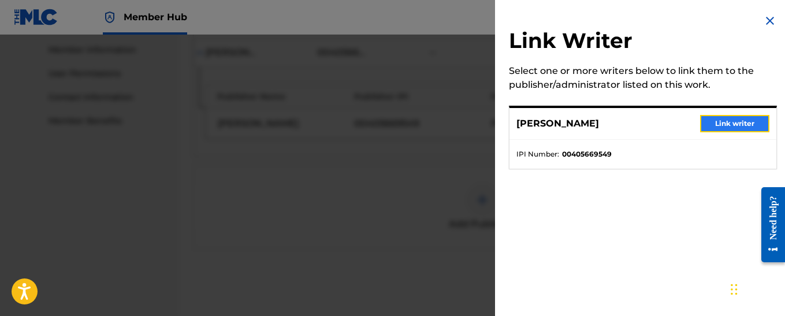
click at [725, 124] on button "Link writer" at bounding box center [734, 123] width 69 height 17
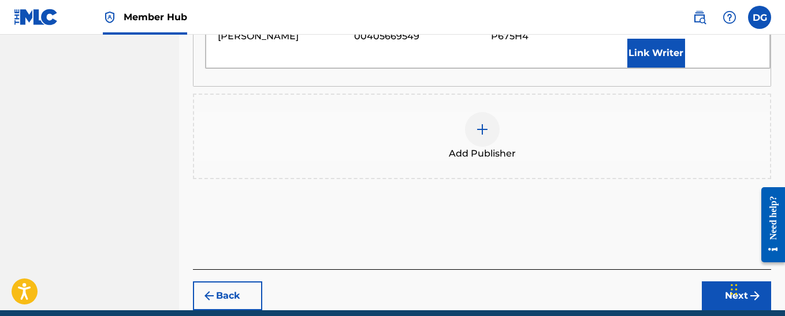
scroll to position [673, 0]
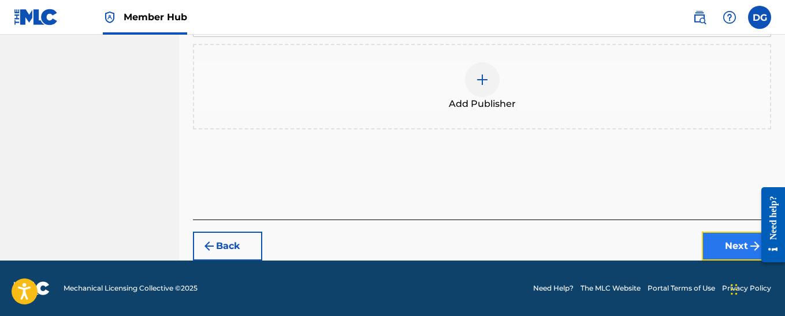
click at [747, 248] on button "Next" at bounding box center [736, 246] width 69 height 29
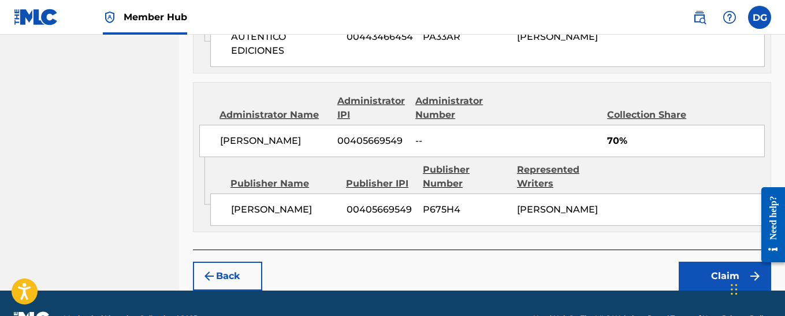
scroll to position [687, 0]
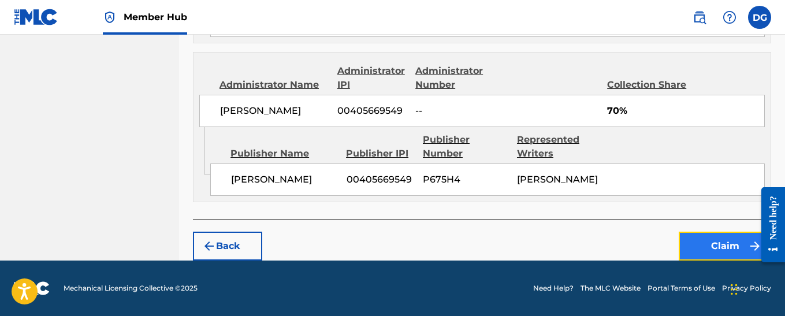
click at [709, 243] on button "Claim" at bounding box center [724, 246] width 92 height 29
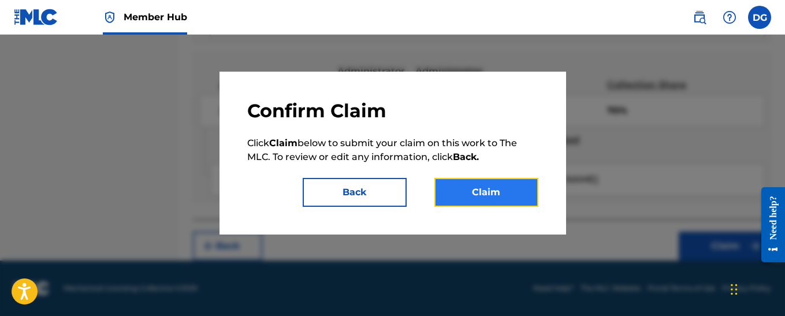
click at [472, 192] on button "Claim" at bounding box center [486, 192] width 104 height 29
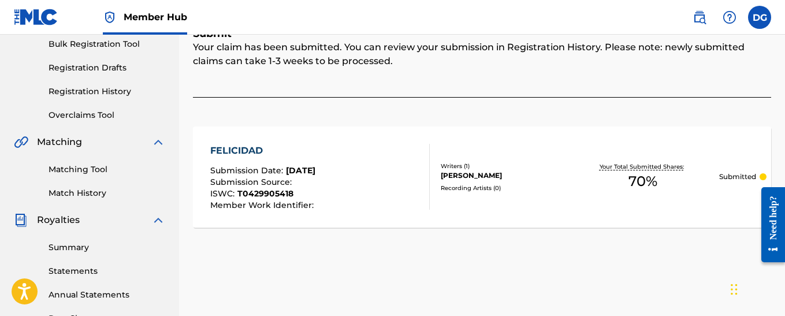
scroll to position [0, 0]
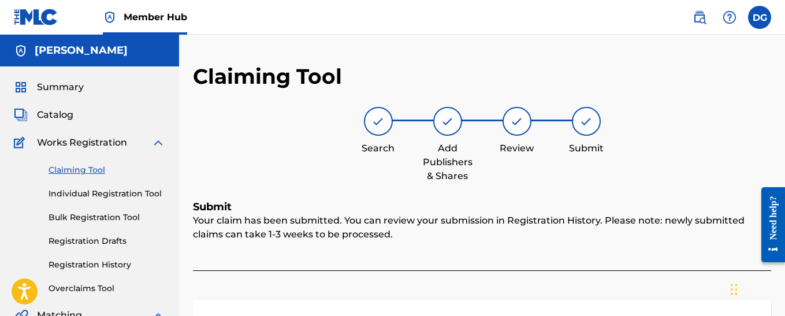
click at [96, 169] on link "Claiming Tool" at bounding box center [107, 170] width 117 height 12
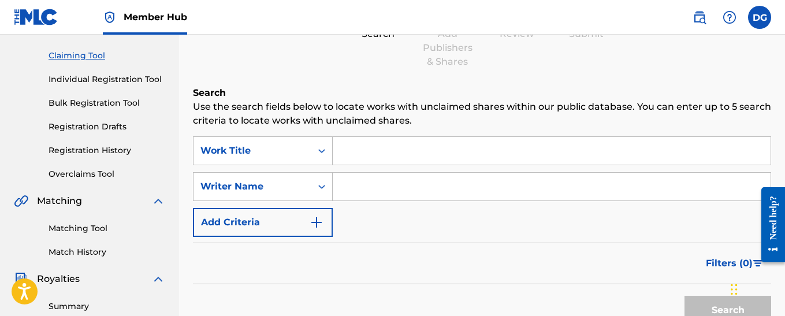
scroll to position [115, 0]
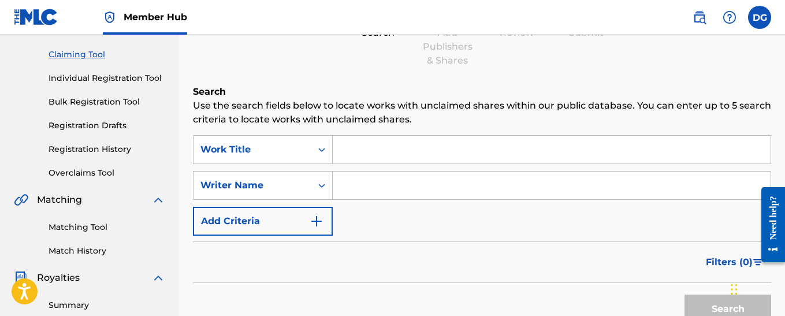
click at [379, 152] on input "Search Form" at bounding box center [552, 150] width 438 height 28
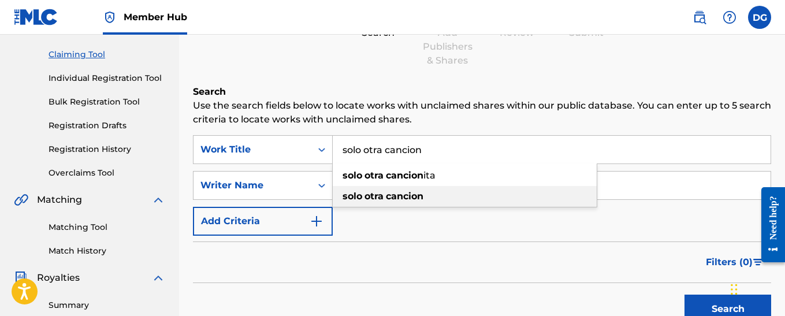
type input "solo otra cancion"
click at [378, 199] on strong "otra" at bounding box center [373, 196] width 19 height 11
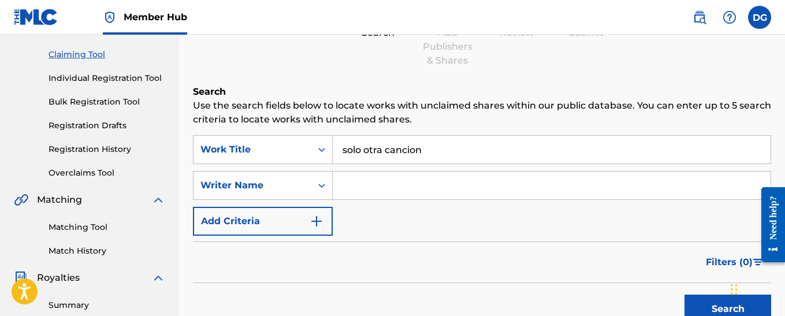
click at [370, 187] on input "Search Form" at bounding box center [552, 185] width 438 height 28
type input "[PERSON_NAME]"
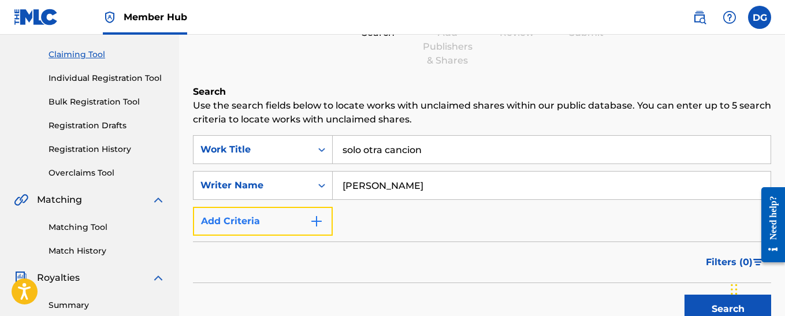
click at [316, 222] on img "Search Form" at bounding box center [316, 221] width 14 height 14
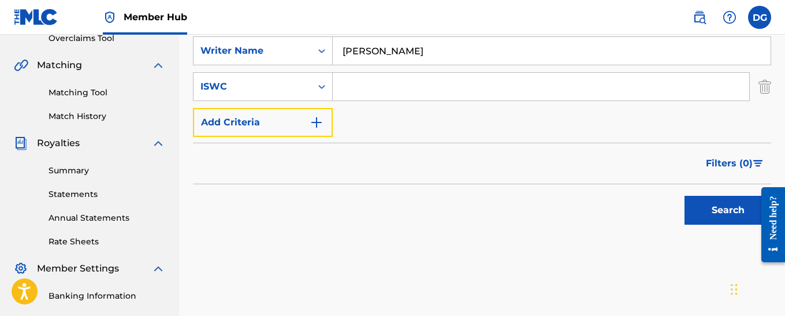
scroll to position [289, 0]
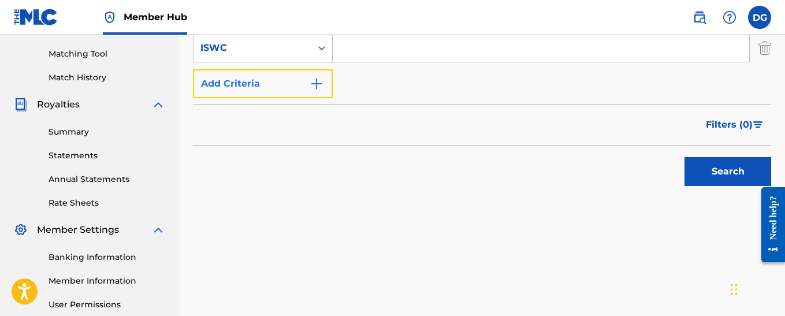
click at [319, 78] on img "Search Form" at bounding box center [316, 84] width 14 height 14
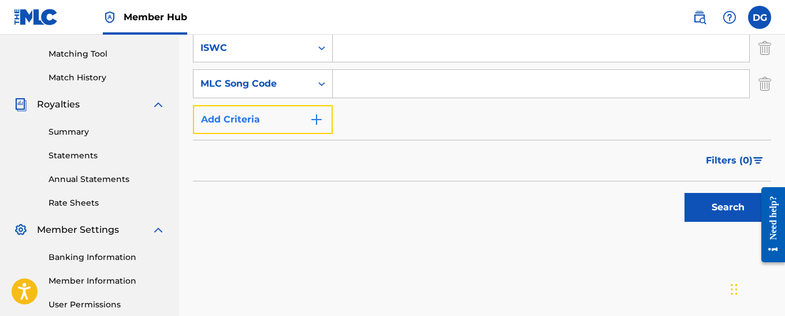
click at [323, 121] on img "Search Form" at bounding box center [316, 120] width 14 height 14
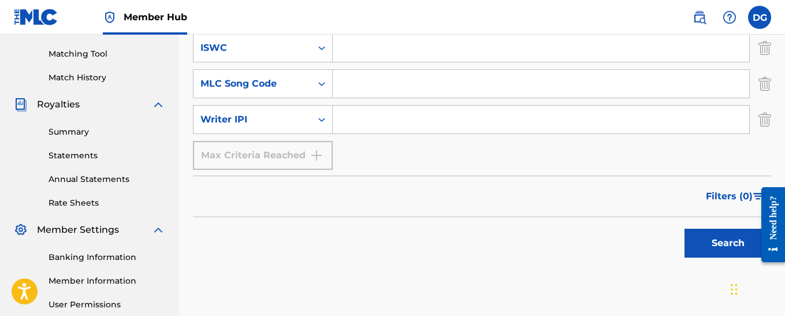
click at [363, 124] on input "Search Form" at bounding box center [541, 120] width 416 height 28
type input "00405669549"
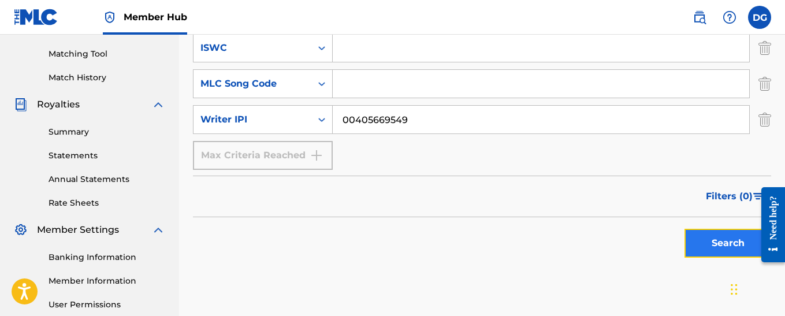
click at [733, 244] on button "Search" at bounding box center [727, 243] width 87 height 29
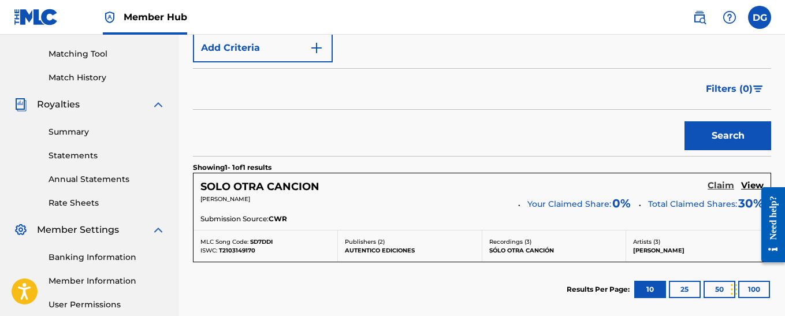
click at [727, 185] on h5 "Claim" at bounding box center [720, 185] width 27 height 11
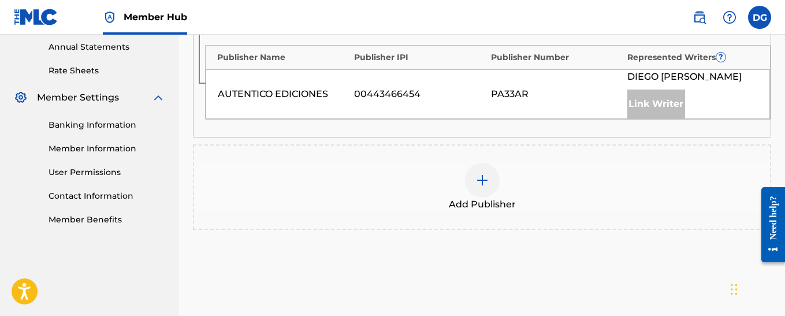
scroll to position [462, 0]
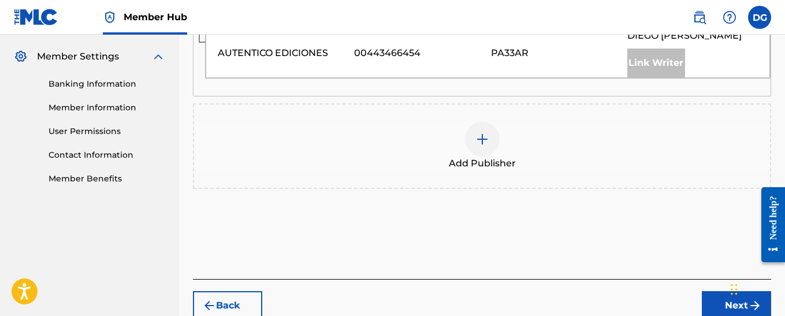
click at [486, 139] on img at bounding box center [482, 139] width 14 height 14
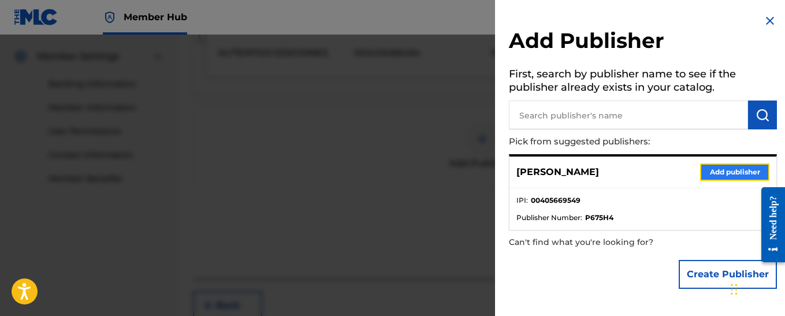
click at [725, 170] on button "Add publisher" at bounding box center [734, 171] width 69 height 17
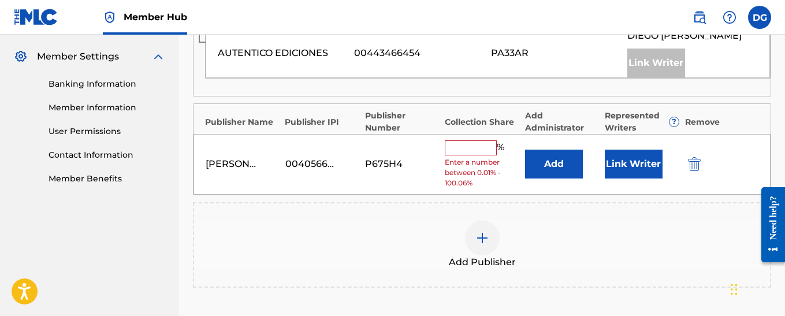
click at [462, 147] on input "text" at bounding box center [471, 147] width 52 height 15
type input "70"
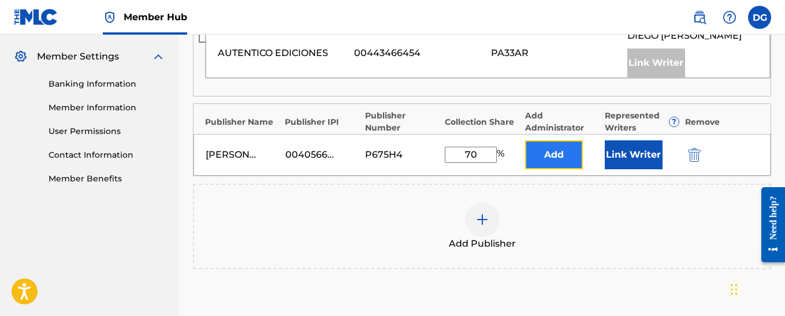
click at [557, 155] on button "Add" at bounding box center [554, 154] width 58 height 29
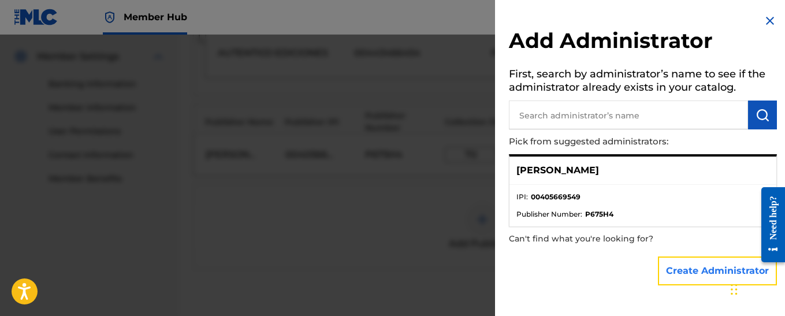
click at [693, 271] on button "Create Administrator" at bounding box center [717, 270] width 119 height 29
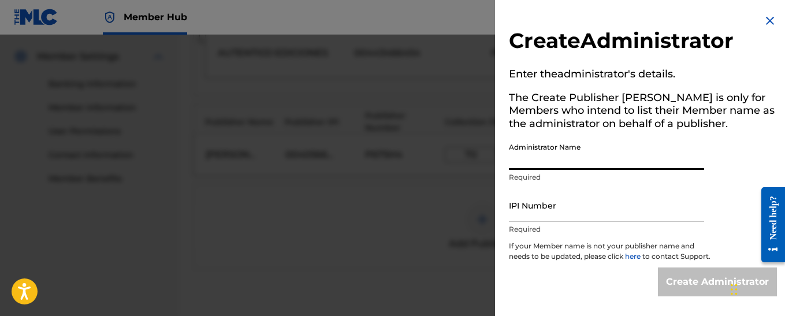
click at [547, 158] on input "Administrator Name" at bounding box center [606, 153] width 195 height 33
type input "[PERSON_NAME]"
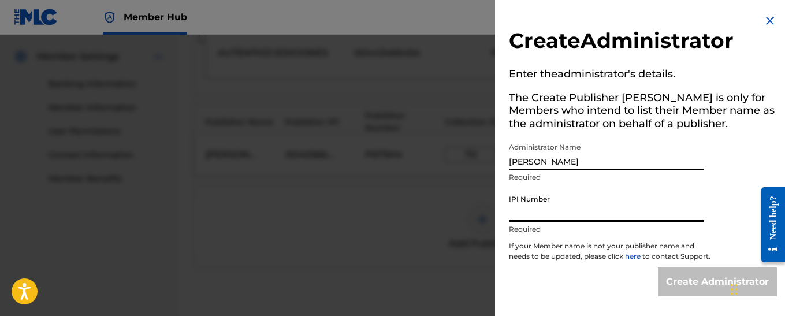
click at [538, 211] on input "IPI Number" at bounding box center [606, 205] width 195 height 33
type input "00405669549"
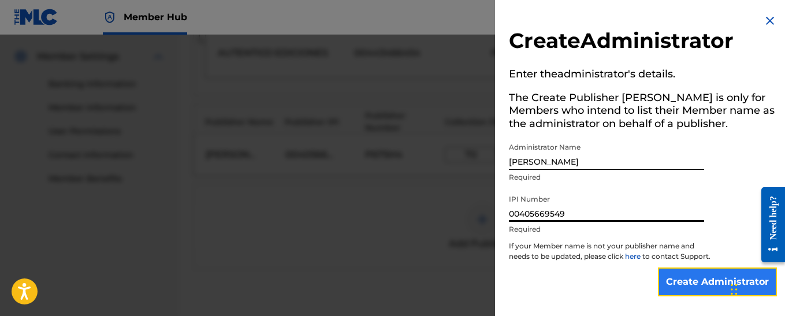
click at [695, 292] on input "Create Administrator" at bounding box center [717, 281] width 119 height 29
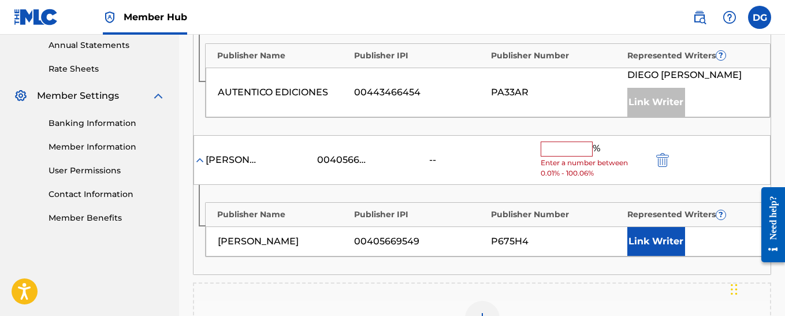
scroll to position [404, 0]
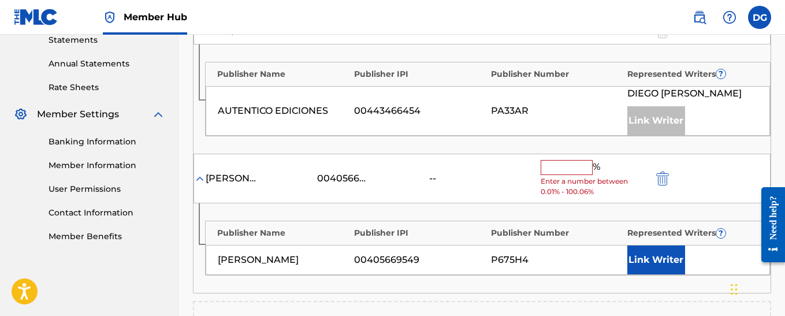
click at [564, 170] on input "text" at bounding box center [566, 167] width 52 height 15
type input "70"
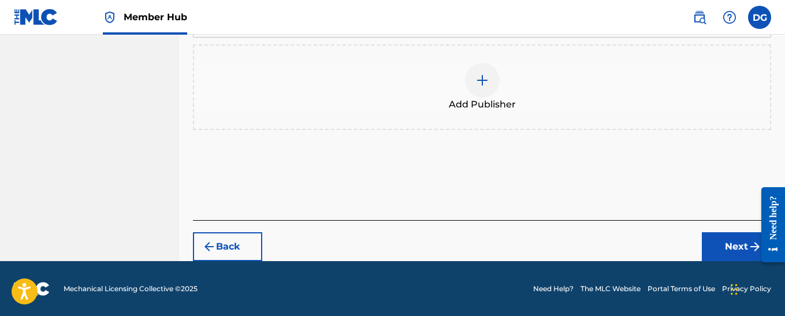
scroll to position [640, 0]
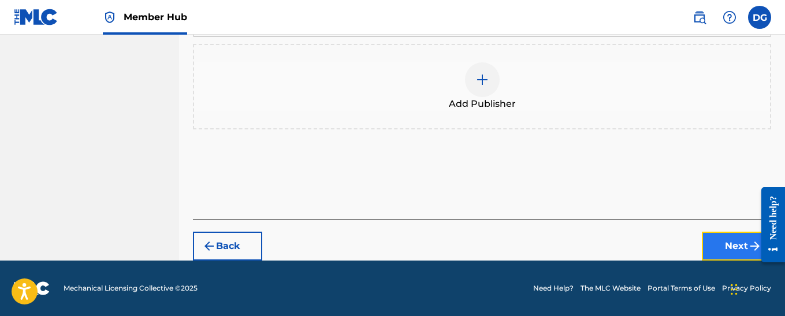
click at [740, 247] on button "Next" at bounding box center [736, 246] width 69 height 29
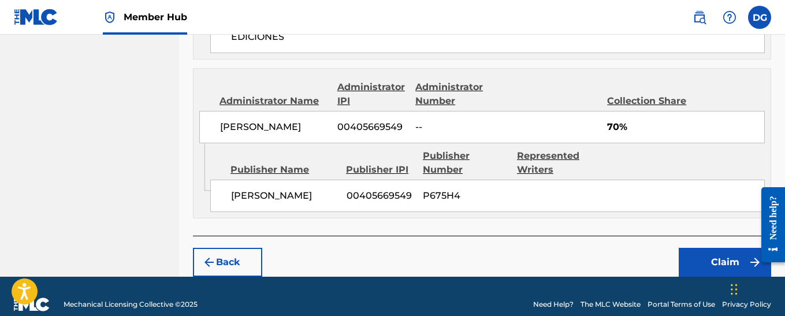
scroll to position [659, 0]
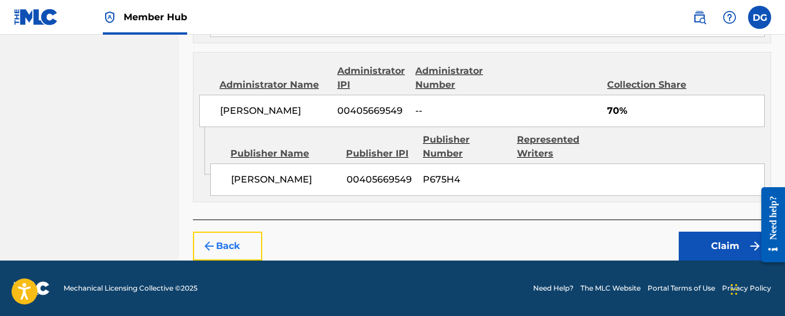
click at [206, 247] on img "submit" at bounding box center [209, 246] width 14 height 14
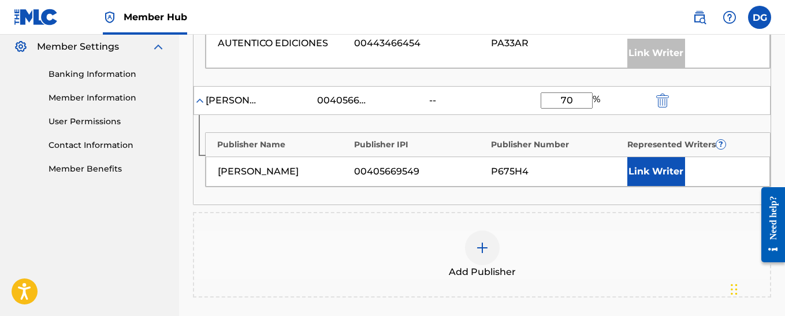
scroll to position [467, 0]
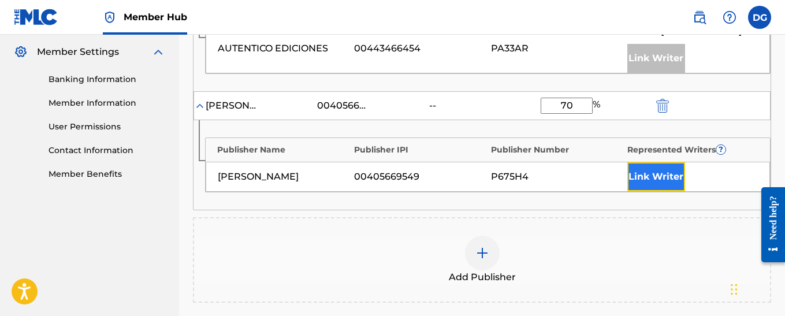
click at [662, 176] on button "Link Writer" at bounding box center [656, 176] width 58 height 29
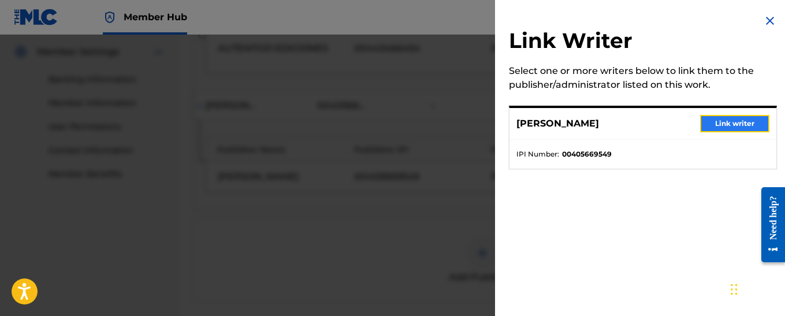
click at [718, 122] on button "Link writer" at bounding box center [734, 123] width 69 height 17
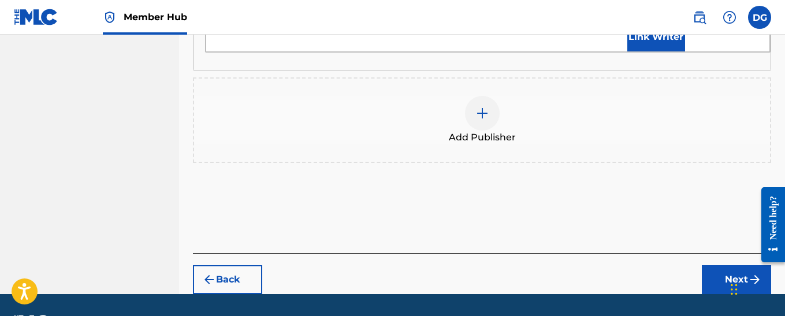
scroll to position [673, 0]
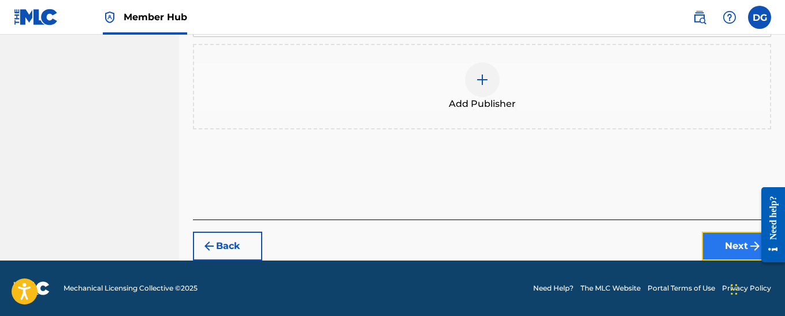
click at [733, 247] on button "Next" at bounding box center [736, 246] width 69 height 29
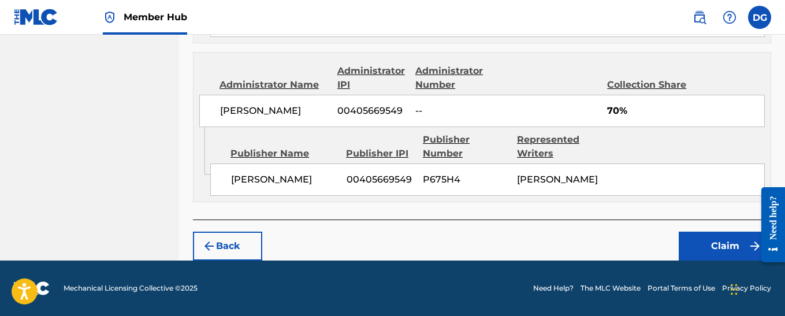
scroll to position [687, 0]
click at [707, 243] on button "Claim" at bounding box center [724, 246] width 92 height 29
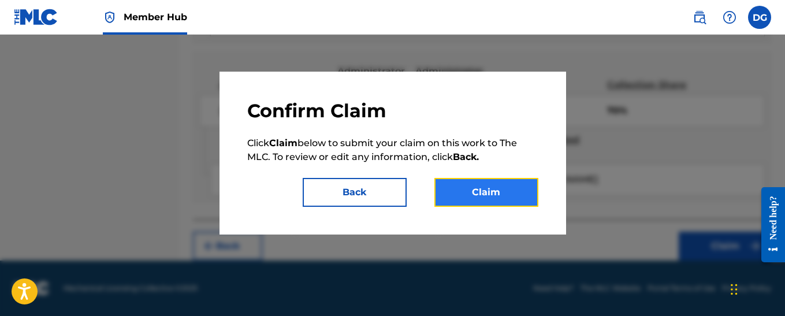
click at [460, 187] on button "Claim" at bounding box center [486, 192] width 104 height 29
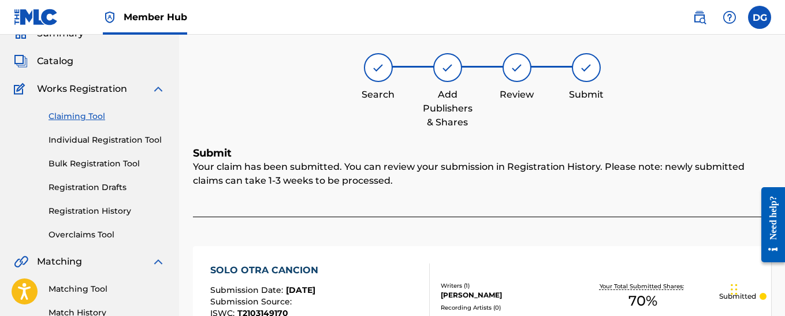
scroll to position [111, 0]
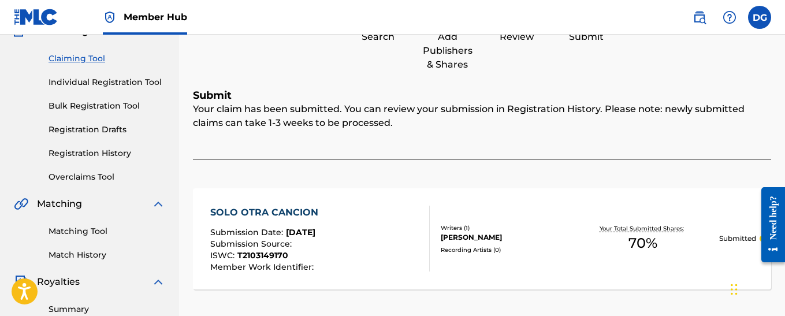
click at [102, 59] on link "Claiming Tool" at bounding box center [107, 59] width 117 height 12
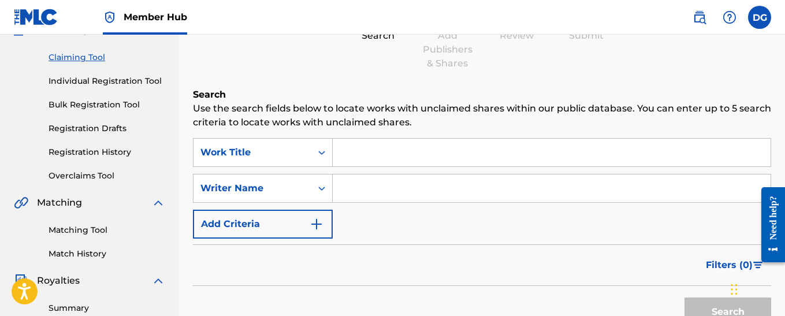
scroll to position [115, 0]
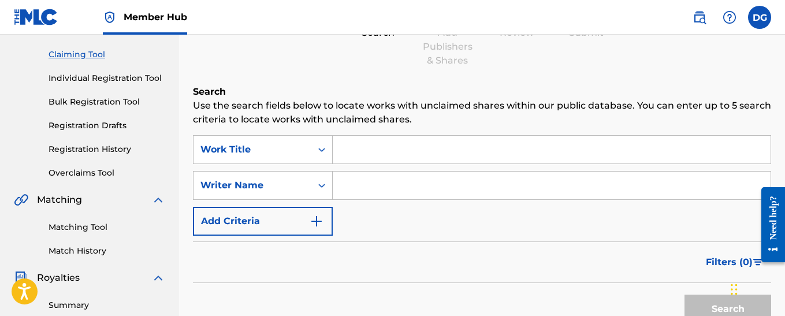
click at [376, 158] on input "Search Form" at bounding box center [552, 150] width 438 height 28
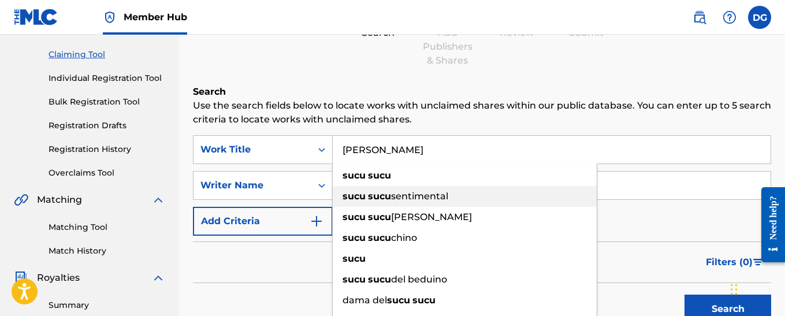
click at [381, 198] on strong "sucu" at bounding box center [379, 196] width 23 height 11
type input "sucu sucu sentimental"
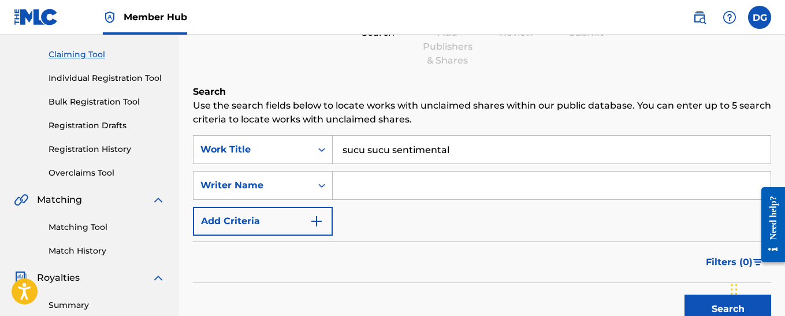
click at [361, 189] on input "Search Form" at bounding box center [552, 185] width 438 height 28
type input "[PERSON_NAME]"
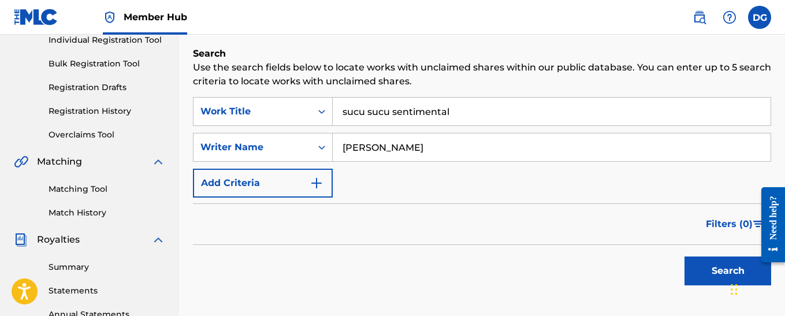
scroll to position [173, 0]
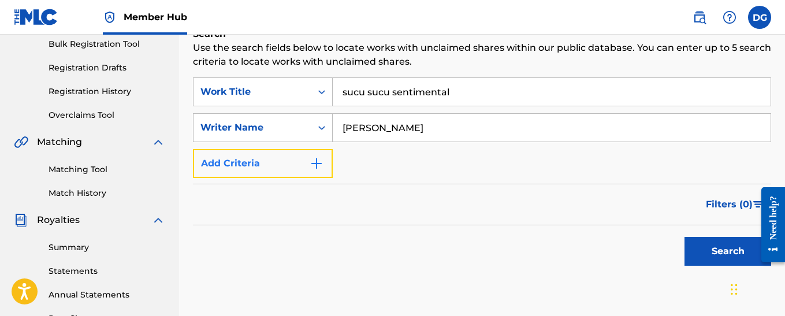
click at [318, 164] on img "Search Form" at bounding box center [316, 163] width 14 height 14
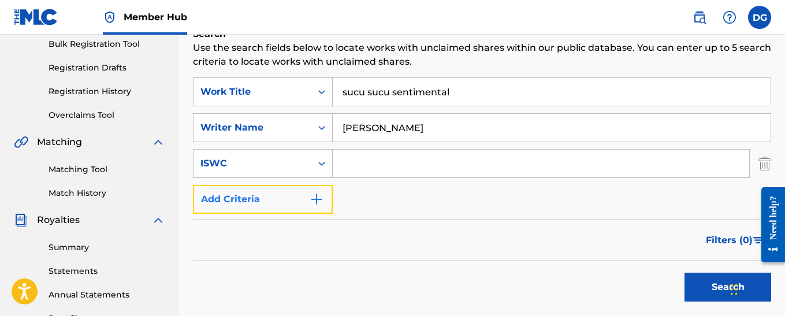
click at [318, 198] on img "Search Form" at bounding box center [316, 199] width 14 height 14
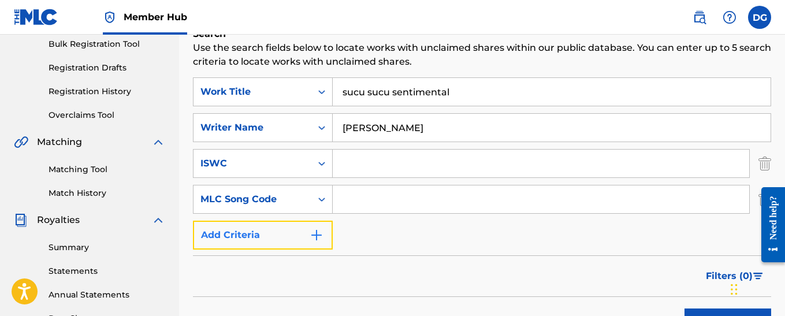
click at [319, 227] on button "Add Criteria" at bounding box center [263, 235] width 140 height 29
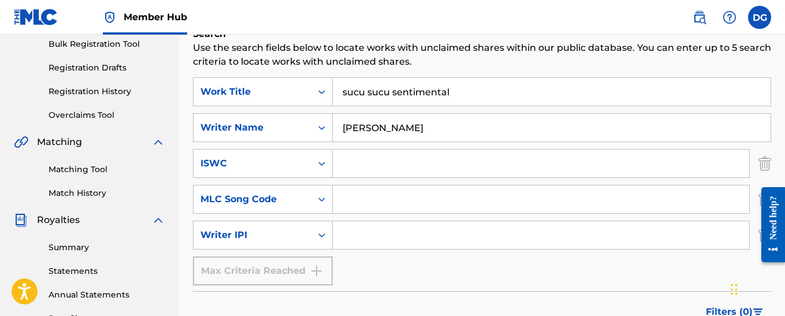
click at [352, 232] on input "Search Form" at bounding box center [541, 235] width 416 height 28
type input "00405669549"
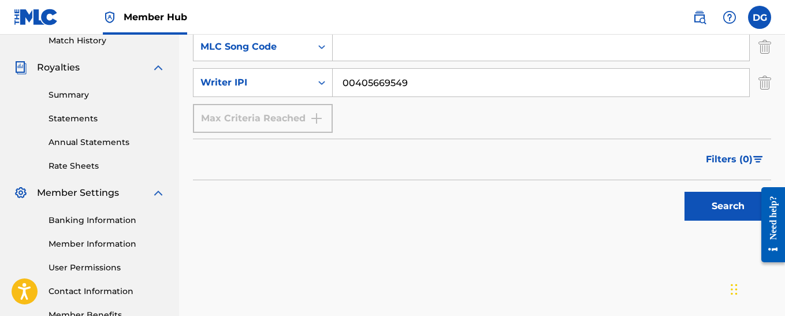
scroll to position [346, 0]
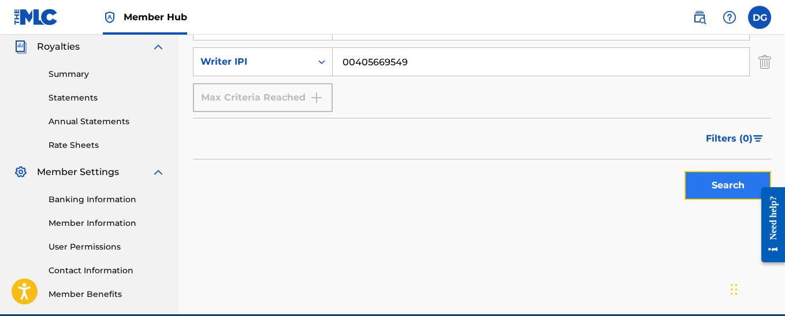
click at [732, 186] on button "Search" at bounding box center [727, 185] width 87 height 29
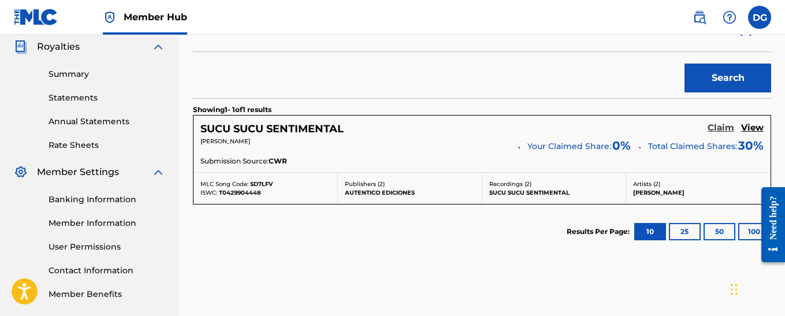
click at [726, 127] on h5 "Claim" at bounding box center [720, 127] width 27 height 11
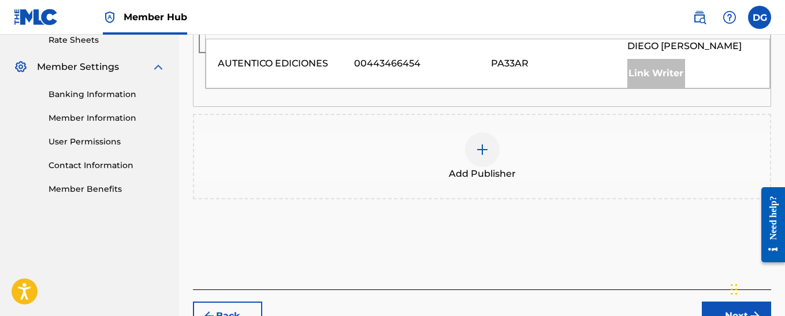
scroll to position [462, 0]
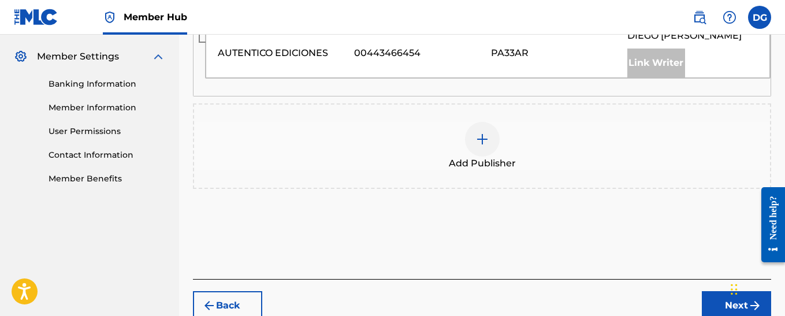
click at [481, 141] on img at bounding box center [482, 139] width 14 height 14
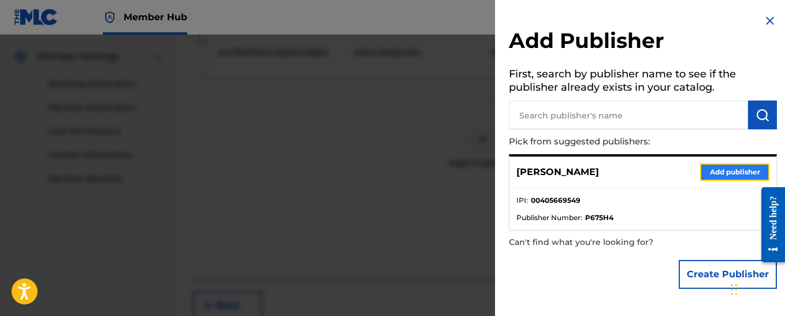
click at [711, 169] on button "Add publisher" at bounding box center [734, 171] width 69 height 17
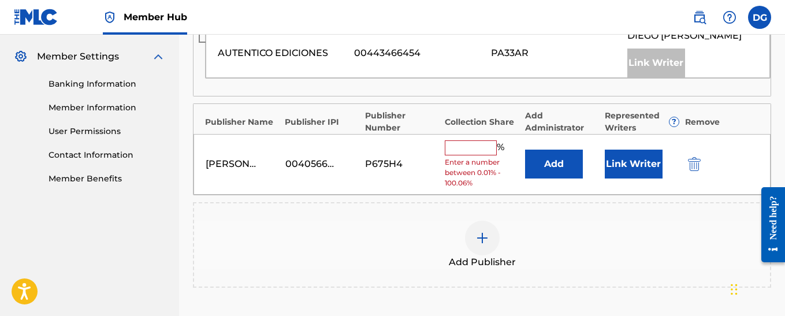
click at [473, 150] on input "text" at bounding box center [471, 147] width 52 height 15
type input "70"
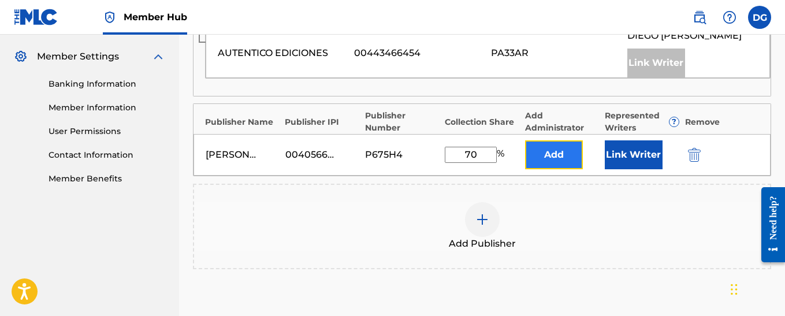
click at [544, 158] on button "Add" at bounding box center [554, 154] width 58 height 29
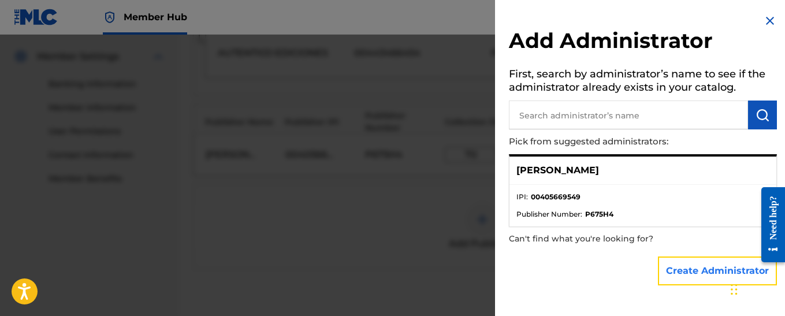
click at [700, 274] on button "Create Administrator" at bounding box center [717, 270] width 119 height 29
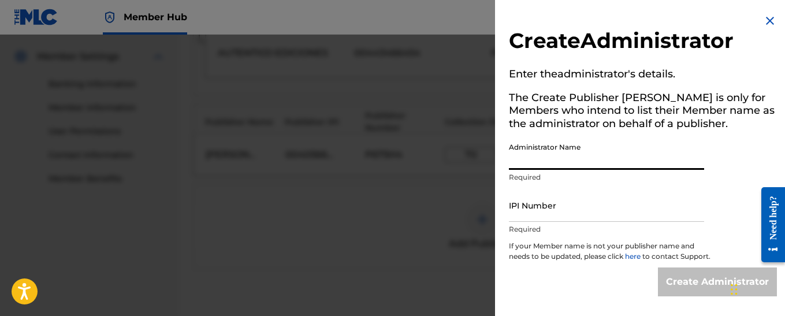
click at [544, 157] on input "Administrator Name" at bounding box center [606, 153] width 195 height 33
type input "[PERSON_NAME]"
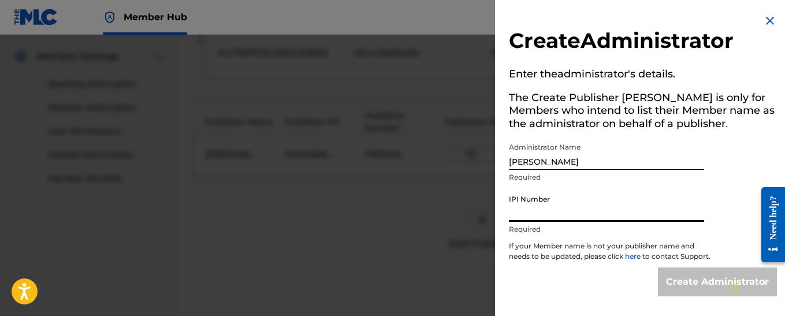
click at [555, 210] on input "IPI Number" at bounding box center [606, 205] width 195 height 33
type input "00405669549"
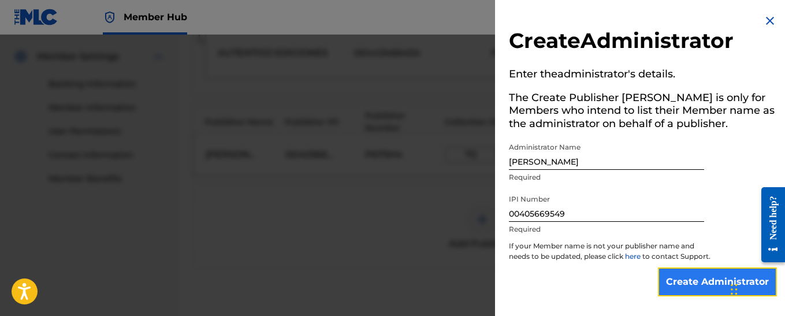
click at [700, 295] on input "Create Administrator" at bounding box center [717, 281] width 119 height 29
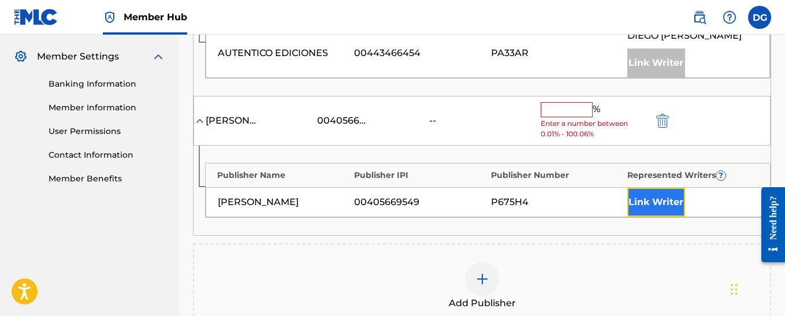
click at [662, 202] on button "Link Writer" at bounding box center [656, 202] width 58 height 29
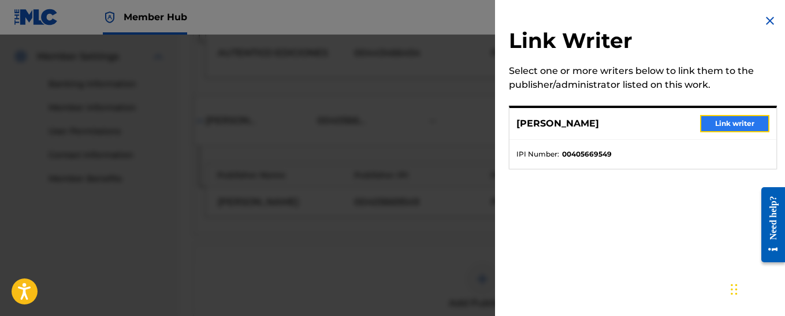
click at [737, 125] on button "Link writer" at bounding box center [734, 123] width 69 height 17
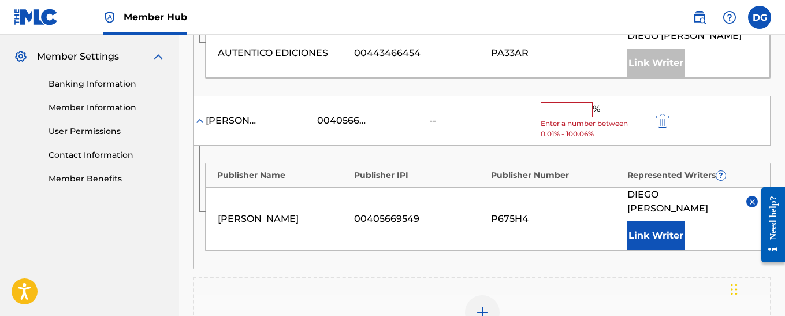
click at [554, 113] on input "text" at bounding box center [566, 109] width 52 height 15
type input "70"
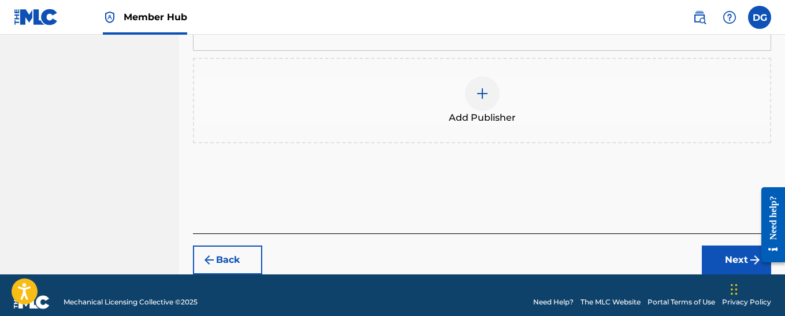
scroll to position [673, 0]
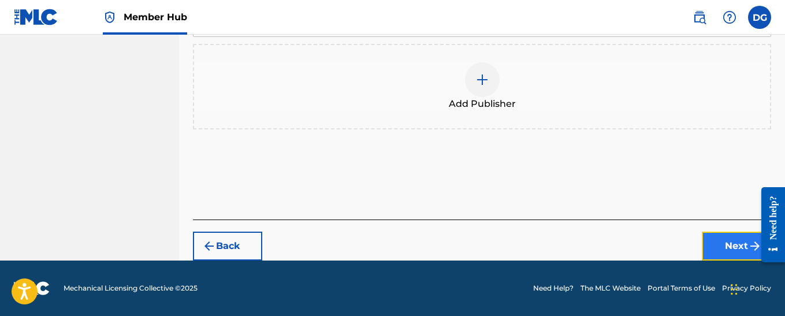
click at [729, 248] on button "Next" at bounding box center [736, 246] width 69 height 29
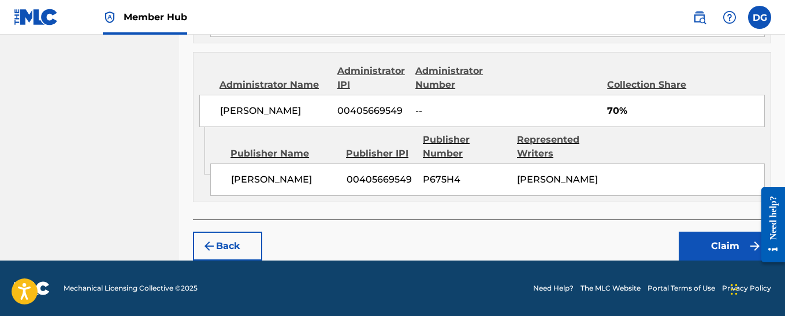
scroll to position [687, 0]
click at [714, 247] on button "Claim" at bounding box center [724, 246] width 92 height 29
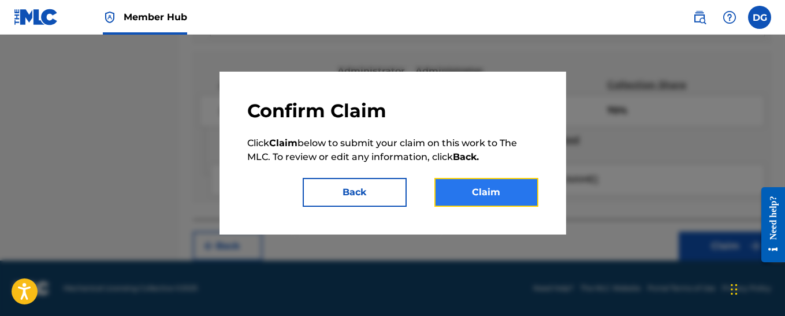
click at [500, 195] on button "Claim" at bounding box center [486, 192] width 104 height 29
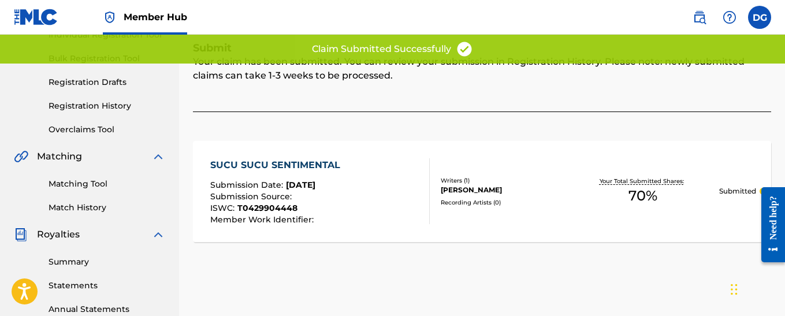
scroll to position [54, 0]
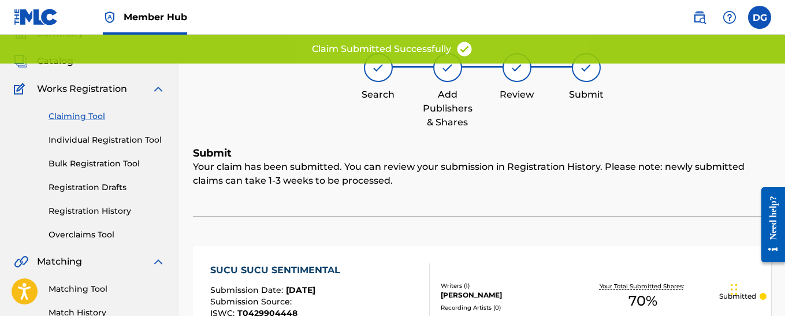
click at [65, 117] on link "Claiming Tool" at bounding box center [107, 116] width 117 height 12
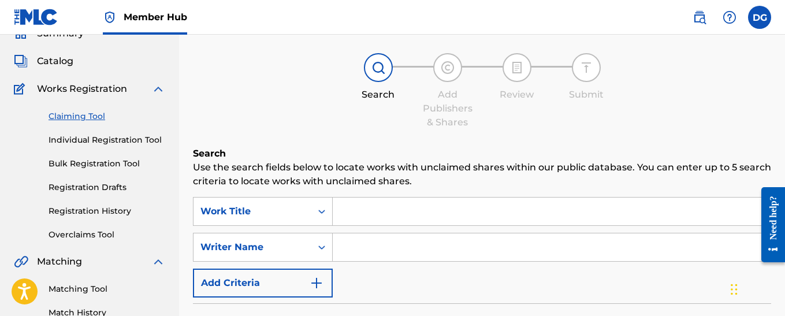
scroll to position [0, 0]
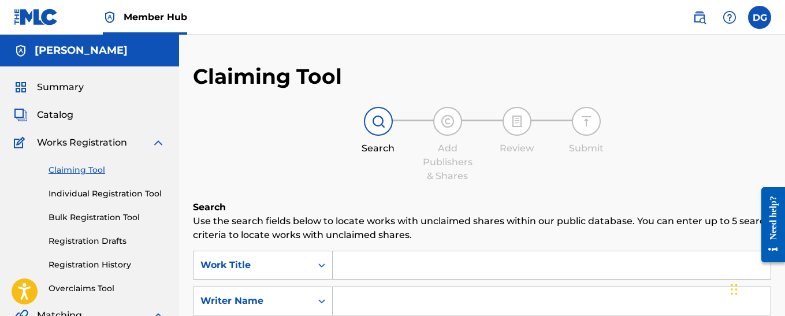
click at [360, 259] on input "Search Form" at bounding box center [552, 265] width 438 height 28
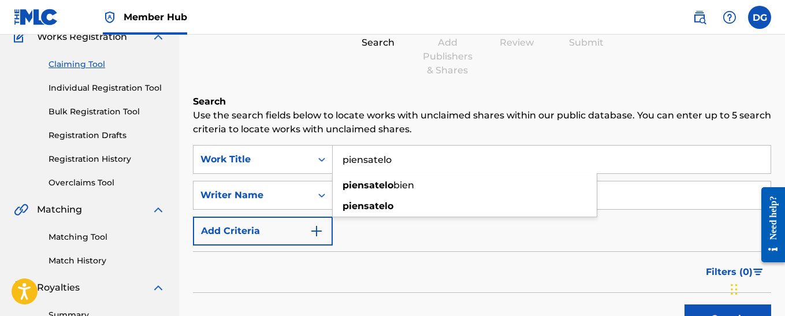
scroll to position [115, 0]
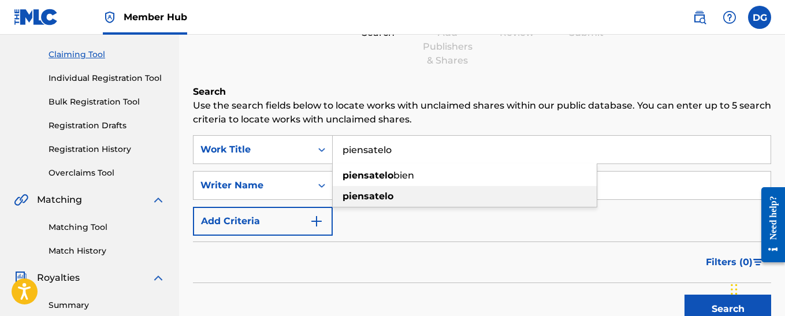
type input "piensatelo"
click at [376, 196] on strong "piensatelo" at bounding box center [367, 196] width 51 height 11
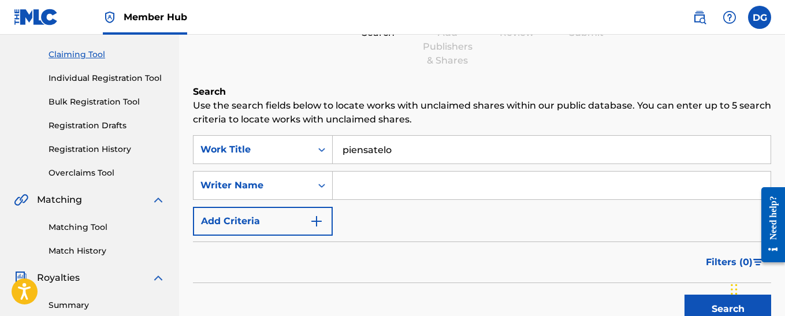
click at [376, 191] on input "Search Form" at bounding box center [552, 185] width 438 height 28
type input "[PERSON_NAME]"
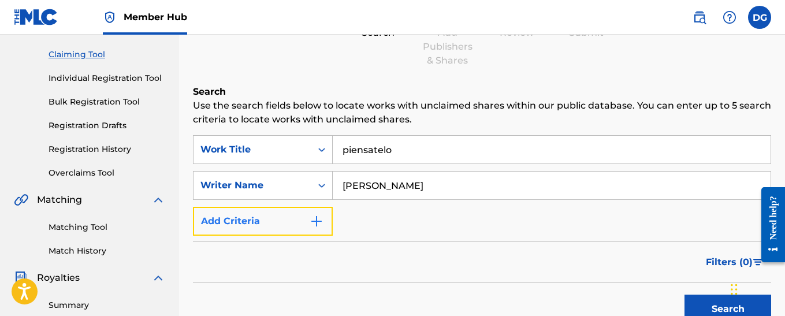
click at [322, 224] on img "Search Form" at bounding box center [316, 221] width 14 height 14
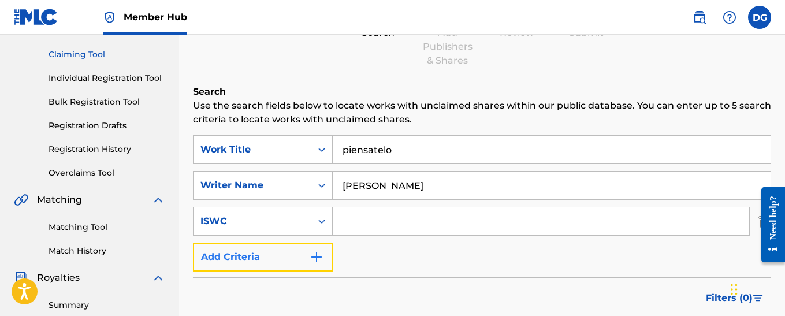
click at [316, 254] on img "Search Form" at bounding box center [316, 257] width 14 height 14
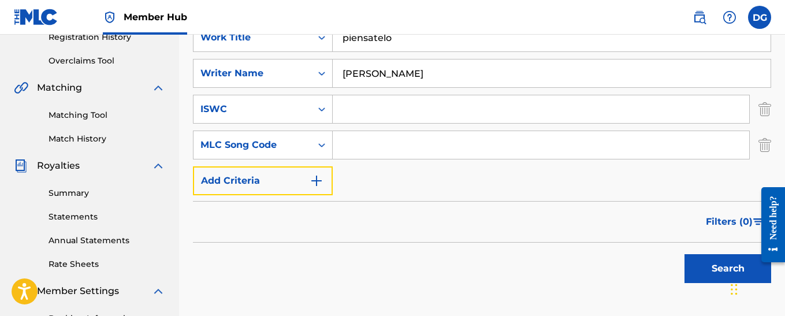
scroll to position [231, 0]
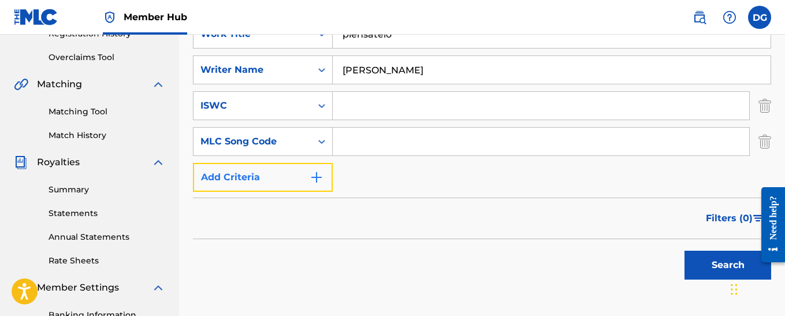
click at [317, 179] on img "Search Form" at bounding box center [316, 177] width 14 height 14
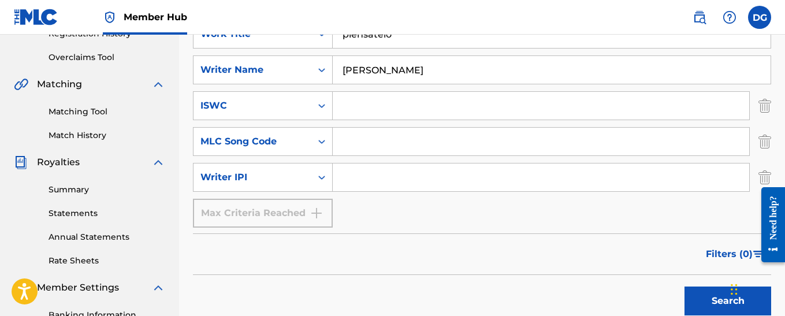
click at [361, 178] on input "Search Form" at bounding box center [541, 177] width 416 height 28
type input "00405669549"
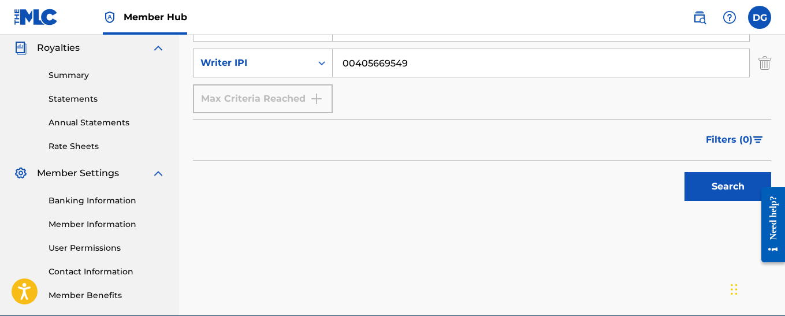
scroll to position [346, 0]
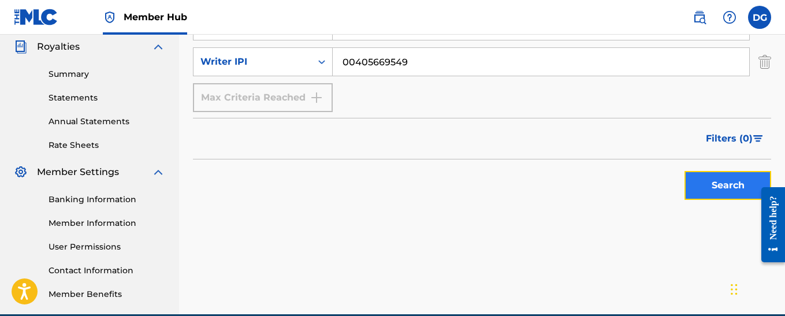
click at [709, 191] on button "Search" at bounding box center [727, 185] width 87 height 29
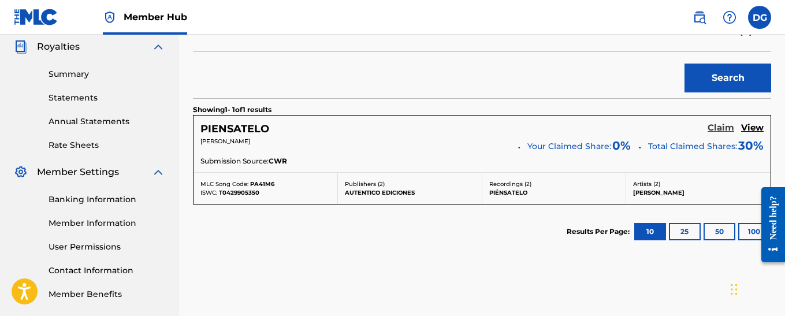
click at [719, 130] on h5 "Claim" at bounding box center [720, 127] width 27 height 11
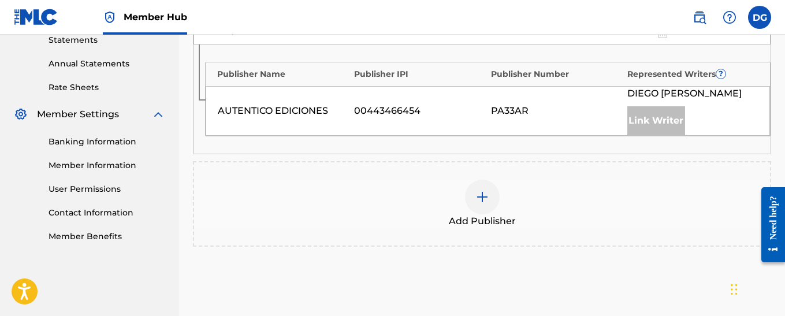
scroll to position [462, 0]
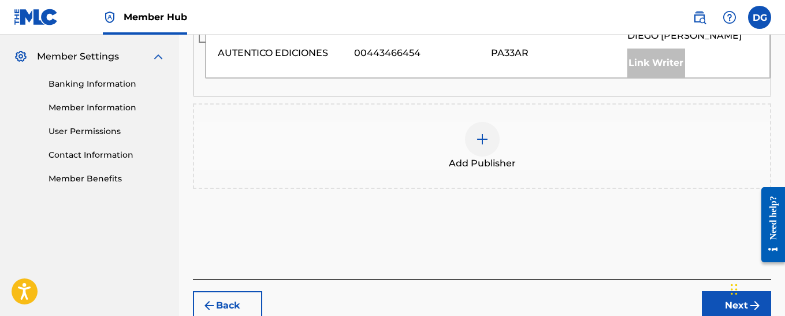
click at [484, 139] on img at bounding box center [482, 139] width 14 height 14
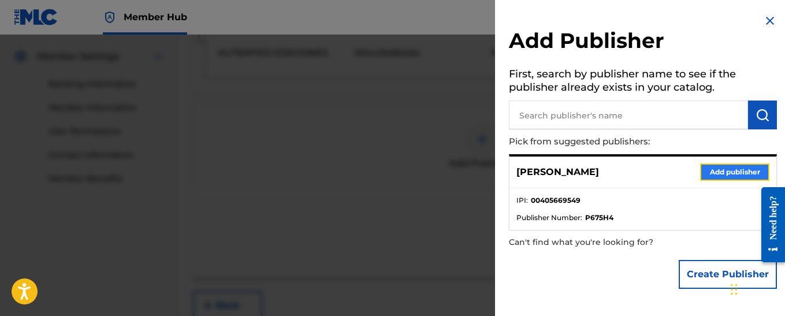
click at [733, 172] on button "Add publisher" at bounding box center [734, 171] width 69 height 17
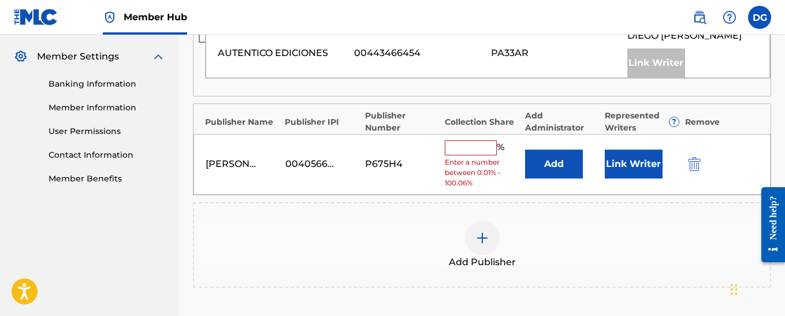
click at [490, 144] on input "text" at bounding box center [471, 147] width 52 height 15
type input "70"
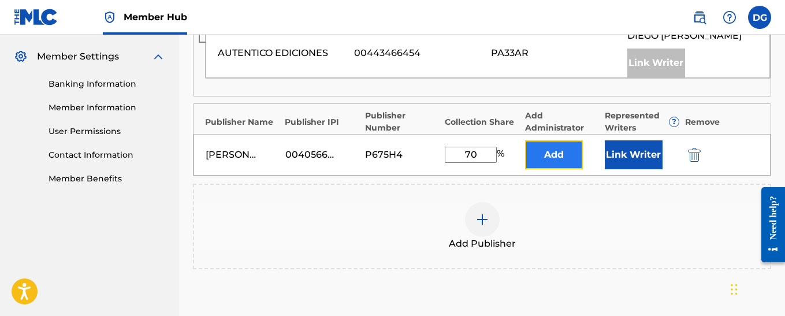
click at [562, 159] on button "Add" at bounding box center [554, 154] width 58 height 29
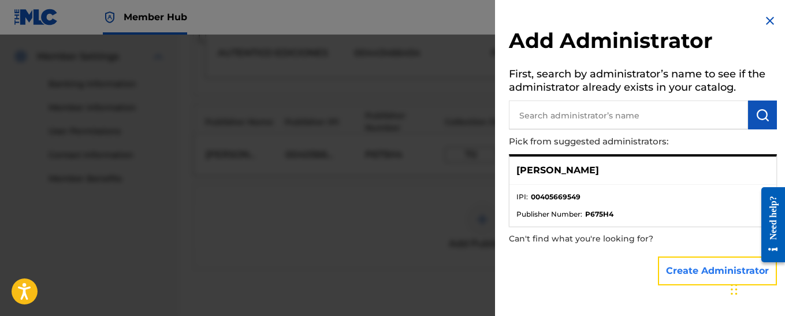
click at [714, 275] on button "Create Administrator" at bounding box center [717, 270] width 119 height 29
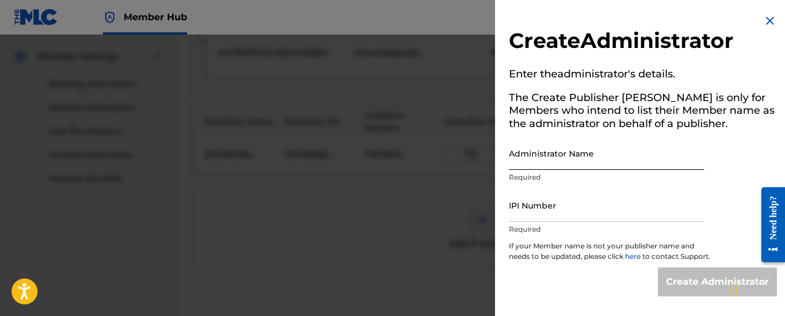
click at [562, 155] on input "Administrator Name" at bounding box center [606, 153] width 195 height 33
type input "[PERSON_NAME]"
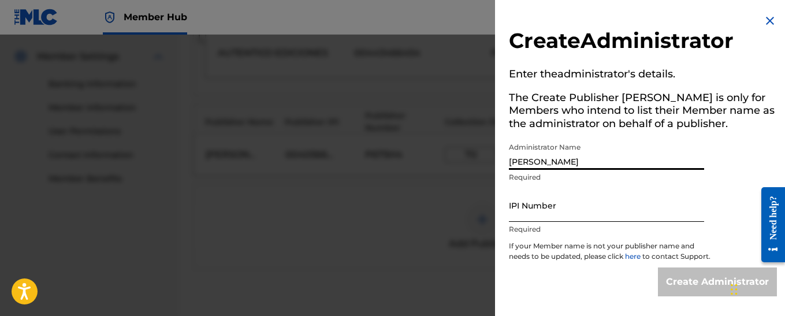
click at [544, 208] on input "IPI Number" at bounding box center [606, 205] width 195 height 33
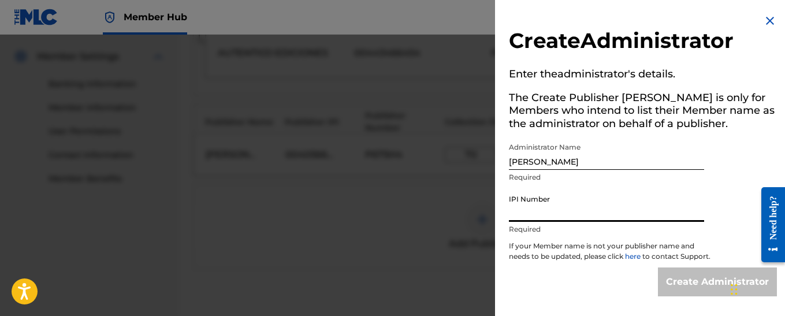
type input "00405669549"
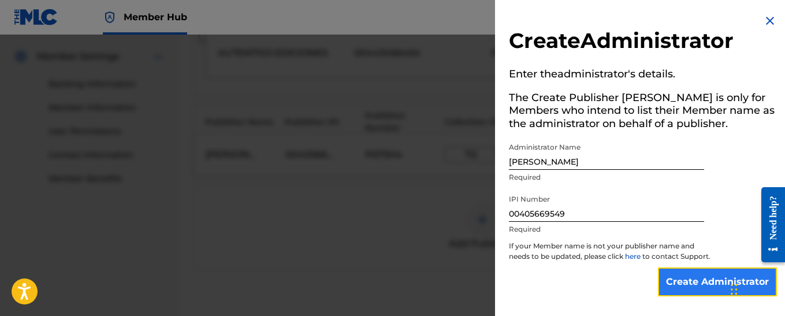
click at [691, 289] on input "Create Administrator" at bounding box center [717, 281] width 119 height 29
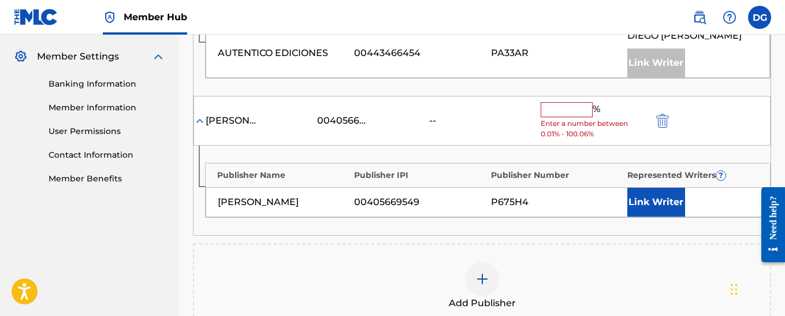
click at [576, 111] on input "text" at bounding box center [566, 109] width 52 height 15
type input "70"
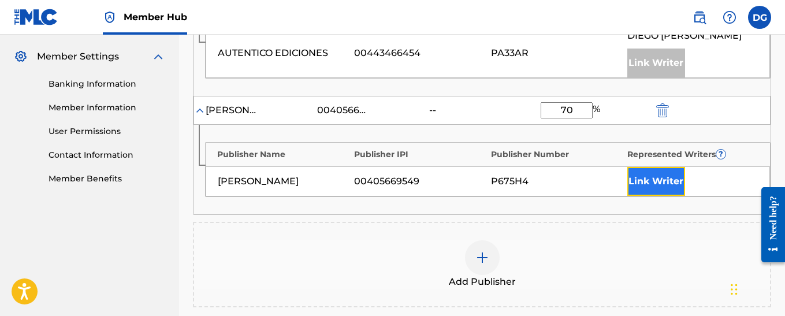
click at [654, 179] on button "Link Writer" at bounding box center [656, 181] width 58 height 29
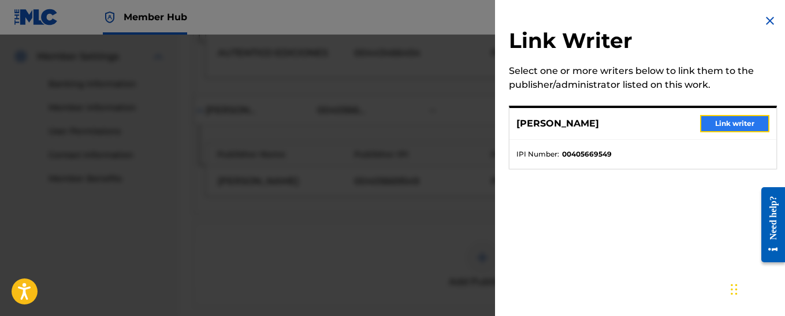
click at [734, 125] on button "Link writer" at bounding box center [734, 123] width 69 height 17
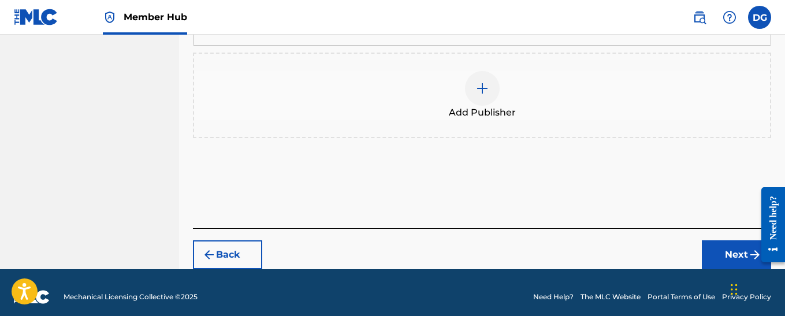
scroll to position [673, 0]
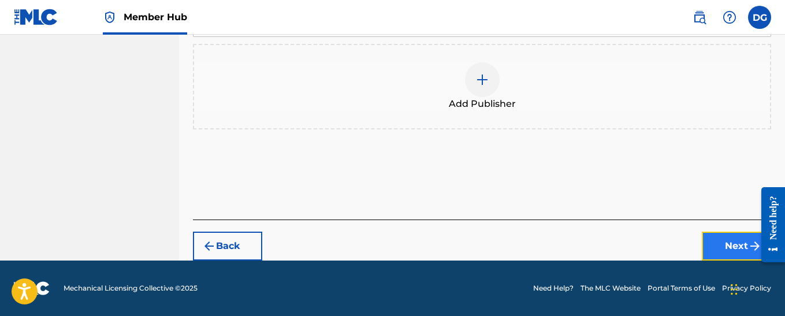
click at [721, 248] on button "Next" at bounding box center [736, 246] width 69 height 29
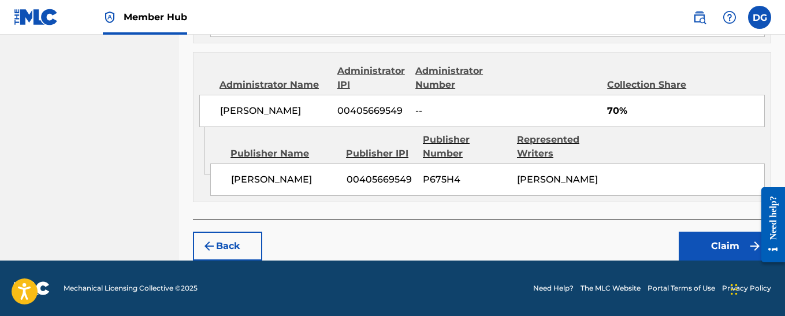
scroll to position [687, 0]
click at [735, 247] on button "Claim" at bounding box center [724, 246] width 92 height 29
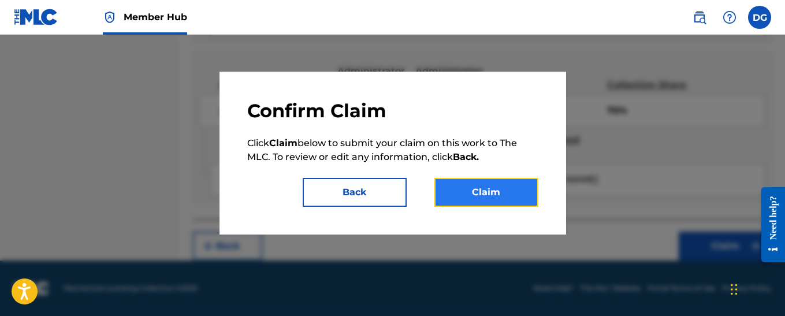
click at [491, 195] on button "Claim" at bounding box center [486, 192] width 104 height 29
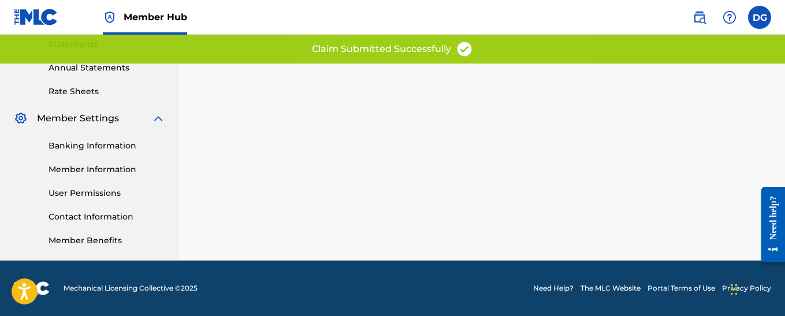
scroll to position [400, 0]
